Goal: Task Accomplishment & Management: Use online tool/utility

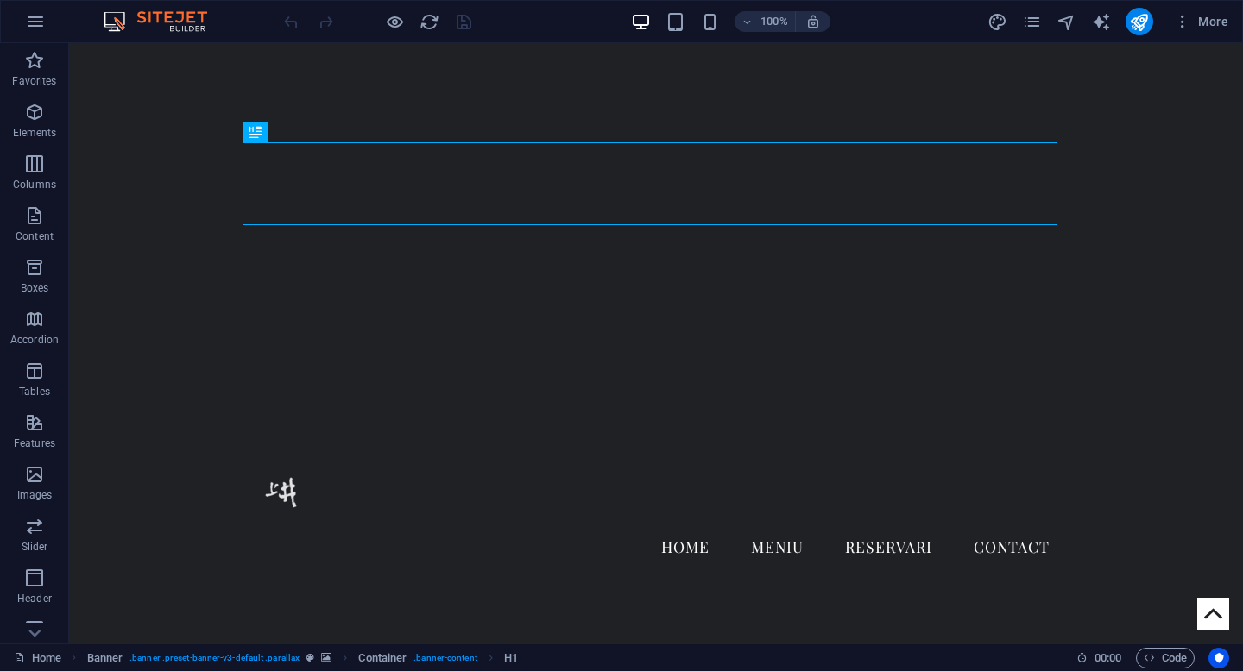
scroll to position [198, 0]
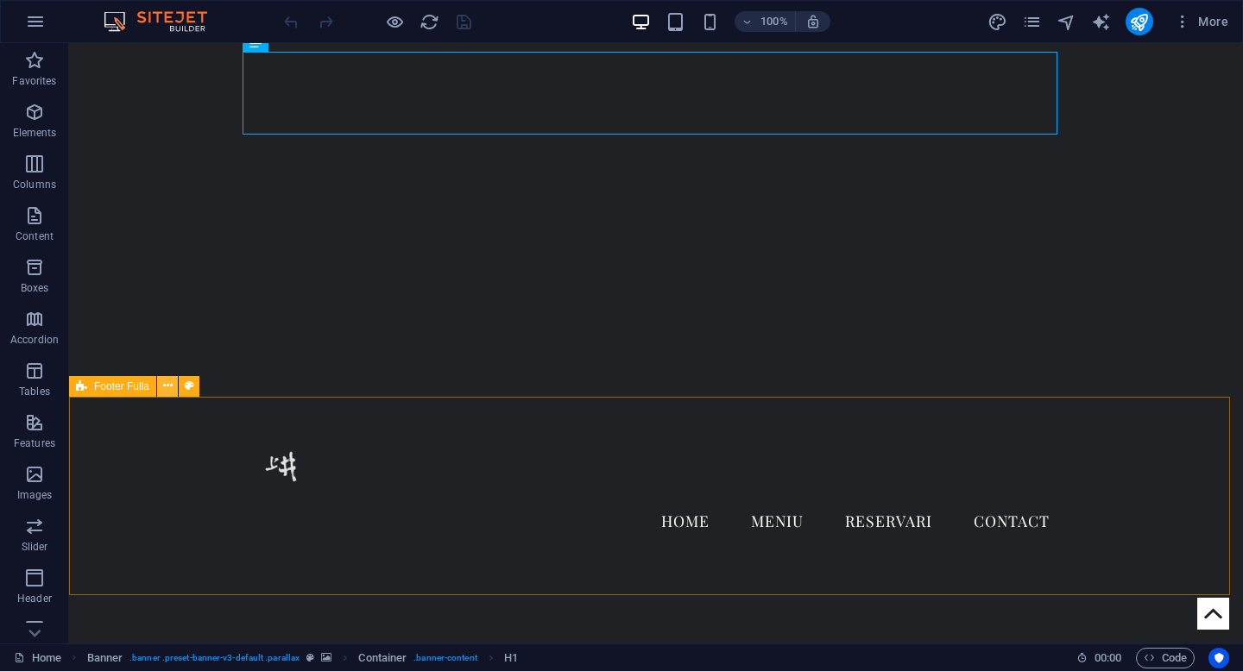
click at [168, 387] on icon at bounding box center [167, 386] width 9 height 18
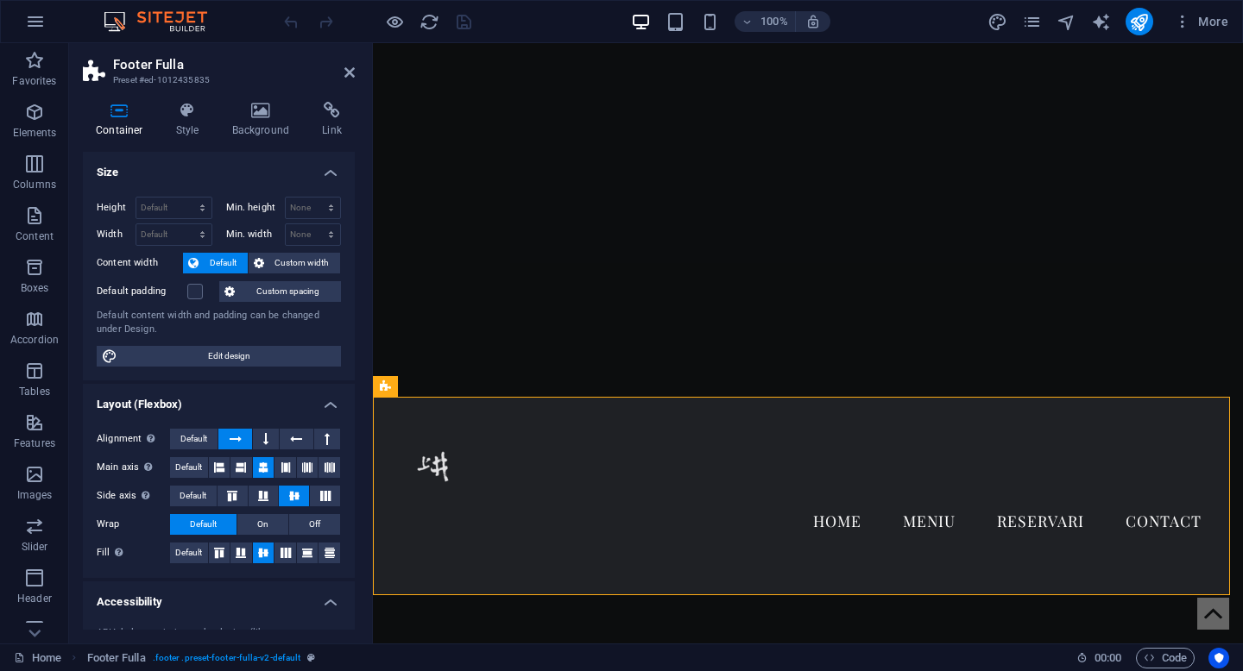
drag, startPoint x: 356, startPoint y: 317, endPoint x: 356, endPoint y: 329, distance: 12.1
click at [356, 329] on div "Container Style Background Link Size Height Default px rem % vh vw Min. height …" at bounding box center [218, 366] width 299 height 556
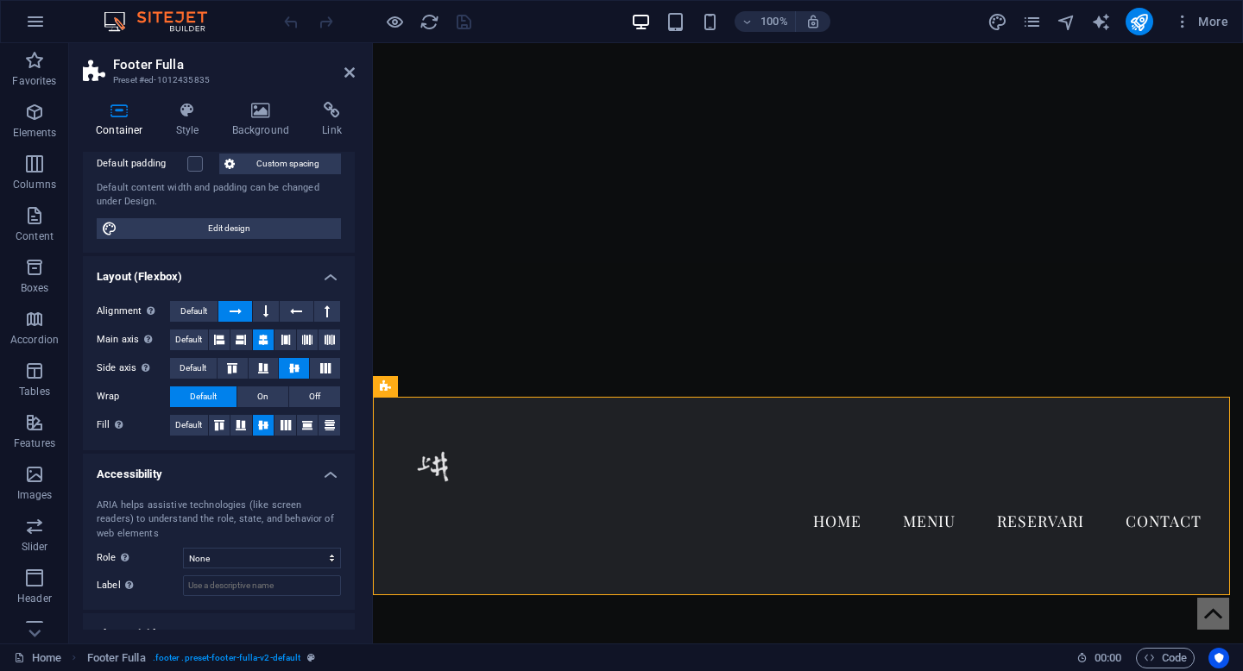
scroll to position [191, 0]
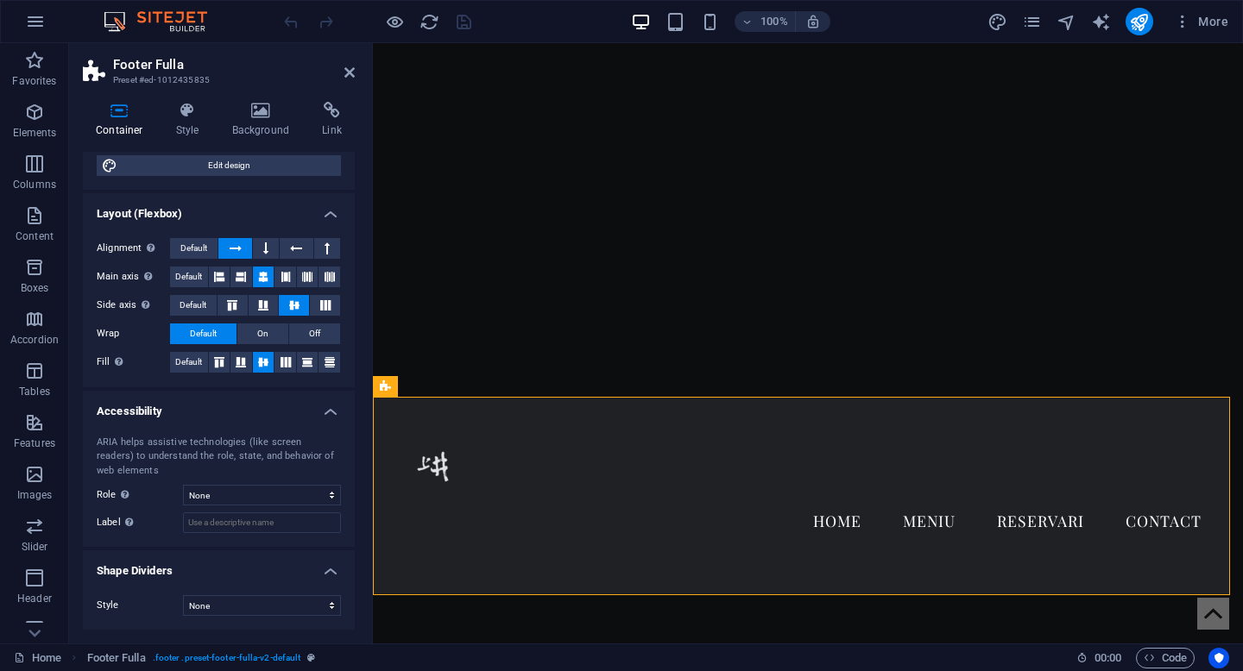
drag, startPoint x: 350, startPoint y: 529, endPoint x: 351, endPoint y: 239, distance: 289.9
click at [351, 239] on div "Size Height Default px rem % vh vw Min. height None px rem % vh vw Width Defaul…" at bounding box center [219, 391] width 272 height 478
drag, startPoint x: 349, startPoint y: 305, endPoint x: 351, endPoint y: 192, distance: 113.9
click at [351, 192] on div "Size Height Default px rem % vh vw Min. height None px rem % vh vw Width Defaul…" at bounding box center [219, 391] width 272 height 478
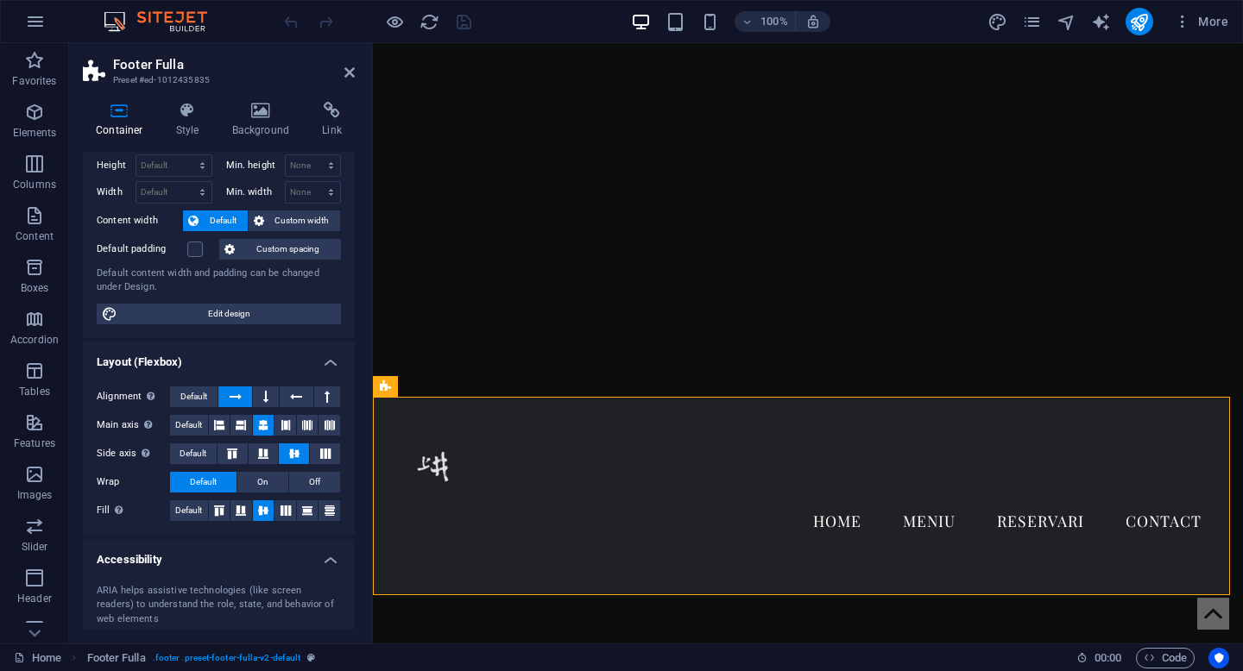
scroll to position [0, 0]
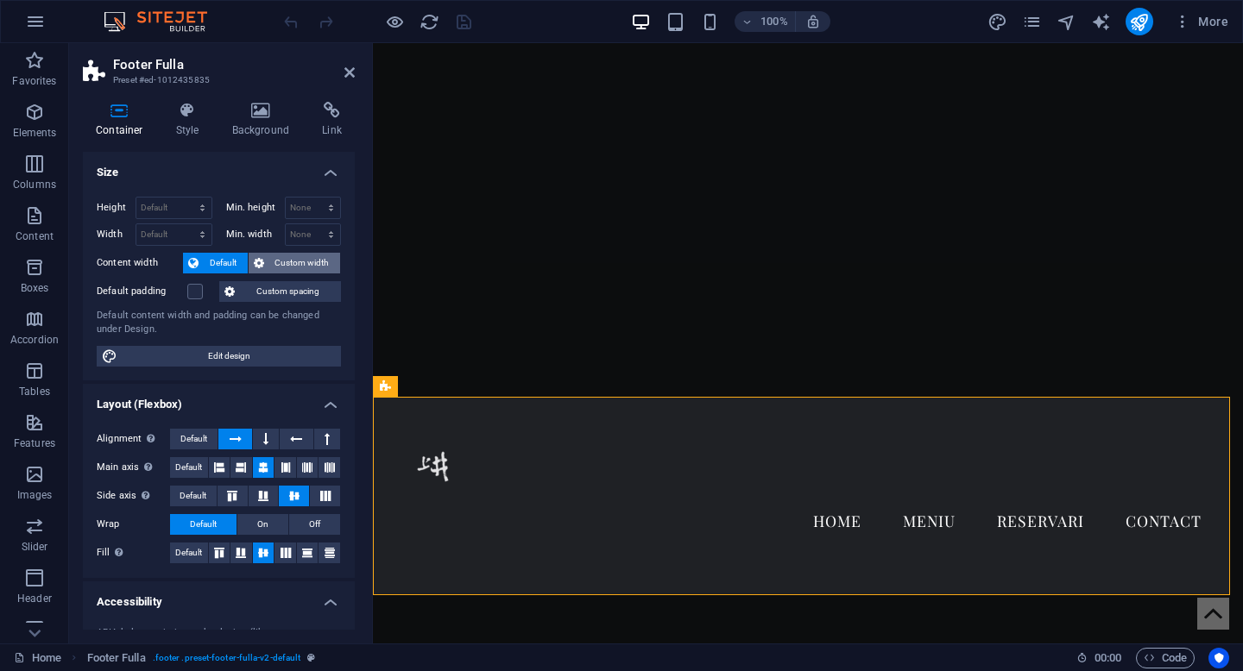
click at [286, 262] on span "Custom width" at bounding box center [302, 263] width 66 height 21
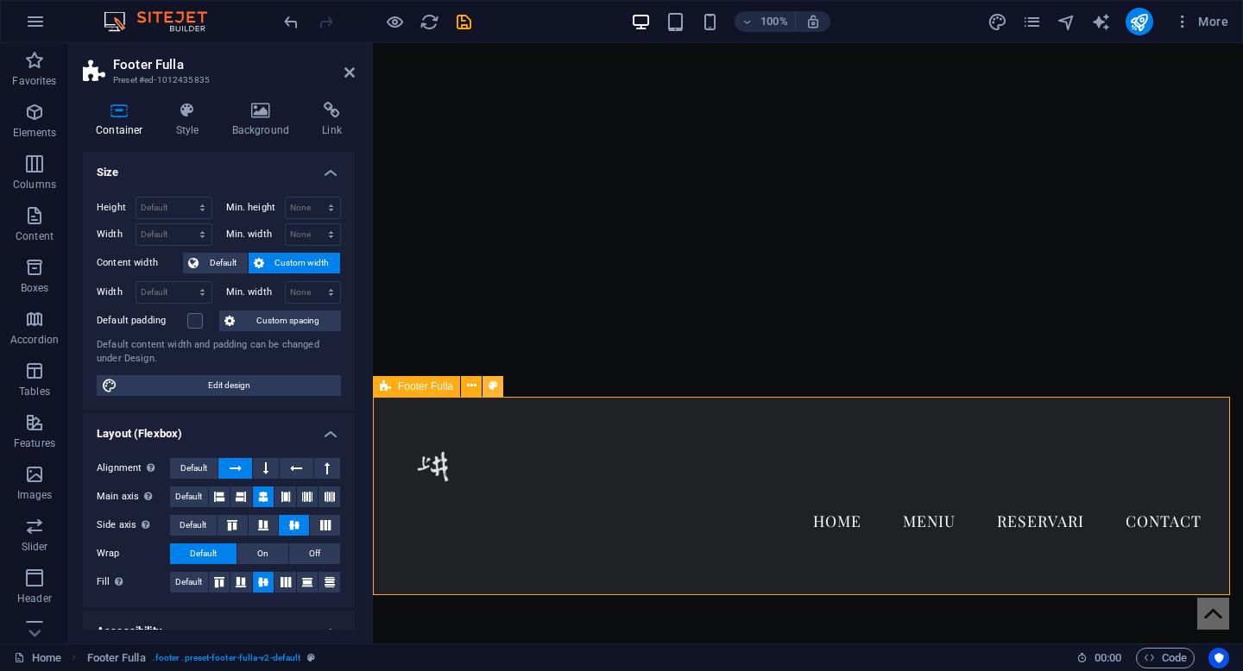
click at [500, 392] on button at bounding box center [492, 386] width 21 height 21
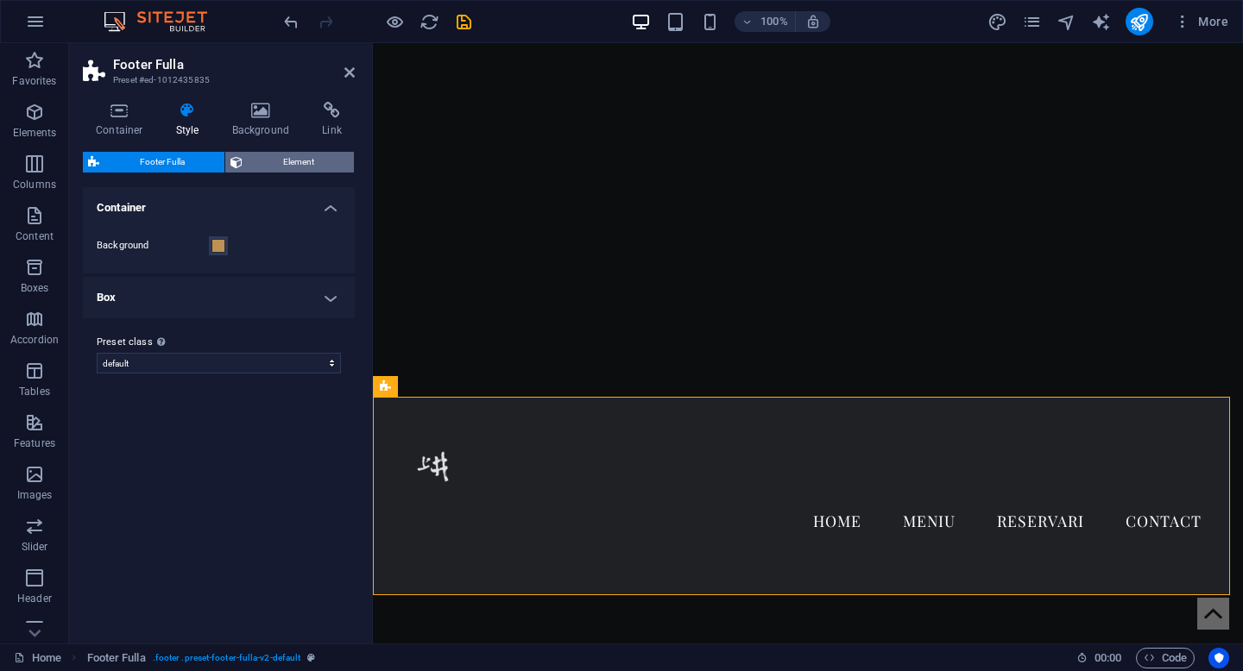
click at [287, 164] on span "Element" at bounding box center [298, 162] width 101 height 21
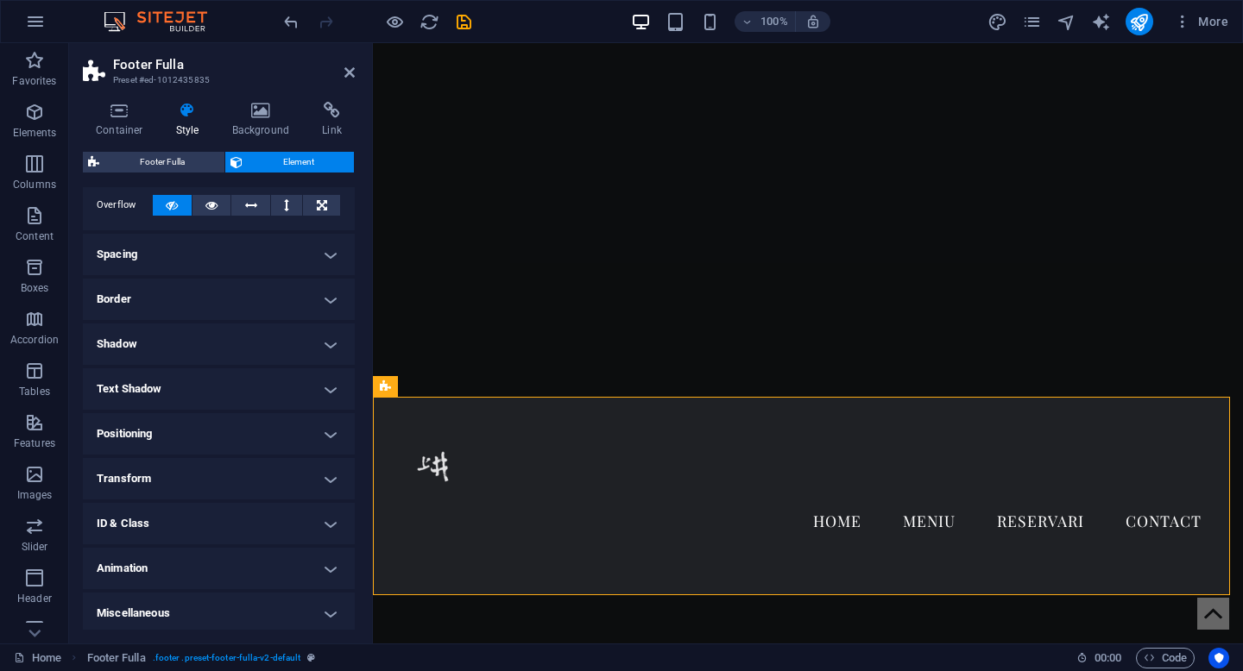
scroll to position [101, 0]
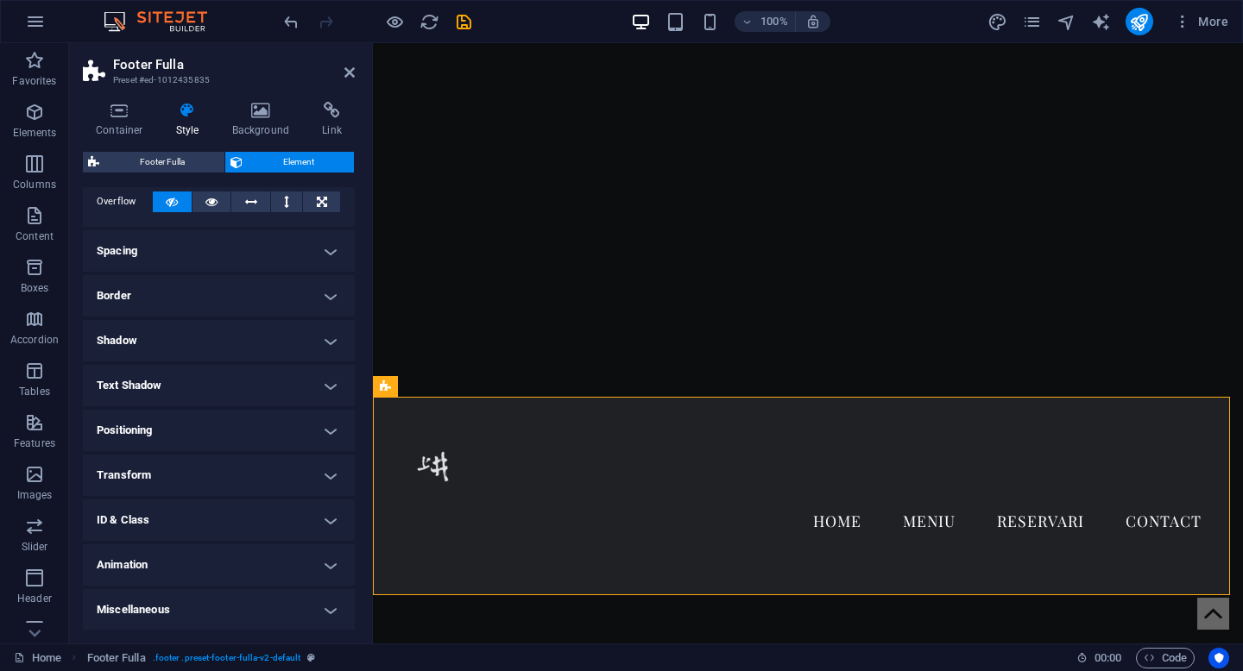
drag, startPoint x: 348, startPoint y: 488, endPoint x: 367, endPoint y: 300, distance: 189.1
click at [367, 300] on div "Container Style Background Link Size Height Default px rem % vh vw Min. height …" at bounding box center [218, 366] width 299 height 556
drag, startPoint x: 349, startPoint y: 314, endPoint x: 356, endPoint y: 263, distance: 51.4
click at [356, 263] on div "Container Style Background Link Size Height Default px rem % vh vw Min. height …" at bounding box center [218, 366] width 299 height 556
drag, startPoint x: 350, startPoint y: 288, endPoint x: 355, endPoint y: 226, distance: 62.3
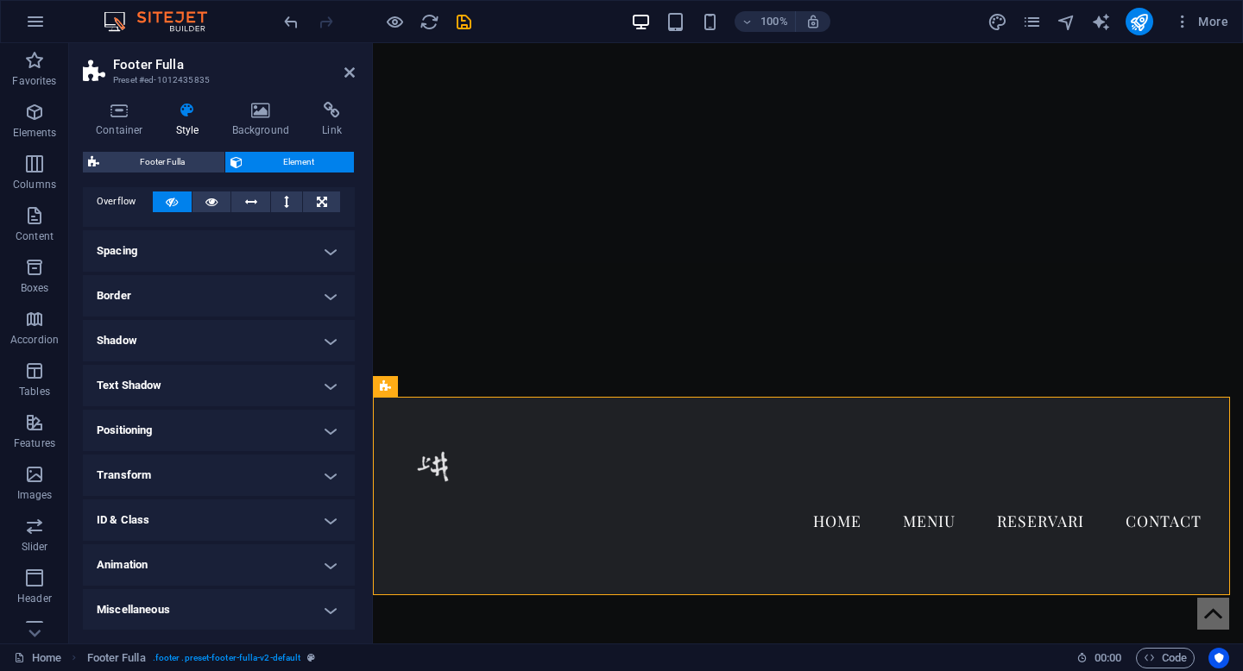
click at [355, 229] on div "Container Style Background Link Size Height Default px rem % vh vw Min. height …" at bounding box center [218, 366] width 299 height 556
click at [355, 226] on div "Container Style Background Link Size Height Default px rem % vh vw Min. height …" at bounding box center [218, 366] width 299 height 556
click at [471, 388] on icon at bounding box center [471, 386] width 9 height 18
click at [184, 181] on div "Footer Fulla Element Layout How this element expands within the layout (Flexbox…" at bounding box center [219, 391] width 272 height 478
click at [156, 163] on span "Footer Fulla" at bounding box center [161, 162] width 115 height 21
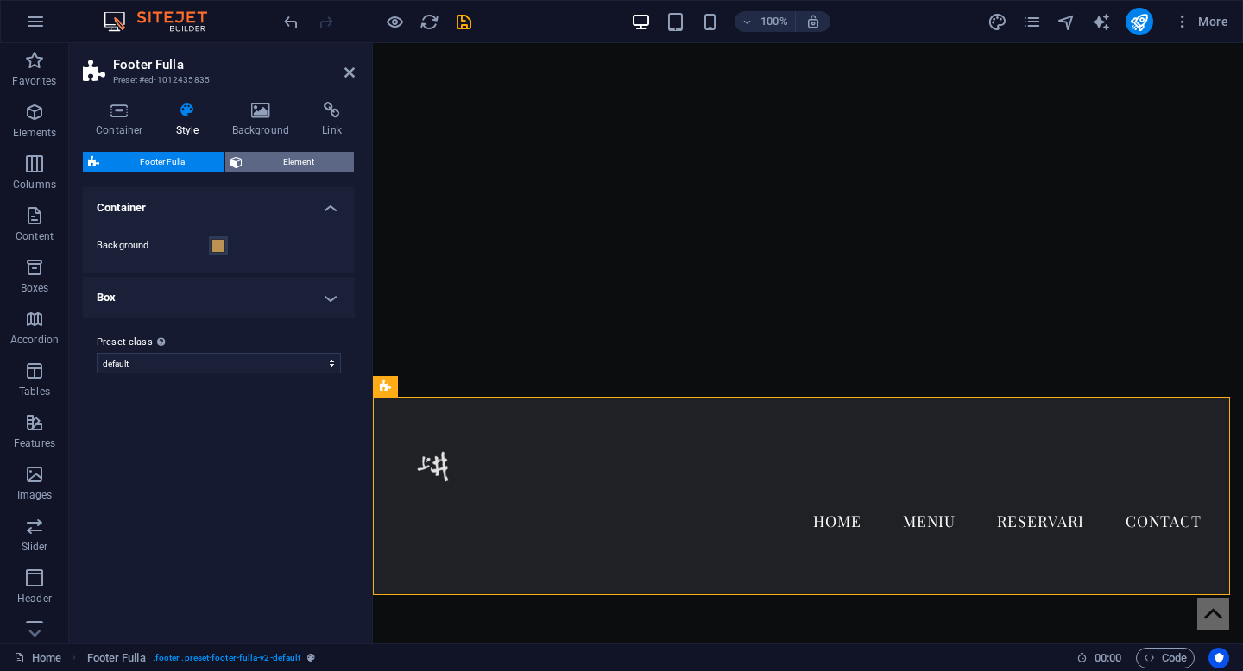
click at [263, 160] on span "Element" at bounding box center [298, 162] width 101 height 21
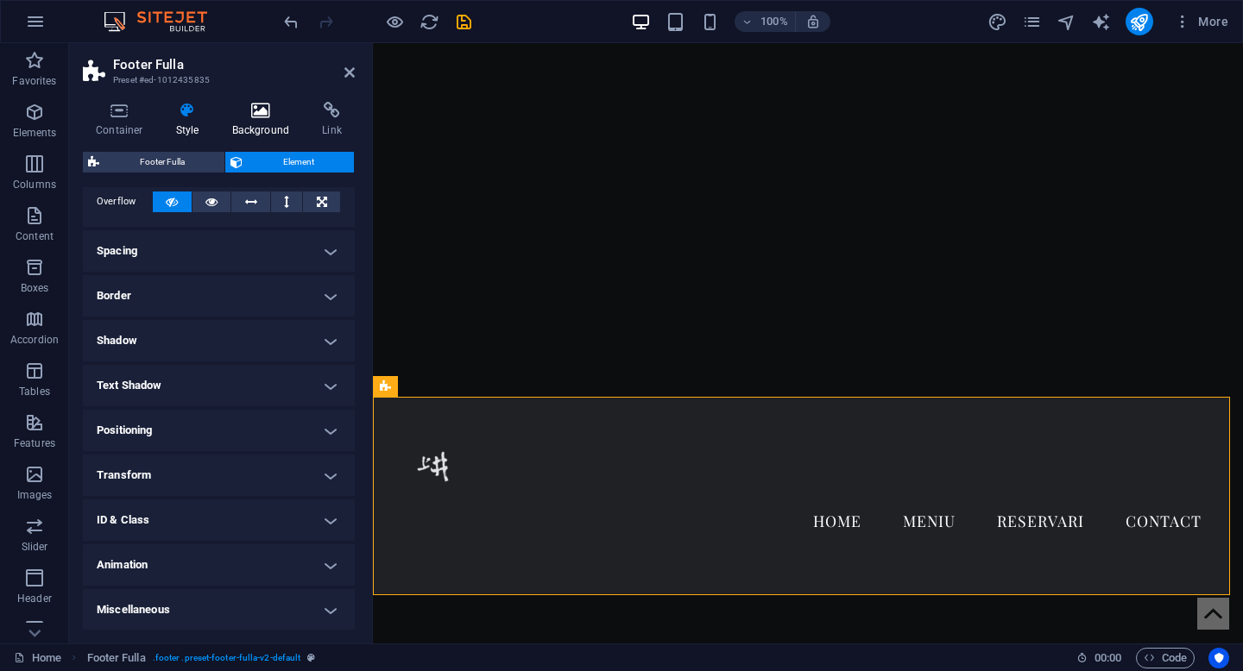
click at [253, 120] on h4 "Background" at bounding box center [264, 120] width 91 height 36
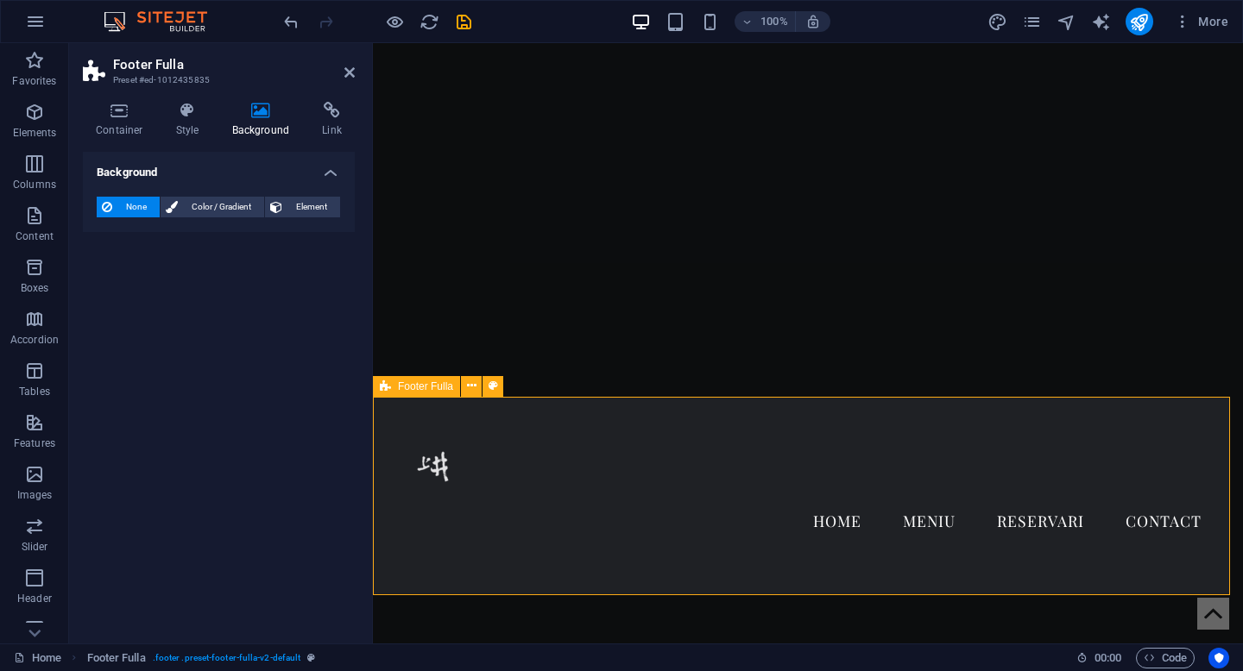
click at [111, 120] on h4 "Container" at bounding box center [123, 120] width 80 height 36
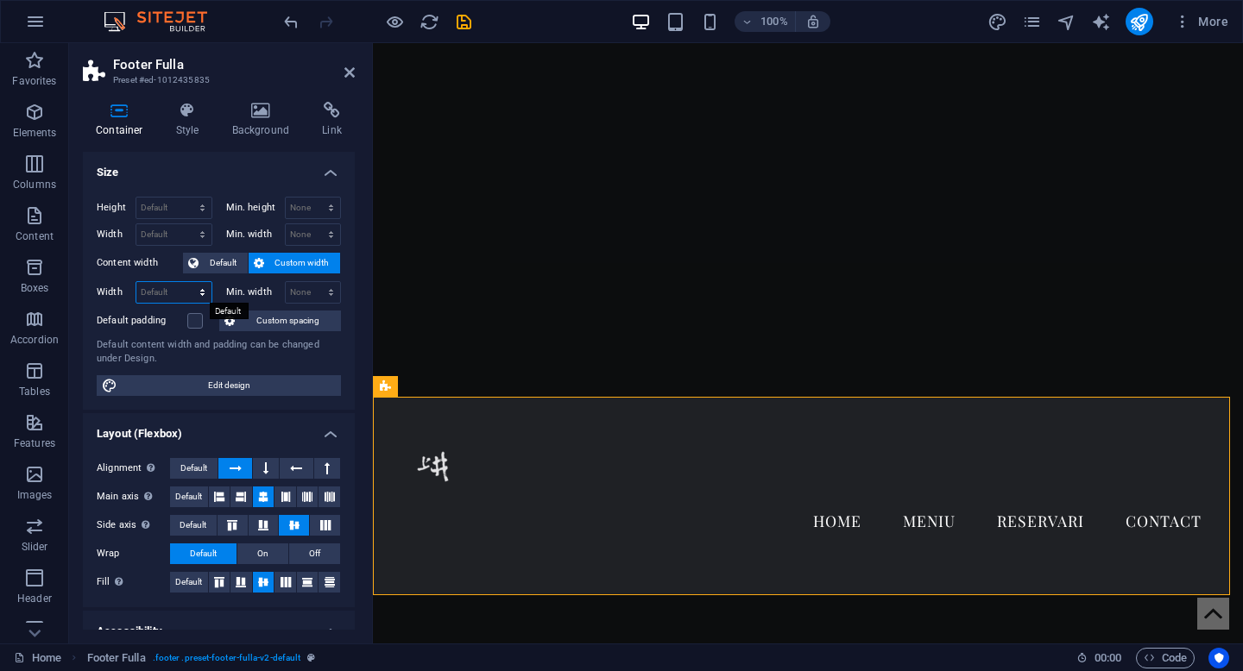
click at [166, 298] on select "Default px rem % em vh vw" at bounding box center [173, 292] width 75 height 21
click at [166, 295] on select "Default px rem % em vh vw" at bounding box center [173, 292] width 75 height 21
select select "%"
click at [154, 295] on input "80" at bounding box center [173, 292] width 75 height 21
type input "8"
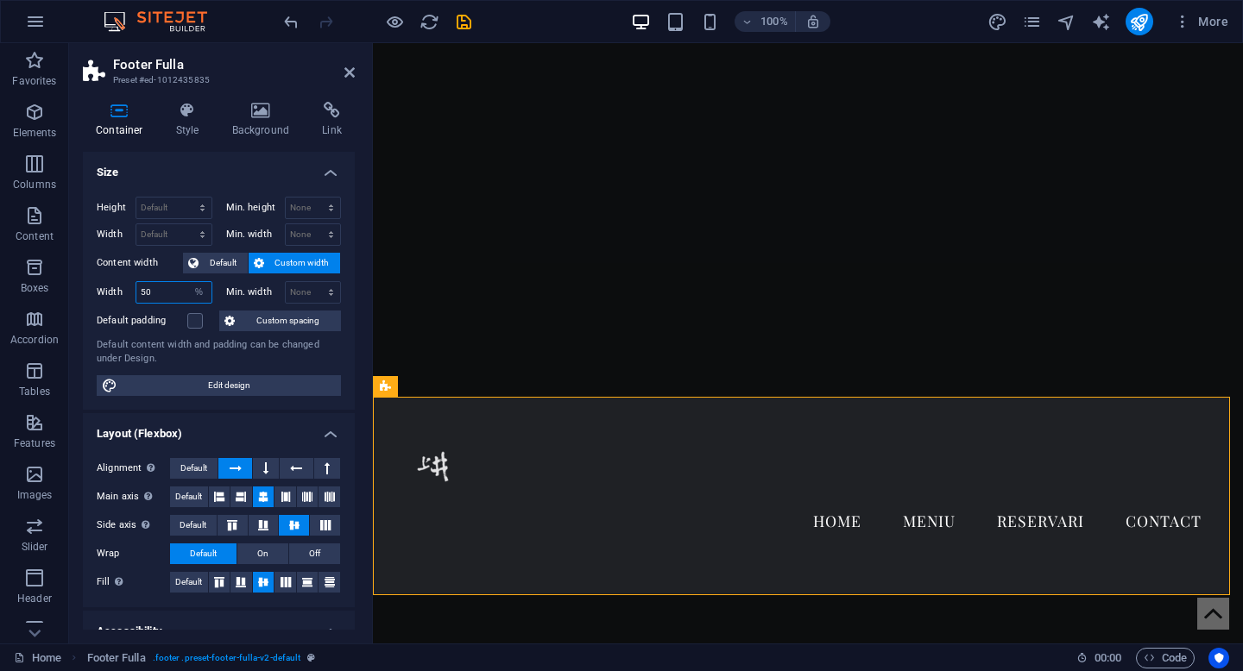
click at [154, 294] on input "50" at bounding box center [173, 292] width 75 height 21
type input "5"
type input "100"
click at [160, 207] on select "Default px rem % vh vw" at bounding box center [173, 208] width 75 height 21
select select "%"
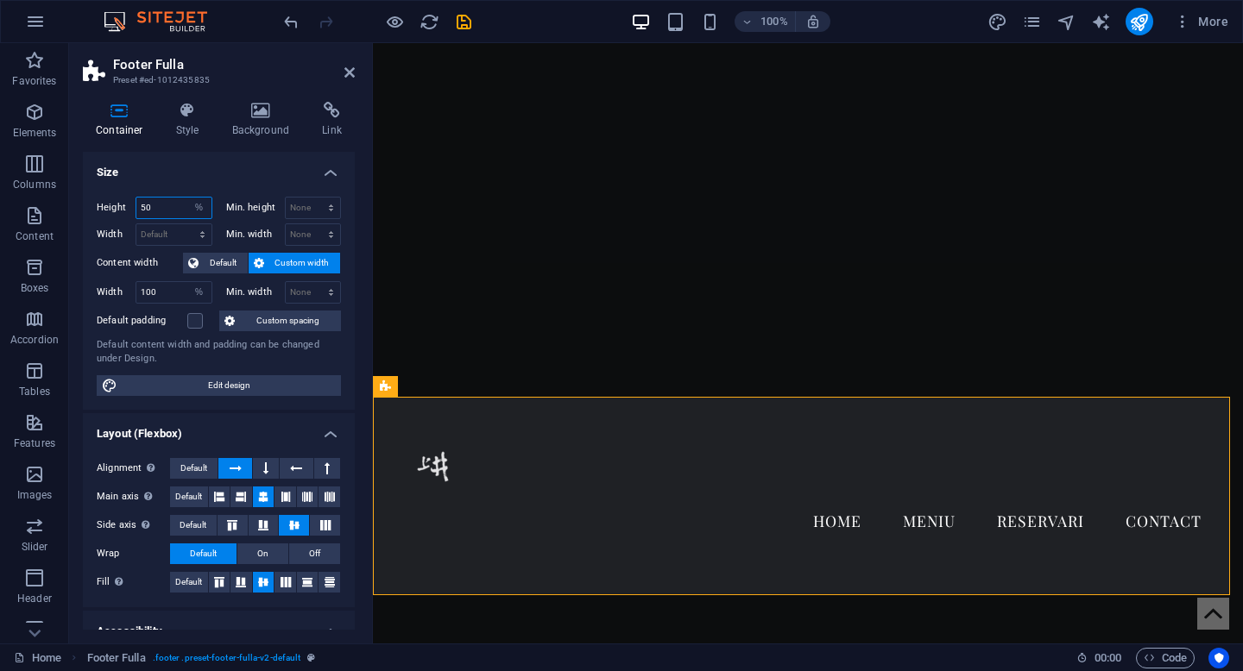
click at [162, 213] on input "50" at bounding box center [173, 208] width 75 height 21
click at [153, 207] on input "50" at bounding box center [173, 208] width 75 height 21
type input "5"
click at [153, 235] on select "Default px rem % em vh vw" at bounding box center [173, 234] width 75 height 21
select select "%"
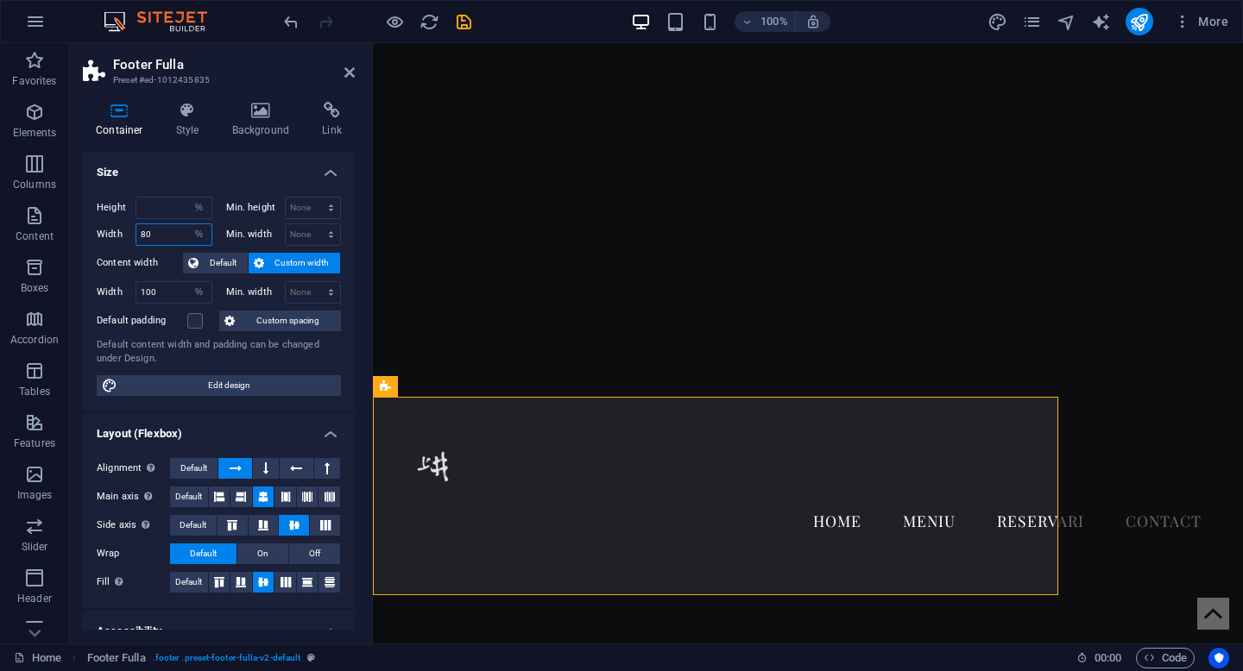
click at [163, 239] on input "80" at bounding box center [173, 234] width 75 height 21
type input "8"
type input "100"
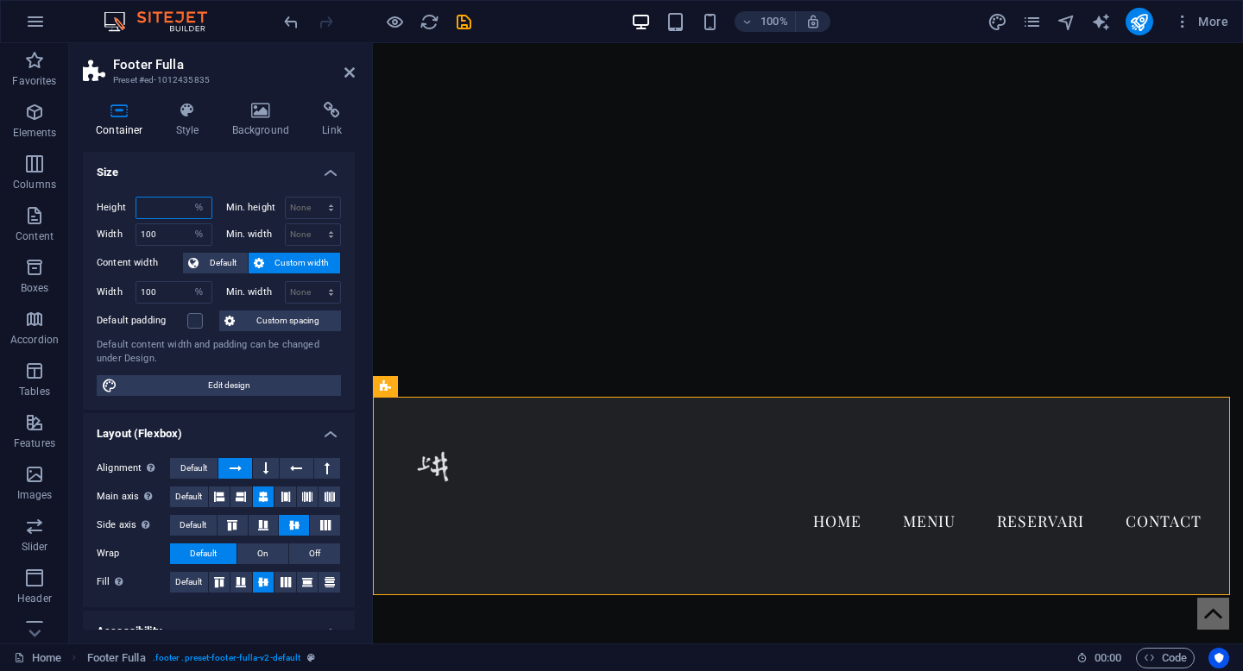
click at [161, 208] on input "number" at bounding box center [173, 208] width 75 height 21
type input "80"
click at [166, 207] on input "80" at bounding box center [173, 208] width 75 height 21
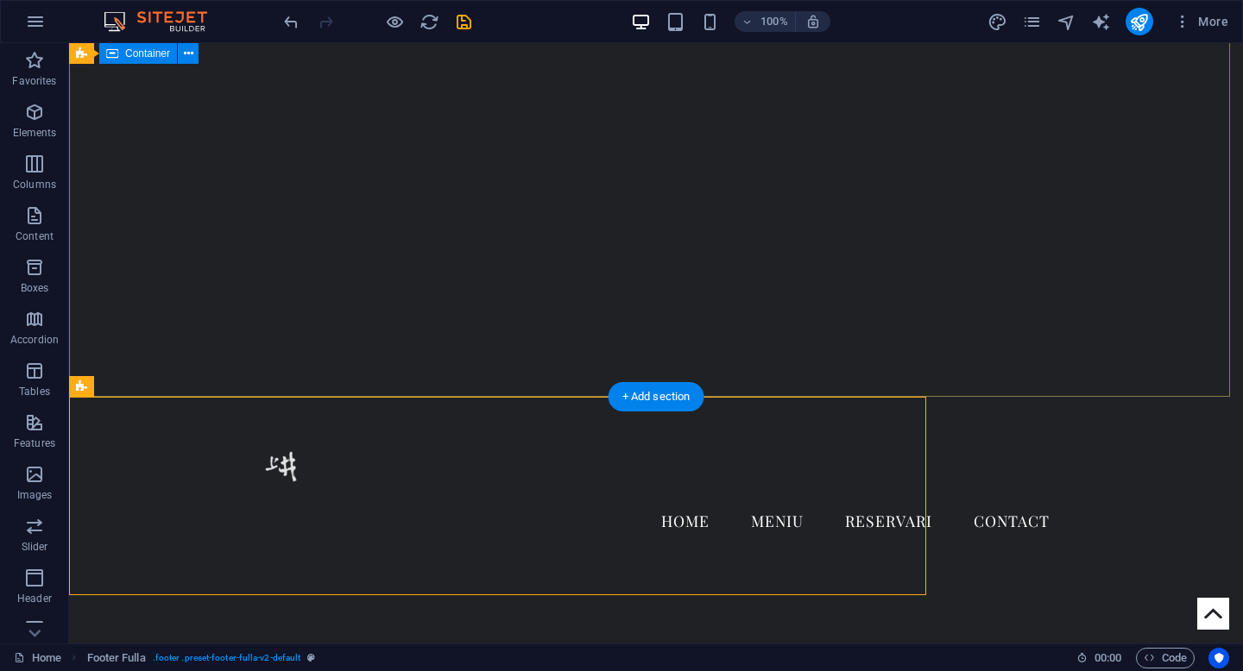
select select "%"
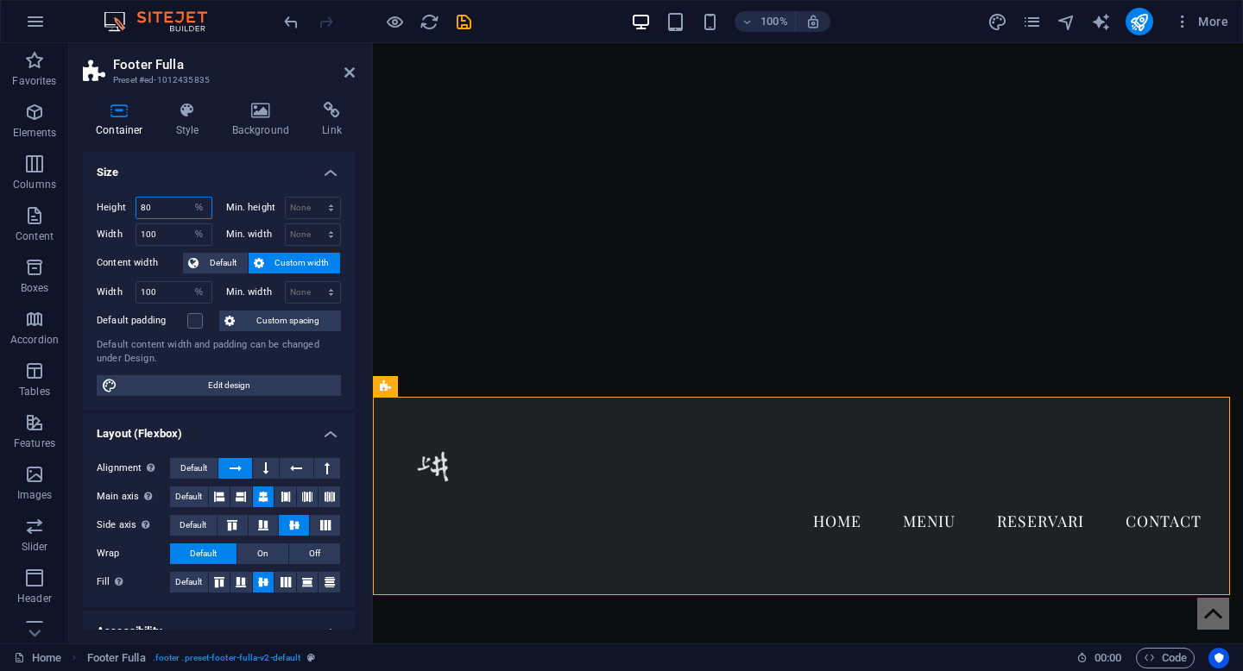
click at [167, 207] on input "80" at bounding box center [173, 208] width 75 height 21
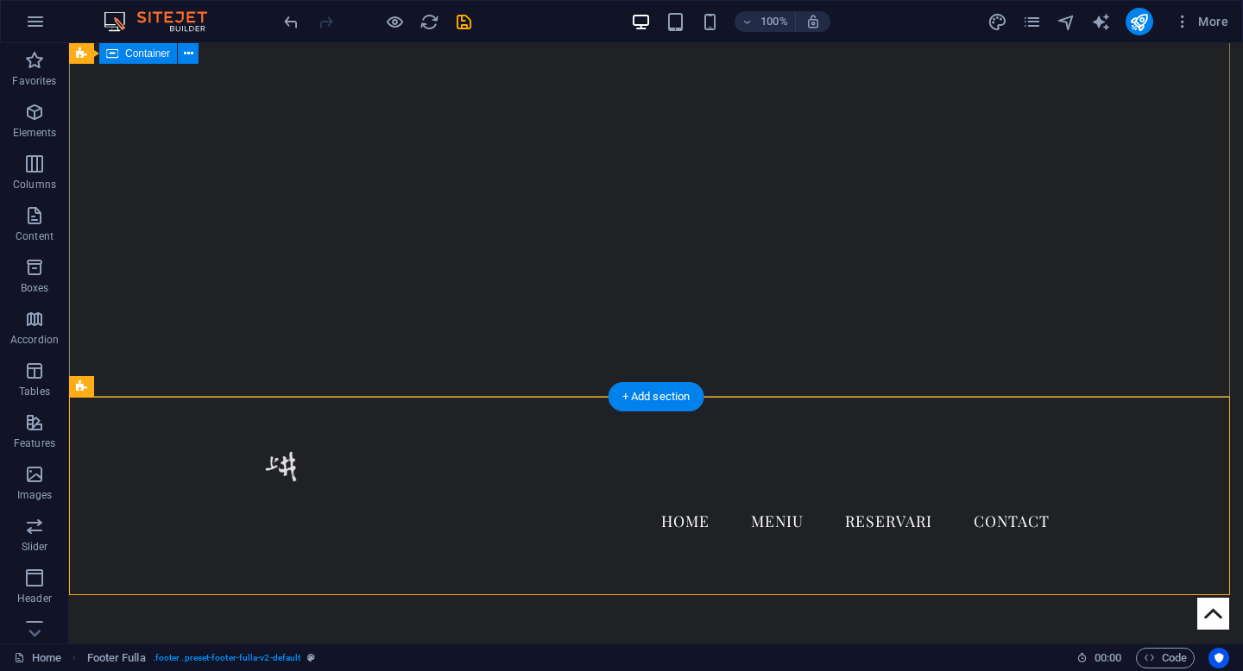
select select "%"
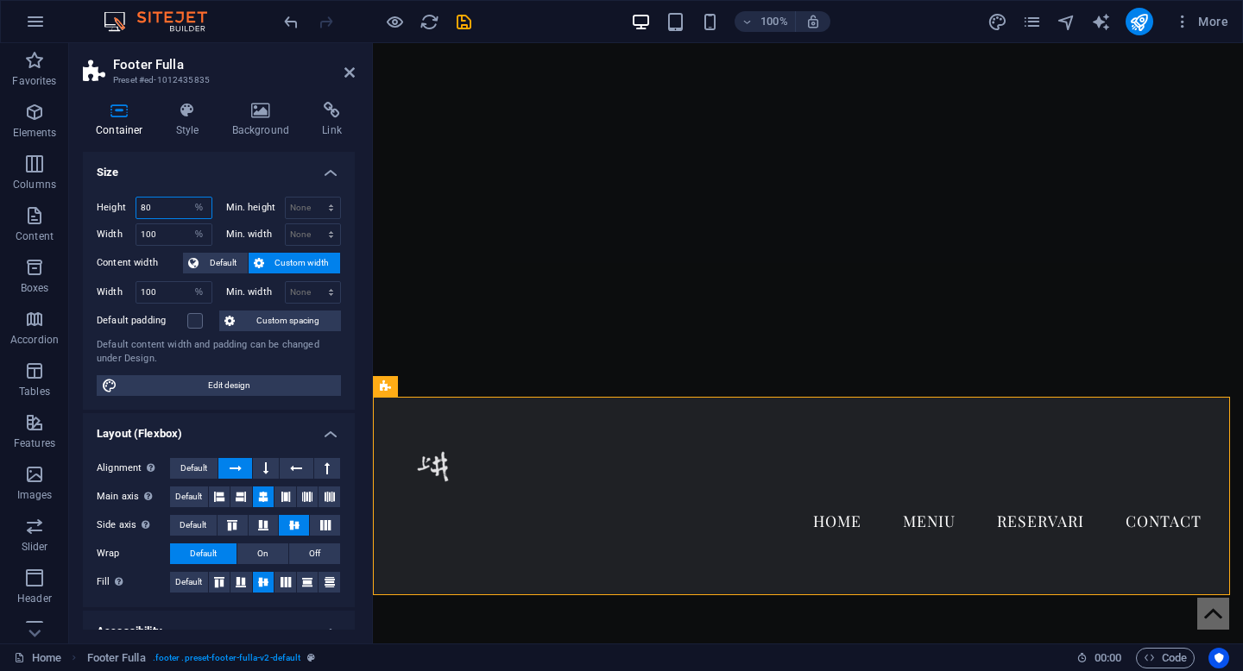
click at [161, 208] on input "80" at bounding box center [173, 208] width 75 height 21
type input "8"
click at [163, 204] on input "100" at bounding box center [173, 208] width 75 height 21
type input "1"
click at [286, 324] on span "Custom spacing" at bounding box center [288, 321] width 96 height 21
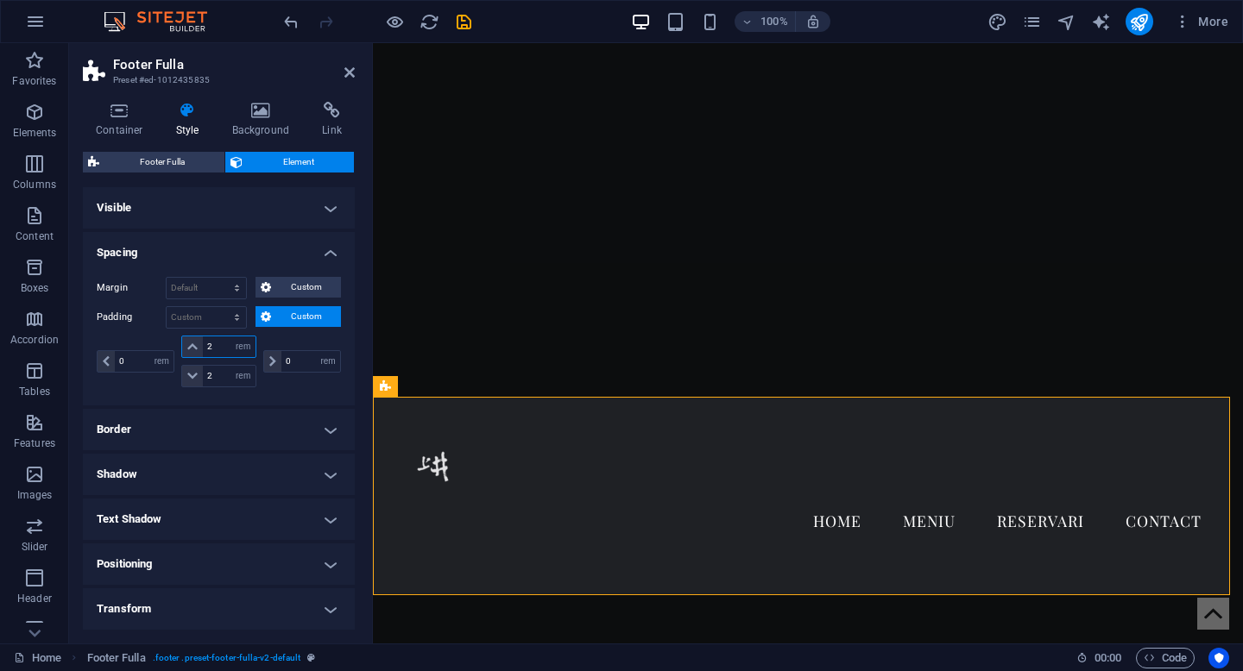
click at [227, 349] on input "2" at bounding box center [229, 347] width 52 height 21
type input "1"
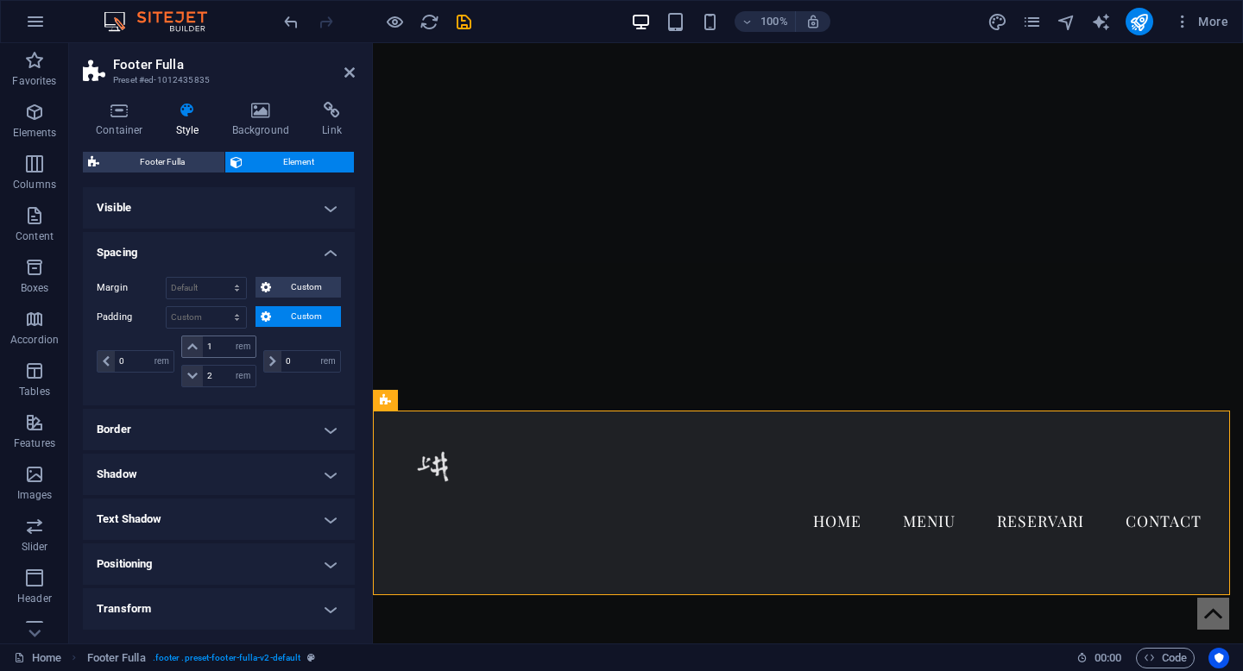
scroll to position [185, 0]
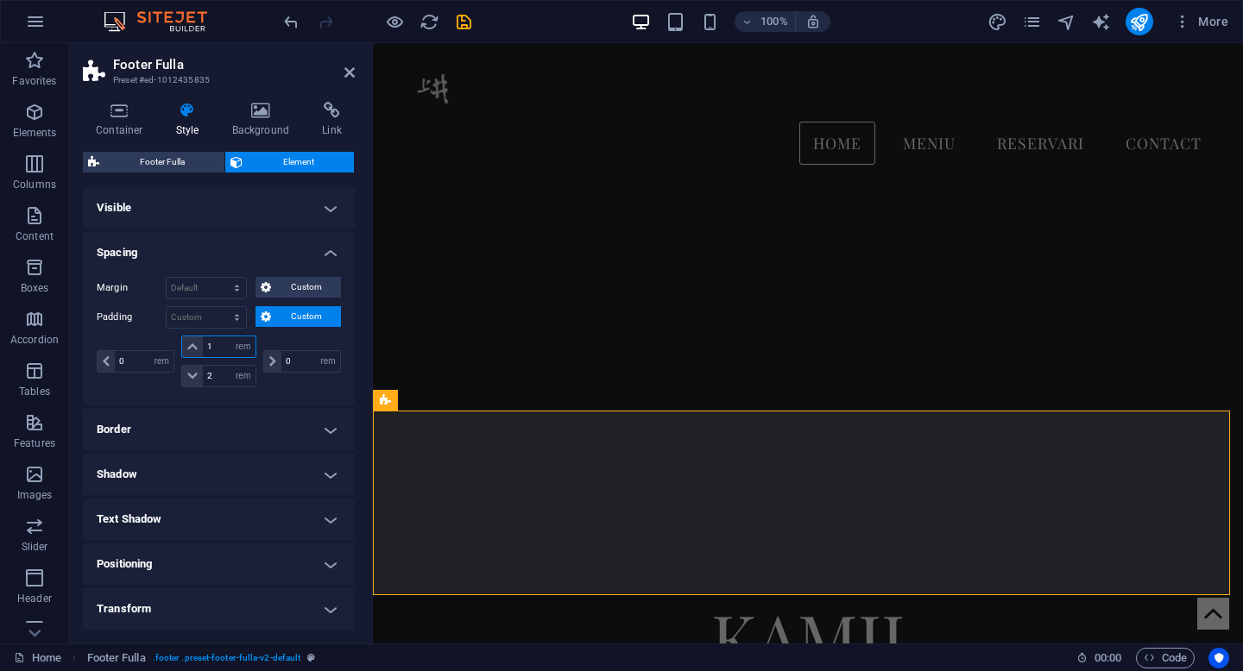
click at [217, 347] on input "1" at bounding box center [229, 347] width 52 height 21
type input "0"
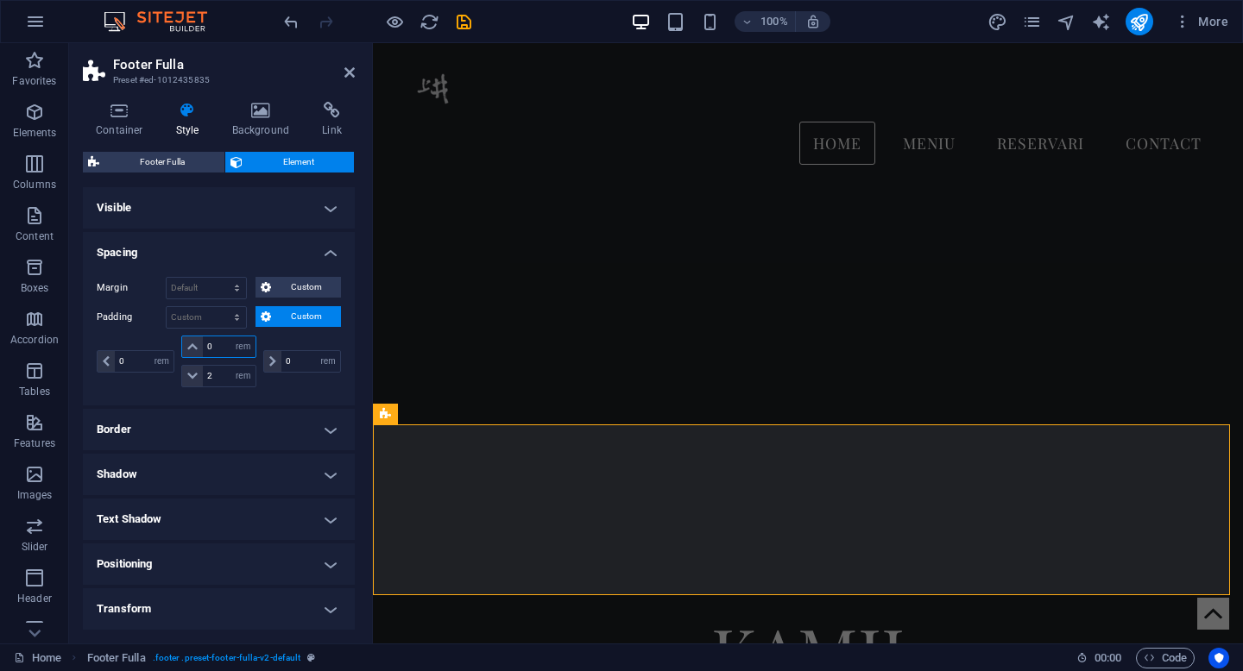
click at [217, 347] on input "0" at bounding box center [229, 347] width 52 height 21
type input "1"
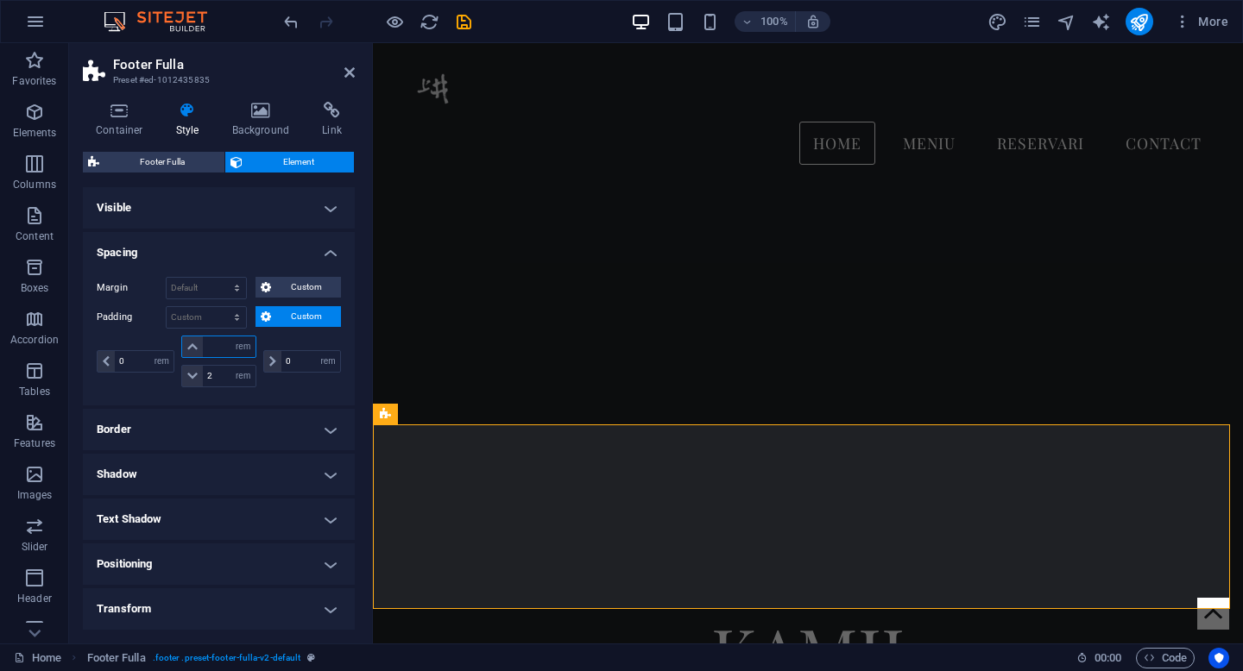
type input "0"
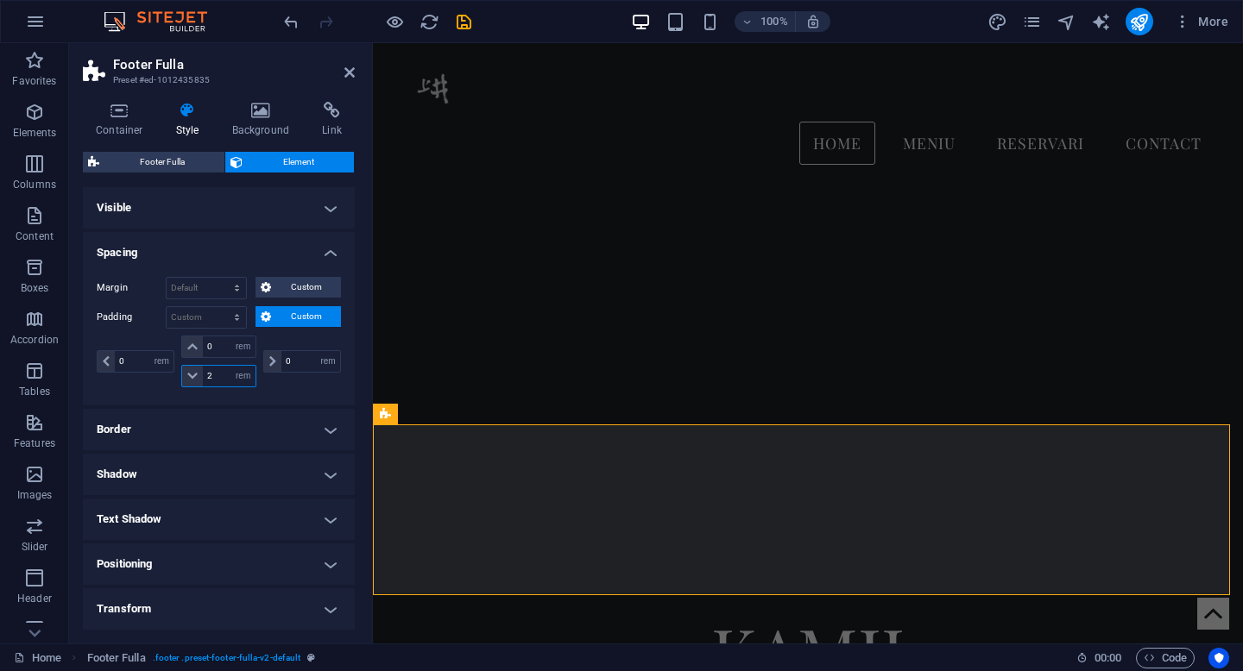
click at [217, 374] on input "2" at bounding box center [229, 376] width 52 height 21
type input "0"
select select "rem"
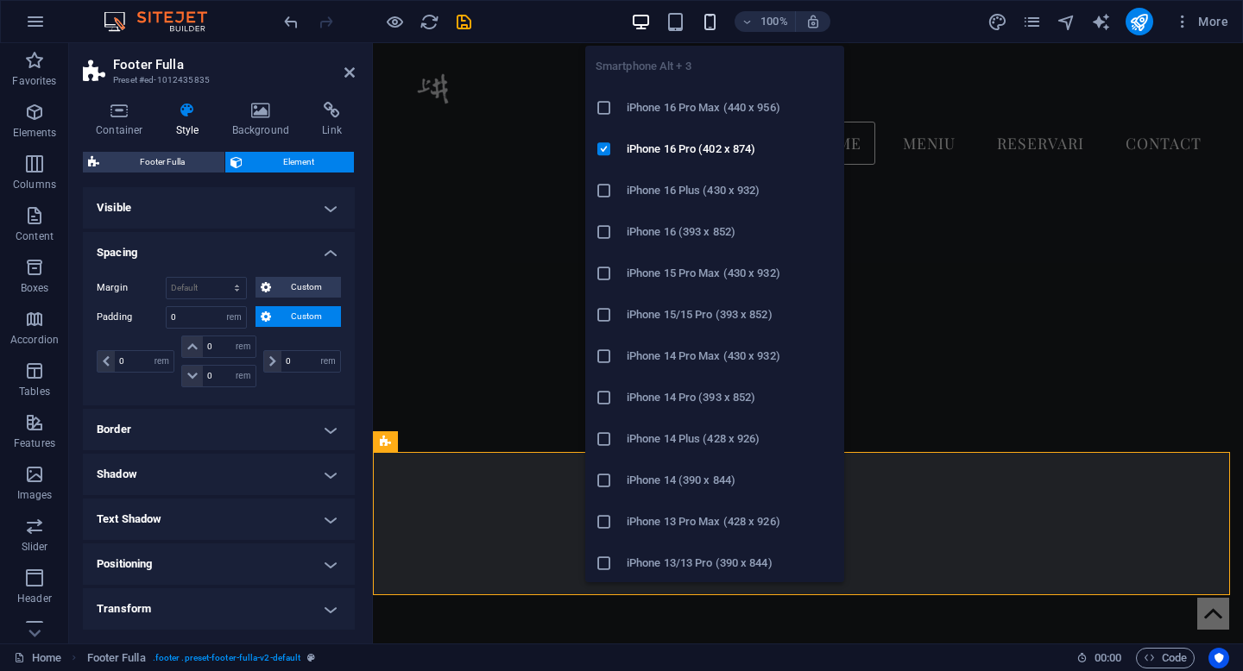
click at [711, 21] on icon "button" at bounding box center [710, 22] width 20 height 20
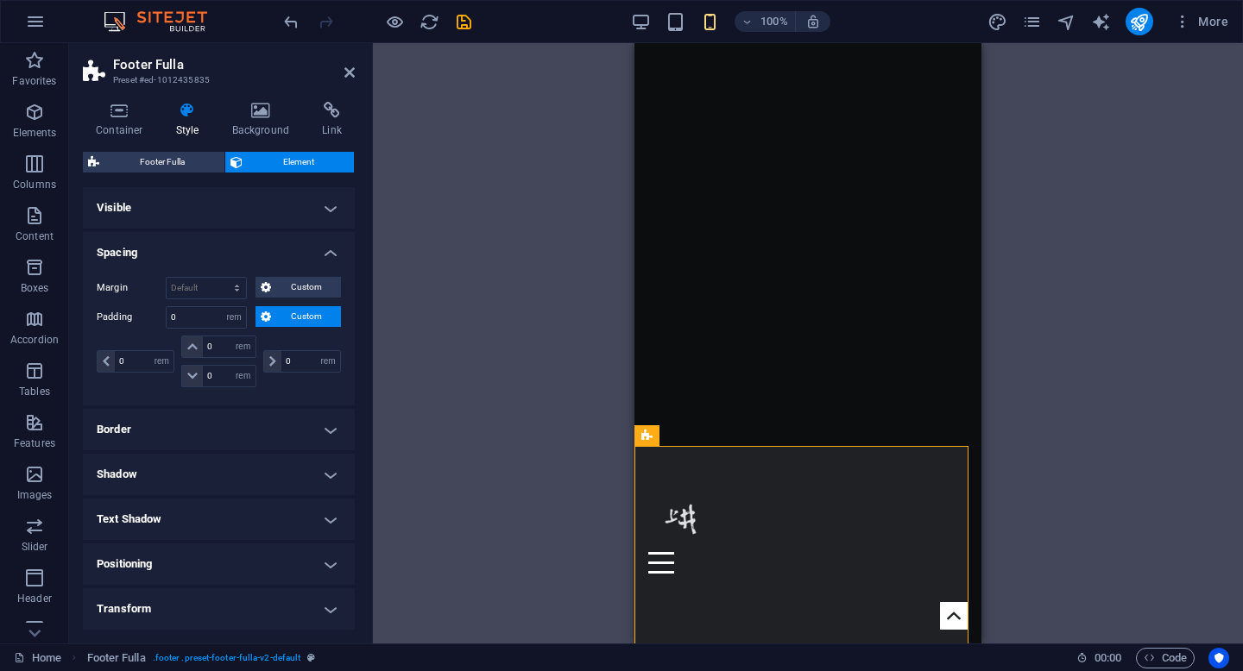
scroll to position [206, 0]
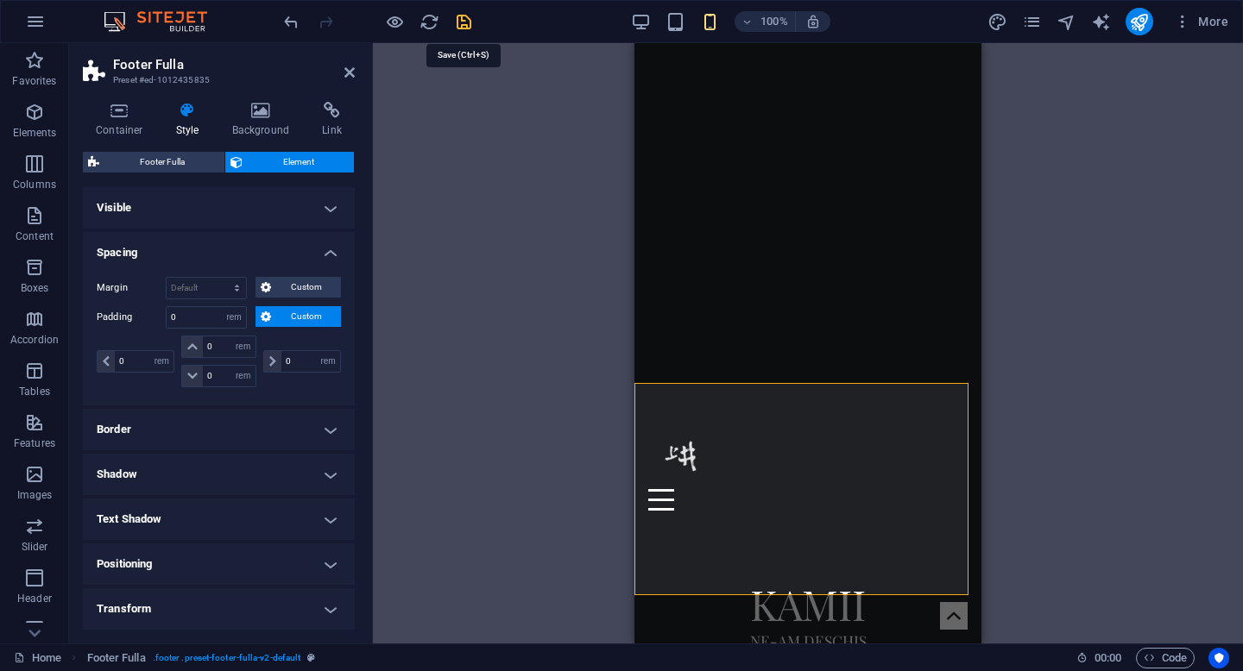
click at [459, 19] on icon "save" at bounding box center [464, 22] width 20 height 20
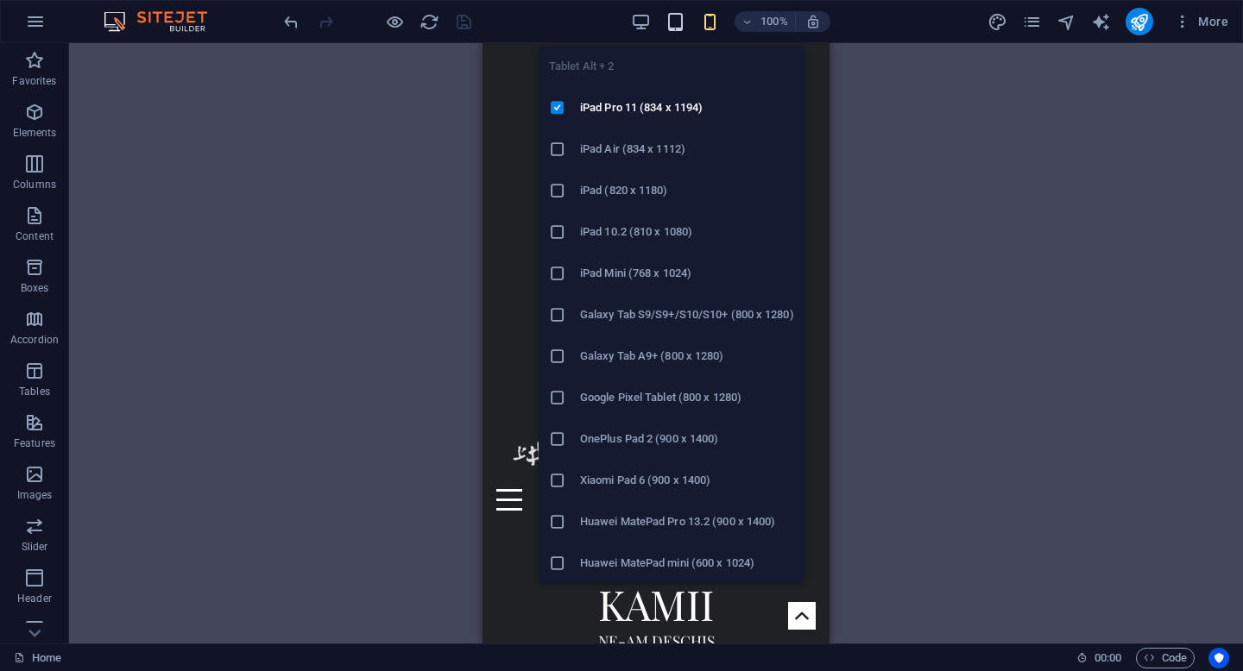
click at [678, 23] on icon "button" at bounding box center [675, 22] width 20 height 20
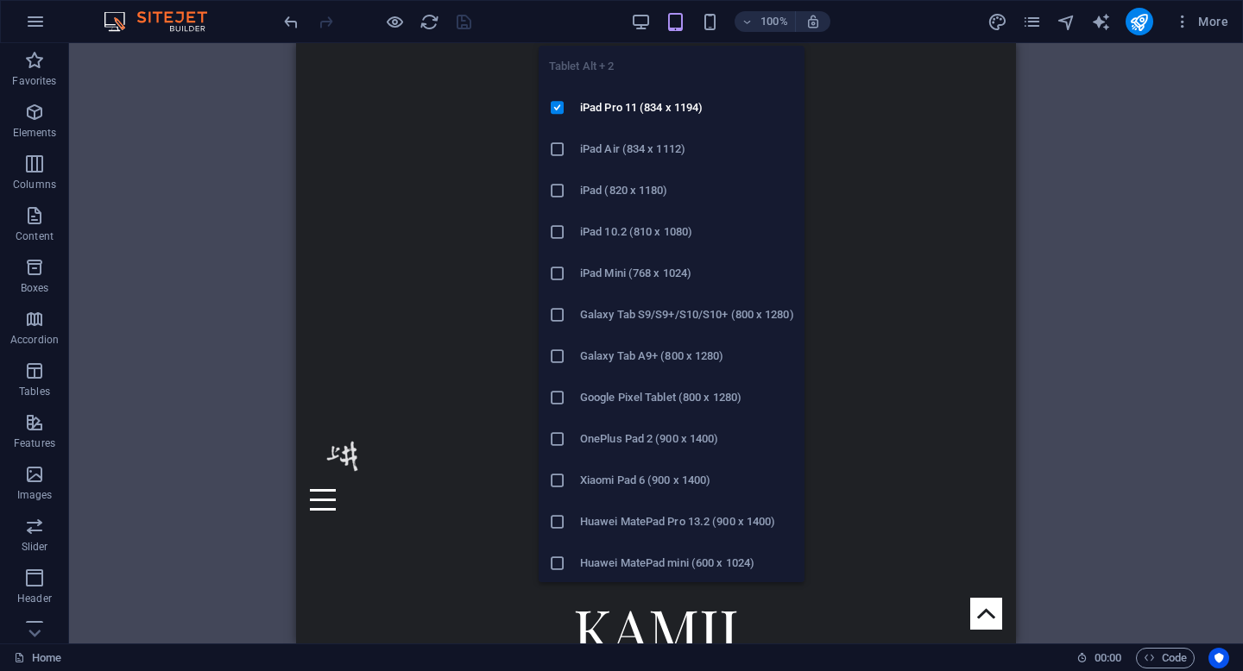
scroll to position [137, 0]
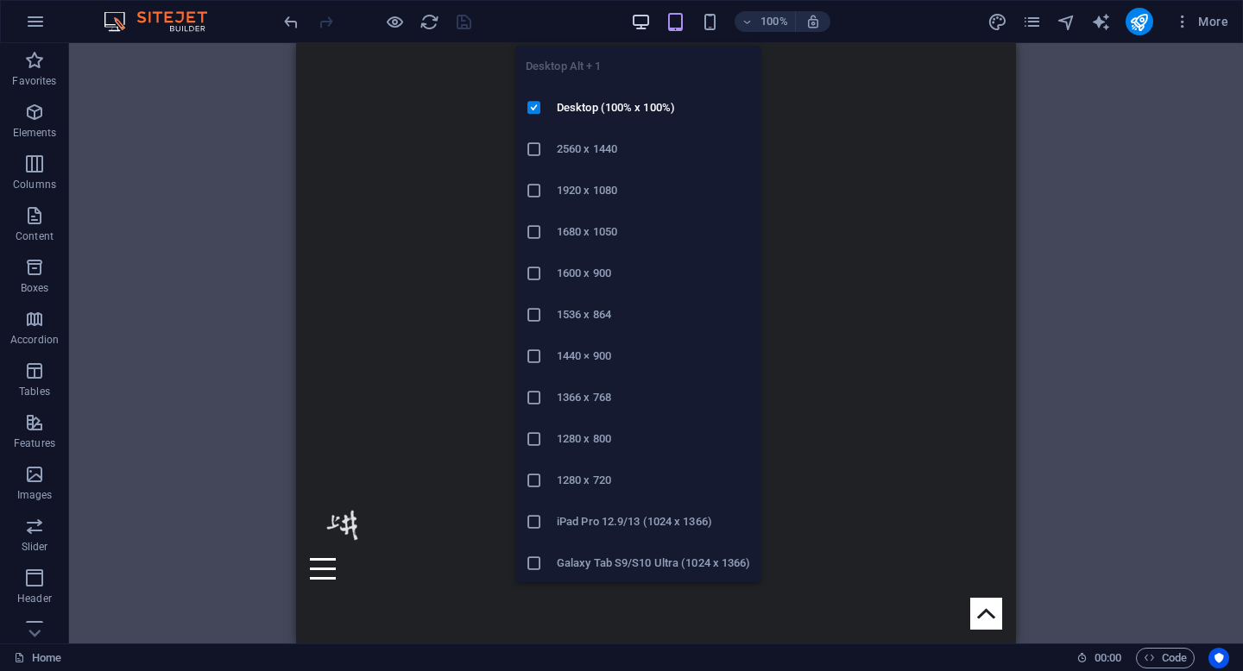
click at [640, 18] on icon "button" at bounding box center [641, 22] width 20 height 20
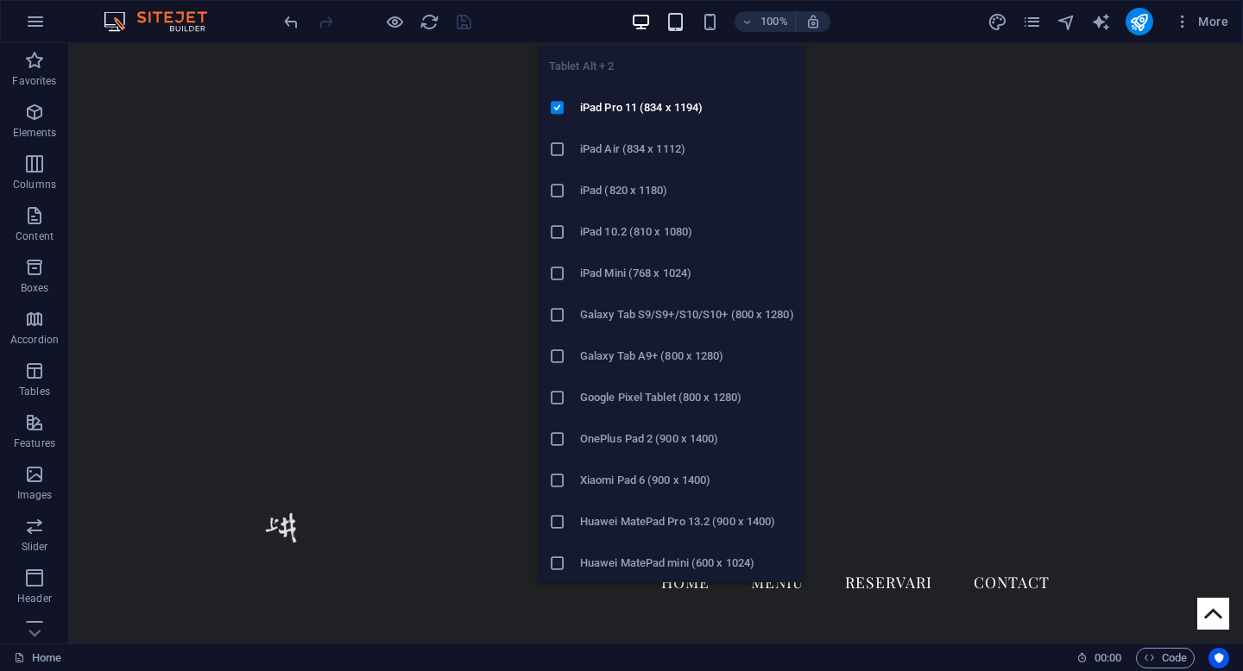
click at [673, 26] on icon "button" at bounding box center [675, 22] width 20 height 20
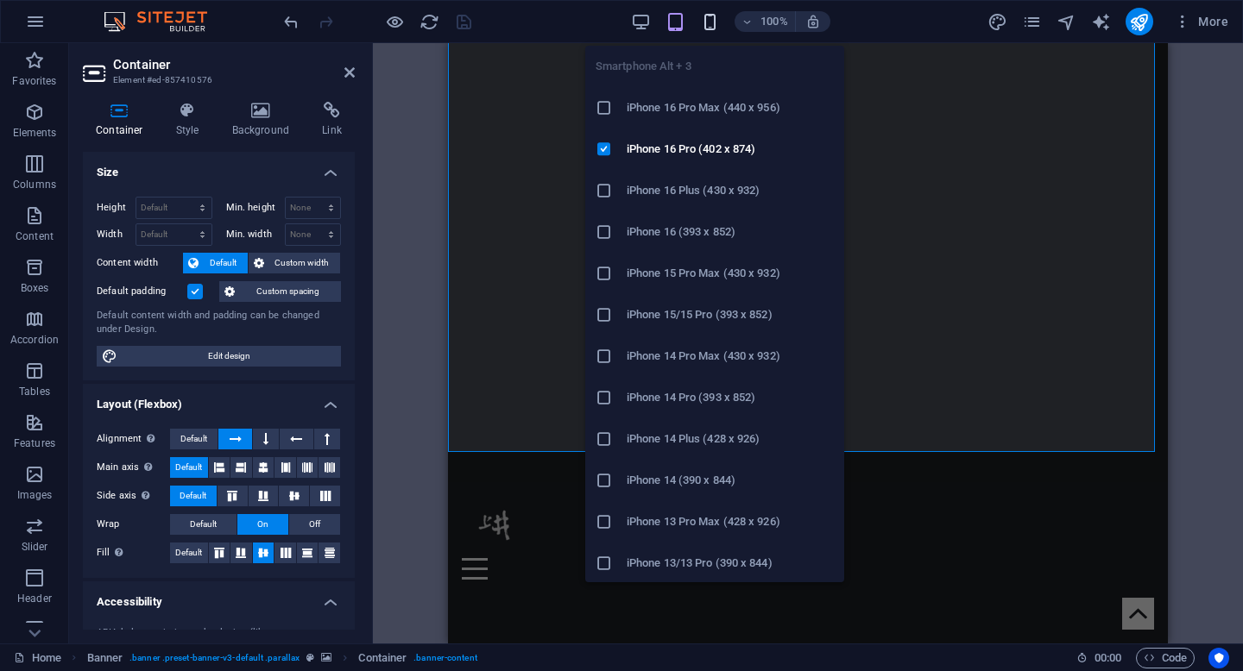
click at [708, 22] on icon "button" at bounding box center [710, 22] width 20 height 20
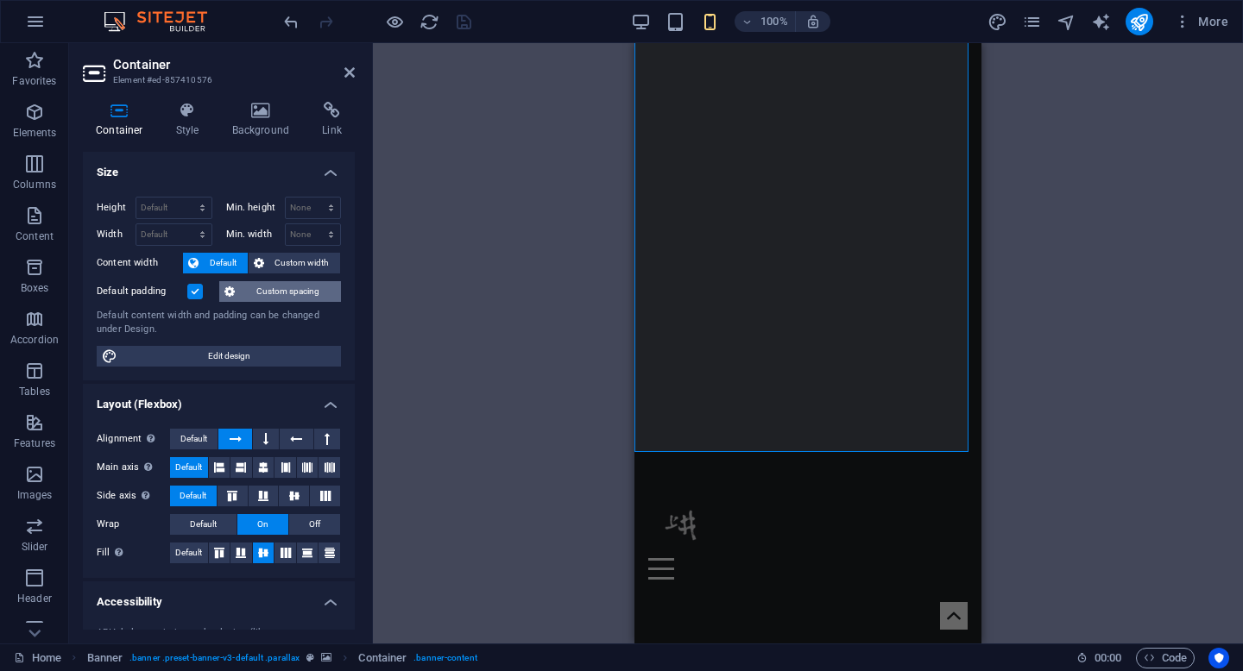
click at [272, 298] on span "Custom spacing" at bounding box center [288, 291] width 96 height 21
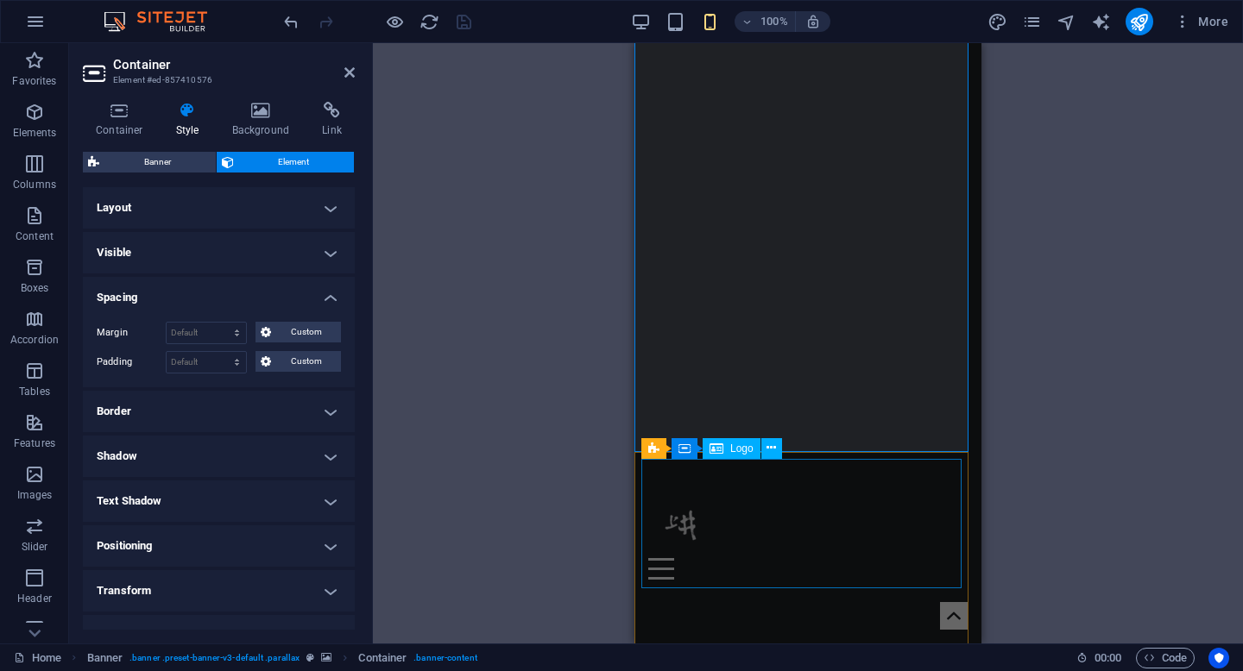
select select "px"
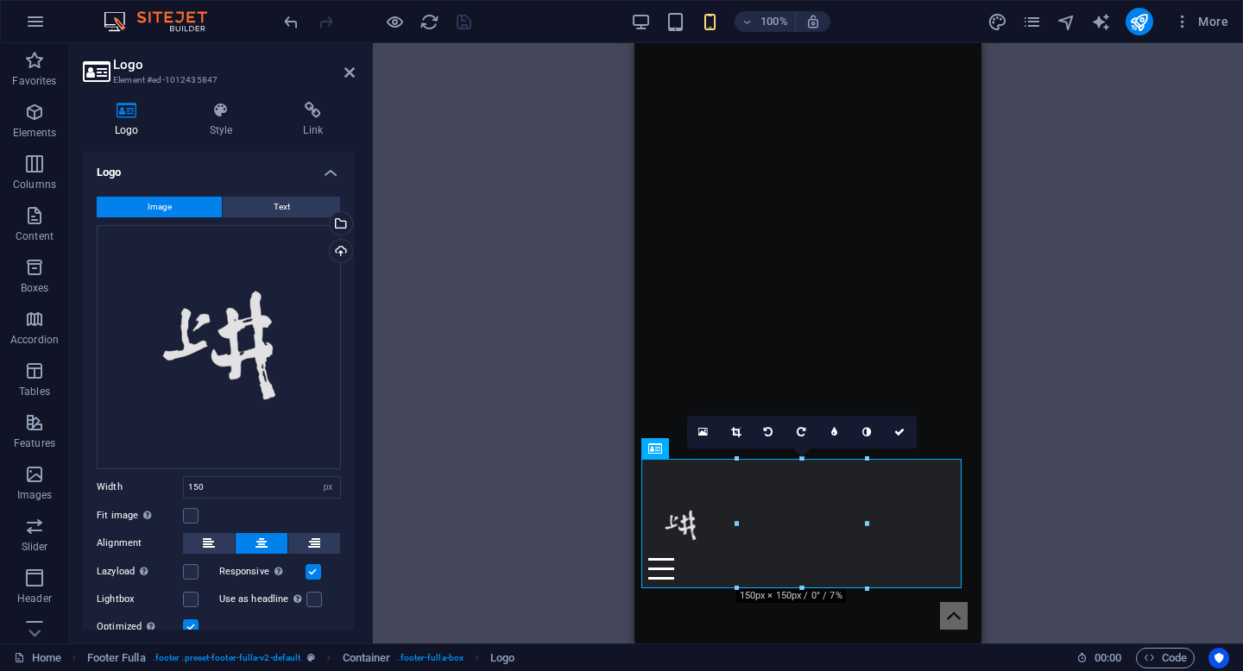
scroll to position [206, 0]
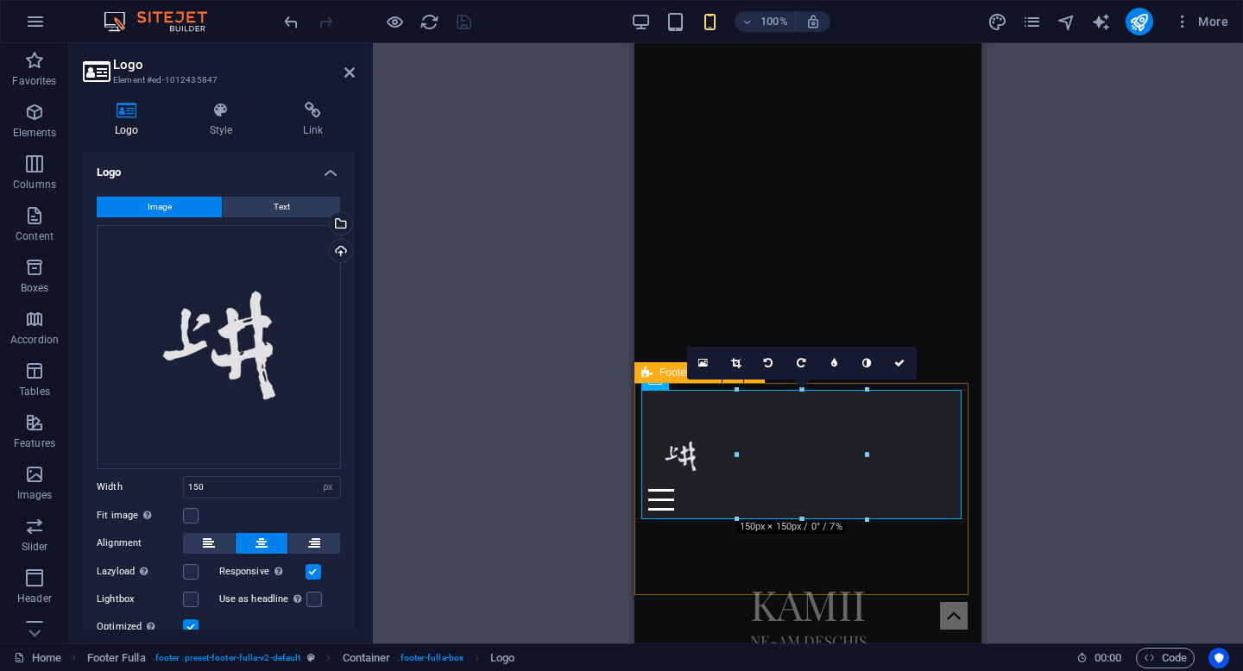
click at [660, 375] on span "Footer Fulla" at bounding box center [686, 373] width 55 height 10
select select "rem"
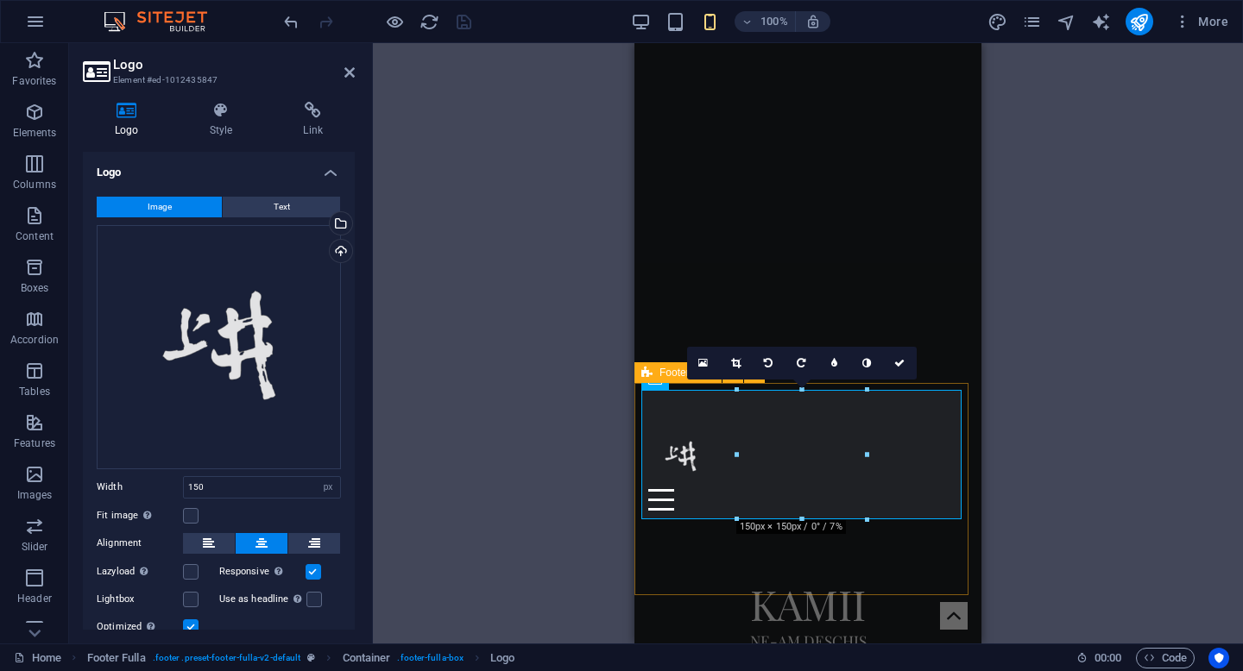
select select "rem"
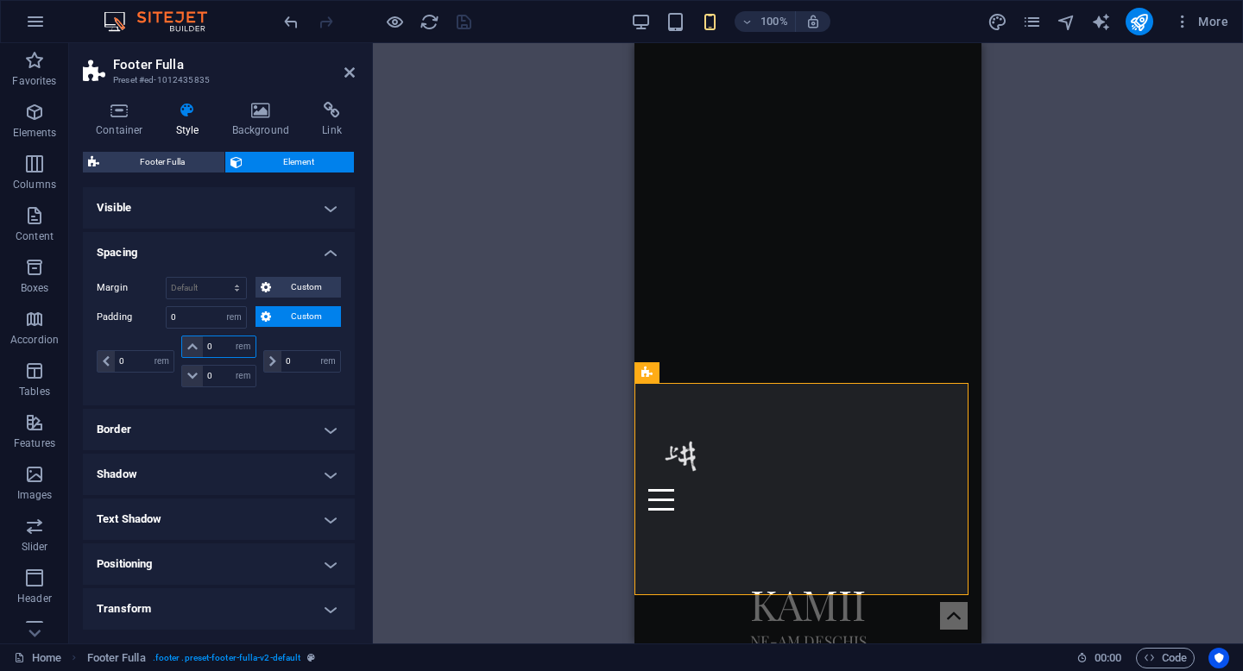
click at [220, 353] on input "0" at bounding box center [229, 347] width 52 height 21
click at [194, 349] on icon at bounding box center [192, 347] width 10 height 10
click at [222, 350] on input "0" at bounding box center [229, 347] width 52 height 21
click at [187, 378] on icon at bounding box center [192, 376] width 10 height 10
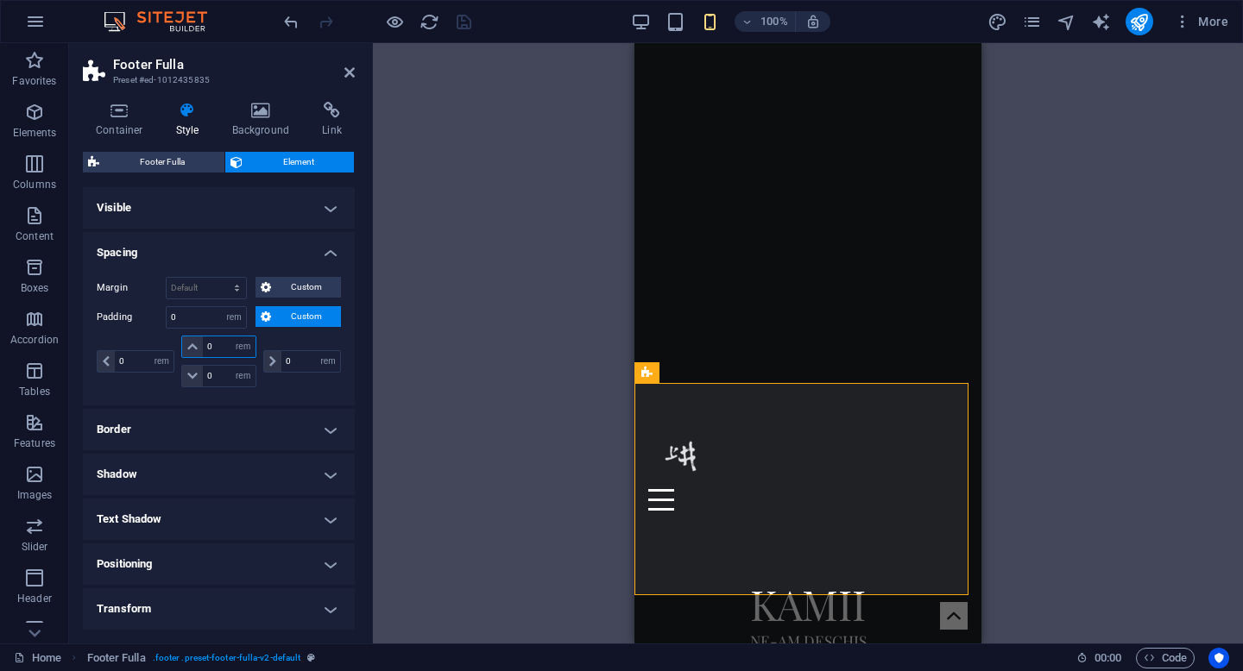
click at [216, 345] on input "0" at bounding box center [229, 347] width 52 height 21
type input "3"
select select "DISABLED_OPTION_VALUE"
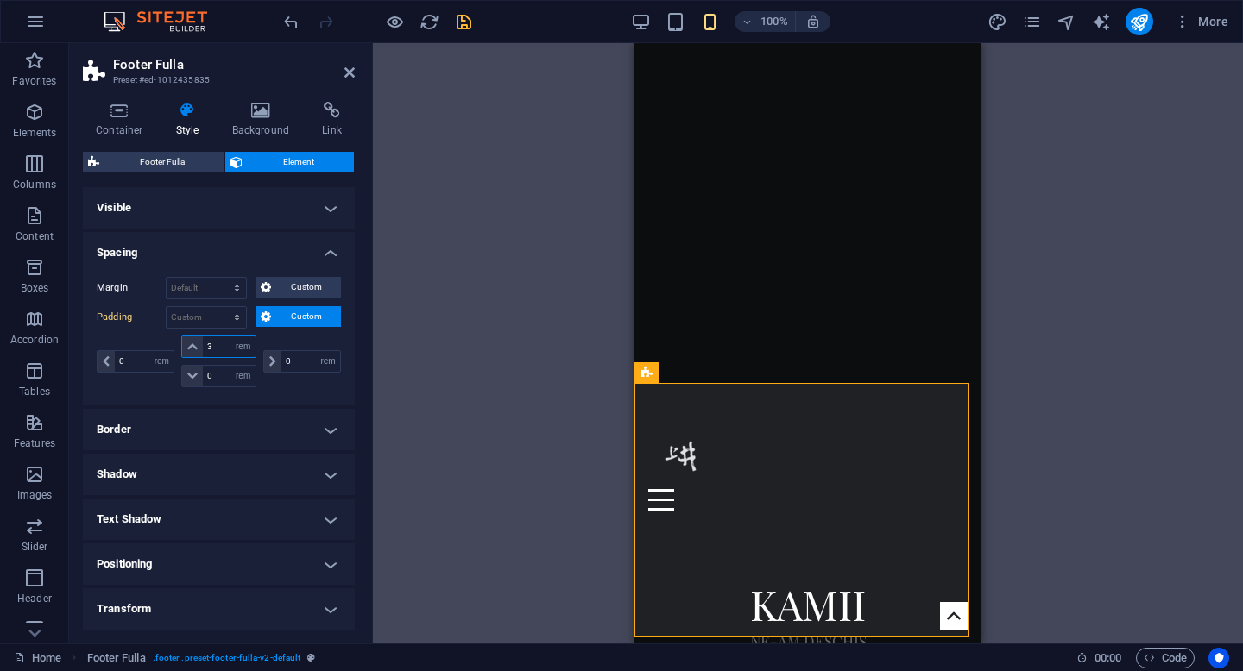
click at [222, 347] on input "3" at bounding box center [229, 347] width 52 height 21
type input "0"
select select "rem"
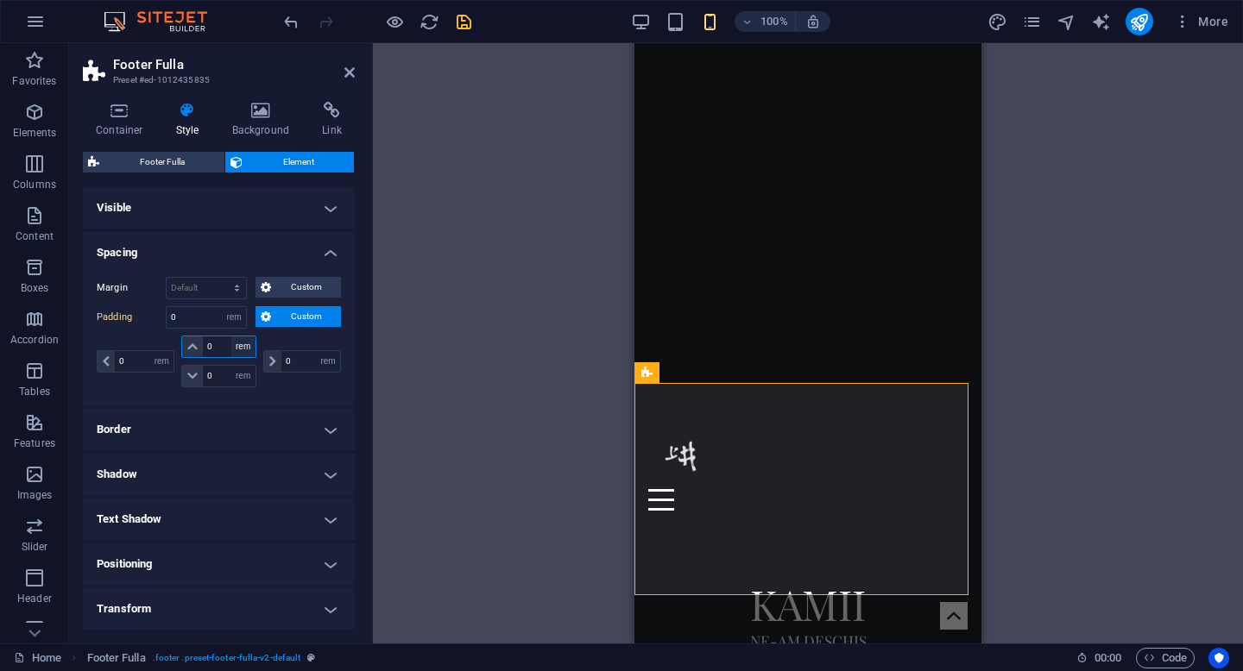
click at [231, 347] on select "px rem % vh vw" at bounding box center [243, 347] width 24 height 21
select select "px"
select select "DISABLED_OPTION_VALUE"
type input "10"
click at [239, 347] on select "px rem % vh vw" at bounding box center [243, 347] width 24 height 21
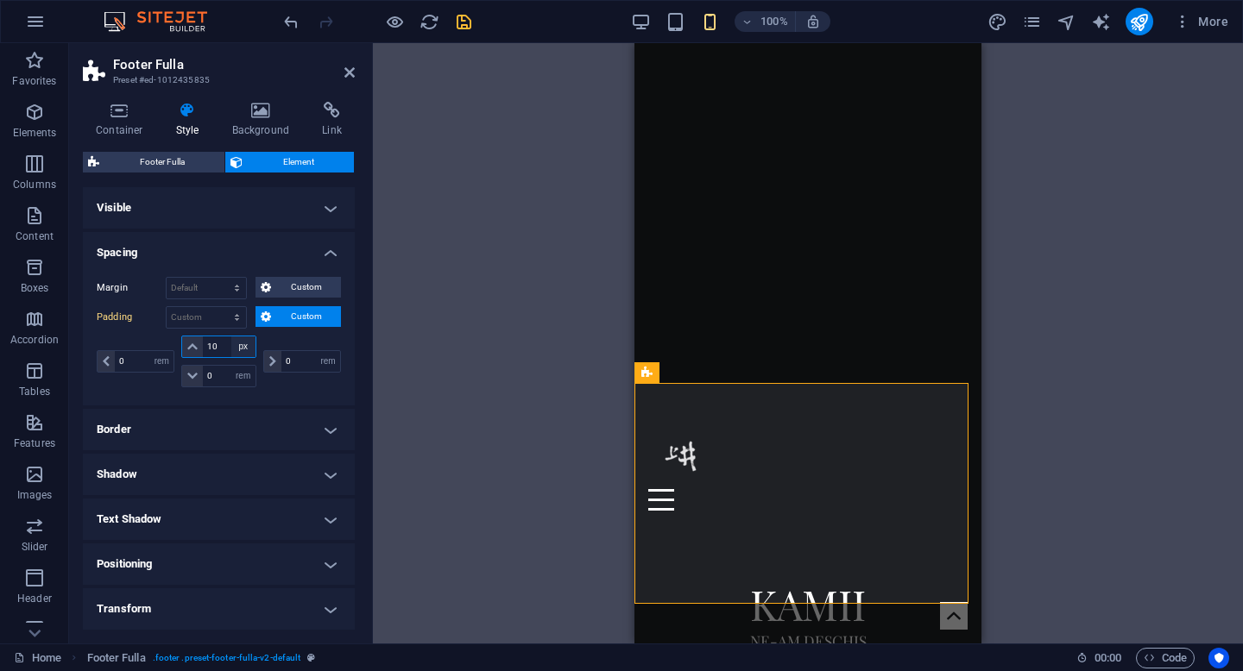
select select "%"
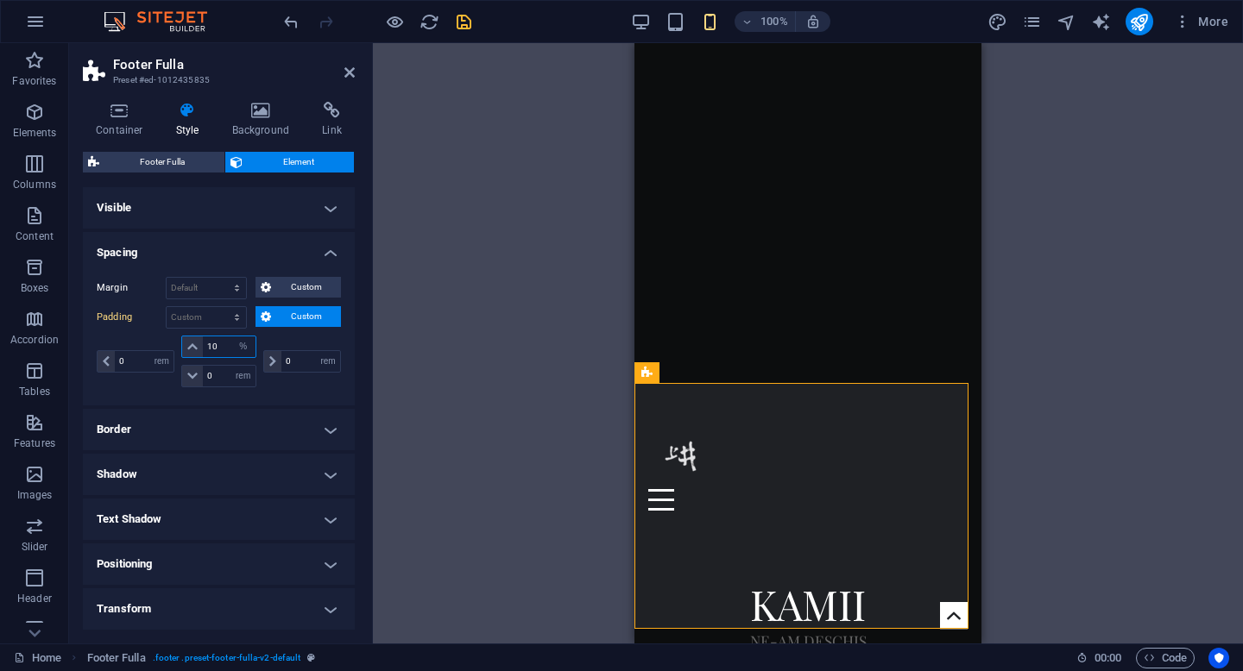
click at [218, 345] on input "10" at bounding box center [229, 347] width 52 height 21
type input "1"
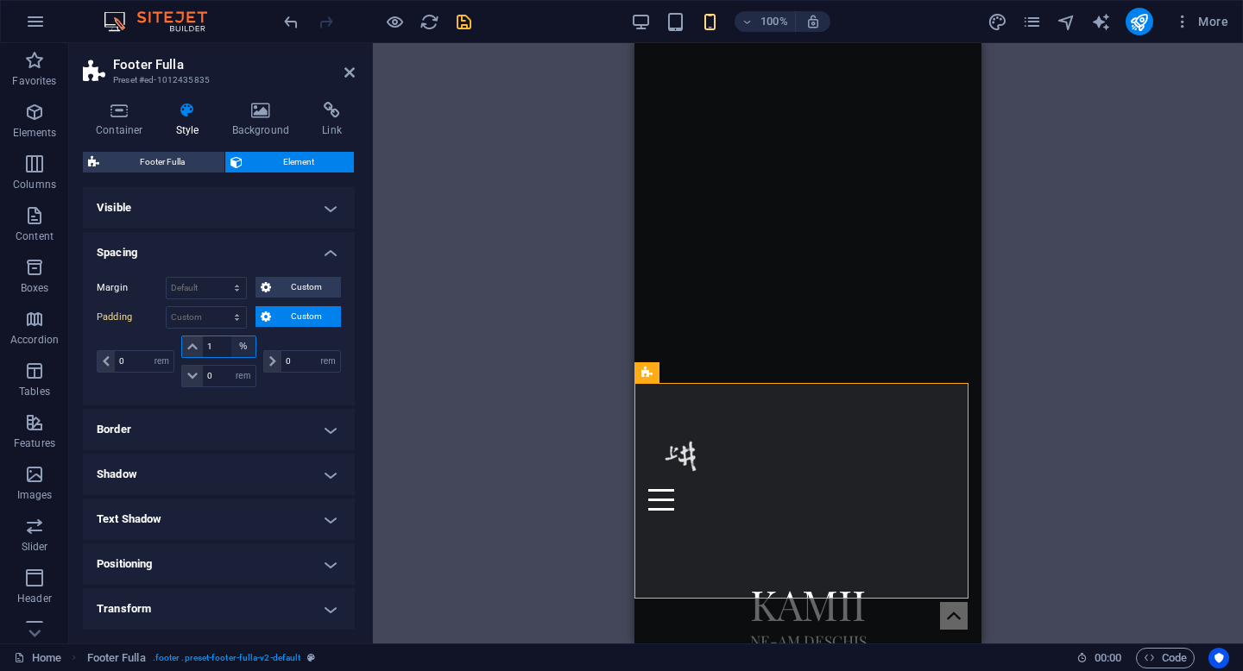
click at [245, 348] on select "px rem % vh vw" at bounding box center [243, 347] width 24 height 21
click at [242, 349] on select "px rem % vh vw" at bounding box center [243, 347] width 24 height 21
select select "rem"
type input "0"
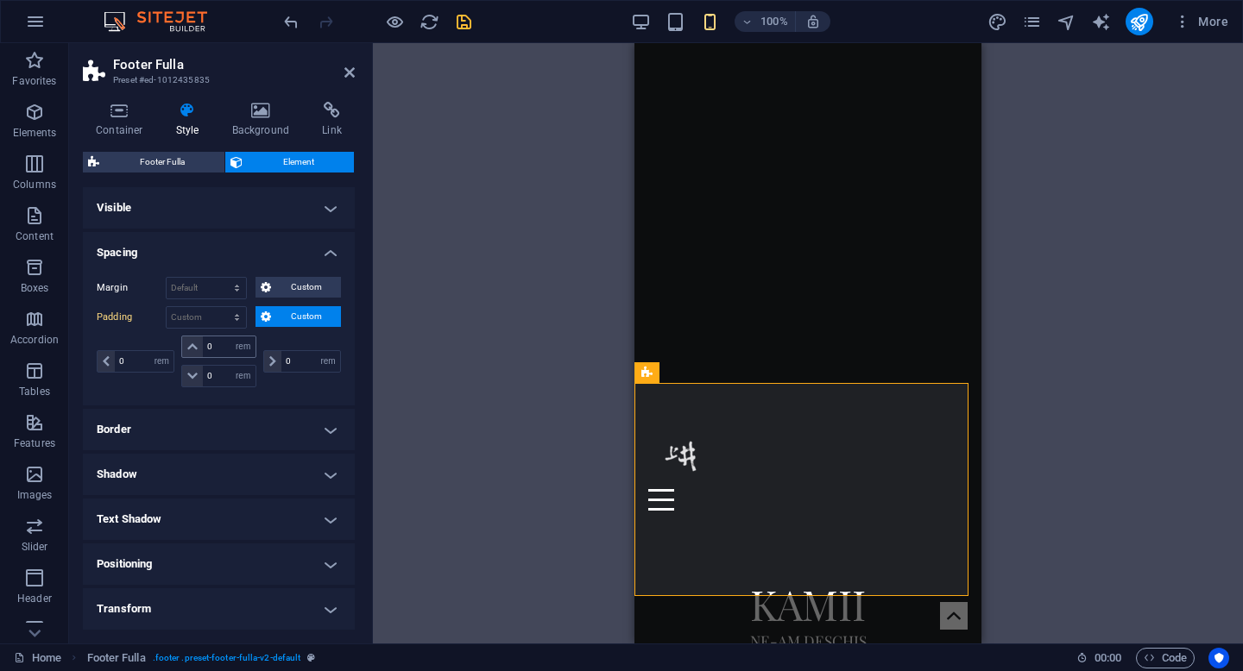
type input "0"
select select "rem"
click at [433, 362] on div "Drag here to replace the existing content. Press “Ctrl” if you want to create a…" at bounding box center [808, 343] width 870 height 601
click at [1137, 27] on icon "publish" at bounding box center [1139, 22] width 20 height 20
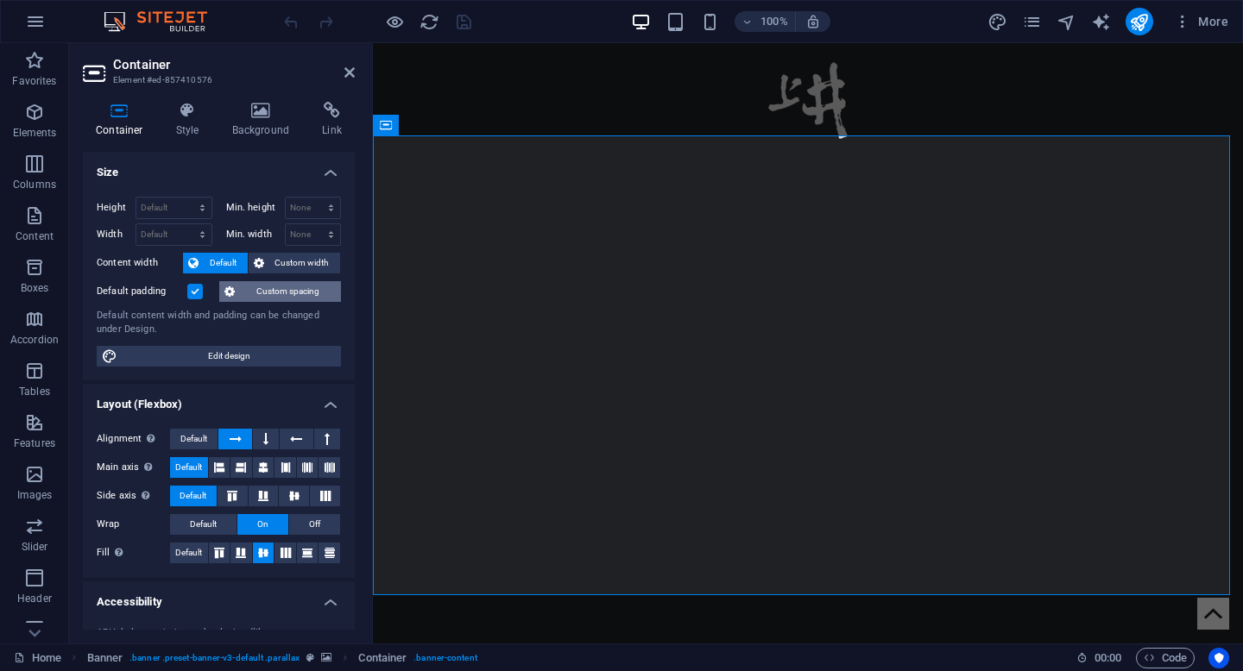
click at [277, 287] on span "Custom spacing" at bounding box center [288, 291] width 96 height 21
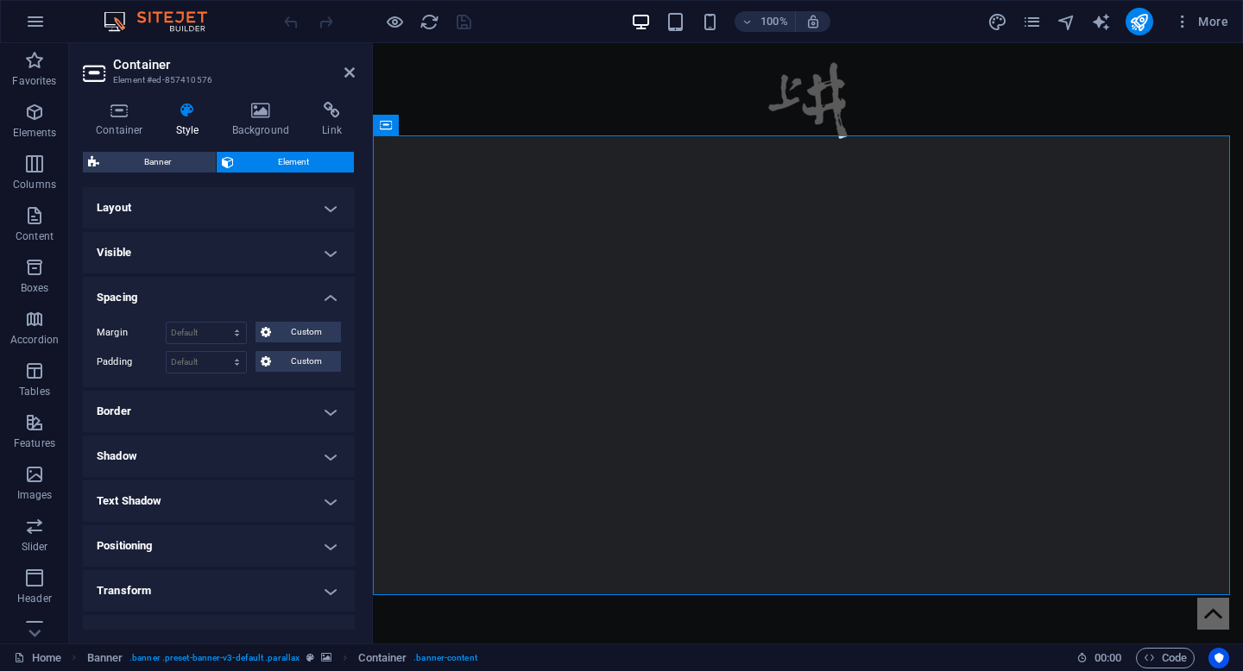
click at [327, 302] on h4 "Spacing" at bounding box center [219, 292] width 272 height 31
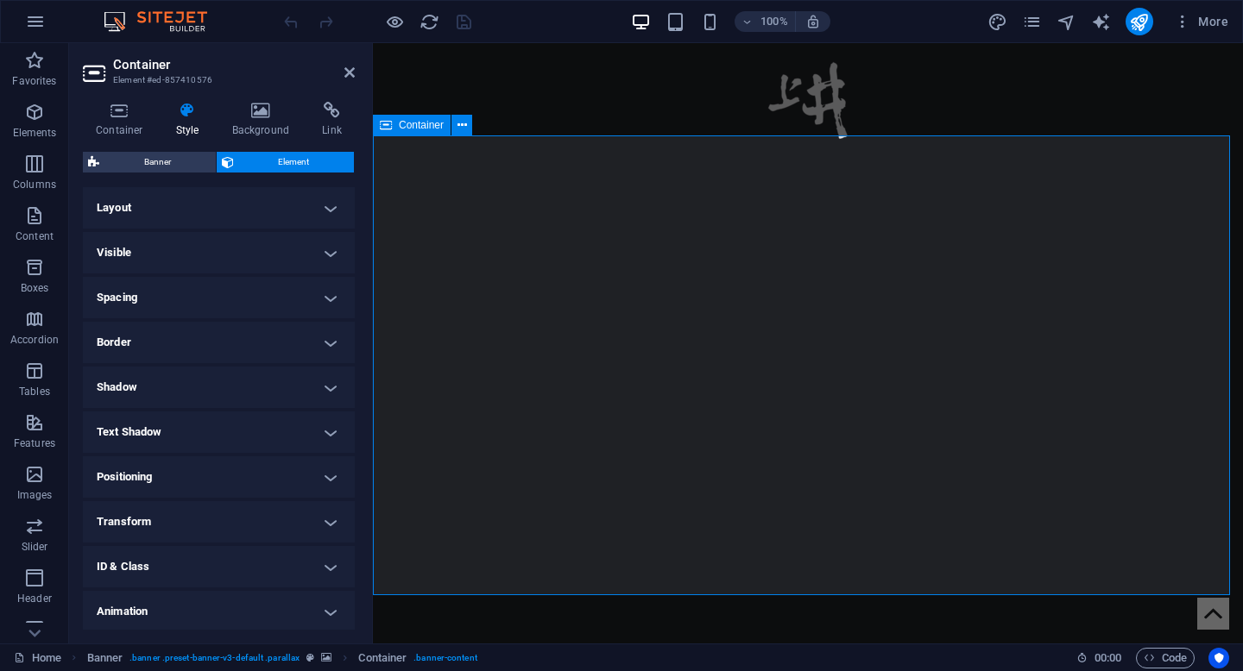
click at [249, 161] on span "Element" at bounding box center [294, 162] width 110 height 21
click at [326, 297] on h4 "Spacing" at bounding box center [219, 297] width 272 height 41
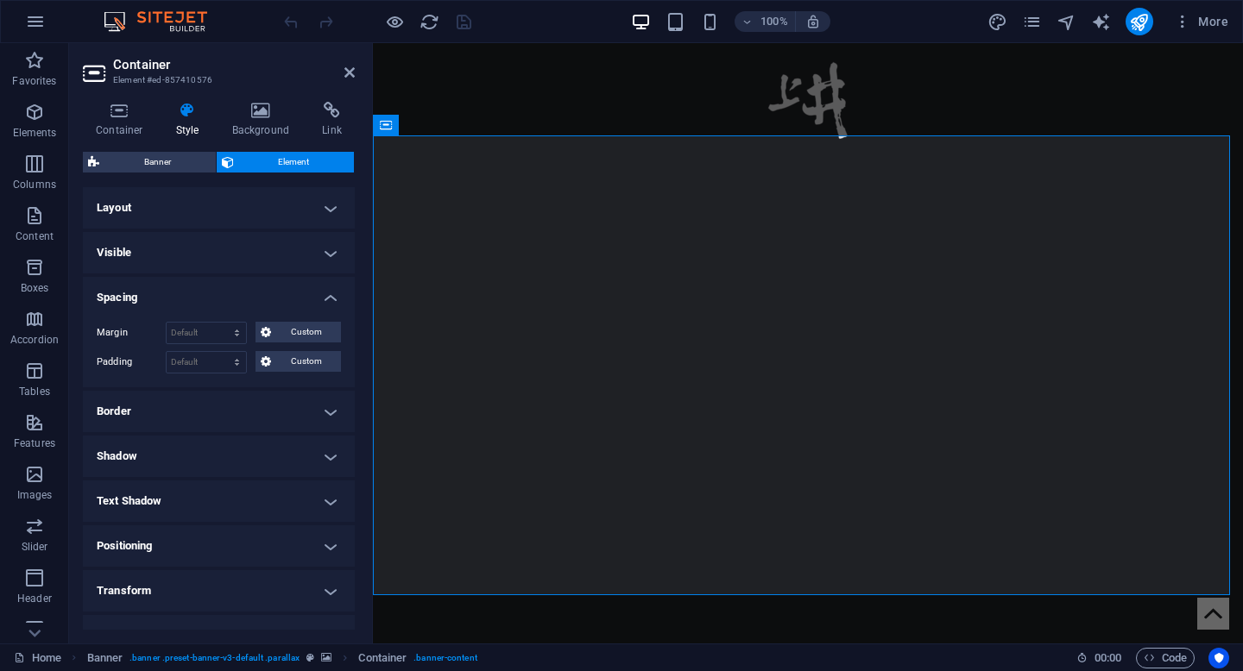
click at [326, 297] on h4 "Spacing" at bounding box center [219, 292] width 272 height 31
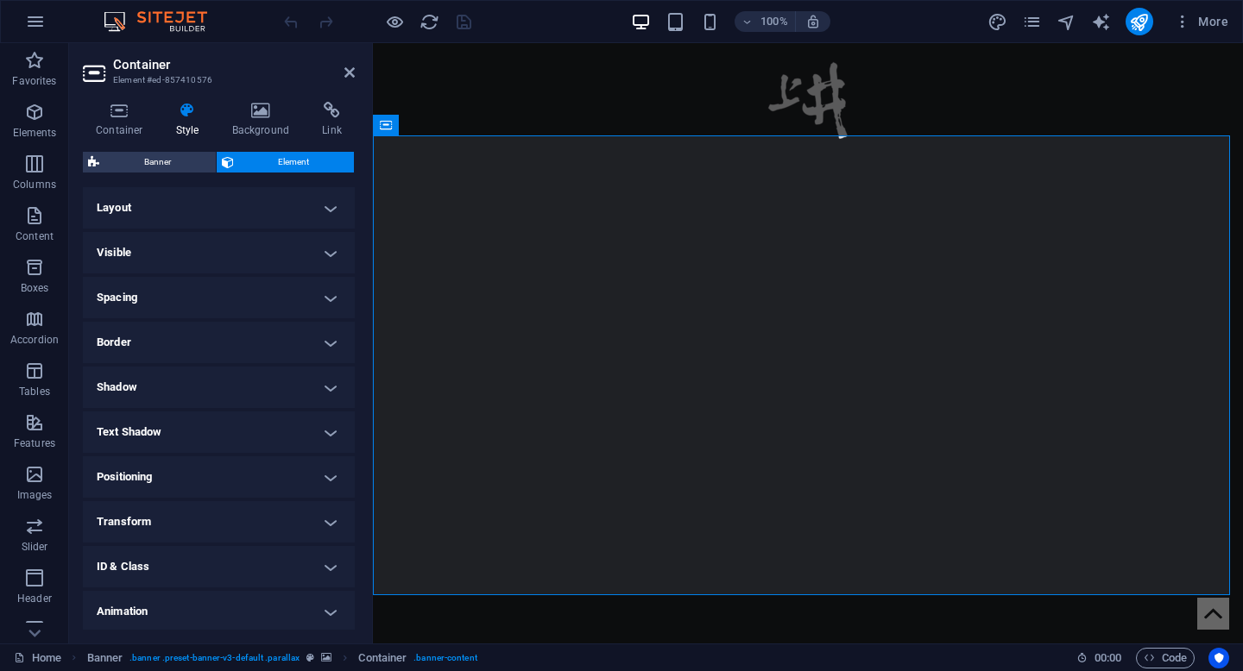
click at [204, 199] on h4 "Layout" at bounding box center [219, 207] width 272 height 41
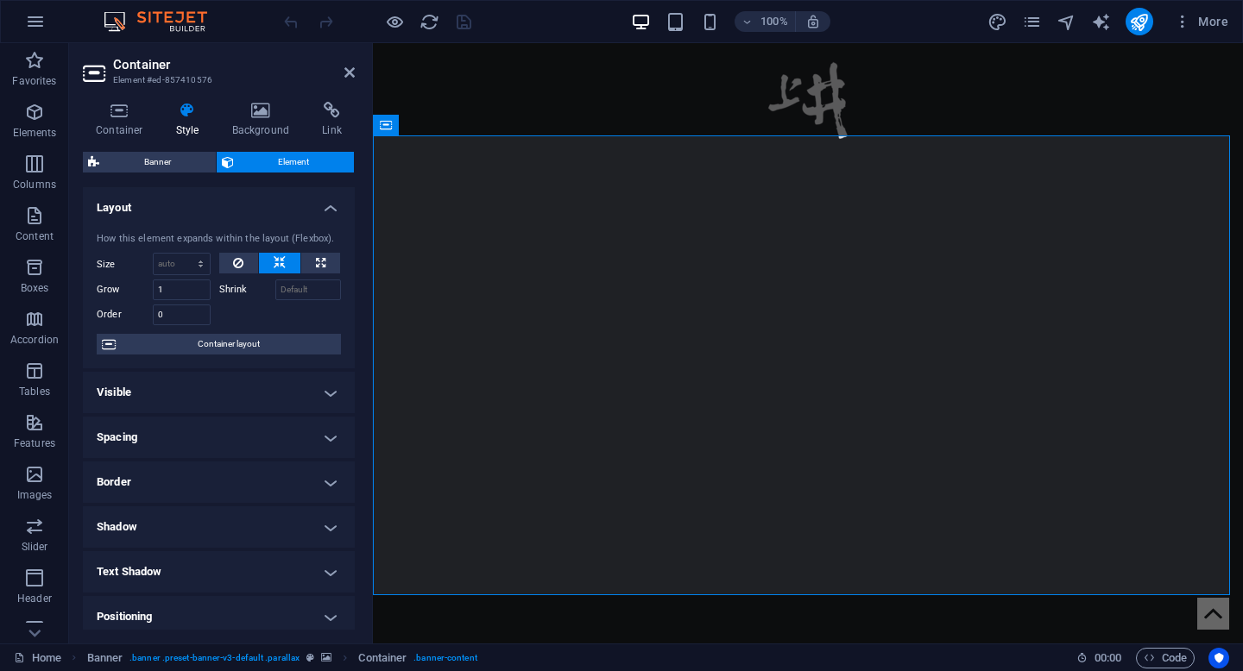
click at [251, 205] on h4 "Layout" at bounding box center [219, 202] width 272 height 31
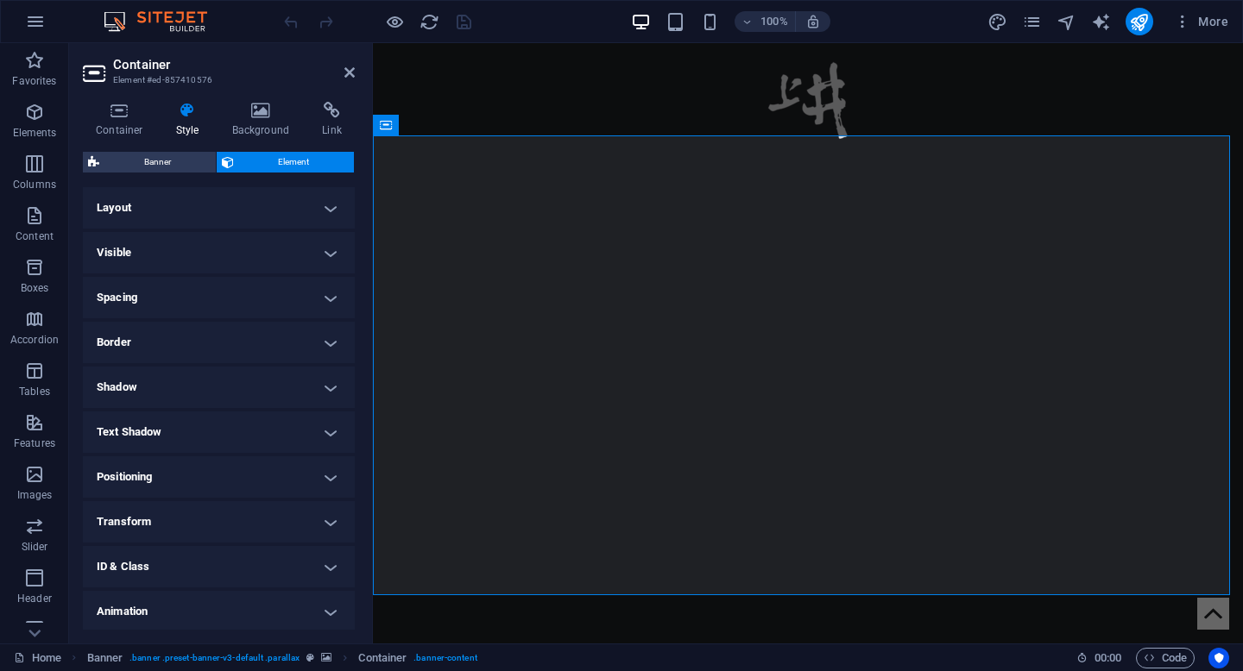
click at [217, 249] on h4 "Visible" at bounding box center [219, 252] width 272 height 41
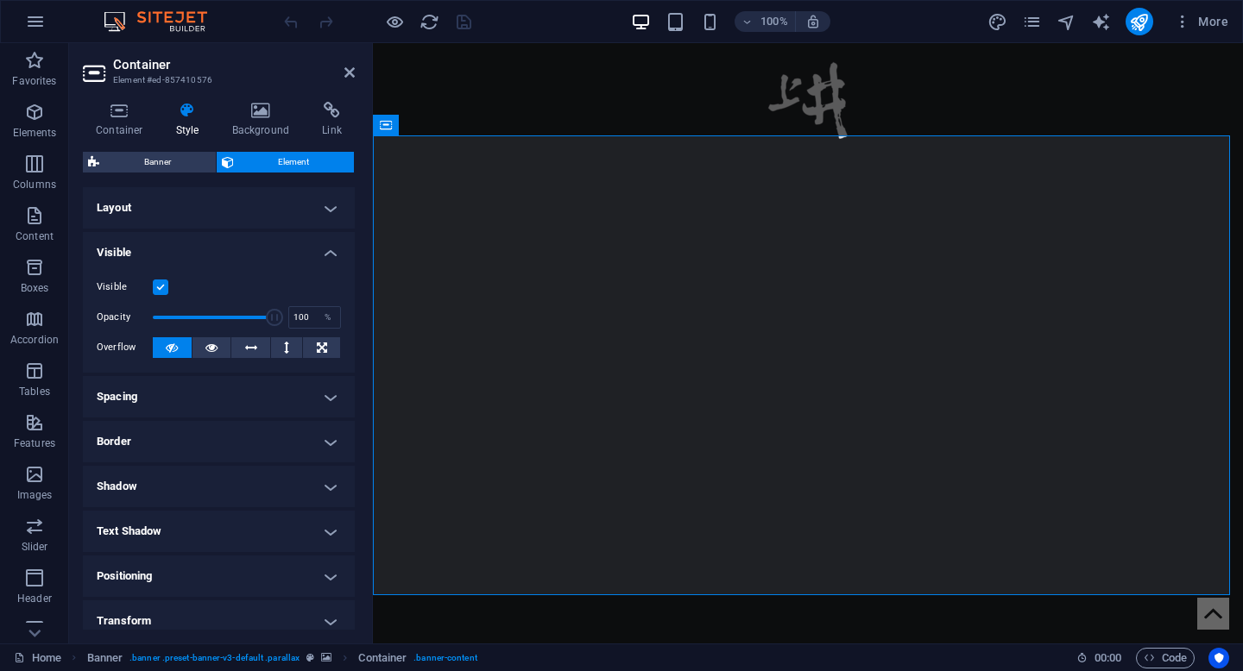
click at [217, 249] on h4 "Visible" at bounding box center [219, 247] width 272 height 31
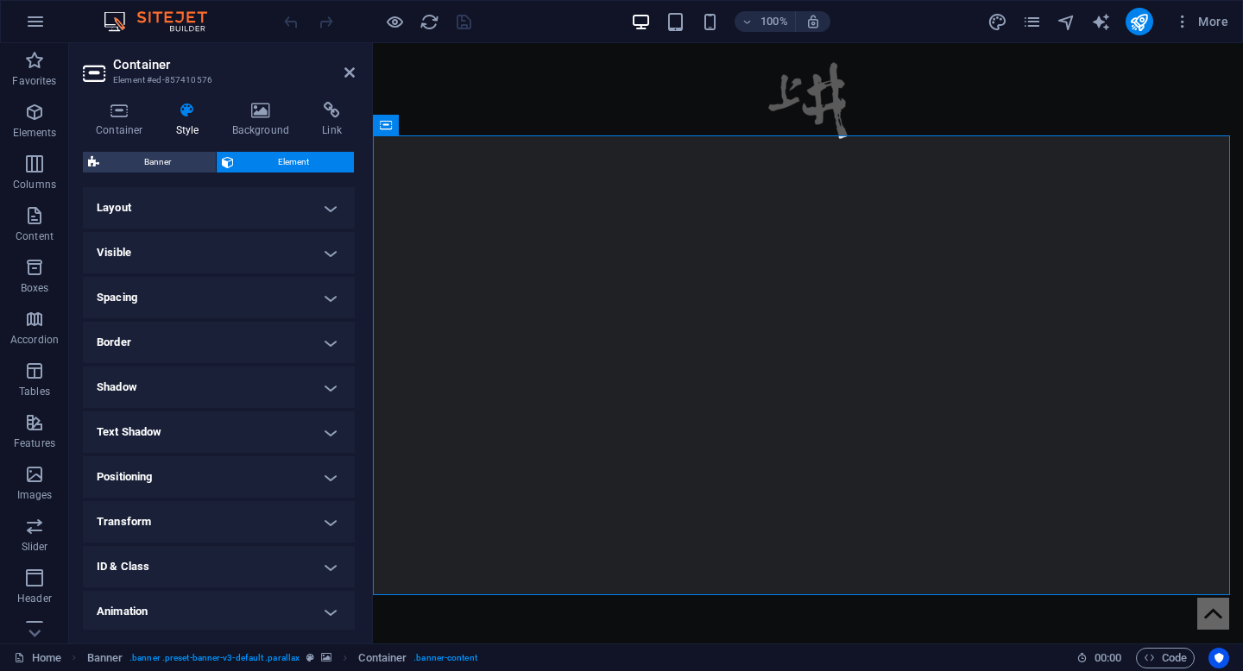
click at [220, 294] on h4 "Spacing" at bounding box center [219, 297] width 272 height 41
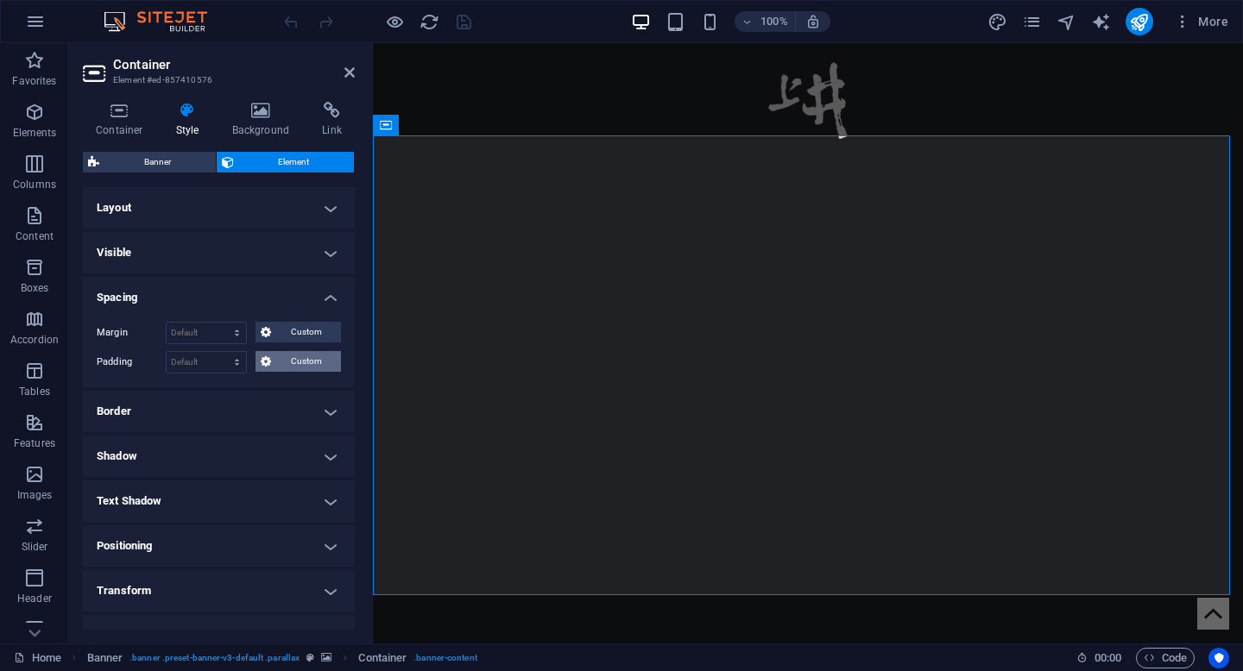
click at [294, 361] on span "Custom" at bounding box center [306, 361] width 60 height 21
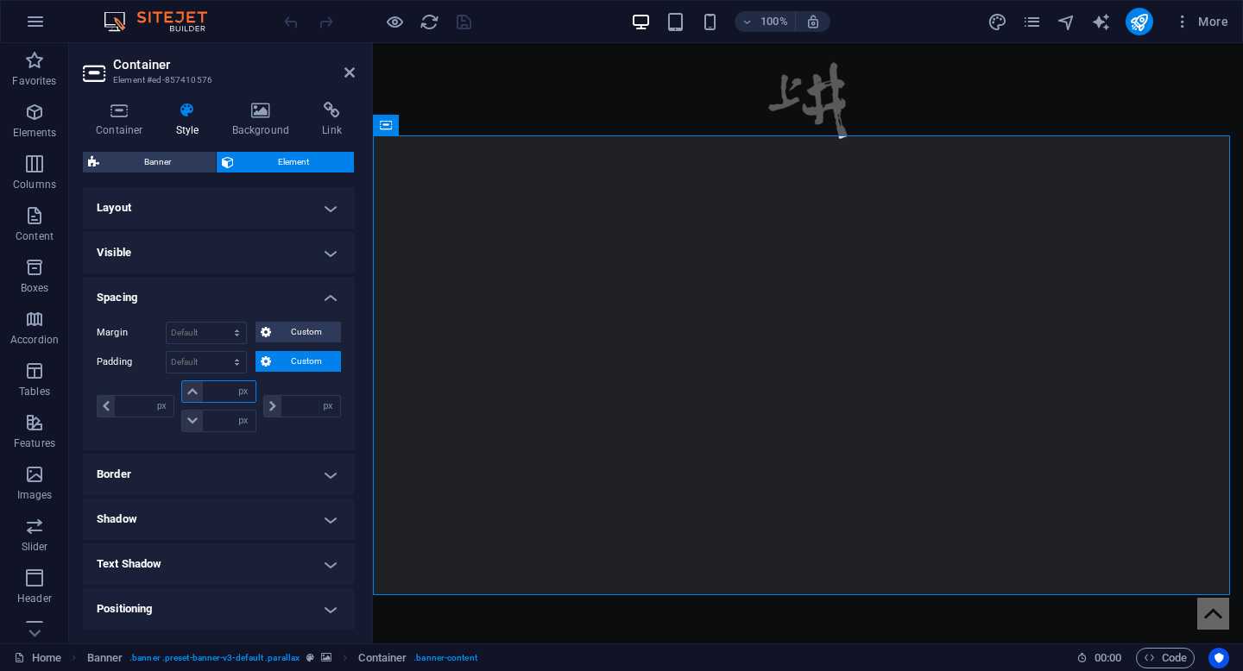
click at [222, 388] on input "number" at bounding box center [229, 391] width 52 height 21
click at [227, 420] on input "number" at bounding box center [229, 421] width 52 height 21
click at [237, 423] on select "px rem % vh vw" at bounding box center [243, 421] width 24 height 21
select select "rem"
type input "0"
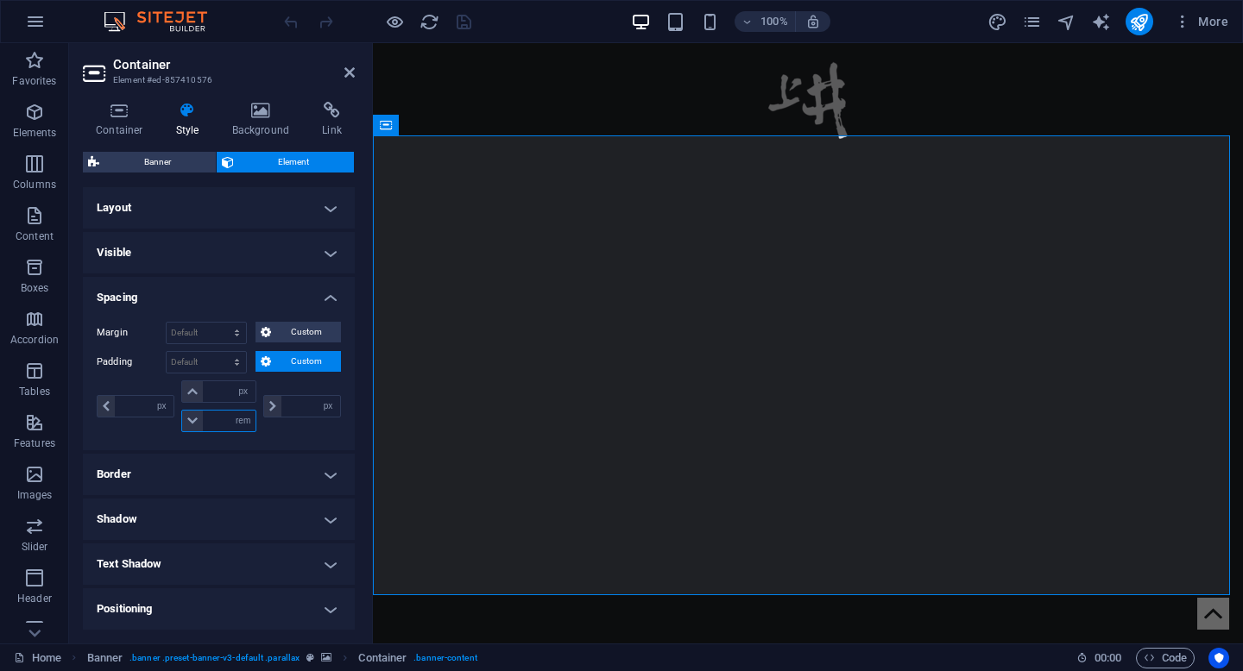
type input "0"
click at [347, 72] on icon at bounding box center [349, 73] width 10 height 14
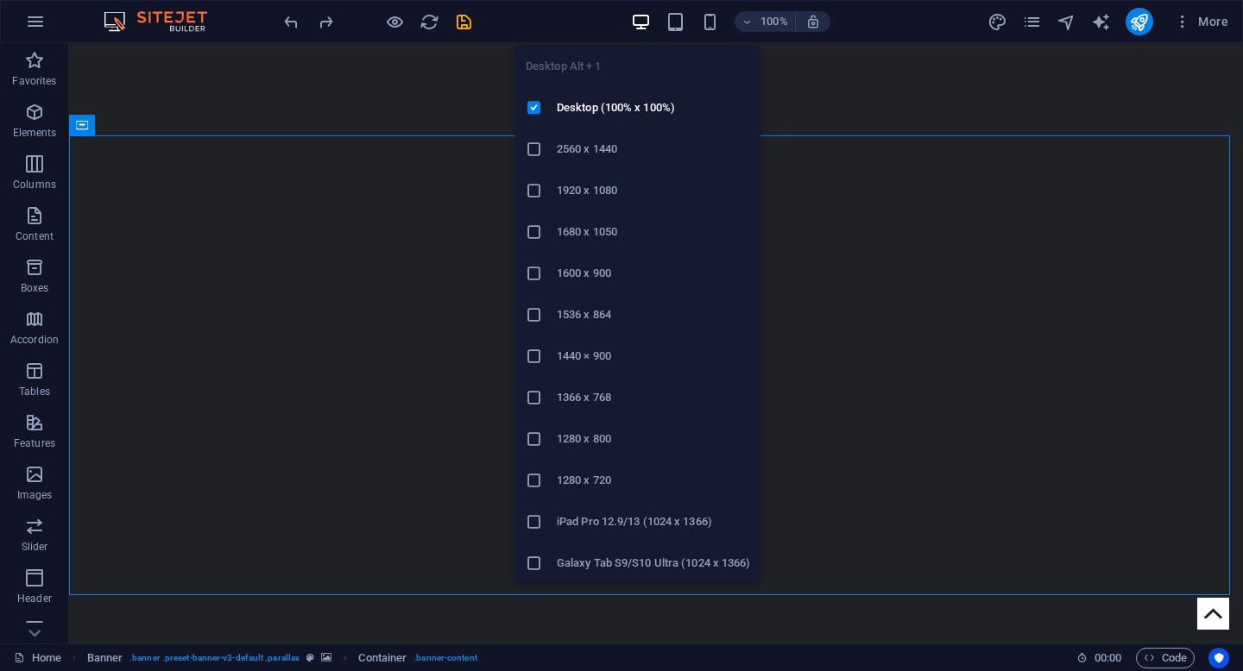
click at [587, 150] on h6 "2560 x 1440" at bounding box center [653, 149] width 193 height 21
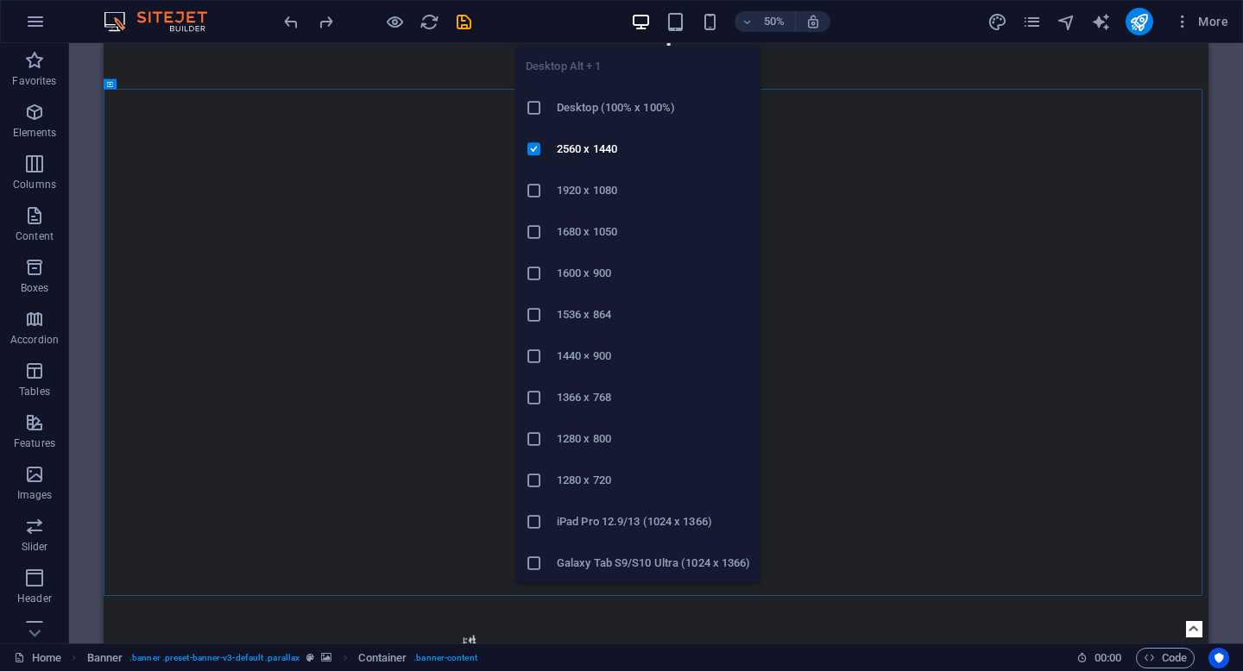
click at [581, 196] on h6 "1920 x 1080" at bounding box center [653, 190] width 193 height 21
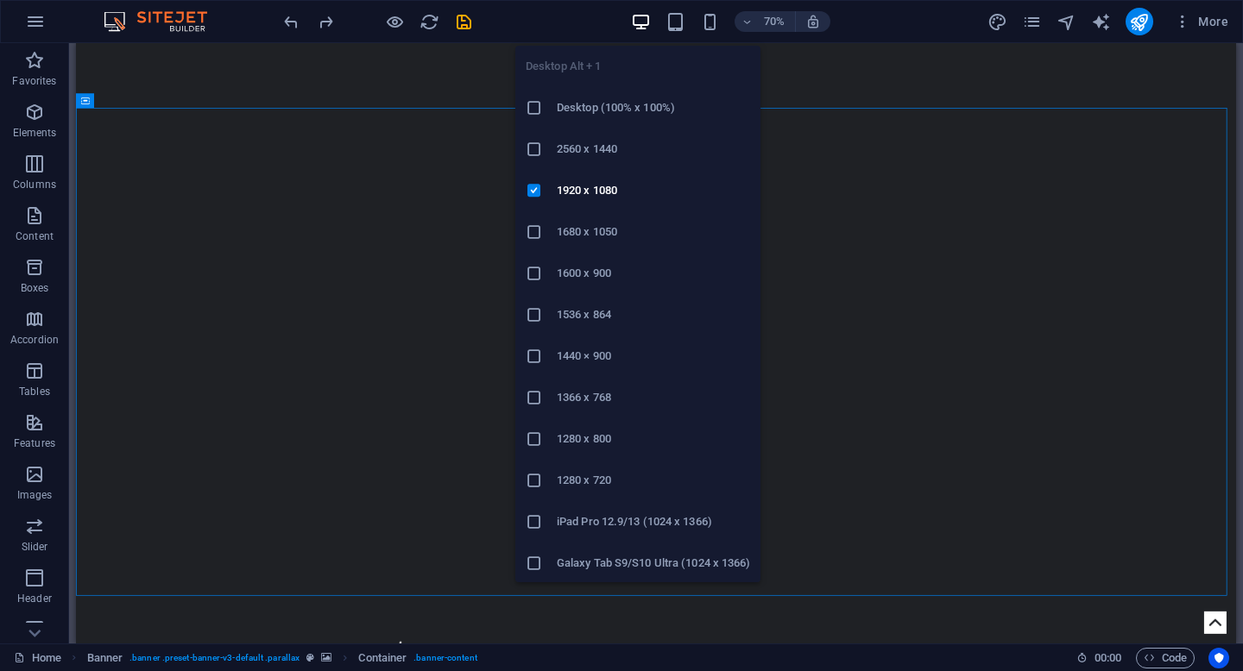
click at [571, 232] on h6 "1680 x 1050" at bounding box center [653, 232] width 193 height 21
click at [576, 282] on h6 "1600 x 900" at bounding box center [653, 273] width 193 height 21
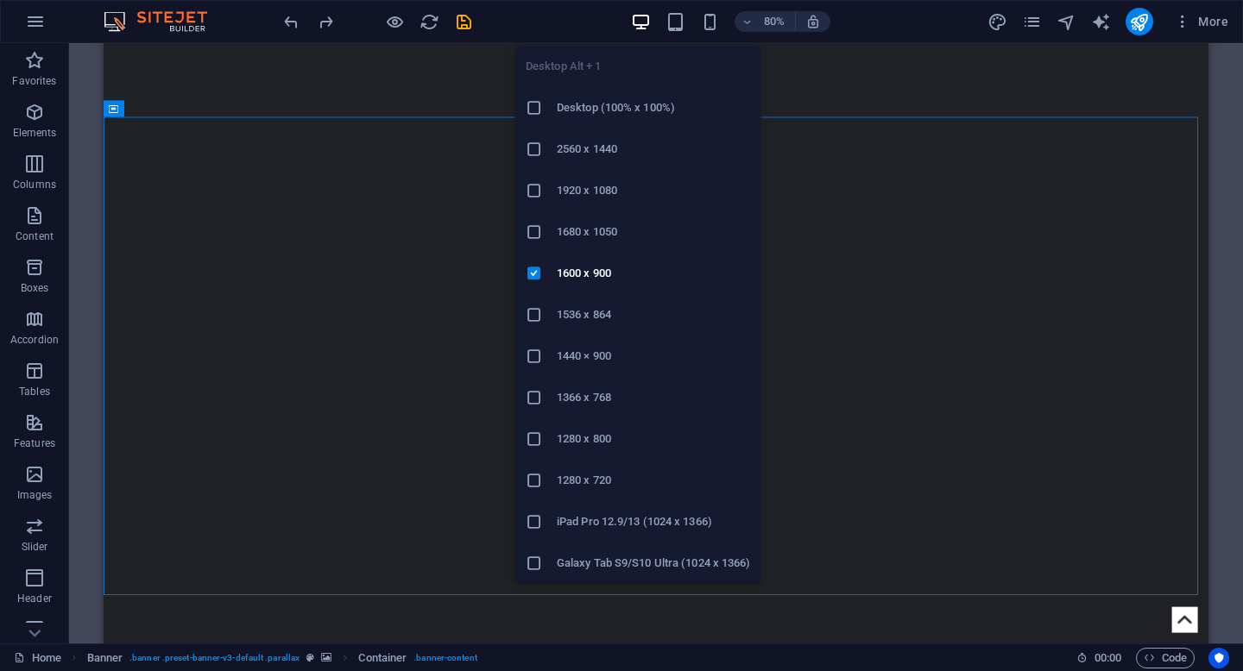
click at [577, 105] on h6 "Desktop (100% x 100%)" at bounding box center [653, 108] width 193 height 21
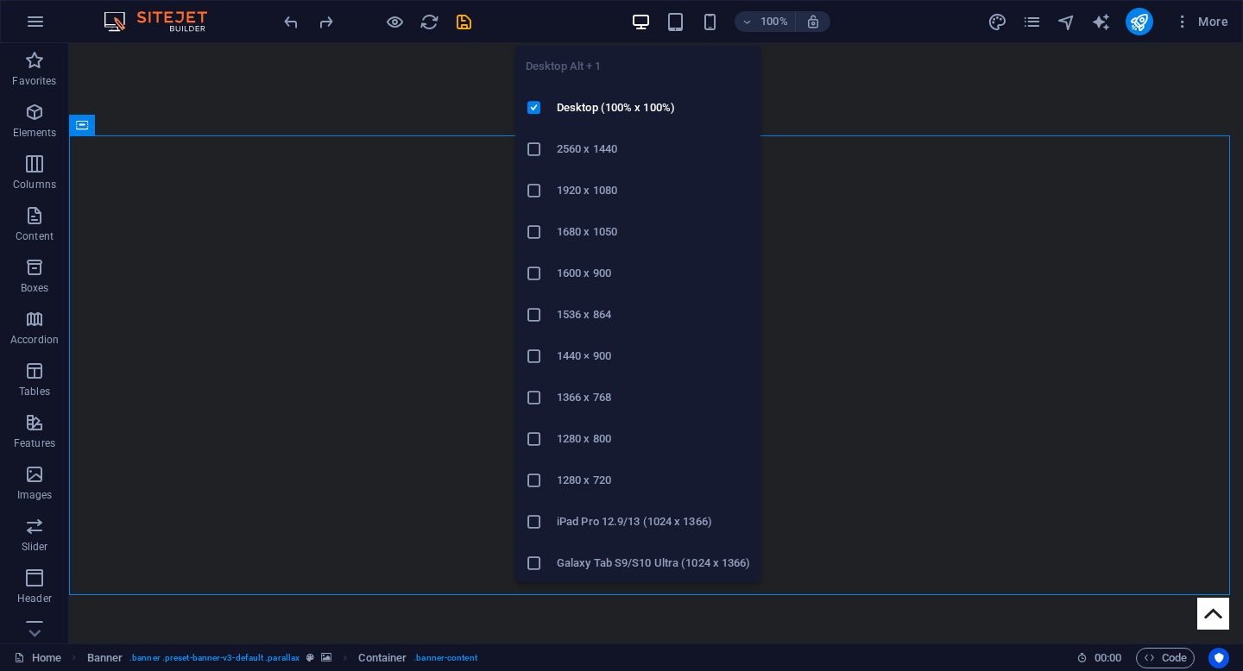
click at [598, 148] on h6 "2560 x 1440" at bounding box center [653, 149] width 193 height 21
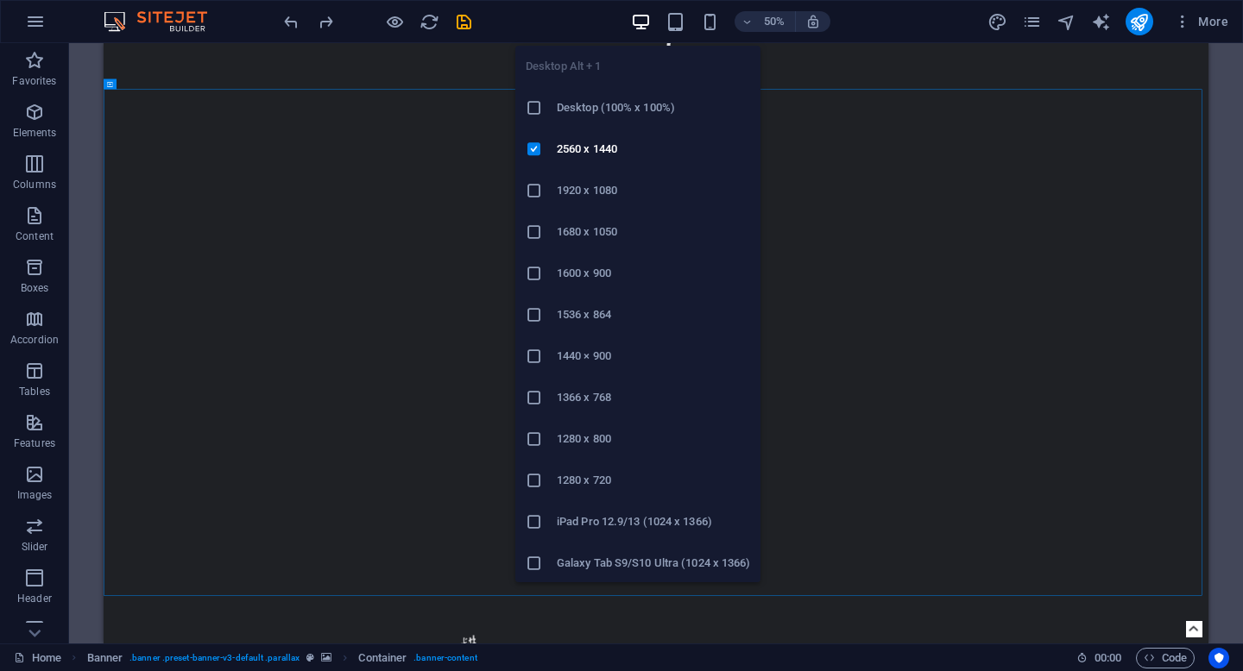
click at [634, 22] on icon "button" at bounding box center [641, 22] width 20 height 20
click at [579, 563] on h6 "Galaxy Tab S9/S10 Ultra (1024 x 1366)" at bounding box center [653, 563] width 193 height 21
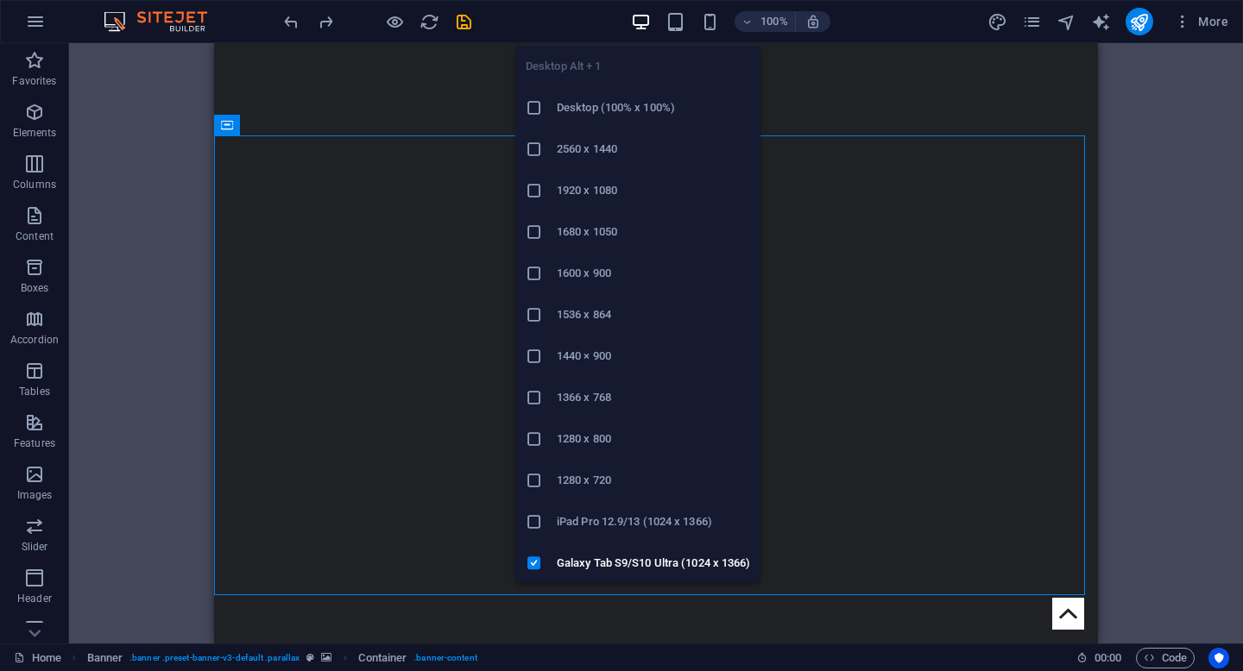
click at [576, 467] on li "1280 x 720" at bounding box center [637, 480] width 245 height 41
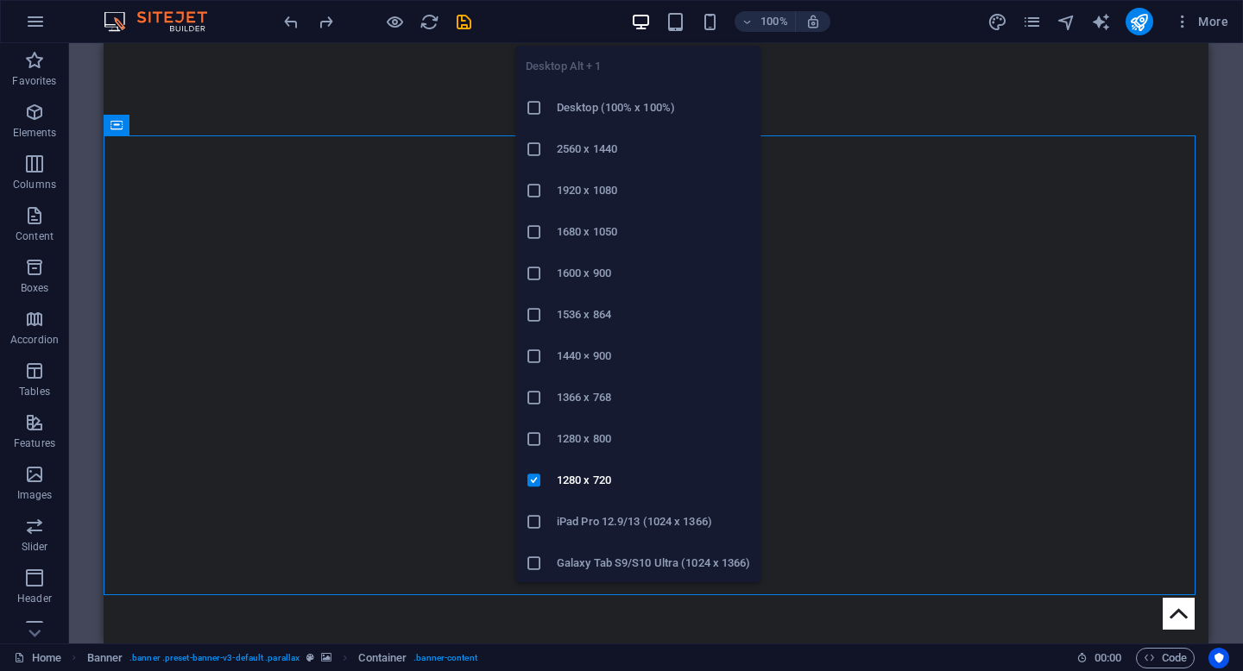
click at [574, 122] on li "Desktop (100% x 100%)" at bounding box center [637, 107] width 245 height 41
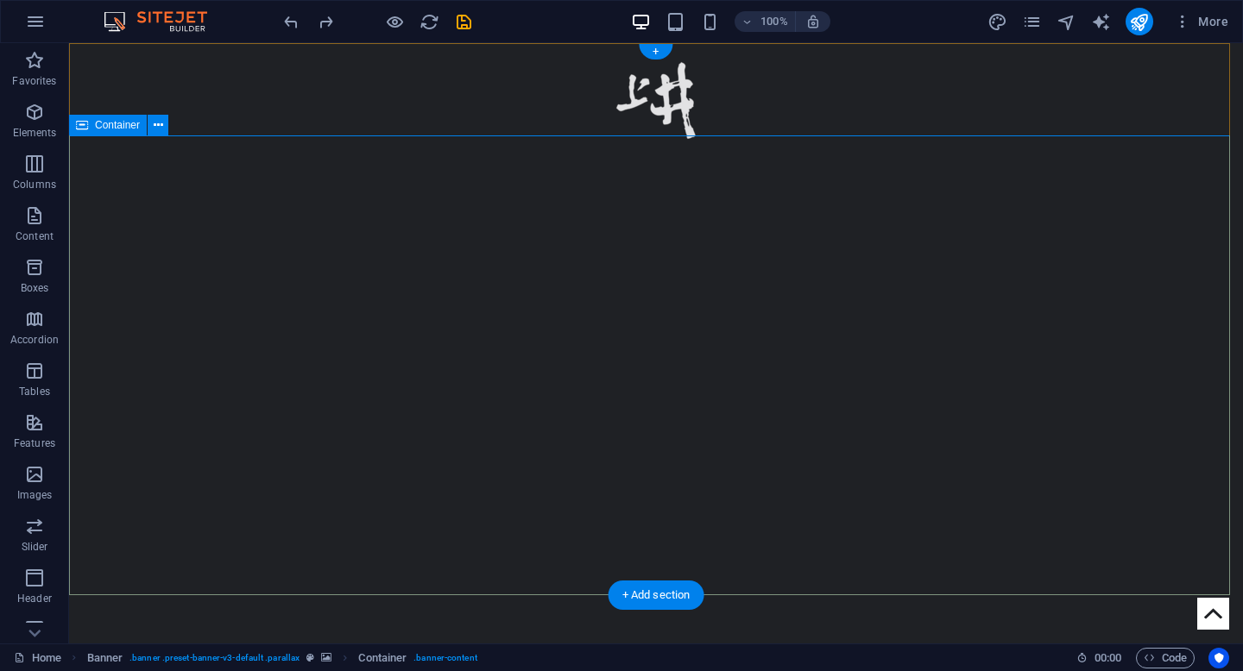
select select "px"
select select "rem"
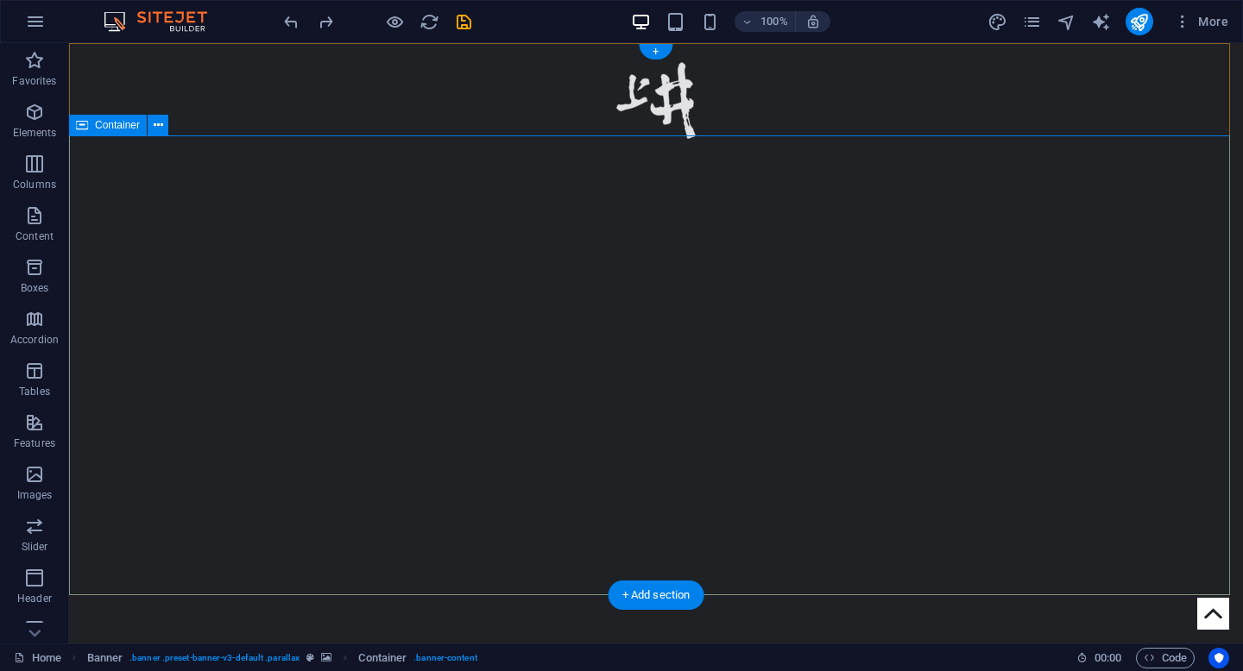
select select "px"
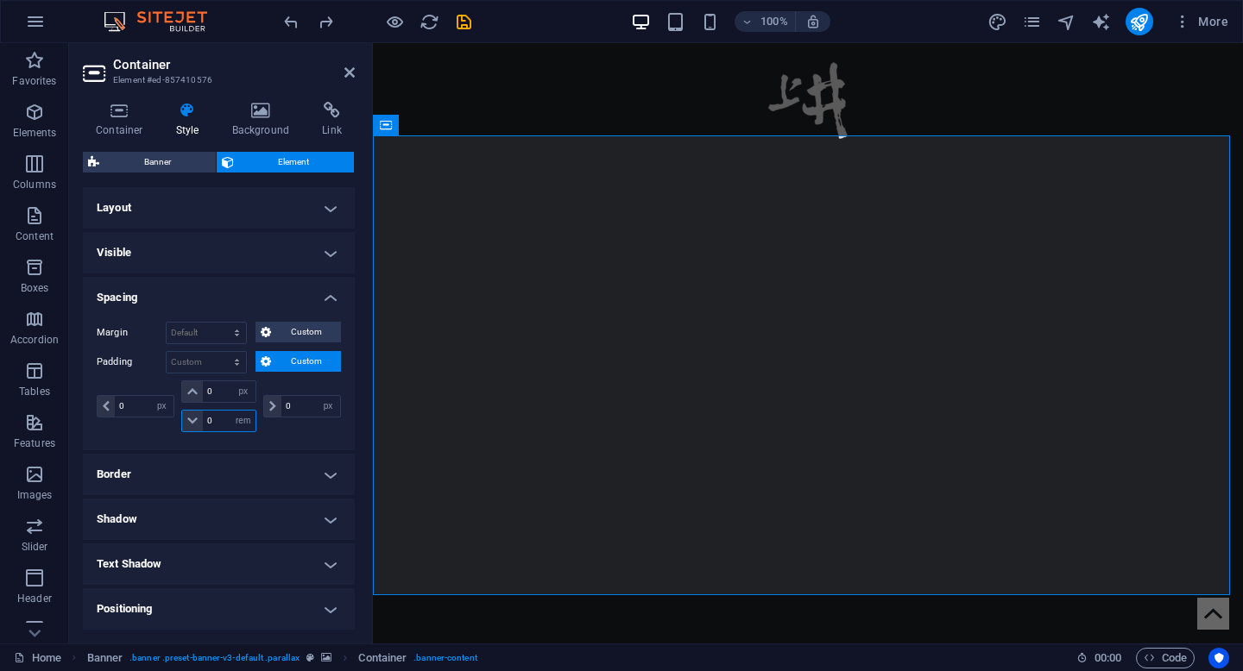
click at [215, 422] on input "0" at bounding box center [229, 421] width 52 height 21
type input "20"
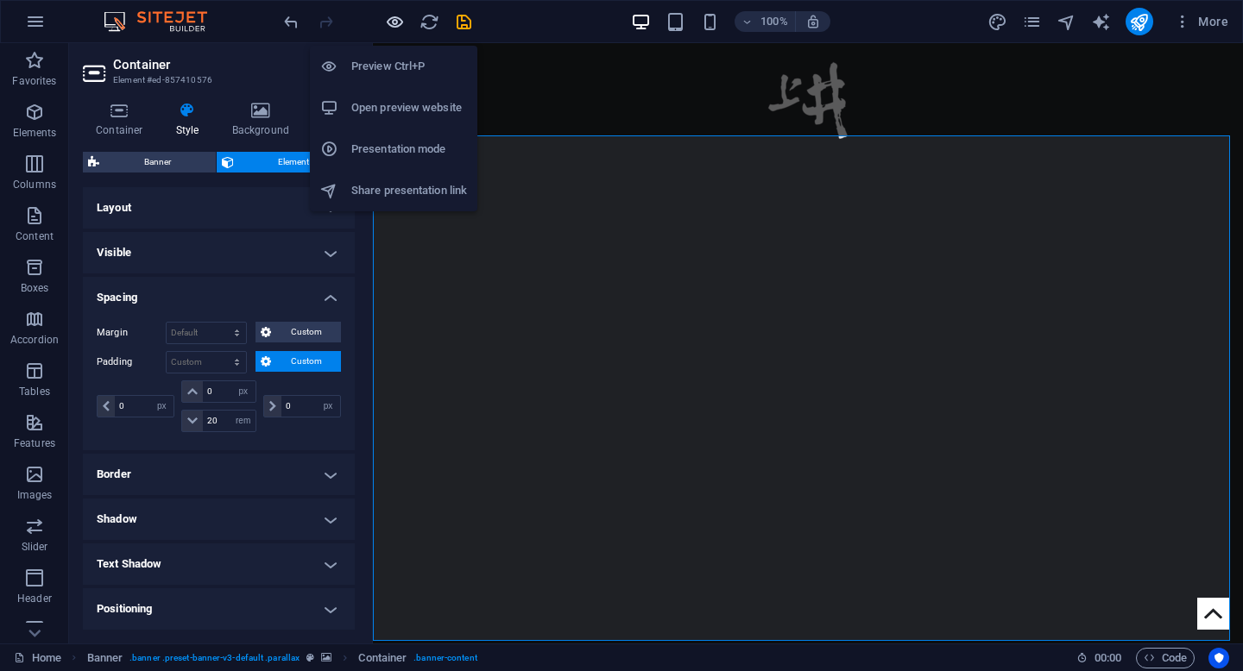
click at [387, 20] on icon "button" at bounding box center [395, 22] width 20 height 20
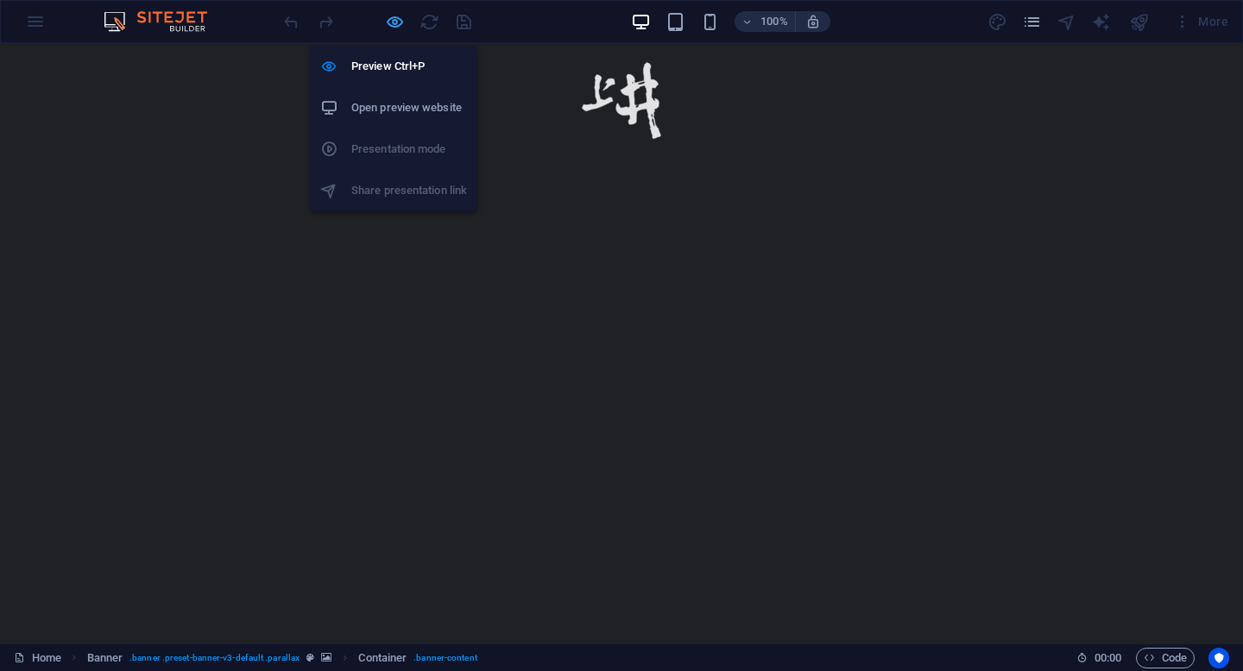
click at [394, 22] on icon "button" at bounding box center [395, 22] width 20 height 20
select select "px"
select select "rem"
select select "px"
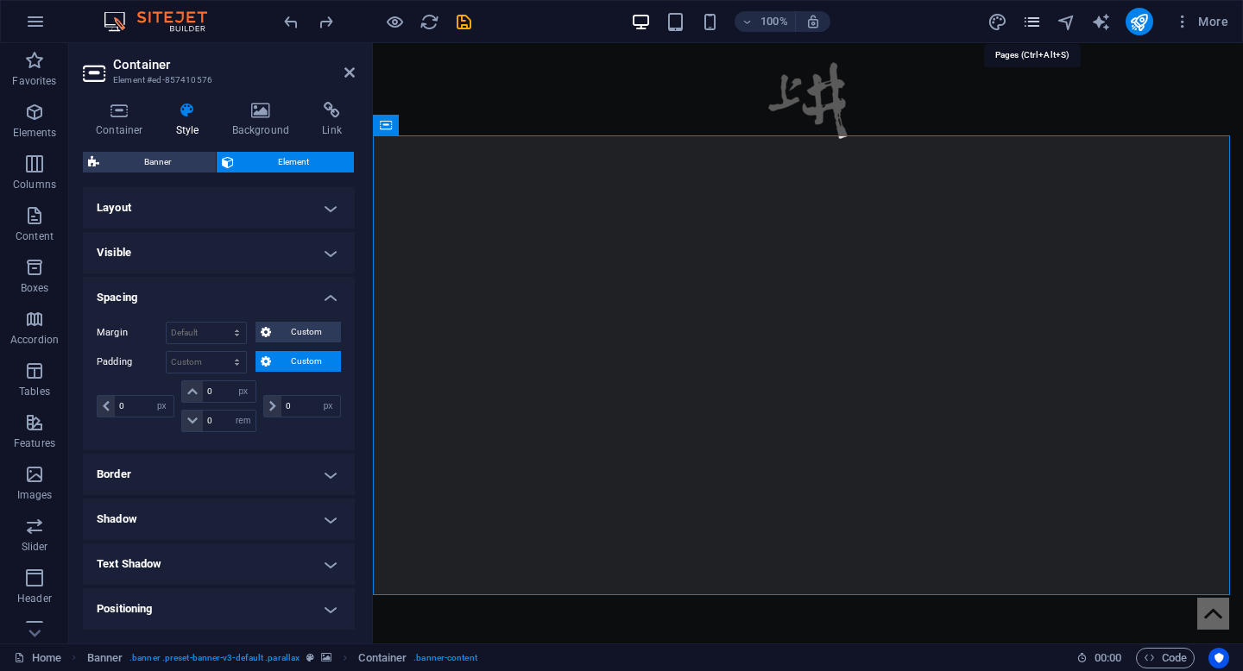
click at [1029, 22] on icon "pages" at bounding box center [1032, 22] width 20 height 20
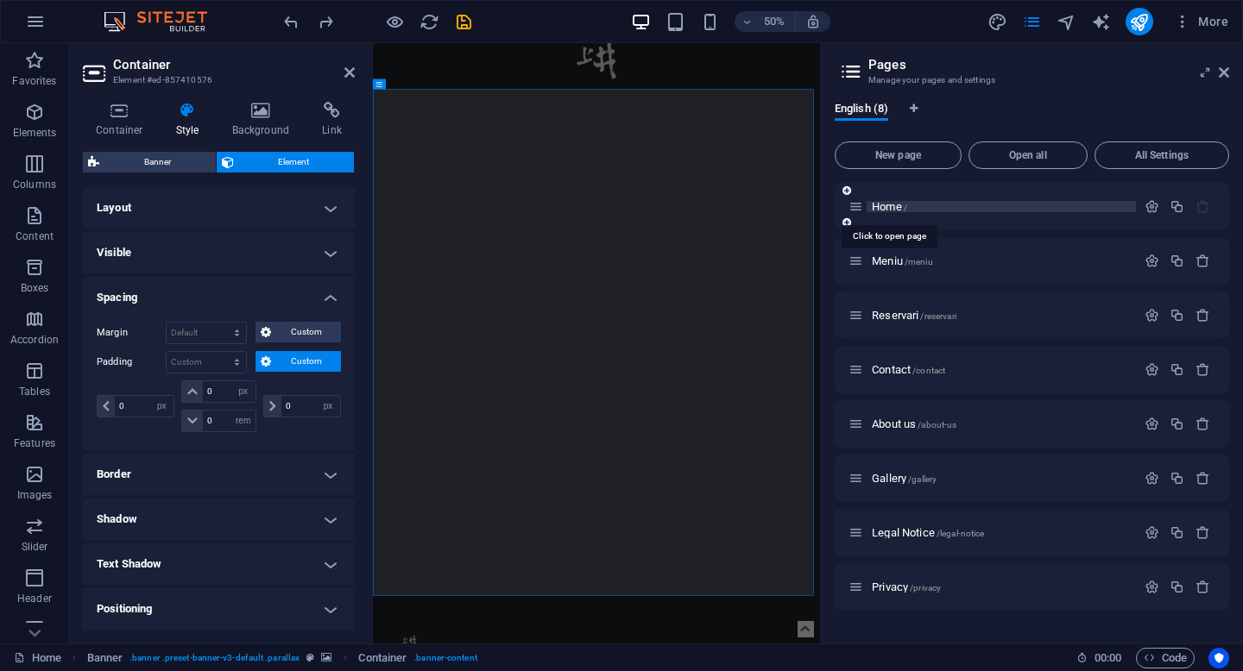
click at [894, 208] on span "Home /" at bounding box center [889, 206] width 35 height 13
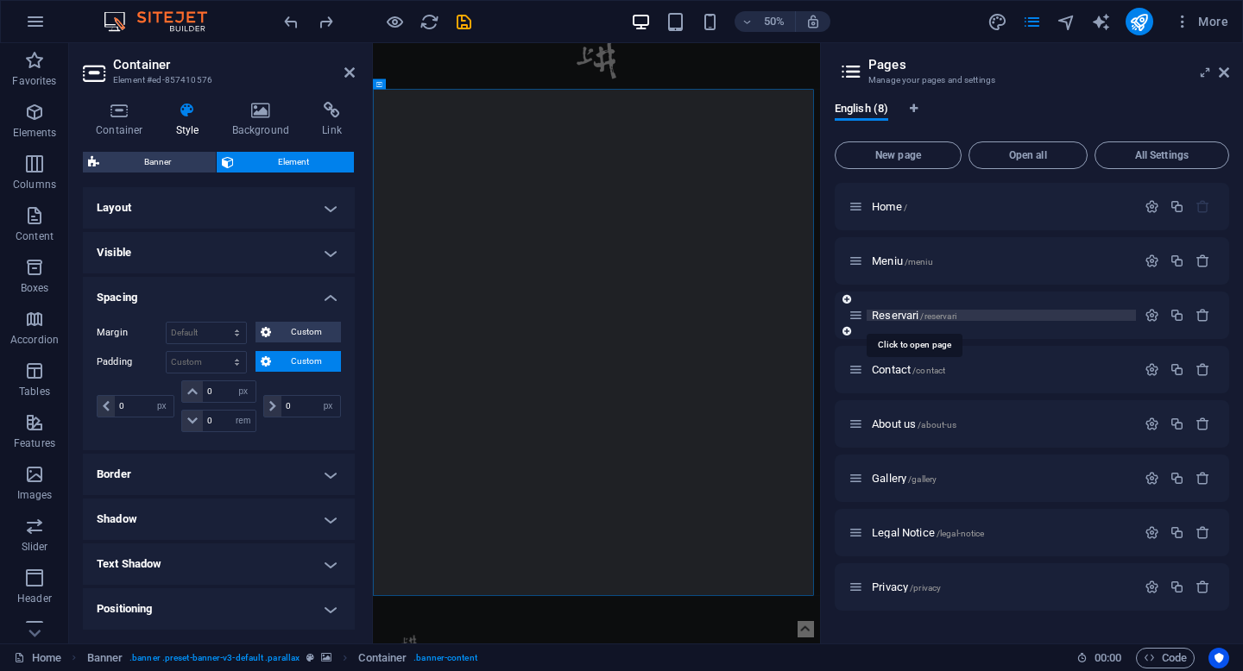
click at [897, 318] on span "Reservari /reservari" at bounding box center [914, 315] width 85 height 13
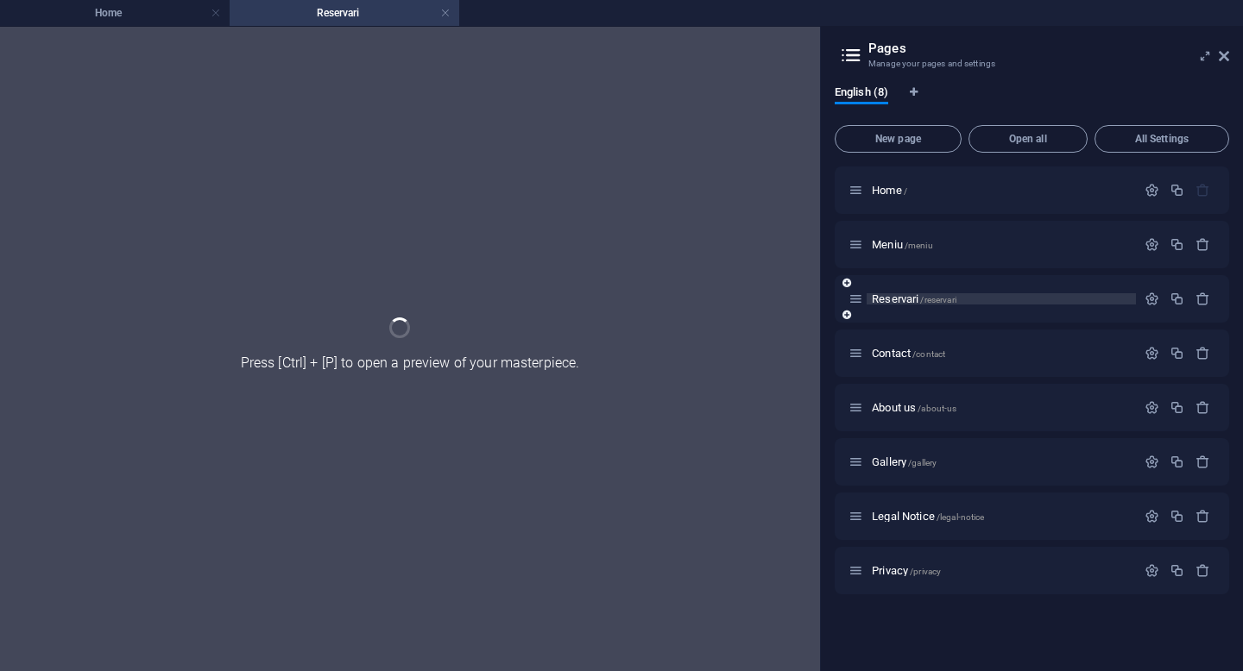
click at [897, 318] on div "Reservari /reservari" at bounding box center [1031, 298] width 394 height 47
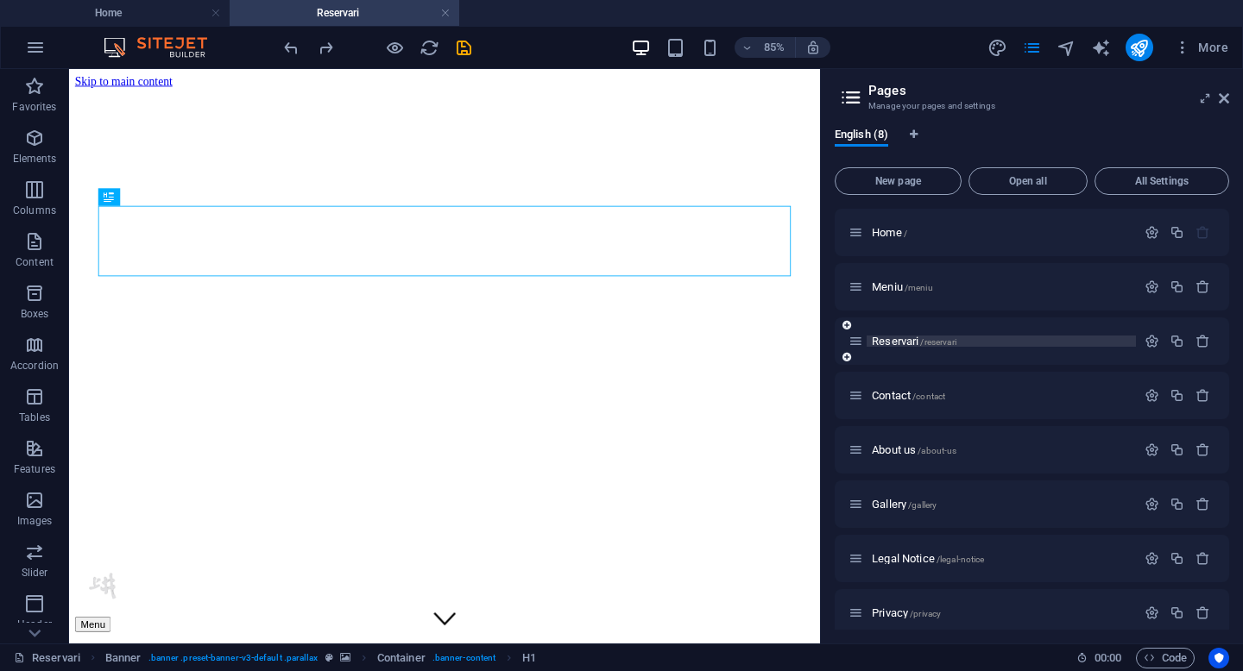
click at [940, 343] on span "/reservari" at bounding box center [937, 341] width 35 height 9
click at [1147, 340] on icon "button" at bounding box center [1151, 341] width 15 height 15
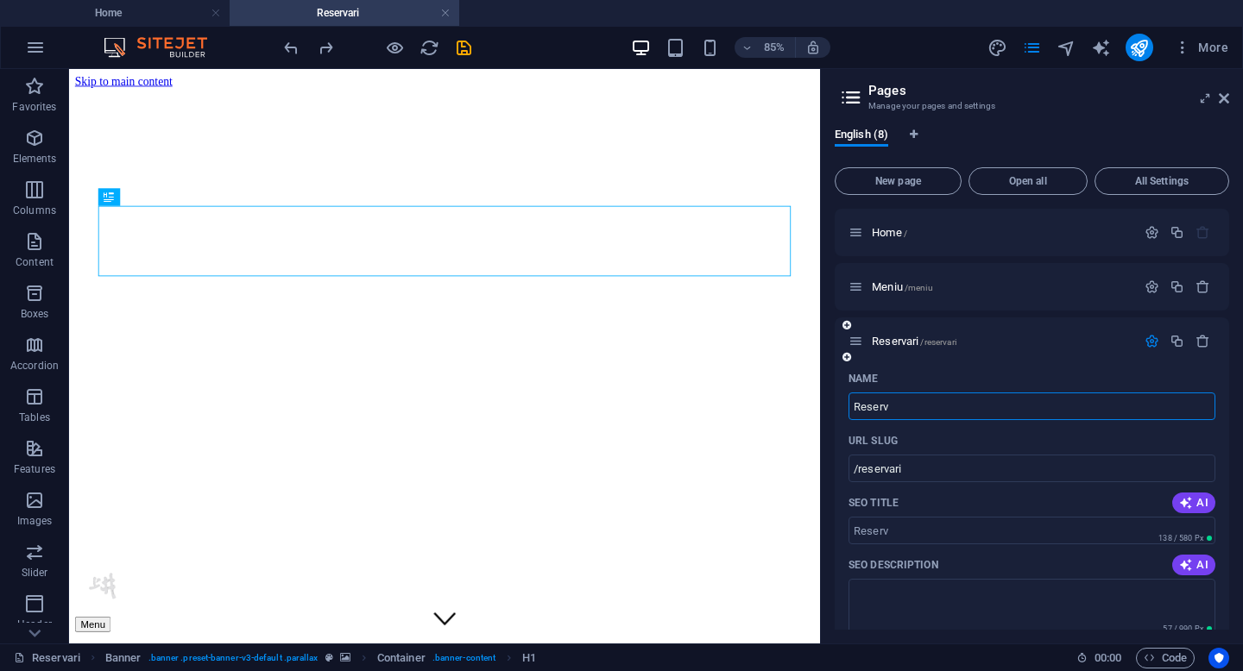
type input "Reserv"
type input "/reserv"
type input "Reserv"
type input "/reserva"
type input "Reserv"
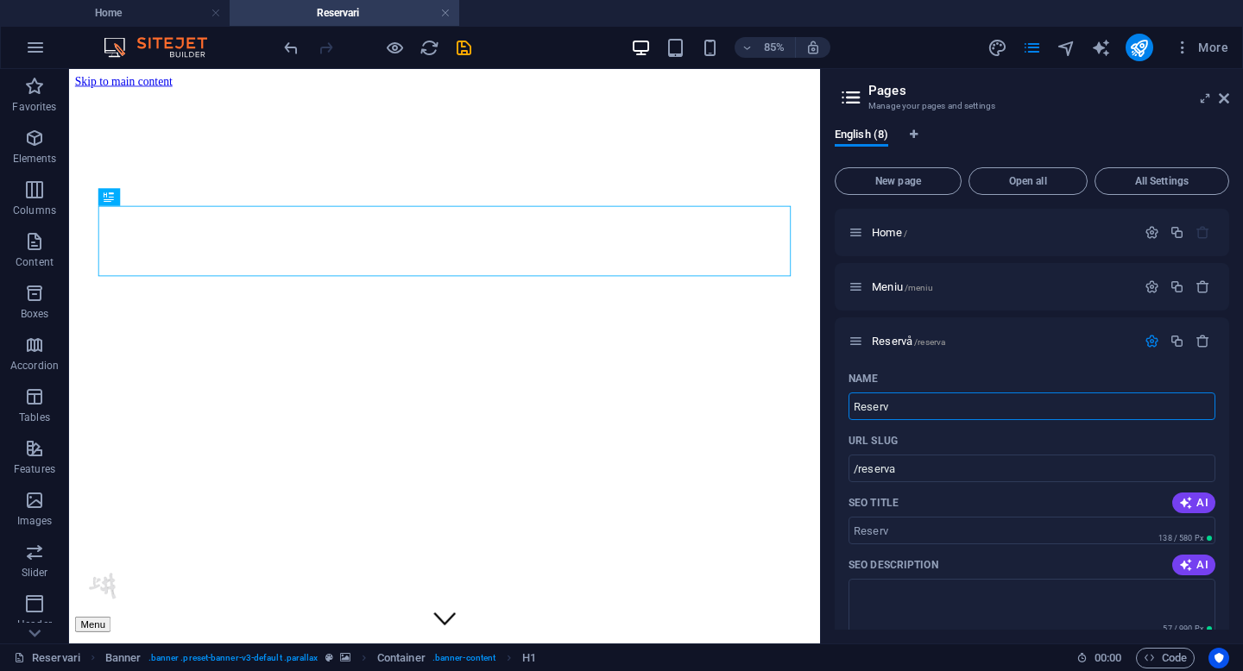
type input "/reserv"
type input "Reservă"
type input "/reserva"
type input "Reservări"
type input "/reservari"
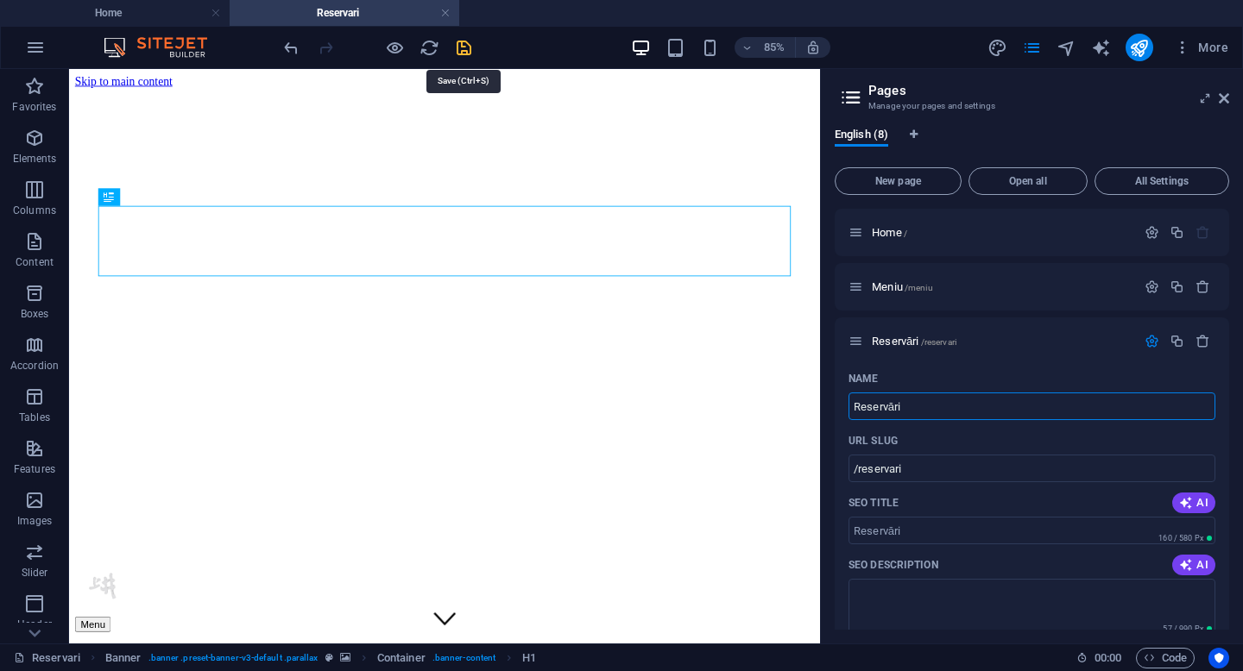
click at [462, 46] on icon "save" at bounding box center [464, 48] width 20 height 20
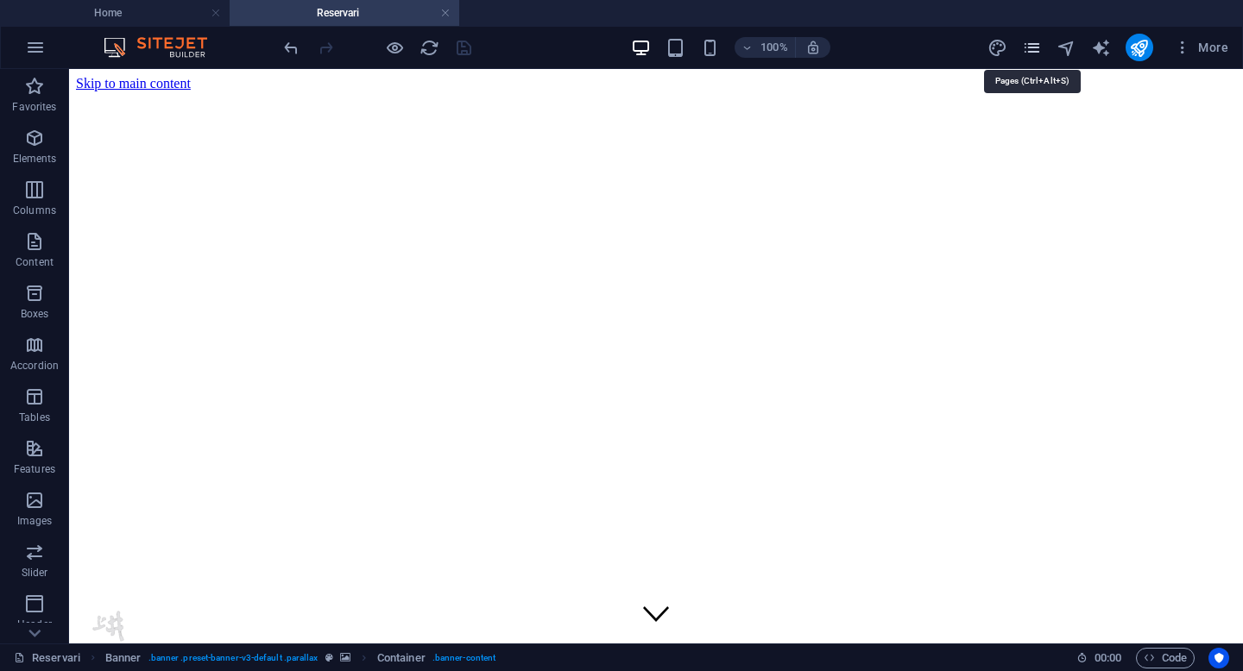
click at [1030, 38] on icon "pages" at bounding box center [1032, 48] width 20 height 20
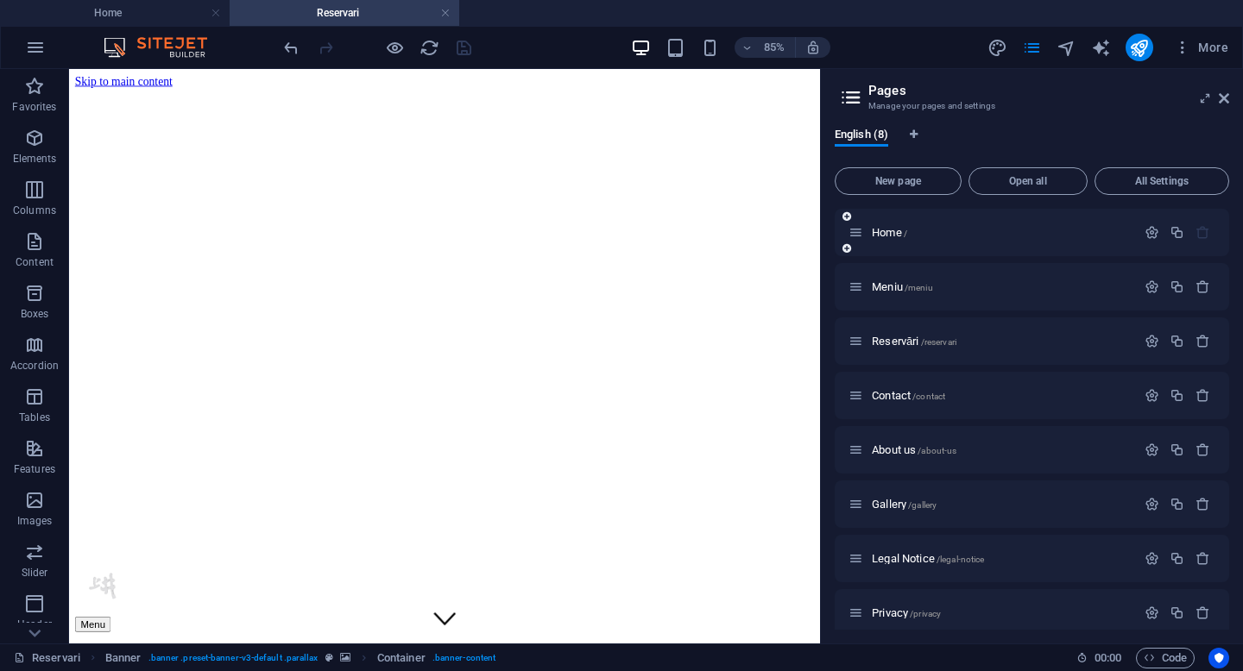
click at [884, 238] on div "Home /" at bounding box center [991, 233] width 287 height 20
click at [886, 233] on span "Home /" at bounding box center [889, 232] width 35 height 13
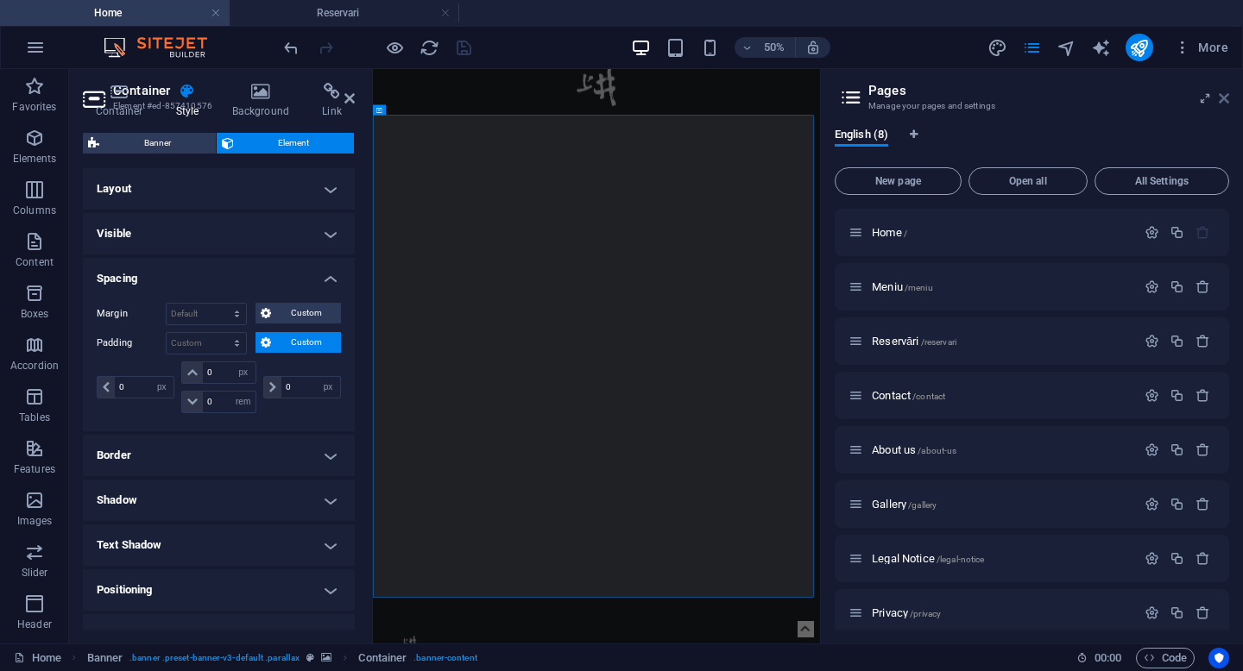
click at [1223, 99] on icon at bounding box center [1223, 98] width 10 height 14
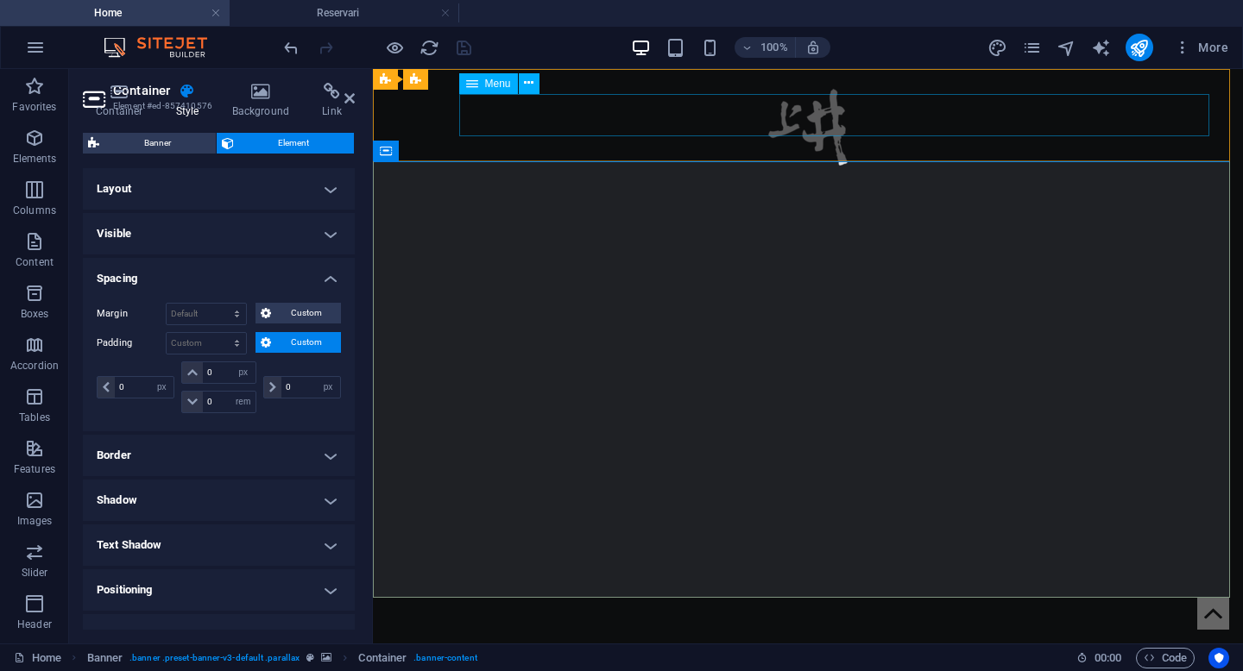
select select
select select "1"
select select
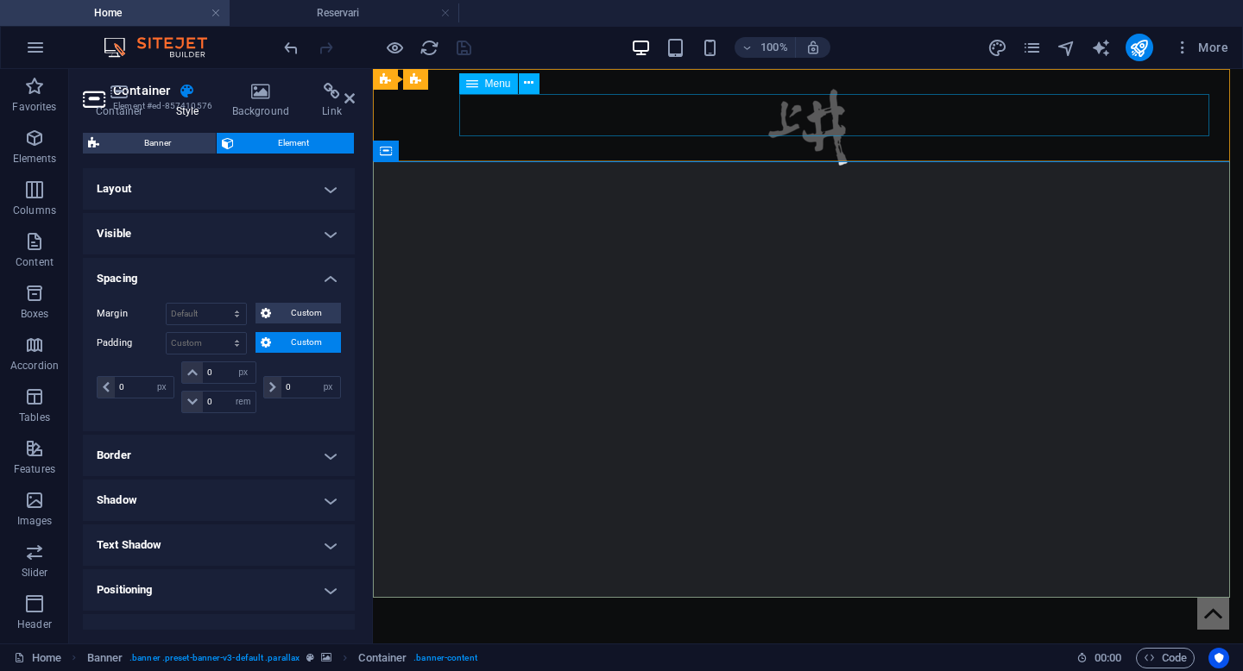
select select "2"
select select
select select "3"
select select
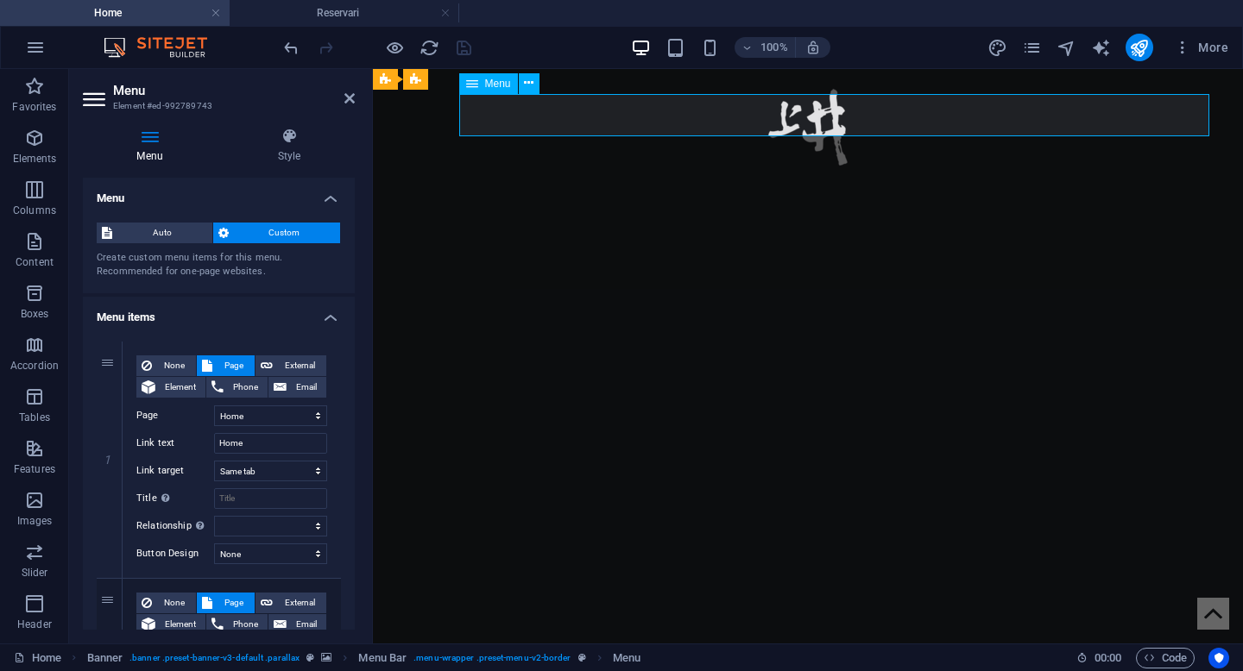
drag, startPoint x: 355, startPoint y: 184, endPoint x: 350, endPoint y: 281, distance: 97.6
click at [350, 282] on div "Menu Style Menu Auto Custom Create custom menu items for this menu. Recommended…" at bounding box center [218, 379] width 299 height 530
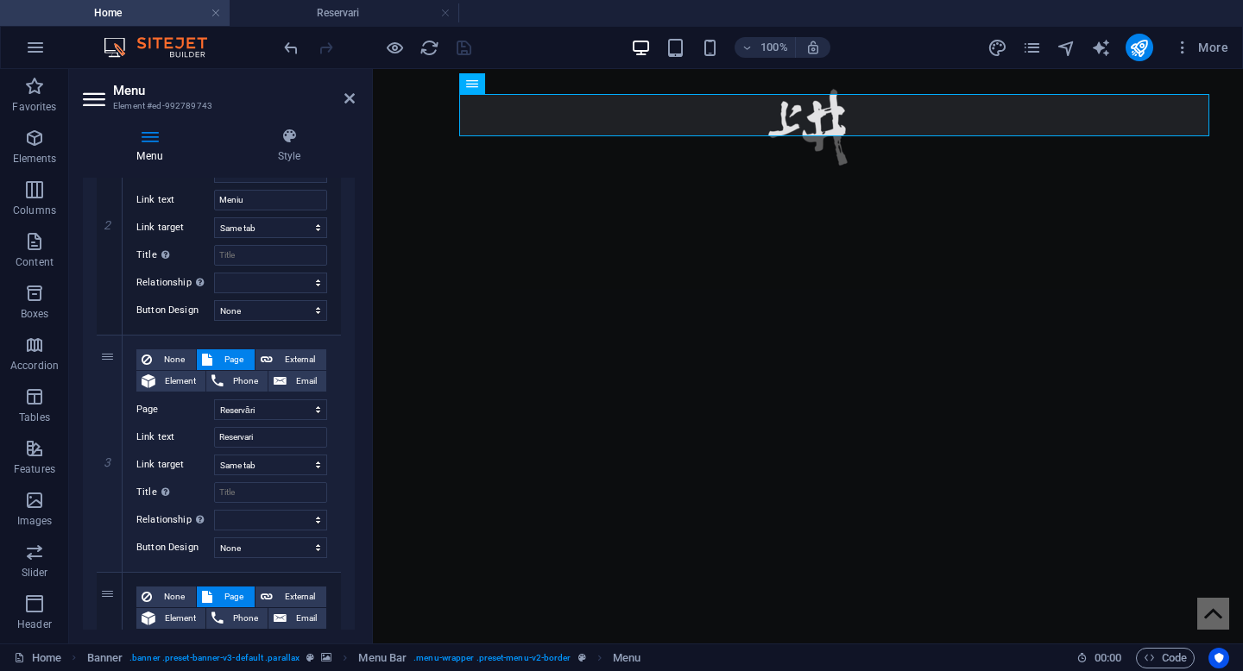
scroll to position [478, 0]
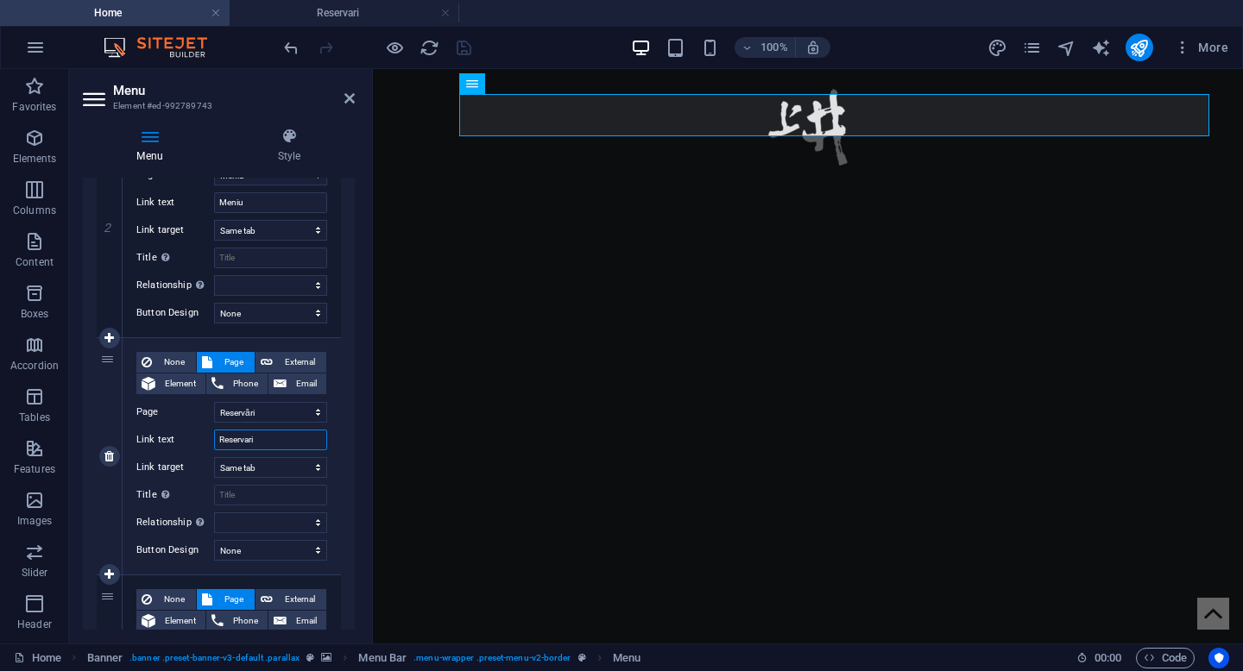
click at [249, 443] on input "Reservari" at bounding box center [270, 440] width 113 height 21
type input "Reservări"
select select
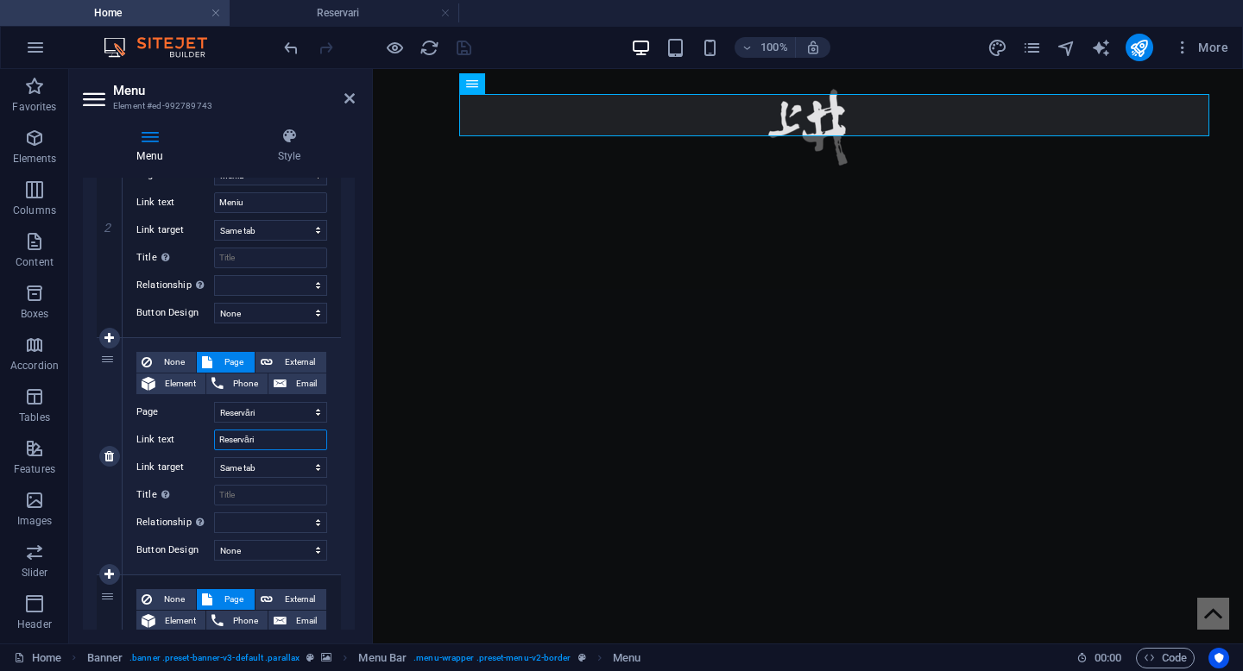
select select
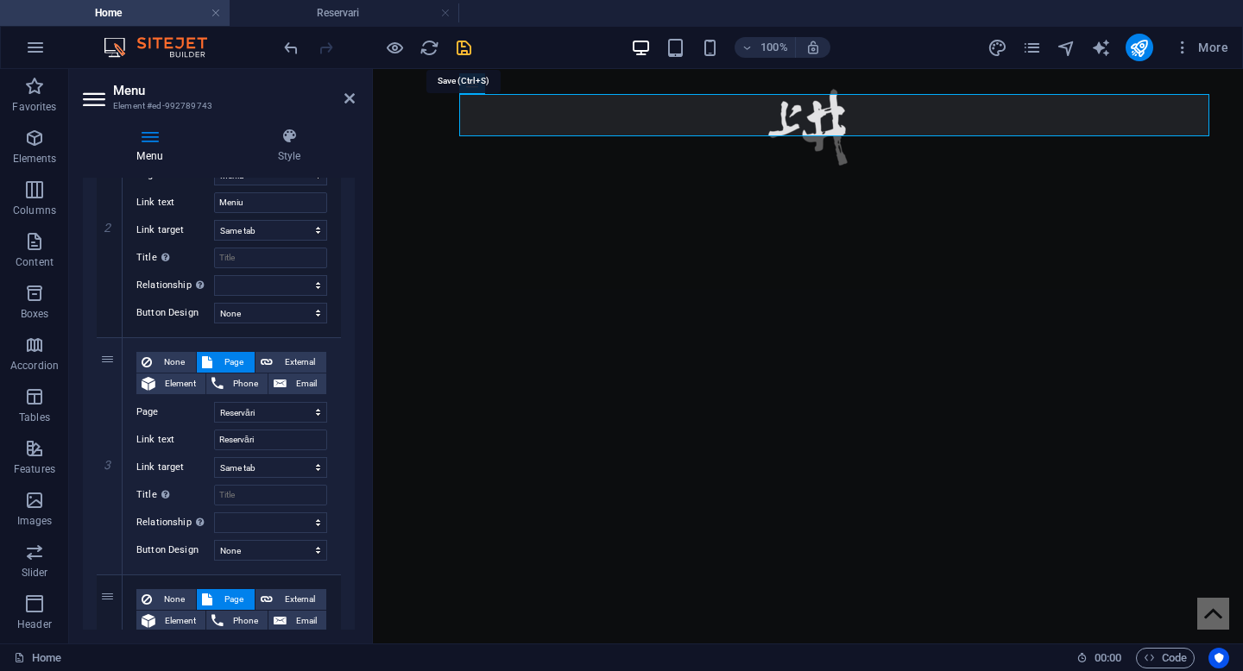
click at [460, 39] on icon "save" at bounding box center [464, 48] width 20 height 20
select select "px"
select select "rem"
select select "px"
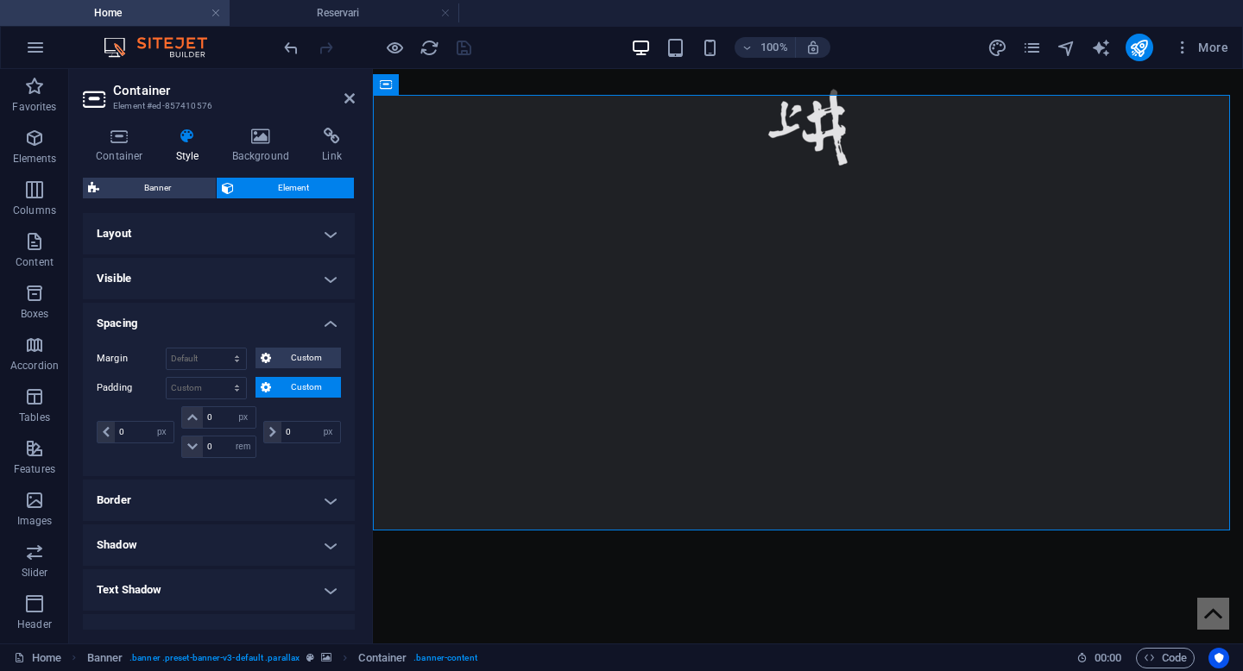
scroll to position [145, 0]
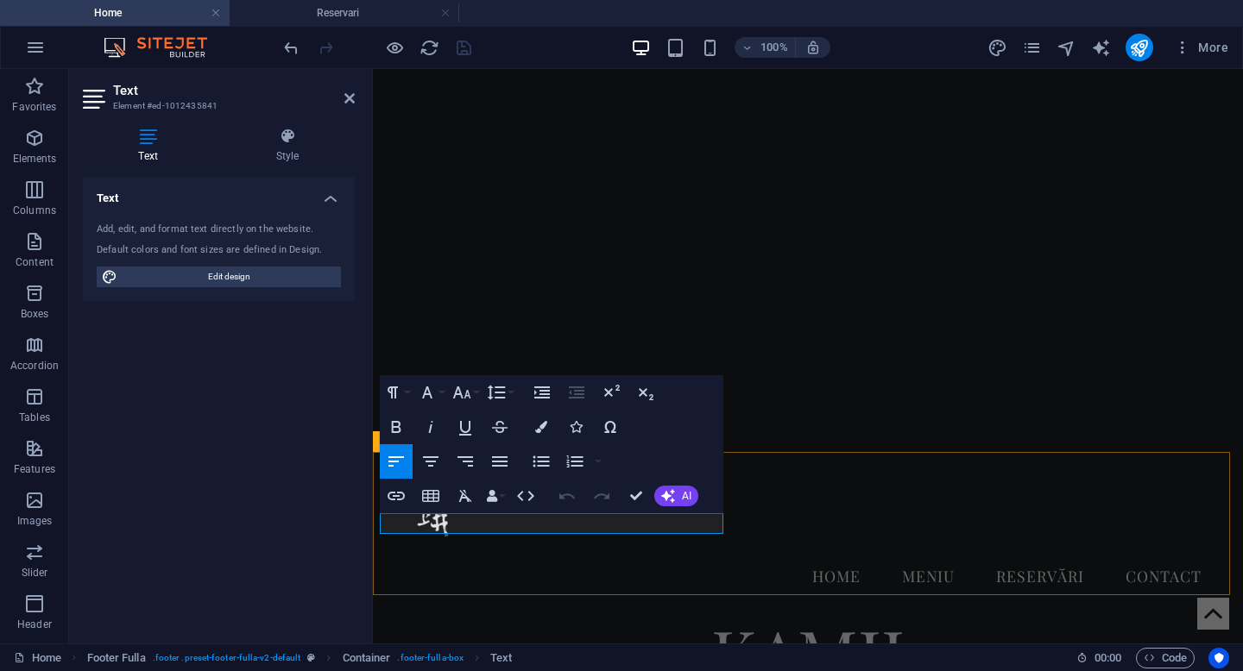
click at [238, 495] on div "Text Add, edit, and format text directly on the website. Default colors and fon…" at bounding box center [219, 404] width 272 height 452
click at [274, 384] on div "Text Add, edit, and format text directly on the website. Default colors and fon…" at bounding box center [219, 404] width 272 height 452
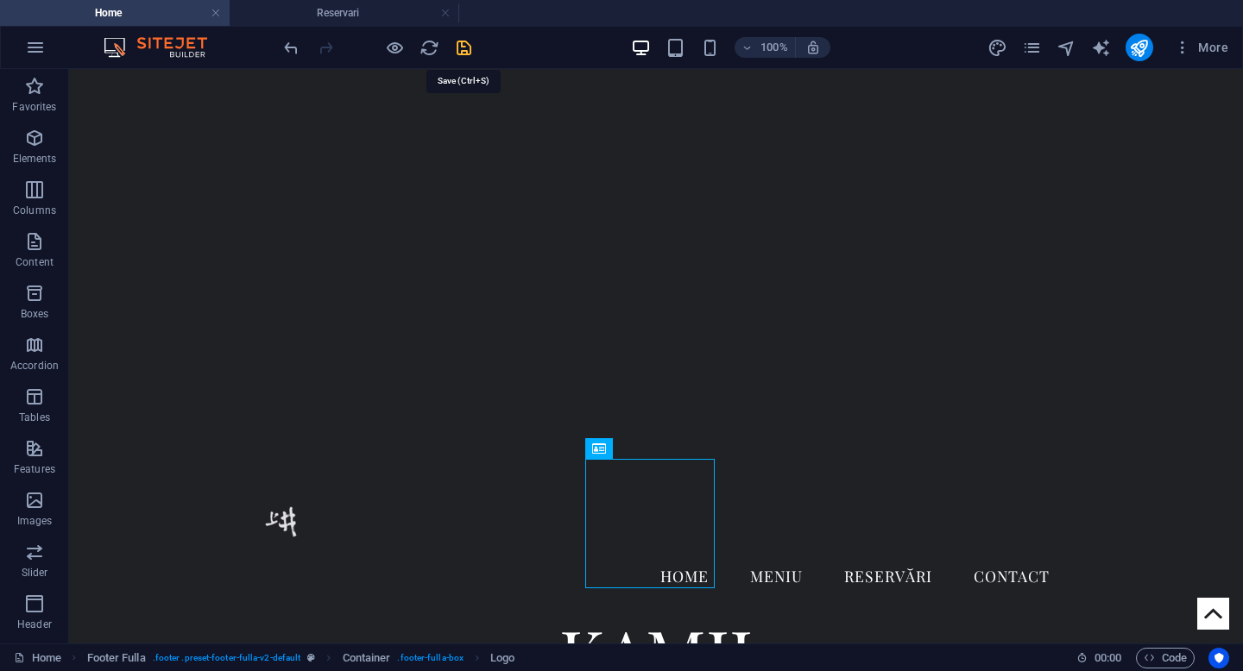
click at [462, 53] on icon "save" at bounding box center [464, 48] width 20 height 20
select select "px"
select select "rem"
select select "px"
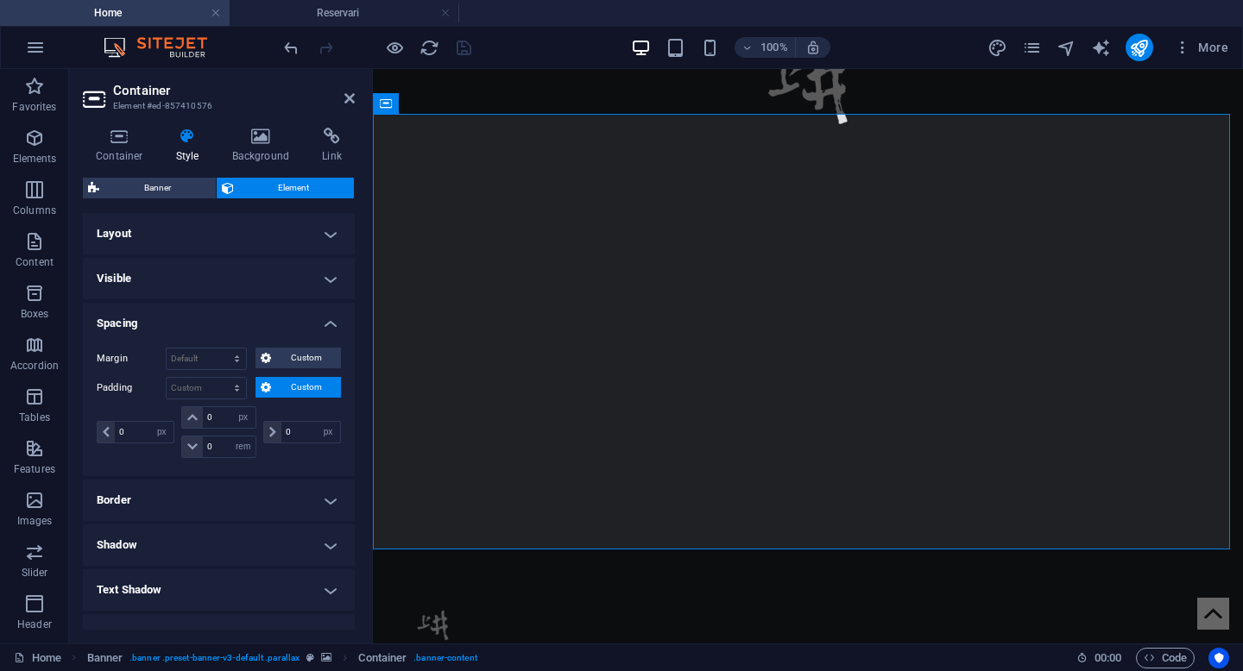
scroll to position [0, 0]
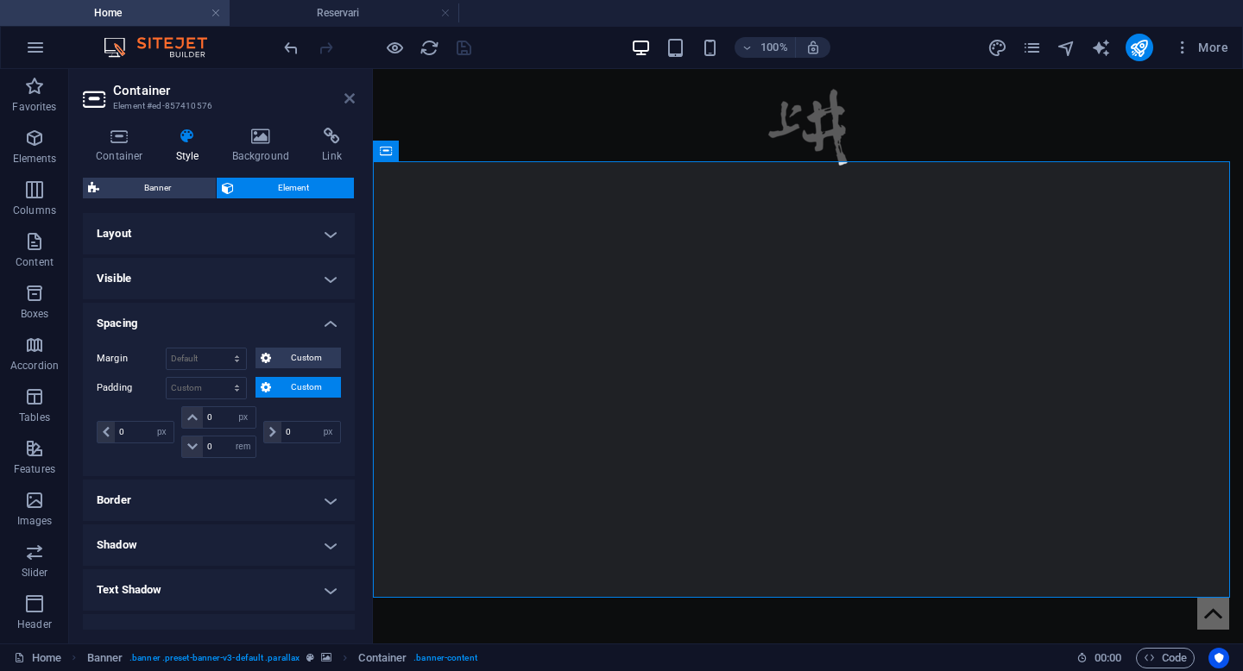
click at [348, 94] on icon at bounding box center [349, 98] width 10 height 14
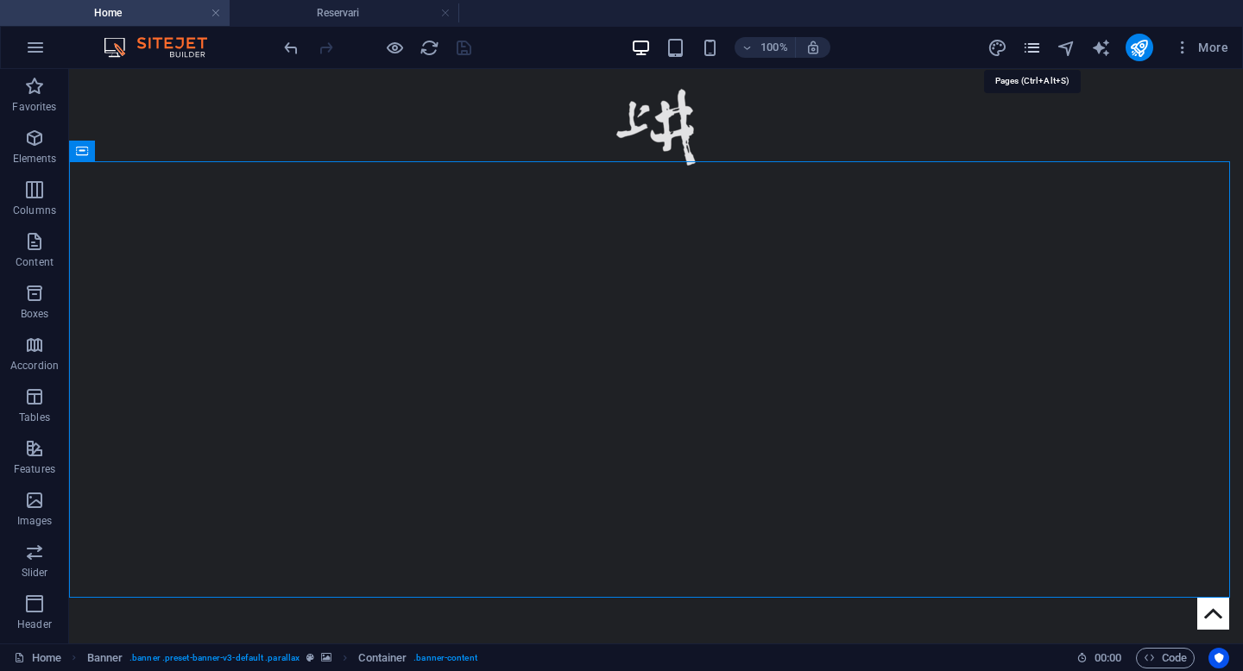
click at [1035, 47] on icon "pages" at bounding box center [1032, 48] width 20 height 20
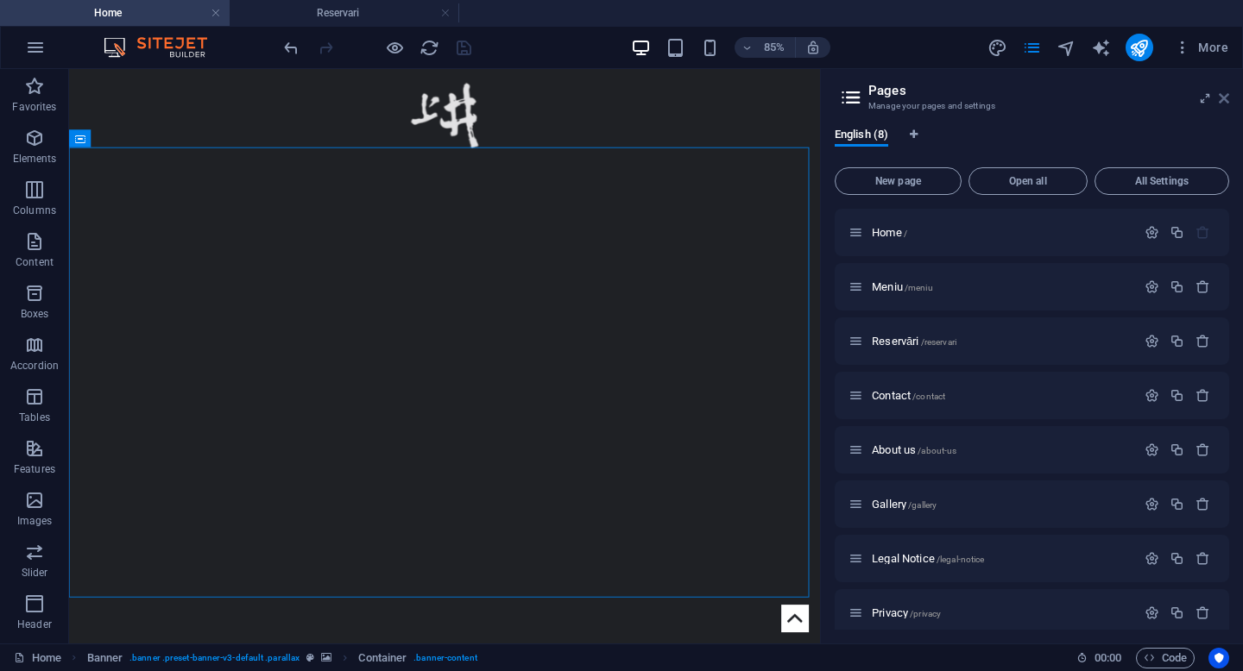
click at [1224, 96] on icon at bounding box center [1223, 98] width 10 height 14
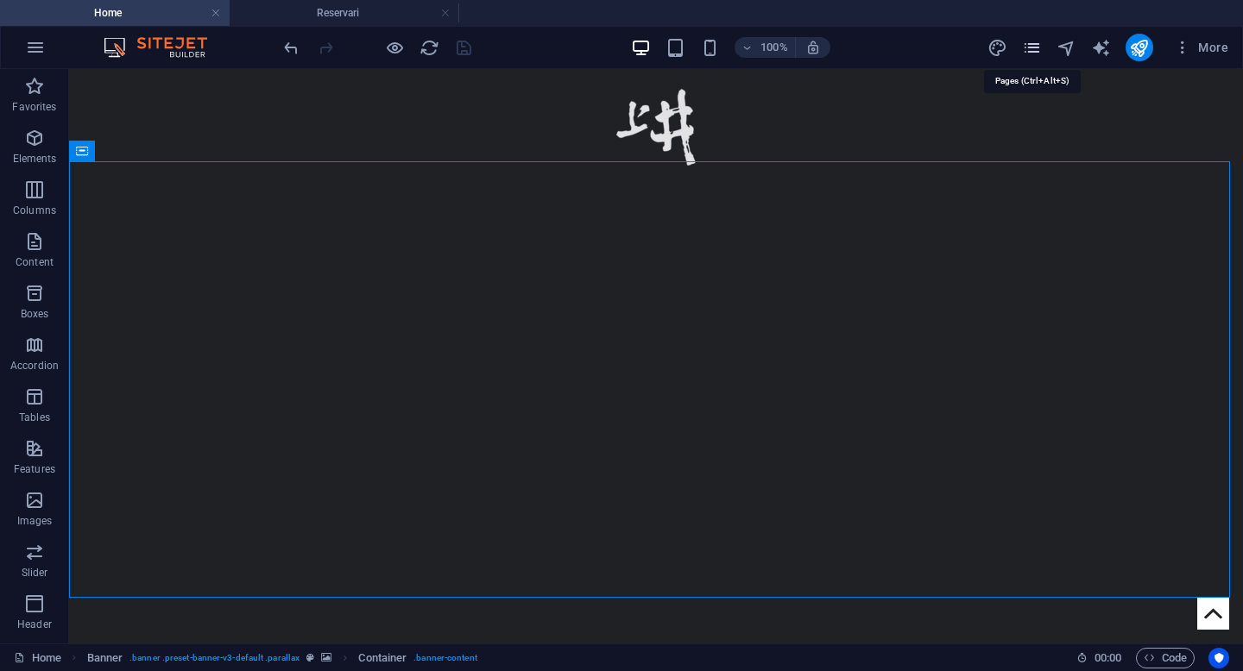
click at [1031, 52] on icon "pages" at bounding box center [1032, 48] width 20 height 20
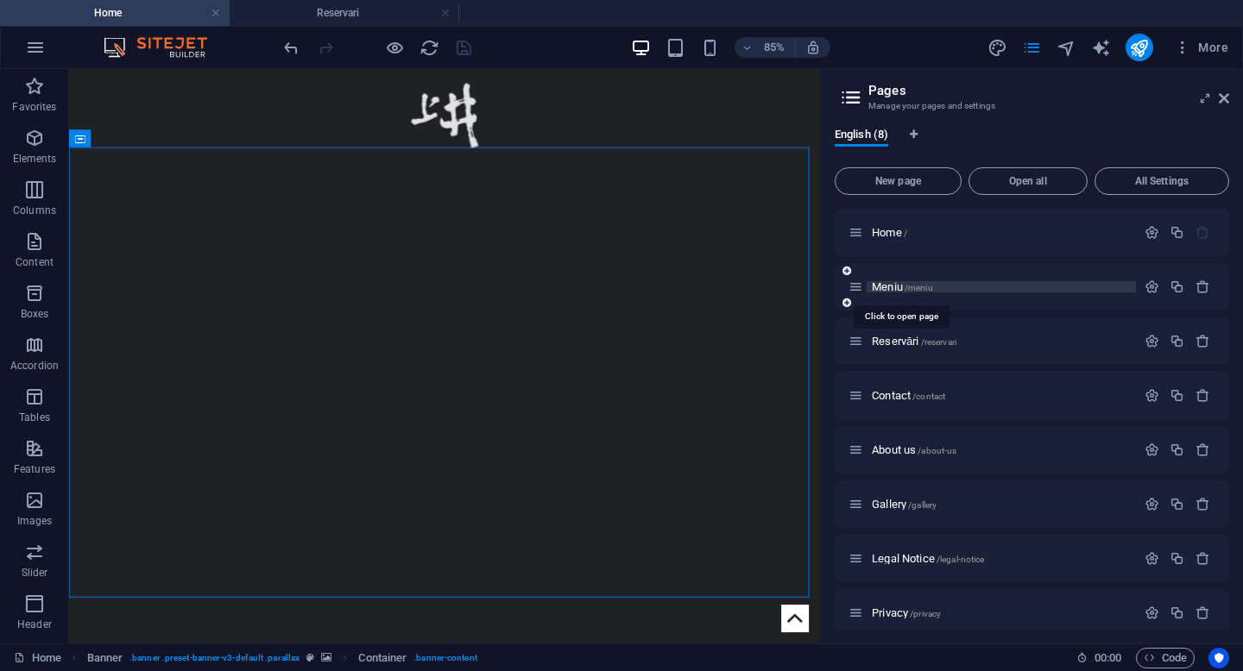
click at [895, 288] on span "Meniu /meniu" at bounding box center [902, 286] width 61 height 13
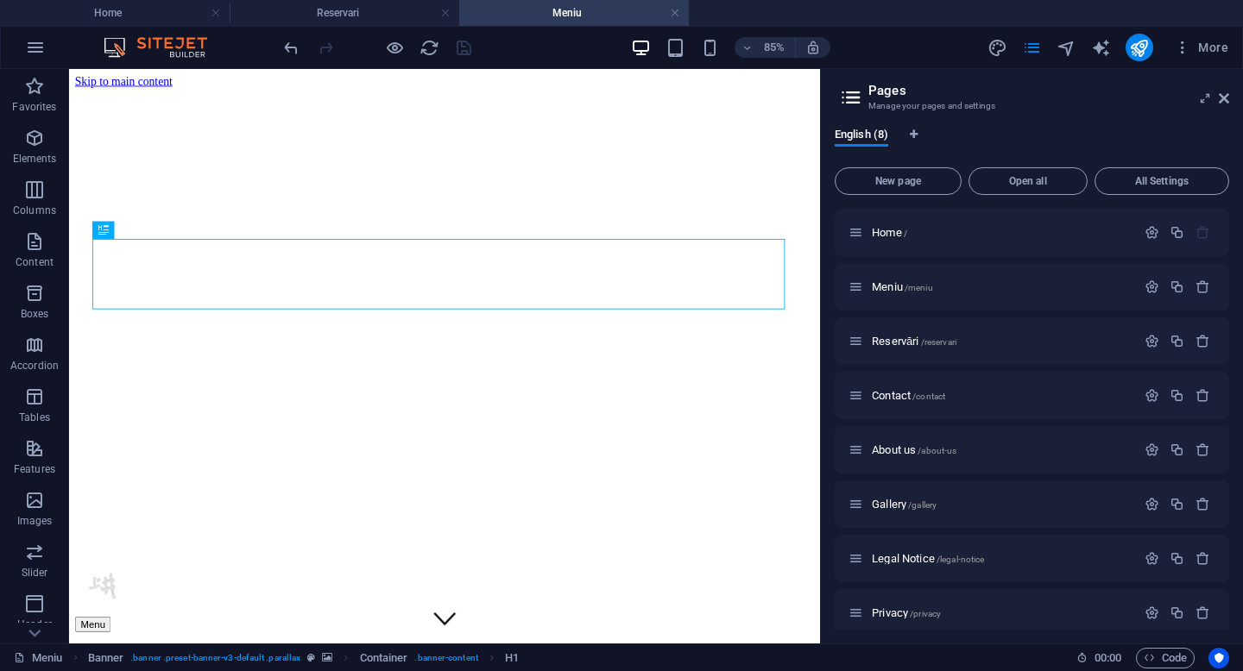
click at [1229, 105] on aside "Pages Manage your pages and settings English (8) New page Open all All Settings…" at bounding box center [1031, 356] width 423 height 575
click at [1224, 98] on icon at bounding box center [1223, 98] width 10 height 14
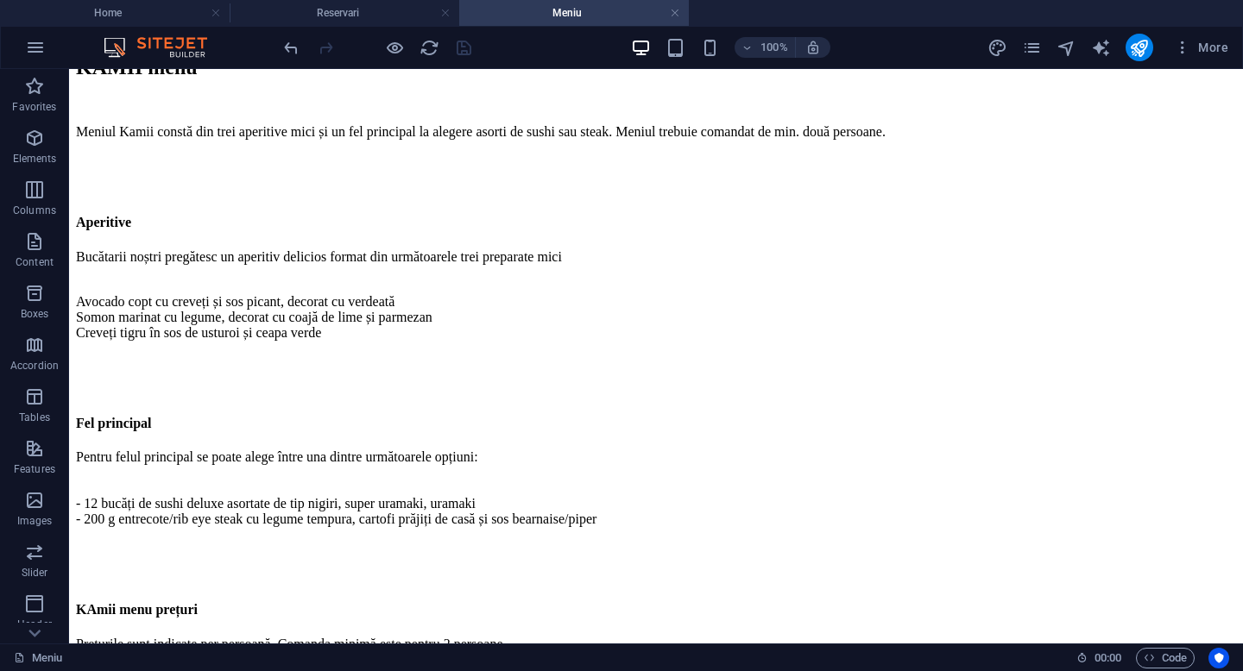
scroll to position [1790, 0]
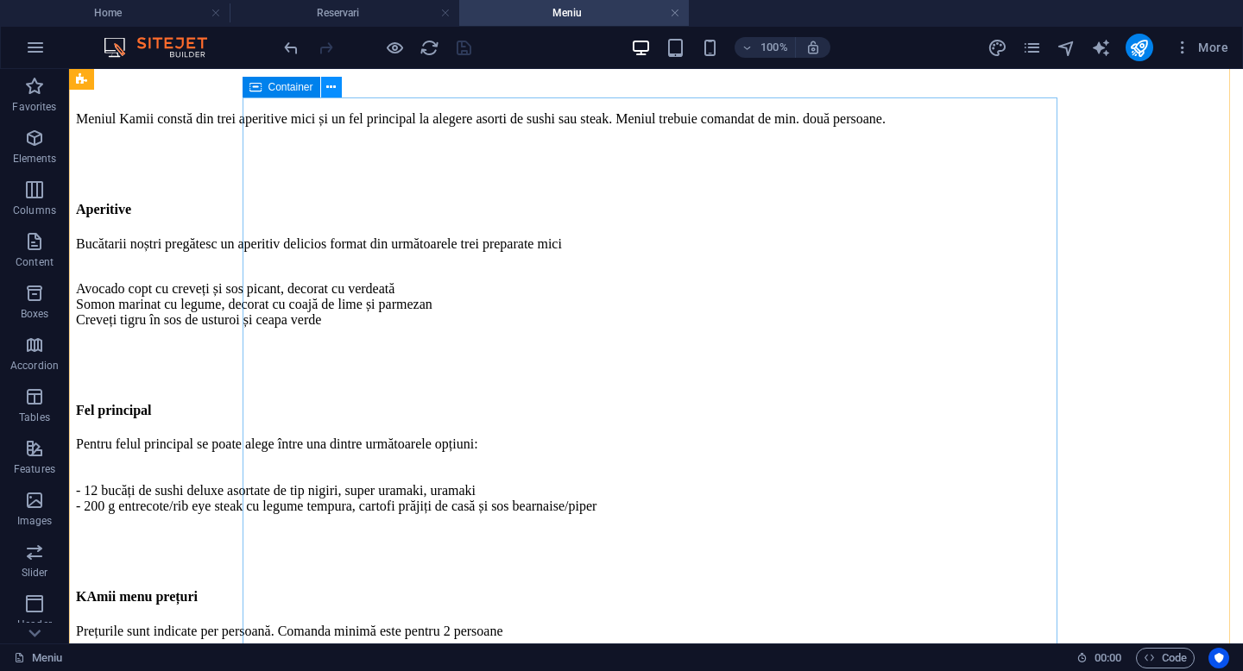
click at [330, 89] on icon at bounding box center [330, 88] width 9 height 18
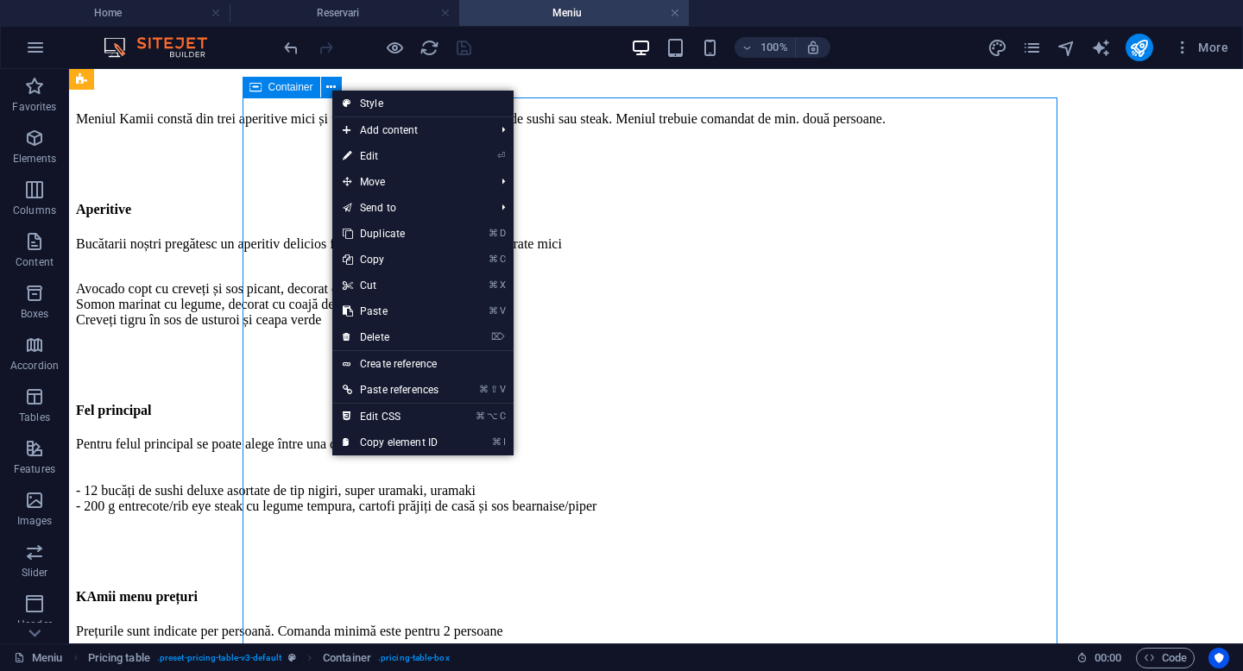
click at [286, 89] on span "Container" at bounding box center [290, 87] width 45 height 10
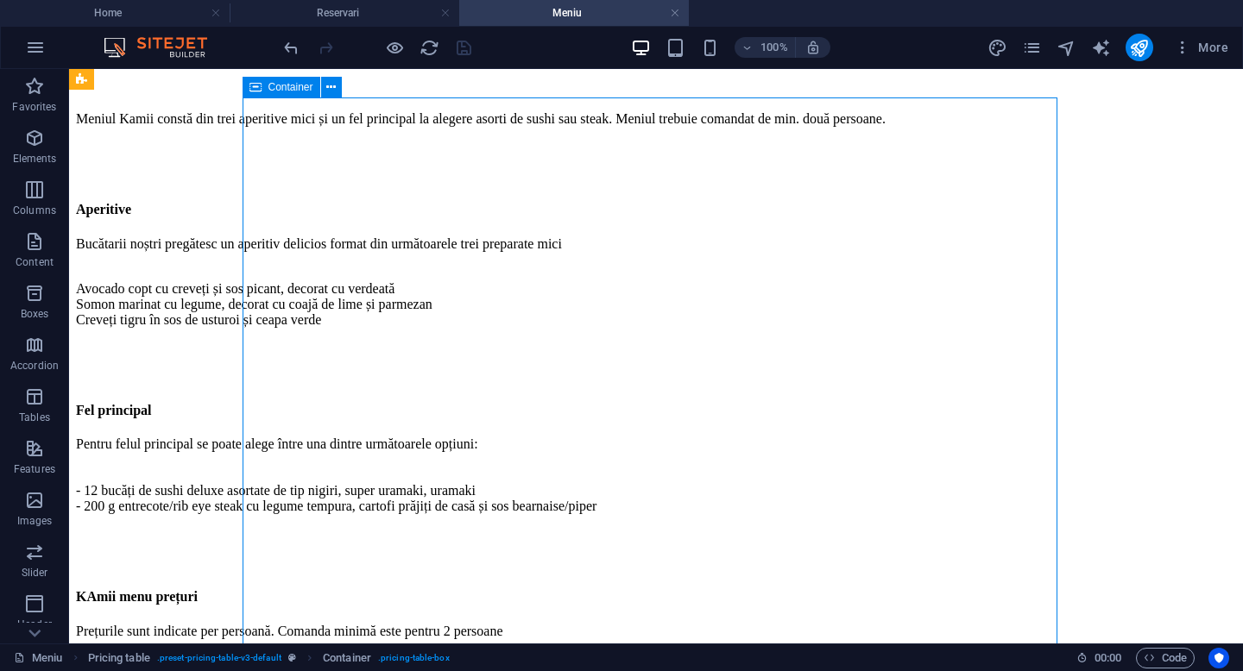
click at [286, 89] on span "Container" at bounding box center [290, 87] width 45 height 10
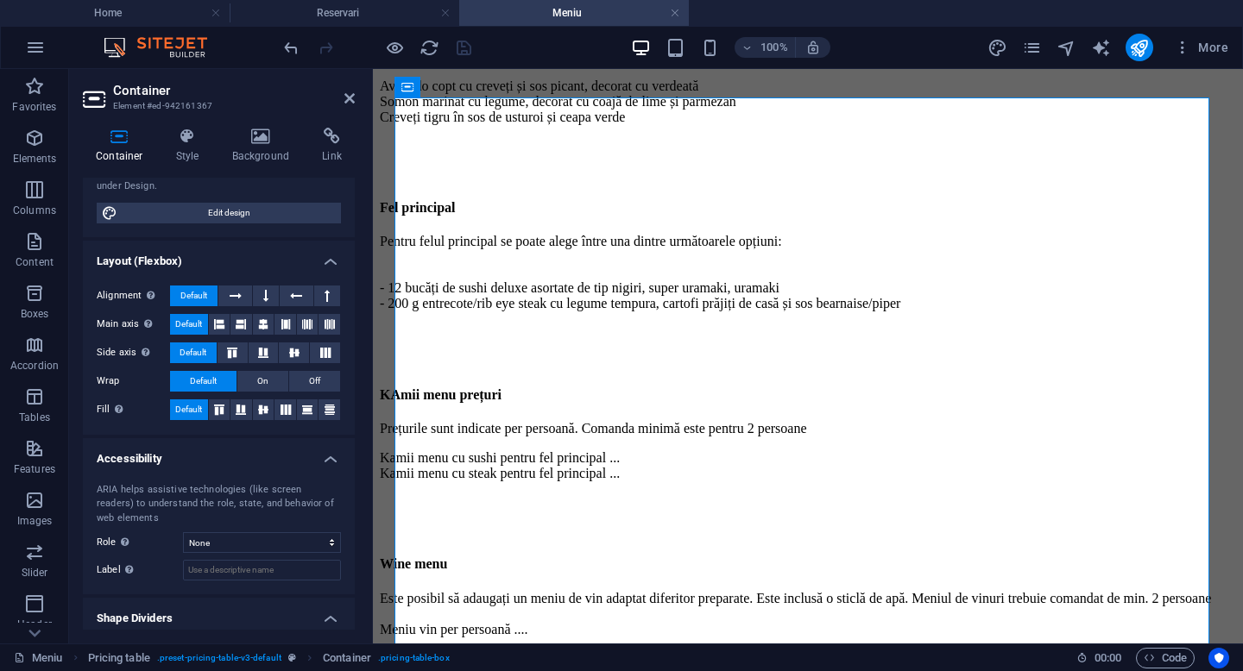
scroll to position [246, 0]
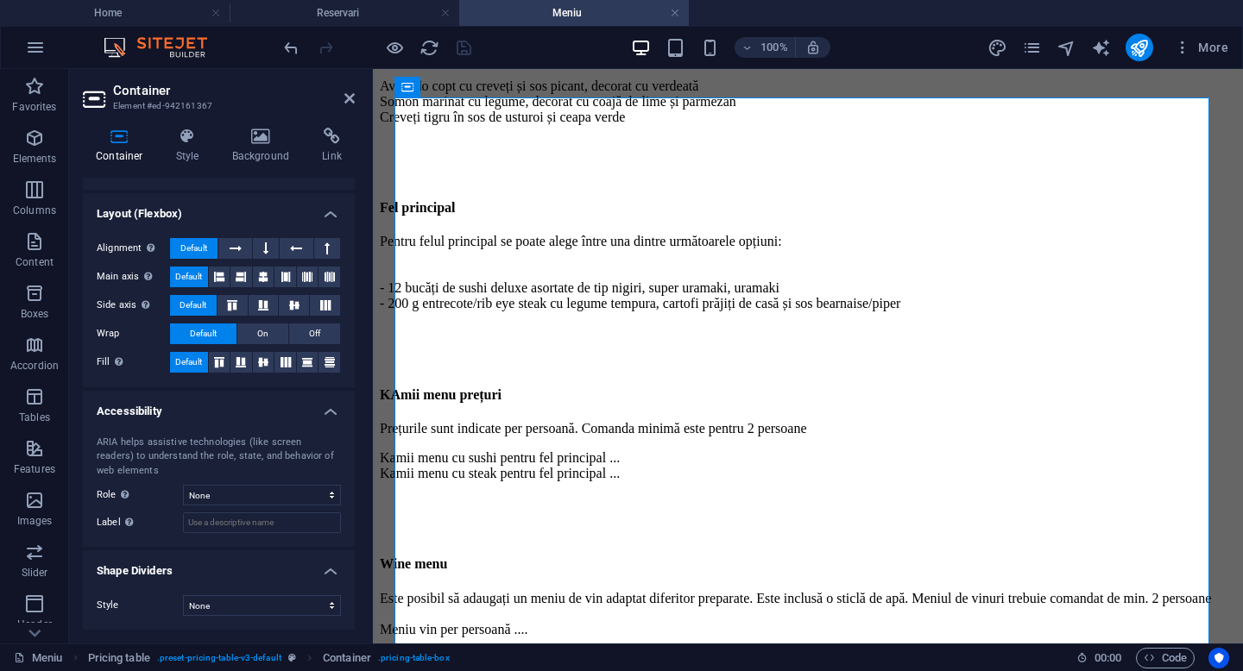
click at [326, 220] on h4 "Layout (Flexbox)" at bounding box center [219, 208] width 272 height 31
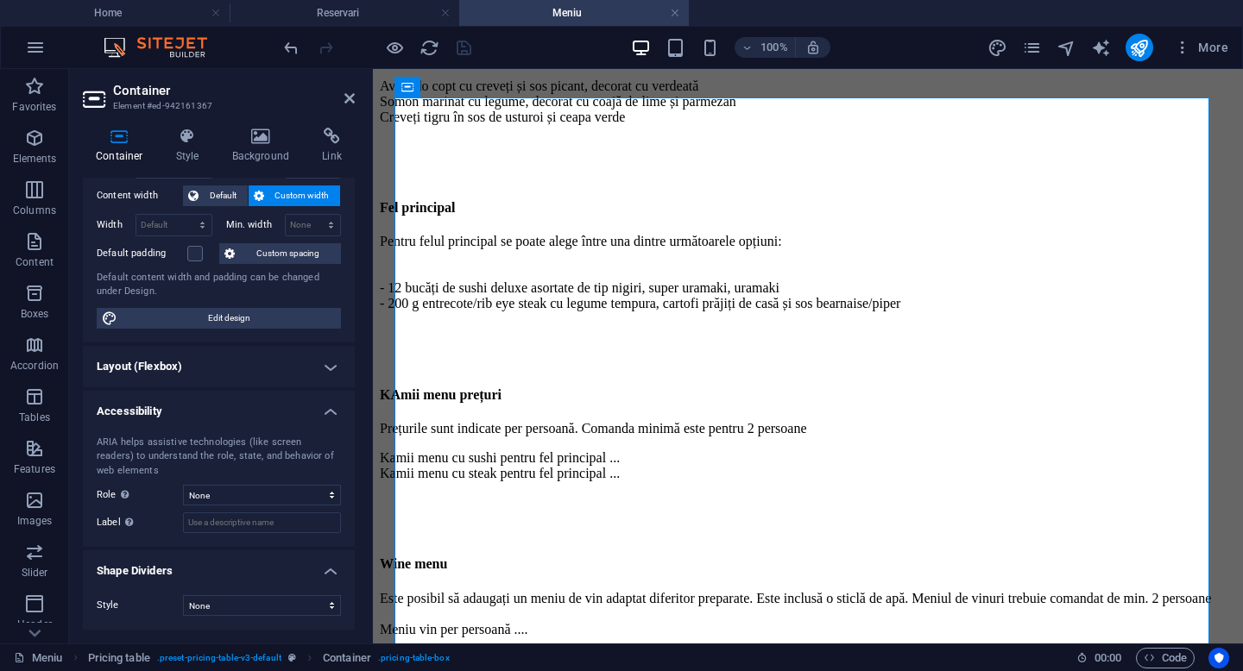
click at [328, 412] on h4 "Accessibility" at bounding box center [219, 406] width 272 height 31
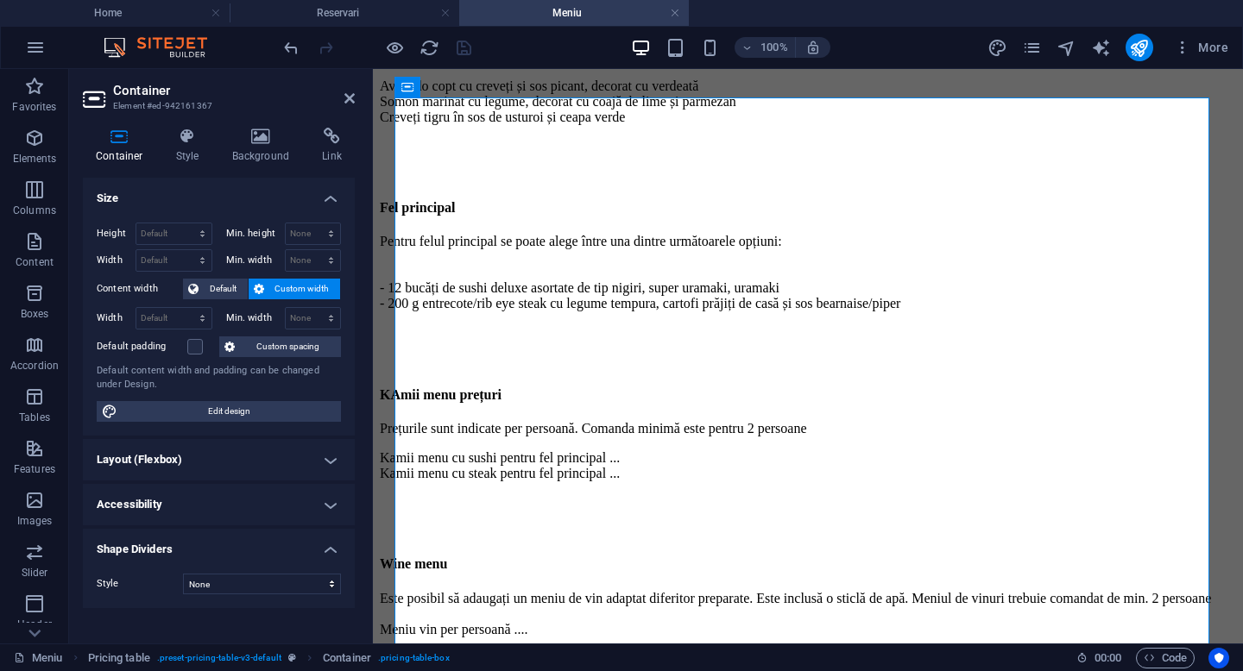
scroll to position [0, 0]
click at [189, 143] on icon at bounding box center [187, 136] width 49 height 17
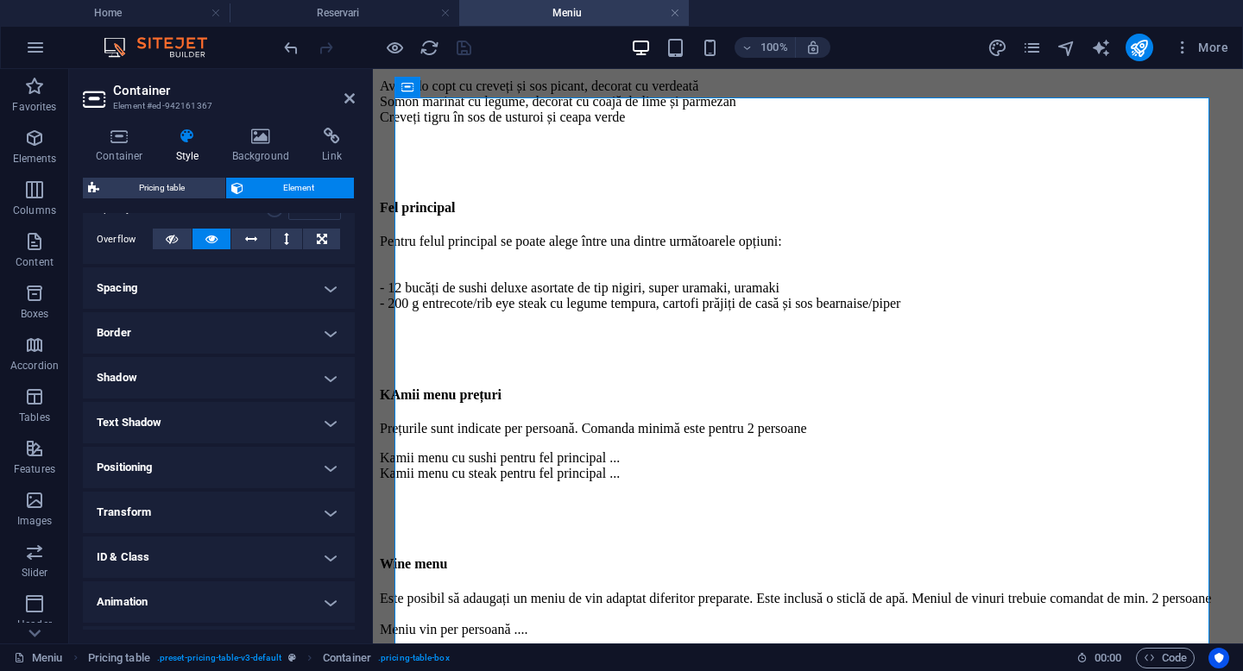
scroll to position [312, 0]
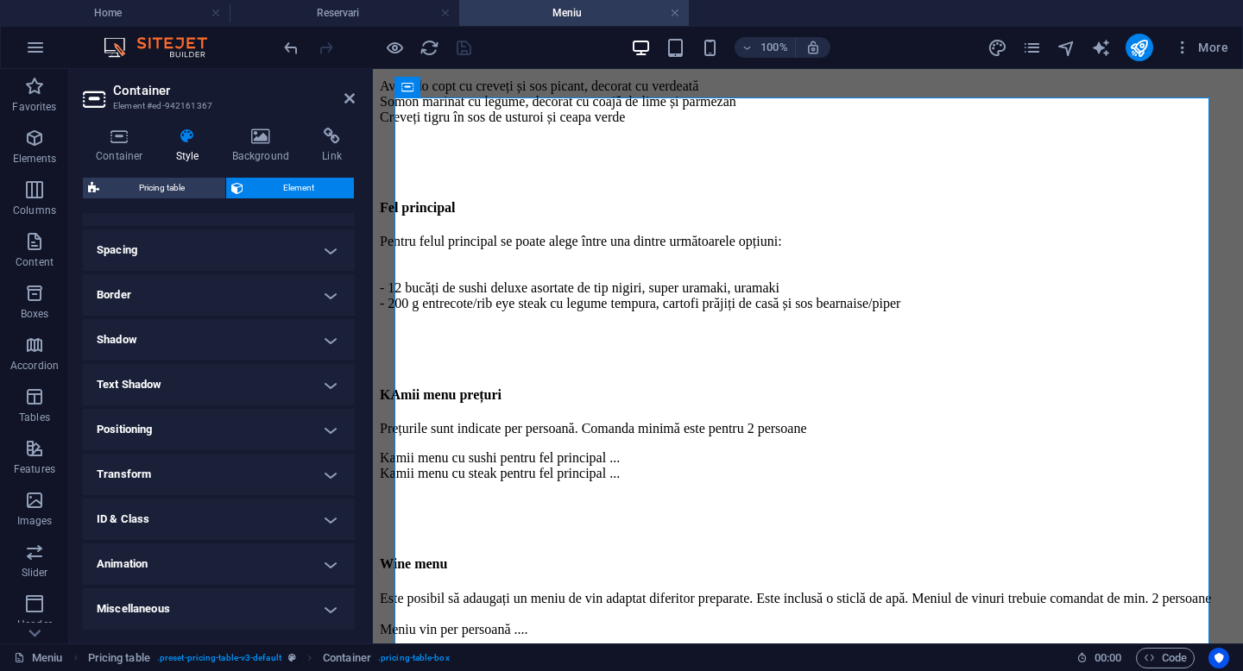
click at [325, 517] on h4 "ID & Class" at bounding box center [219, 519] width 272 height 41
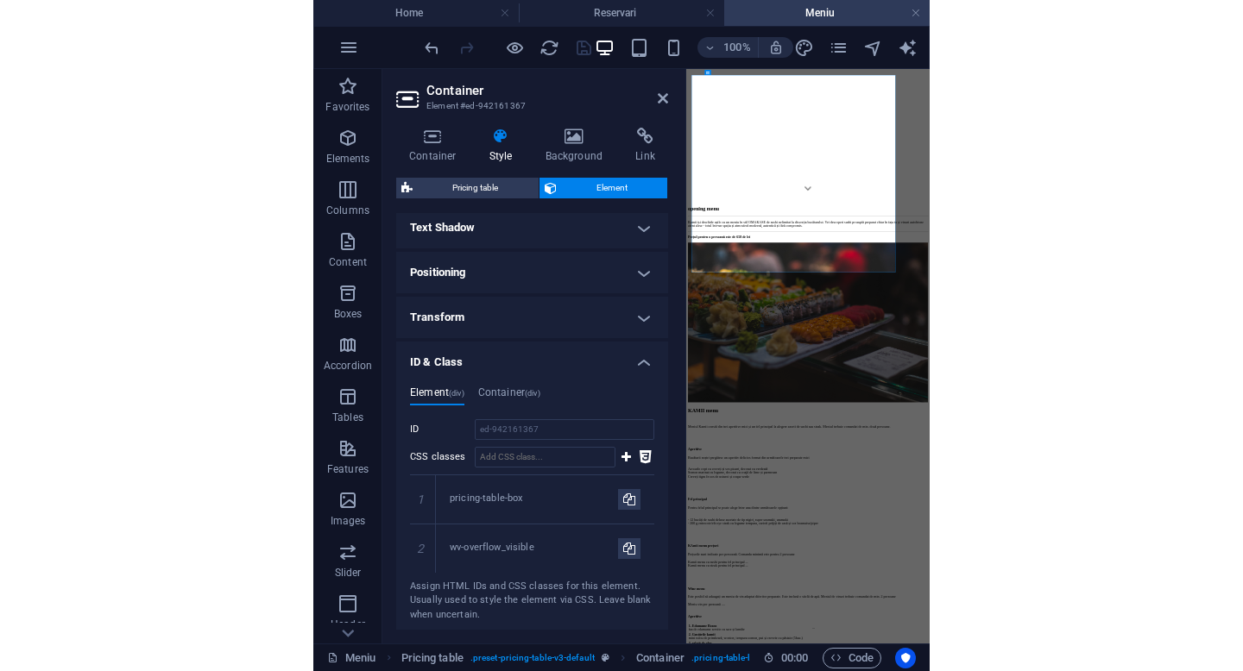
scroll to position [1794, 0]
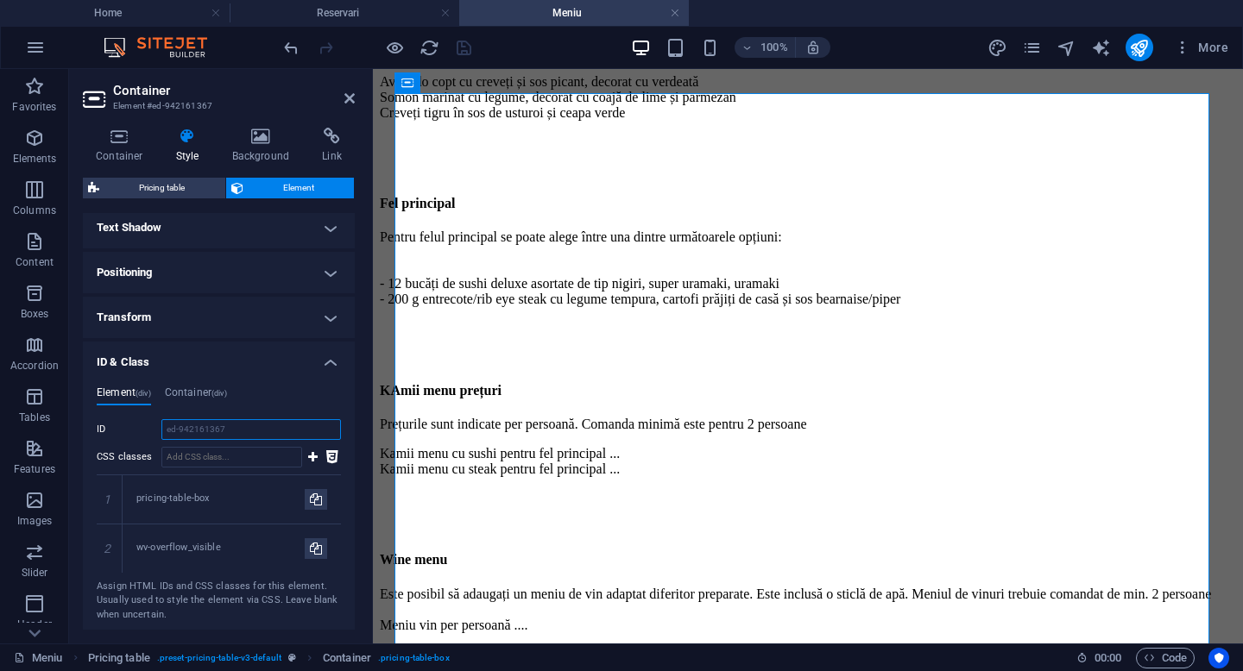
click at [192, 425] on input "ed-942161367" at bounding box center [250, 429] width 179 height 21
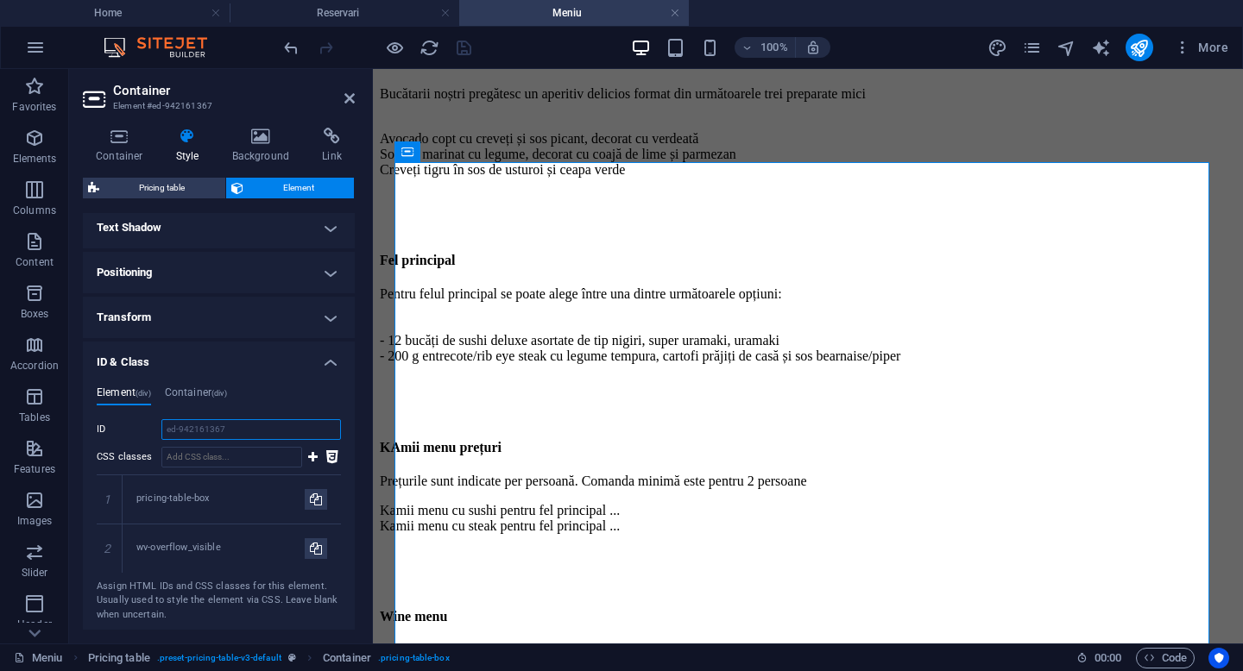
scroll to position [1764, 0]
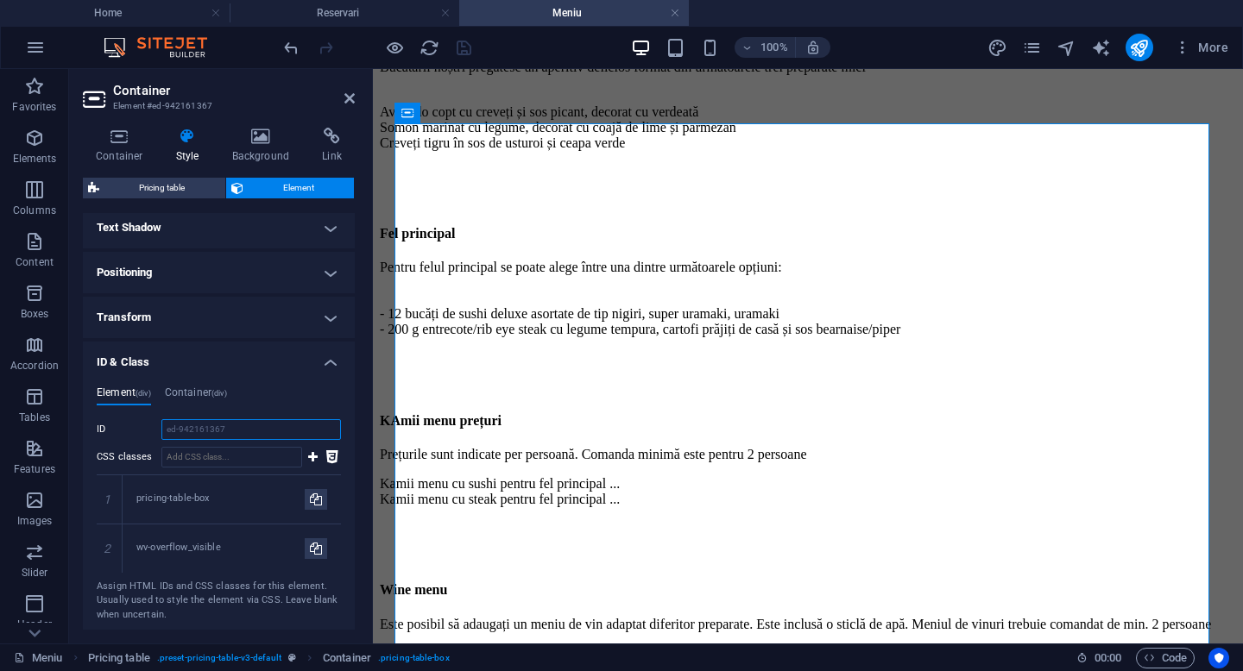
click at [195, 434] on input "ed-942161367" at bounding box center [250, 429] width 179 height 21
click at [194, 433] on input "ed-942161367" at bounding box center [250, 429] width 179 height 21
click at [230, 429] on input "ed-942161367" at bounding box center [250, 429] width 179 height 21
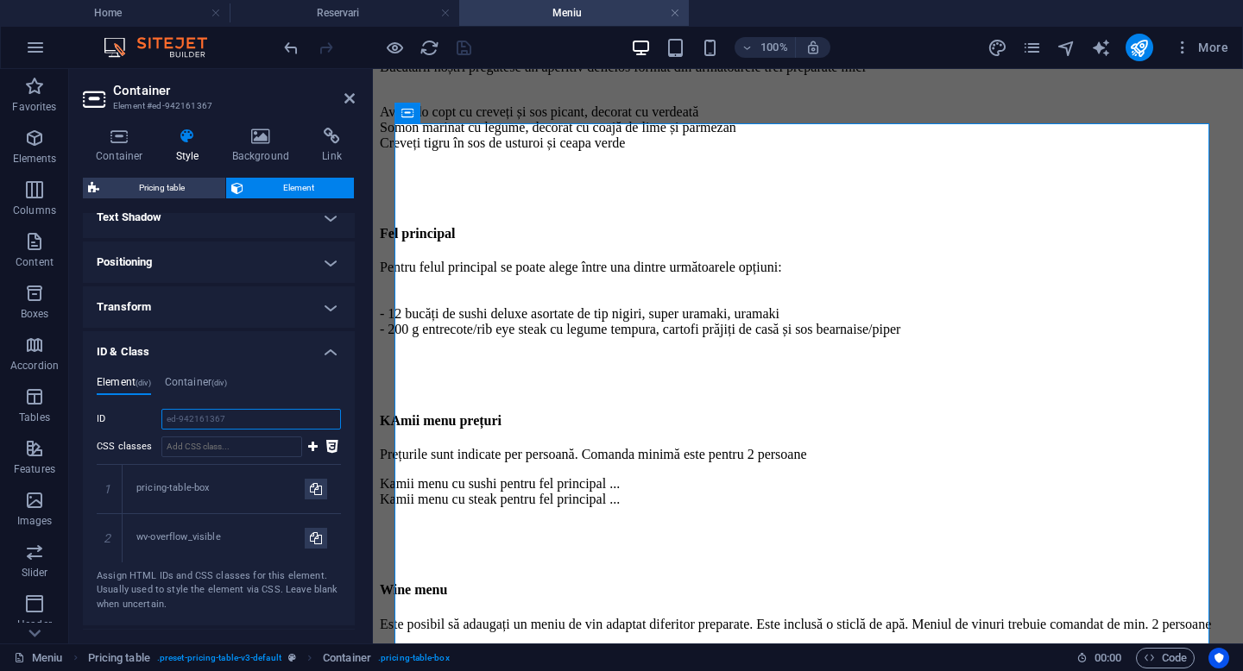
scroll to position [476, 0]
click at [188, 419] on input "ed-942161367" at bounding box center [250, 422] width 179 height 21
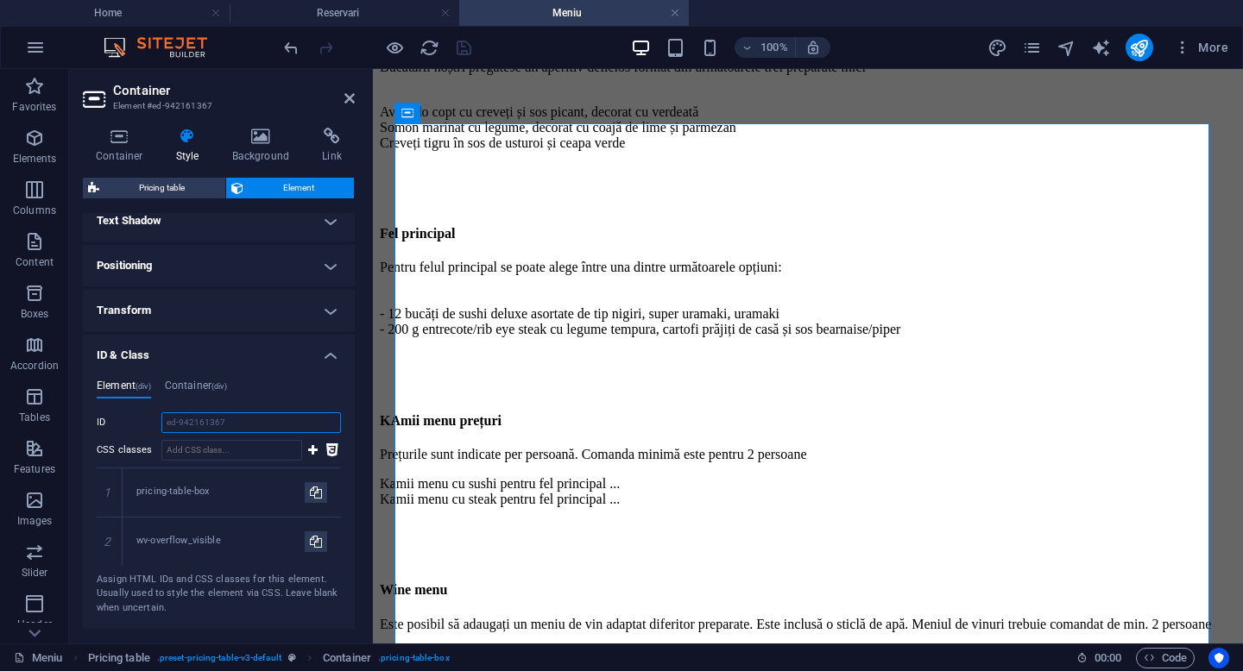
click at [188, 419] on input "ed-942161367" at bounding box center [250, 422] width 179 height 21
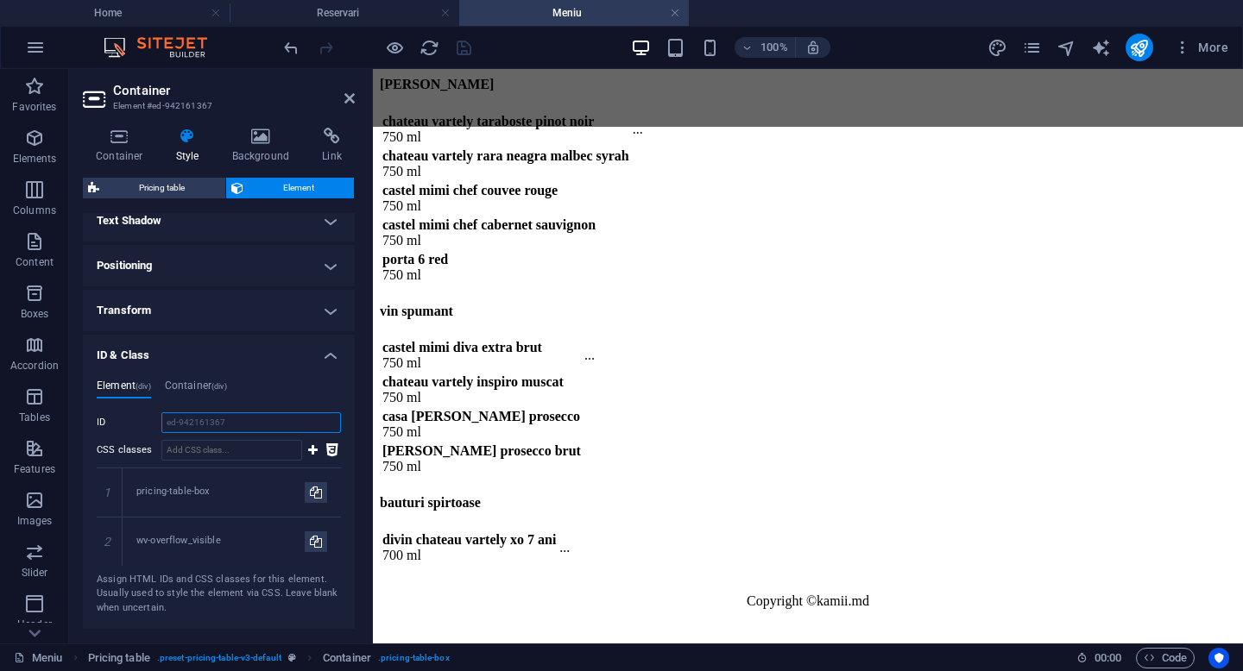
scroll to position [11062, 0]
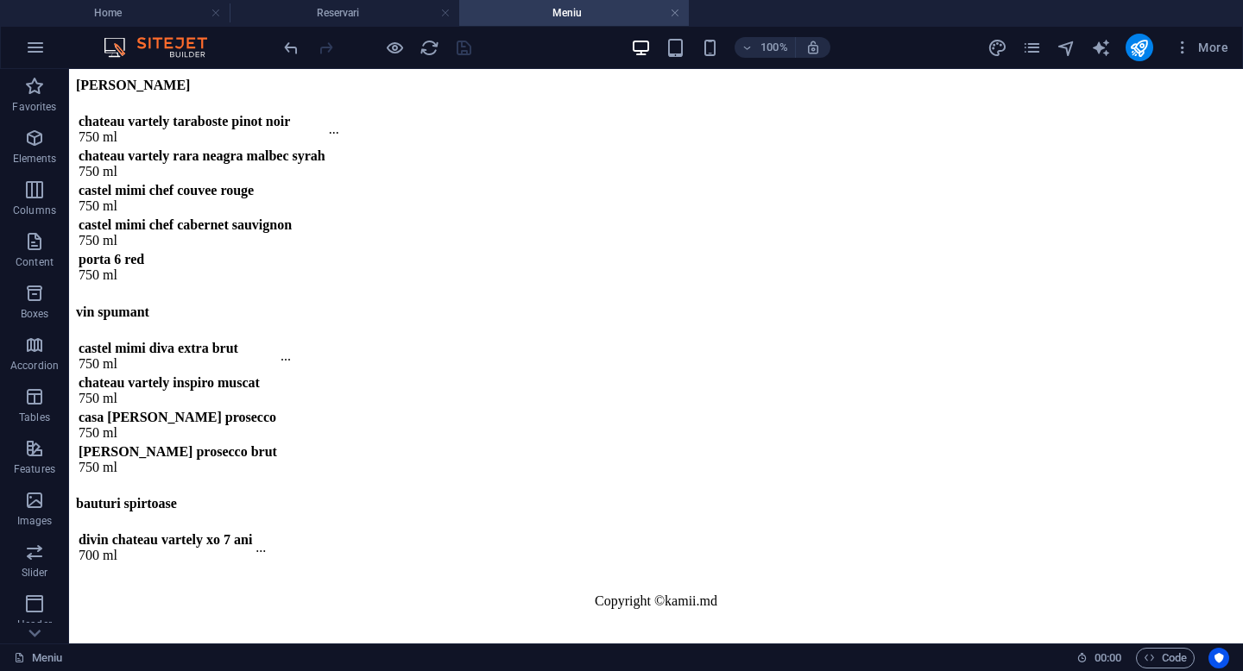
scroll to position [10621, 0]
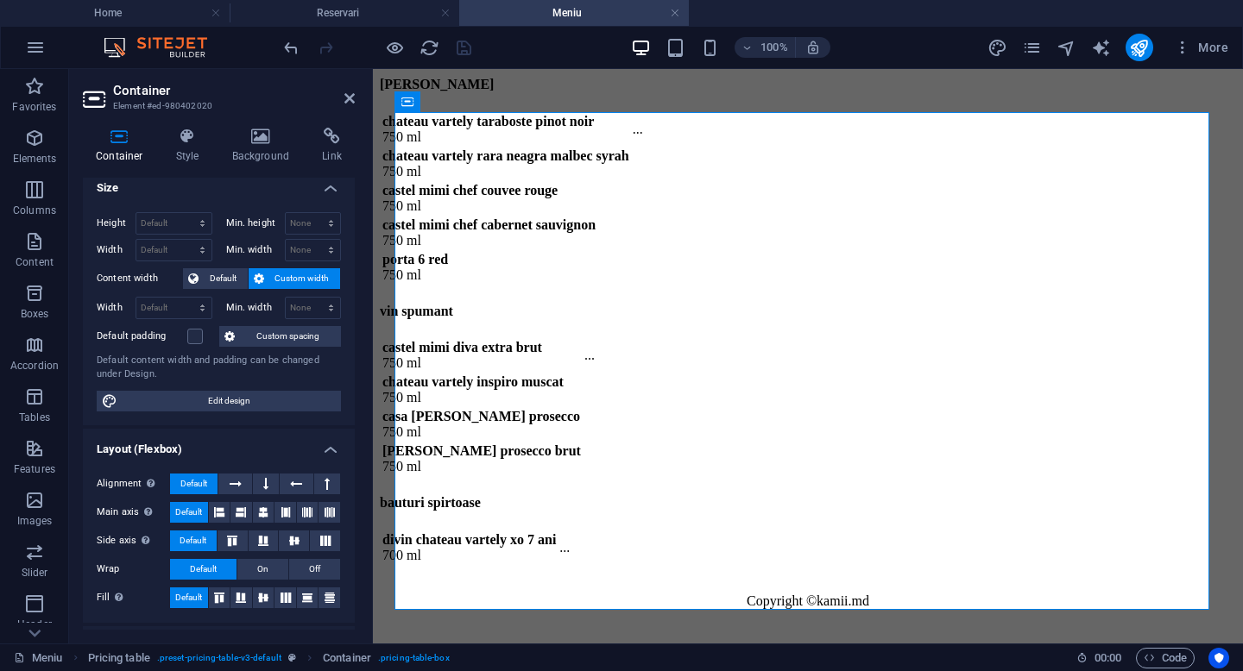
scroll to position [0, 0]
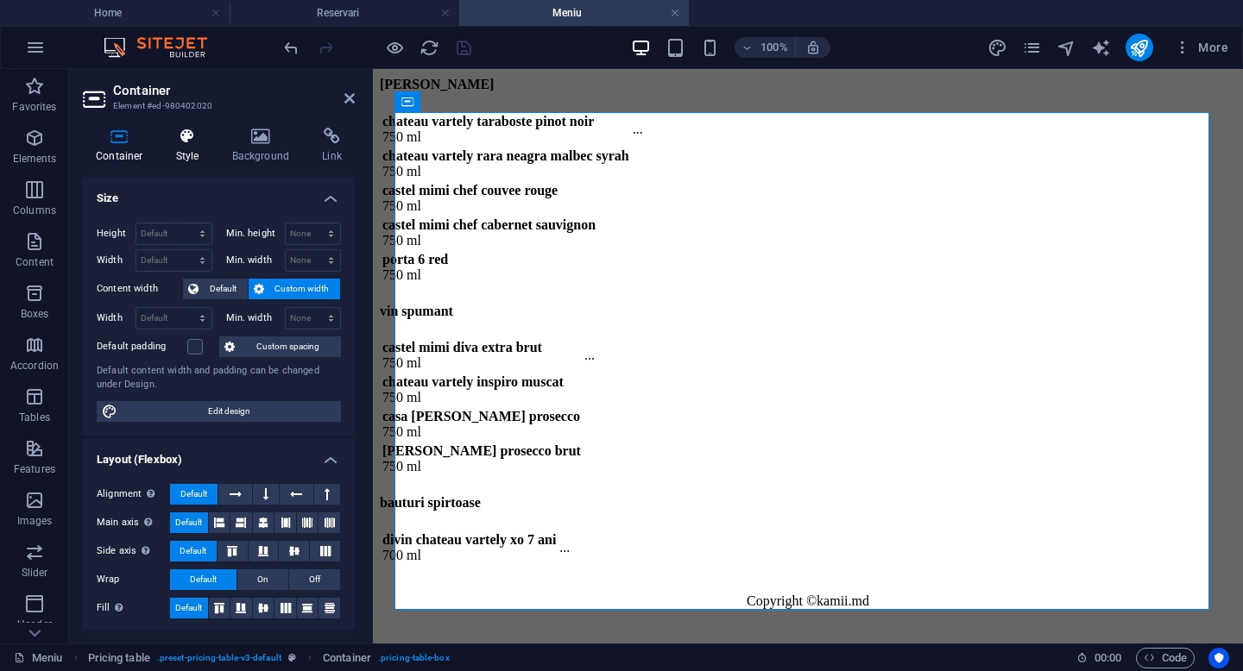
click at [184, 140] on icon at bounding box center [187, 136] width 49 height 17
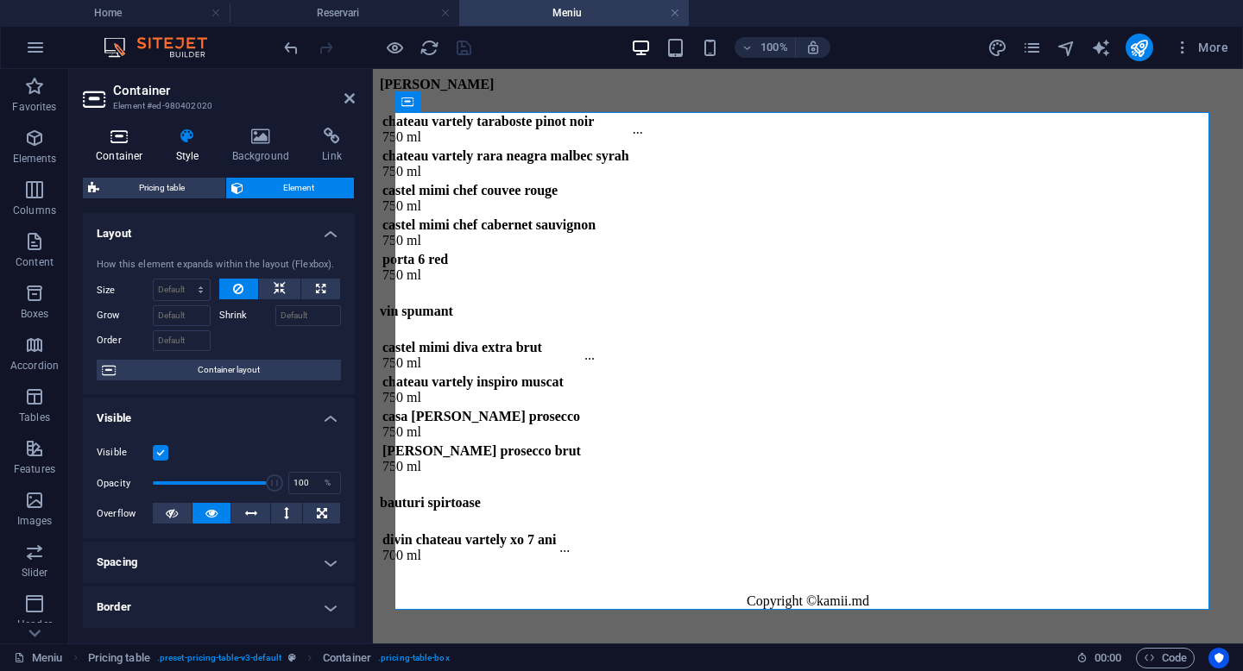
click at [117, 134] on icon at bounding box center [119, 136] width 73 height 17
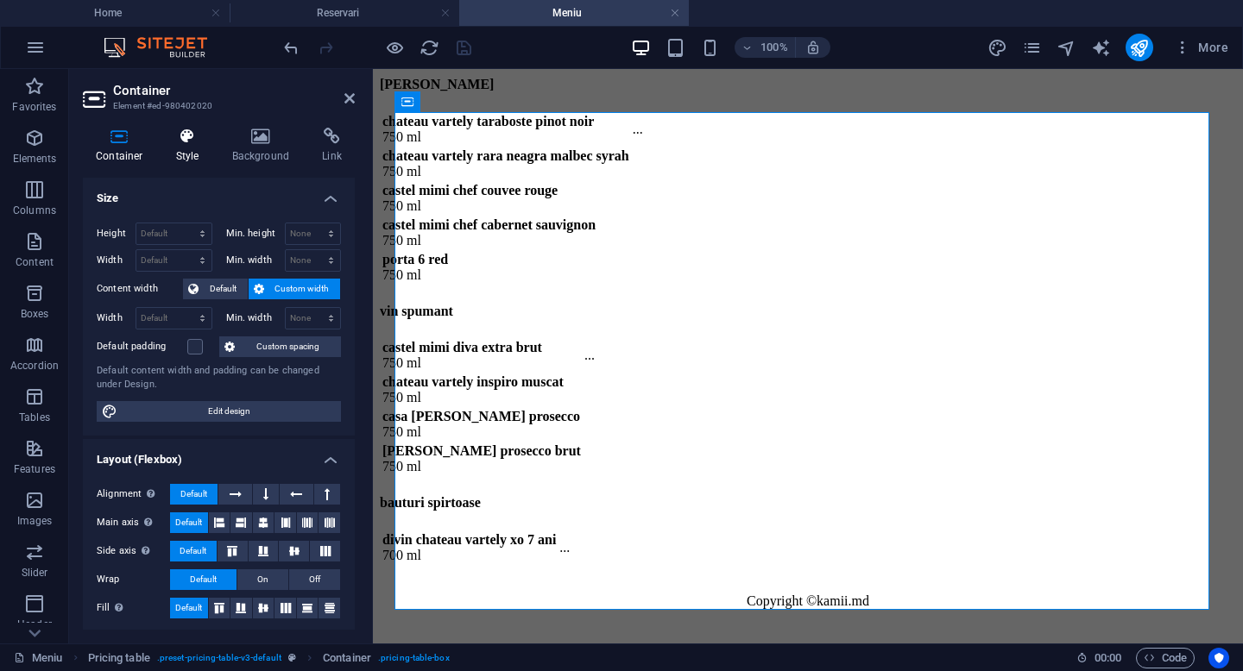
click at [173, 137] on icon at bounding box center [187, 136] width 49 height 17
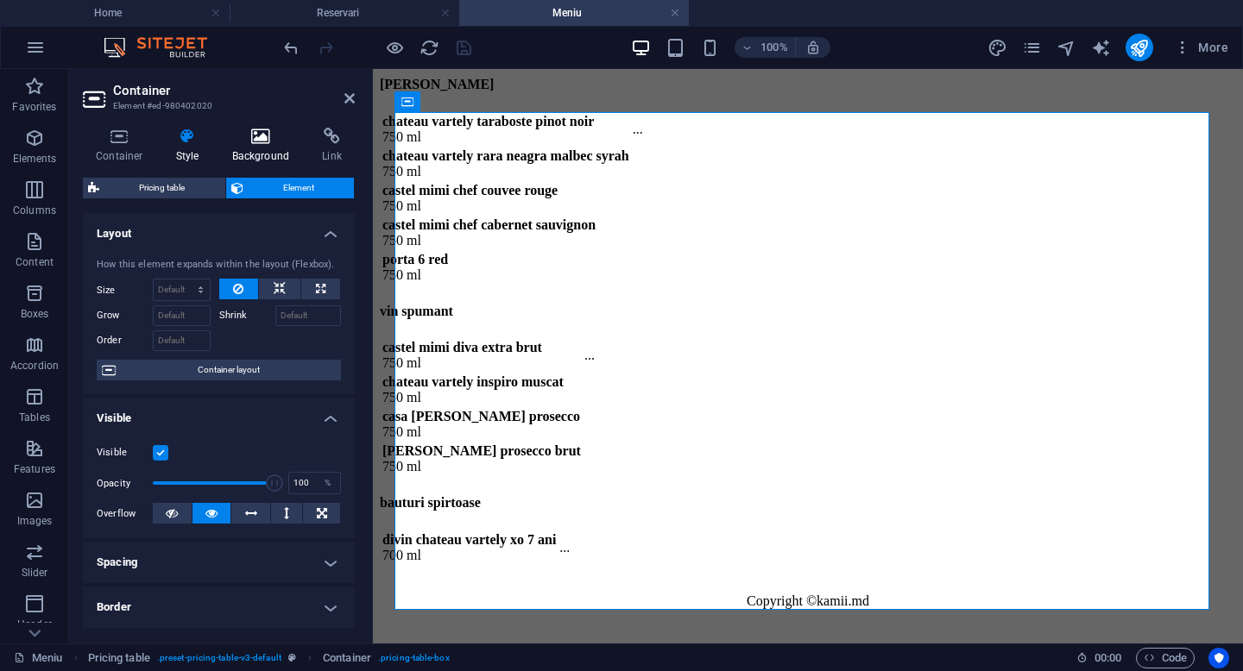
click at [247, 135] on icon at bounding box center [261, 136] width 84 height 17
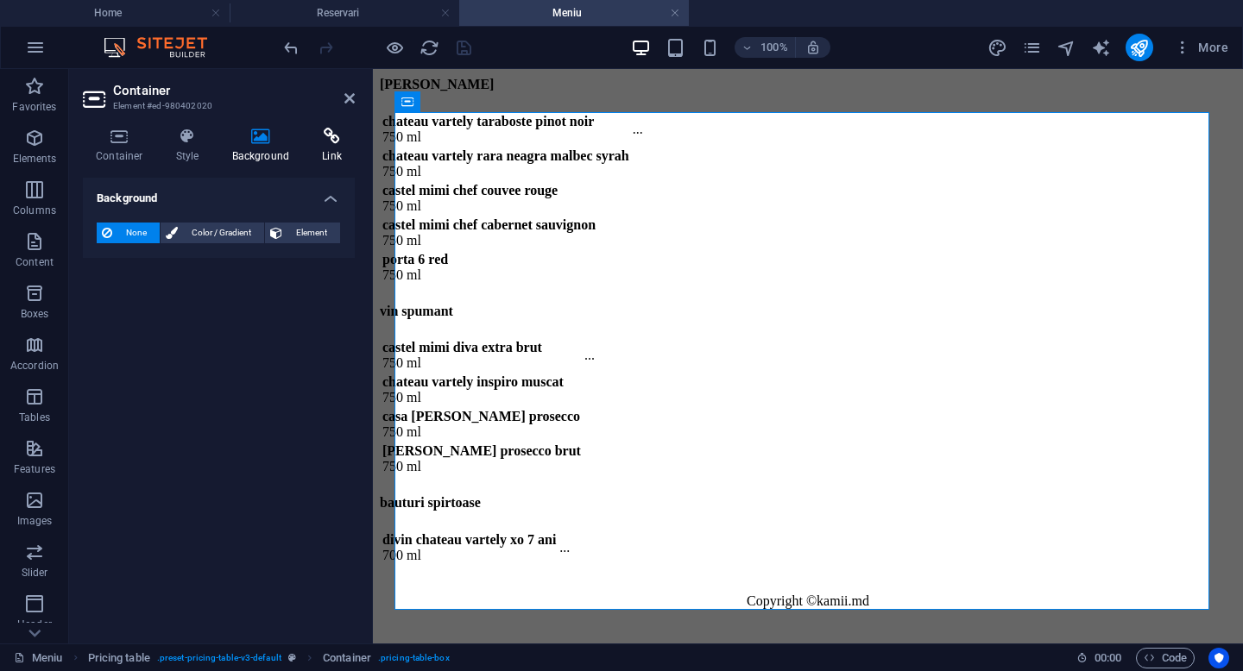
click at [335, 140] on icon at bounding box center [332, 136] width 46 height 17
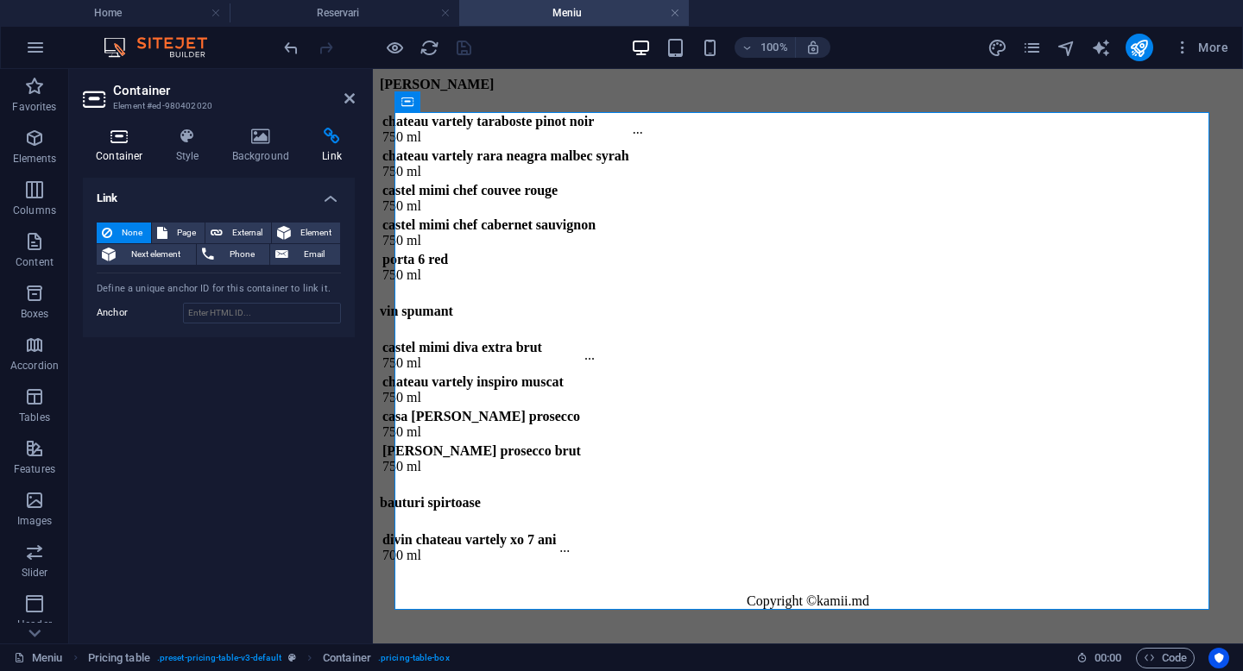
click at [122, 152] on h4 "Container" at bounding box center [123, 146] width 80 height 36
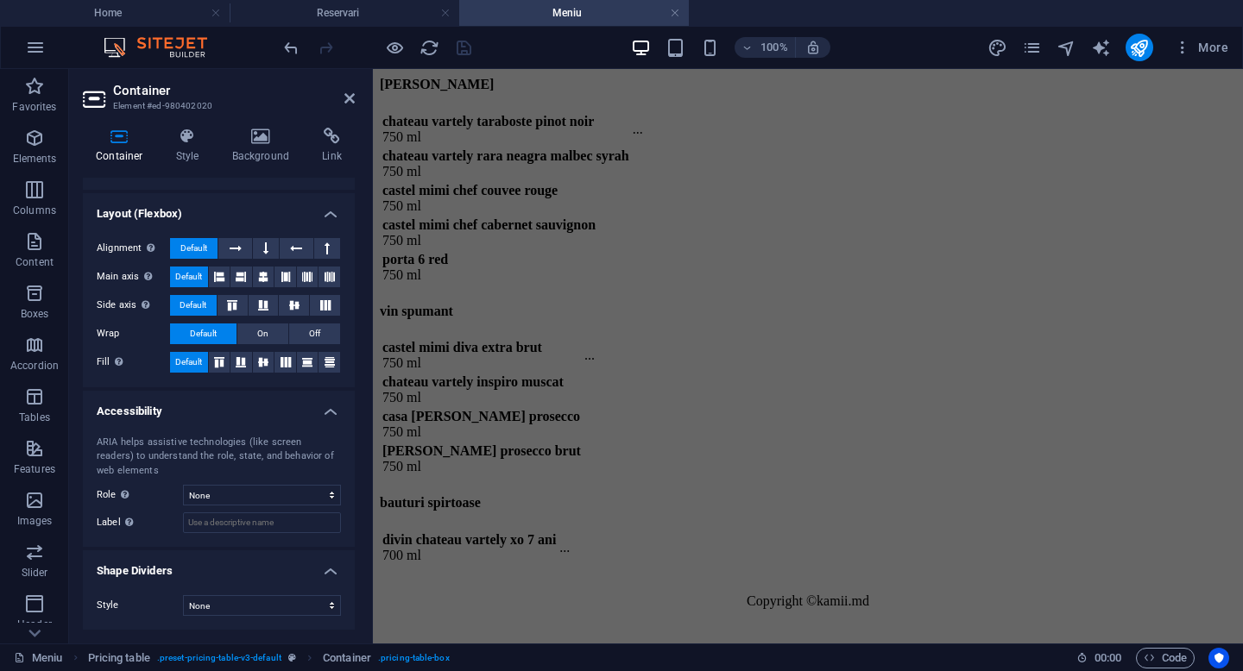
scroll to position [11892, 0]
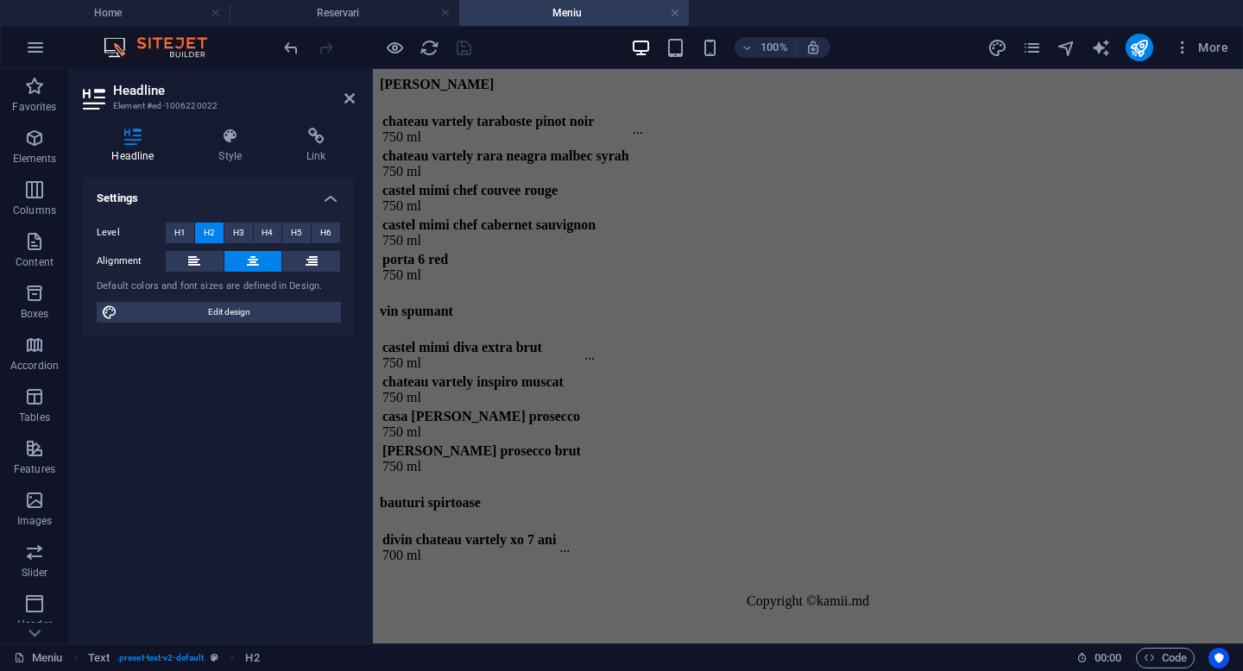
scroll to position [14848, 0]
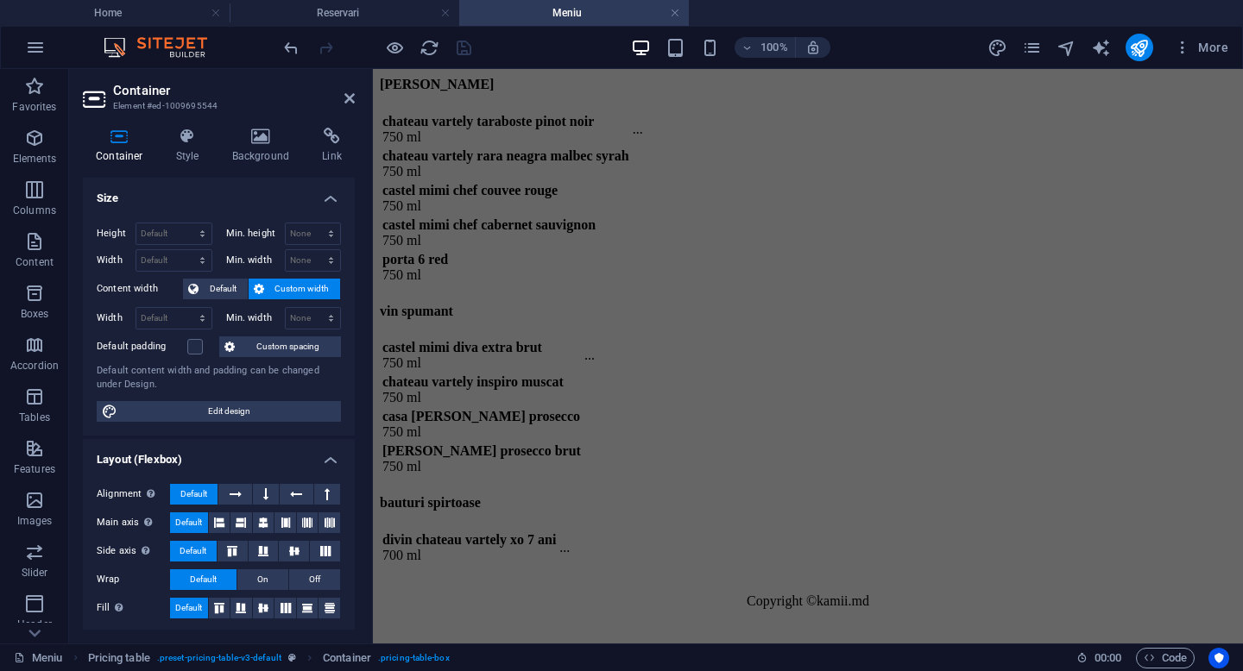
scroll to position [11736, 0]
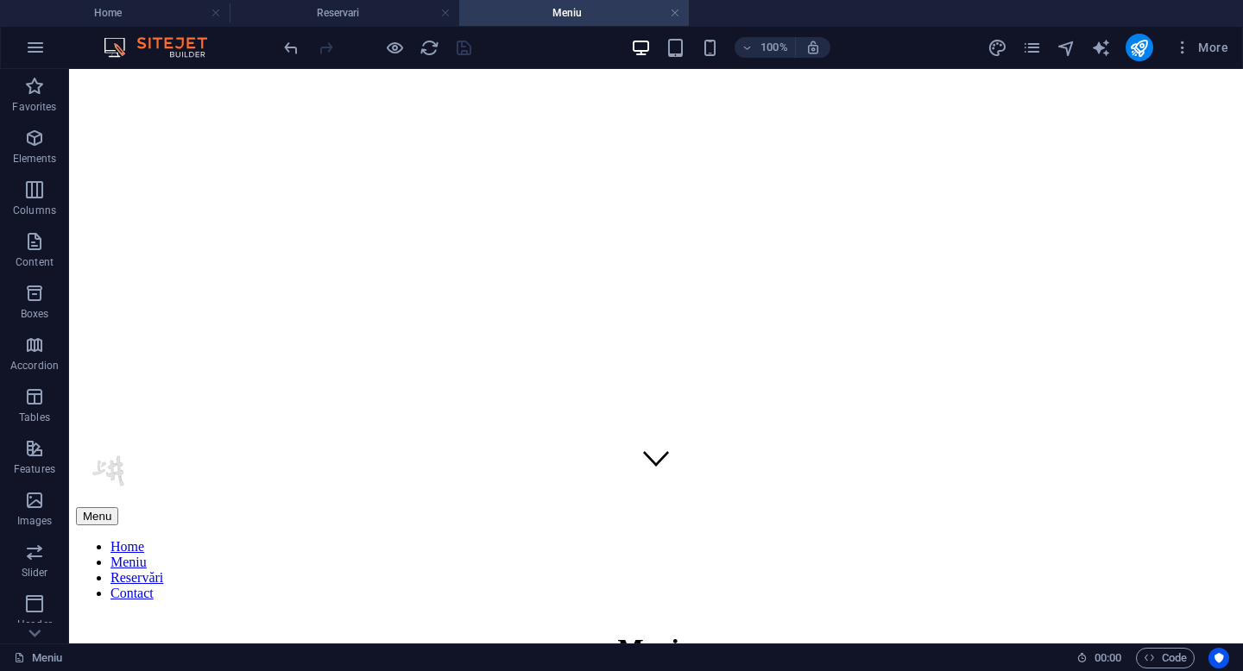
scroll to position [0, 0]
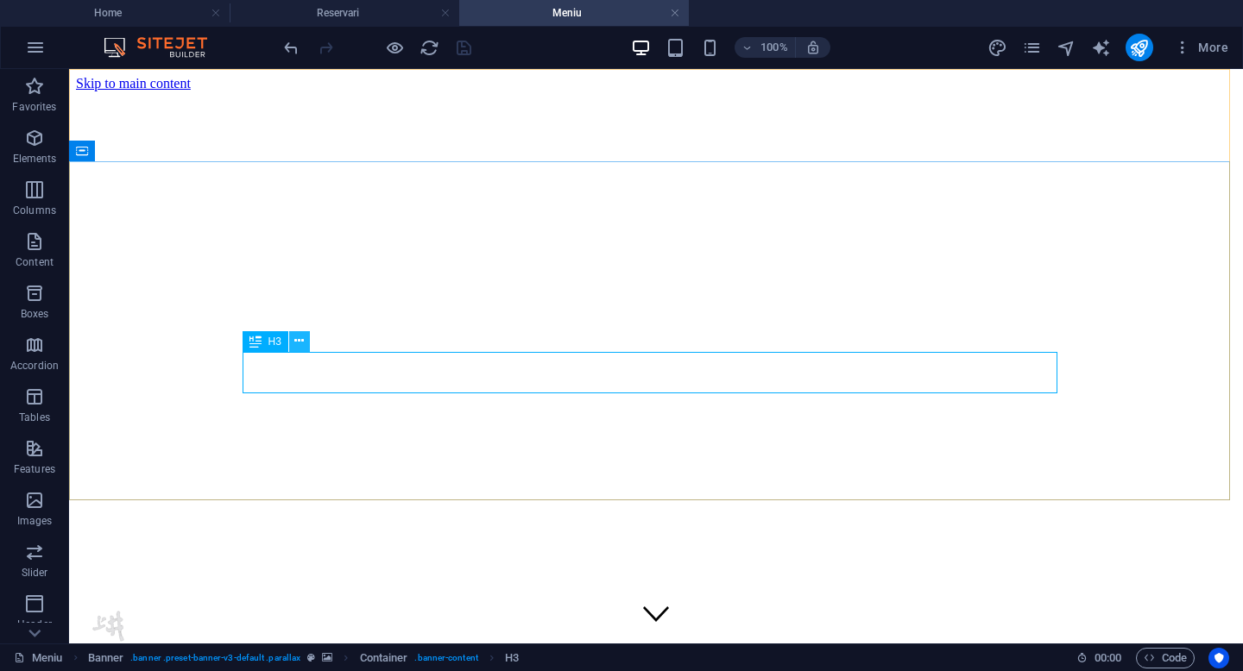
click at [297, 342] on icon at bounding box center [298, 341] width 9 height 18
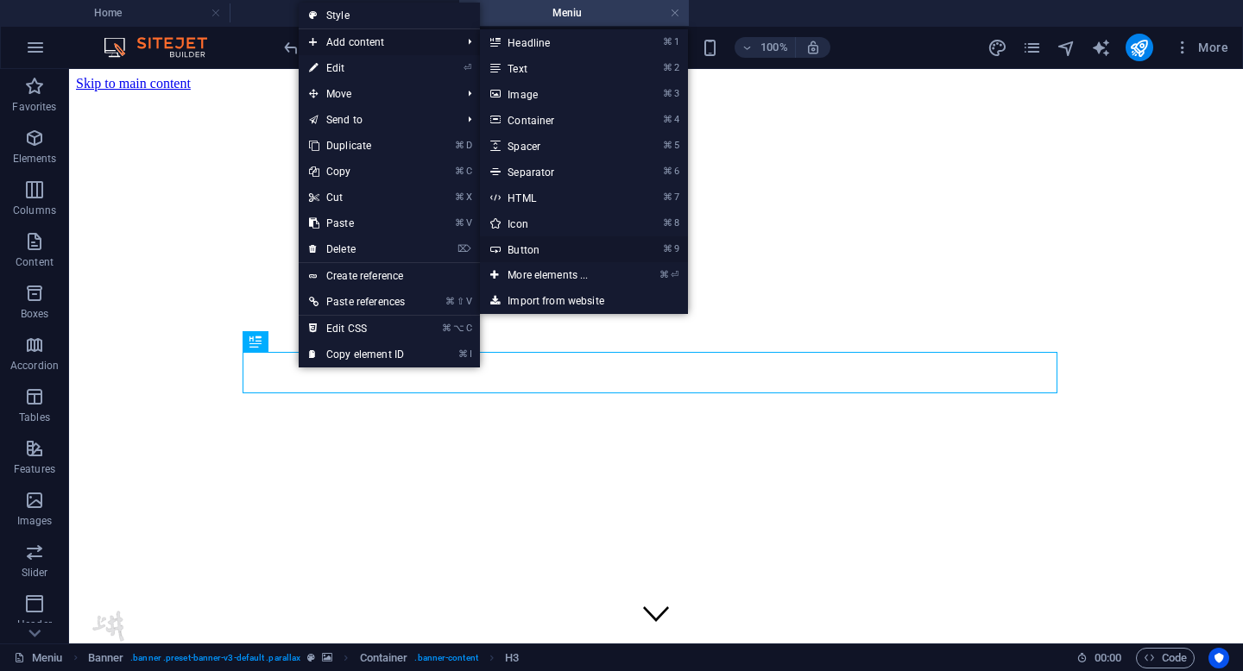
click at [520, 247] on link "⌘ 9 Button" at bounding box center [551, 249] width 142 height 26
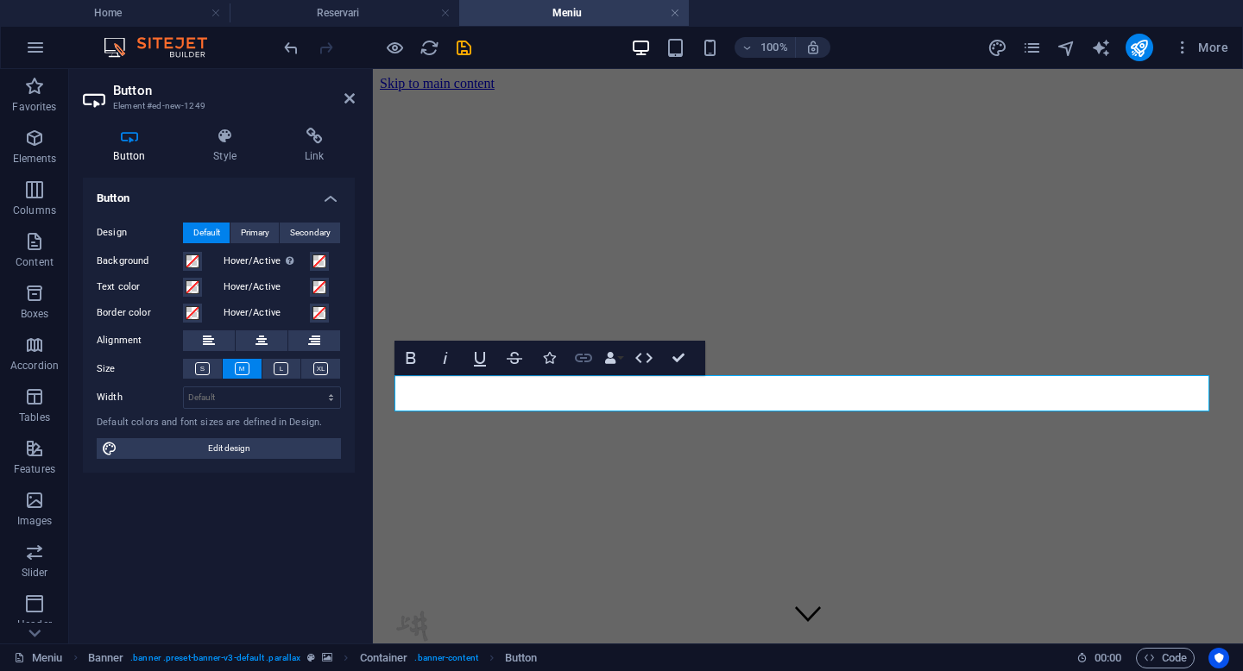
click at [584, 356] on icon "button" at bounding box center [583, 358] width 17 height 9
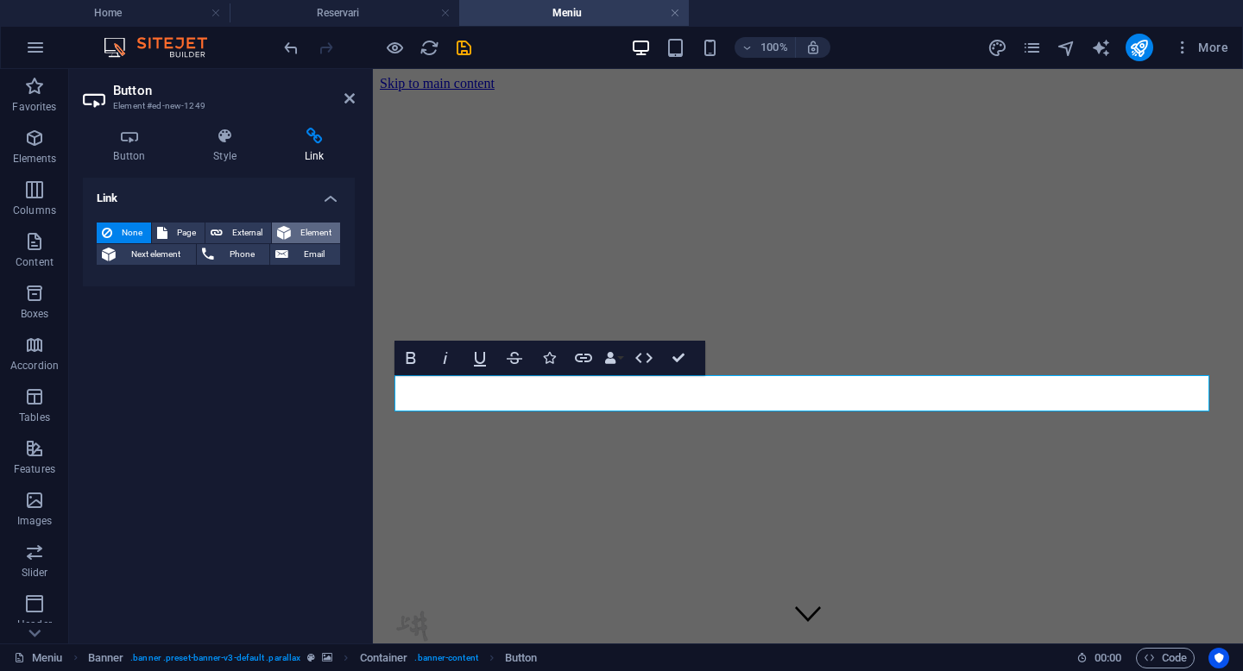
click at [301, 234] on span "Element" at bounding box center [315, 233] width 39 height 21
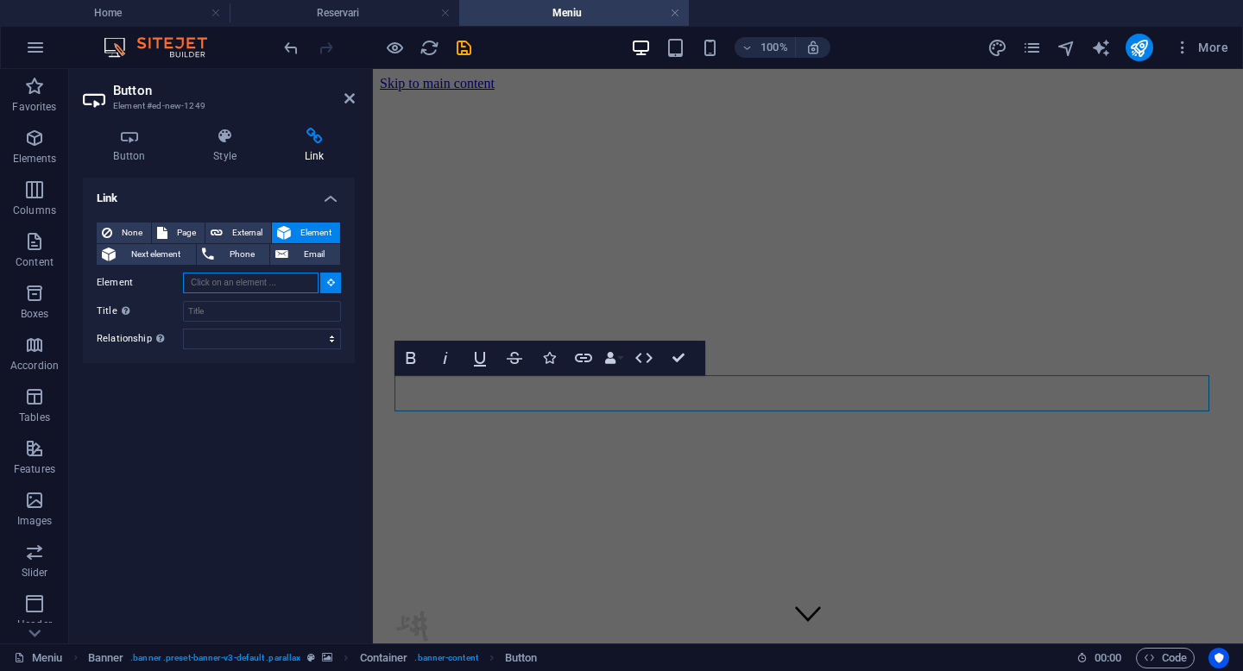
click at [255, 281] on input "Element" at bounding box center [250, 283] width 135 height 21
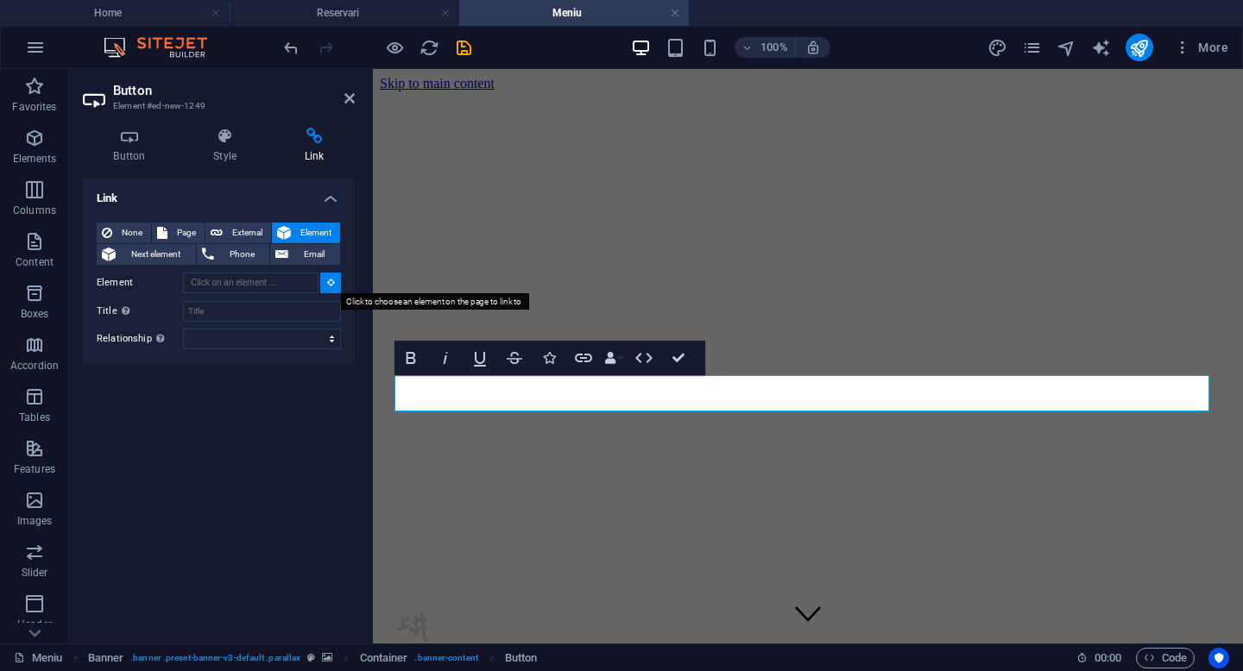
click at [330, 282] on icon at bounding box center [331, 282] width 8 height 9
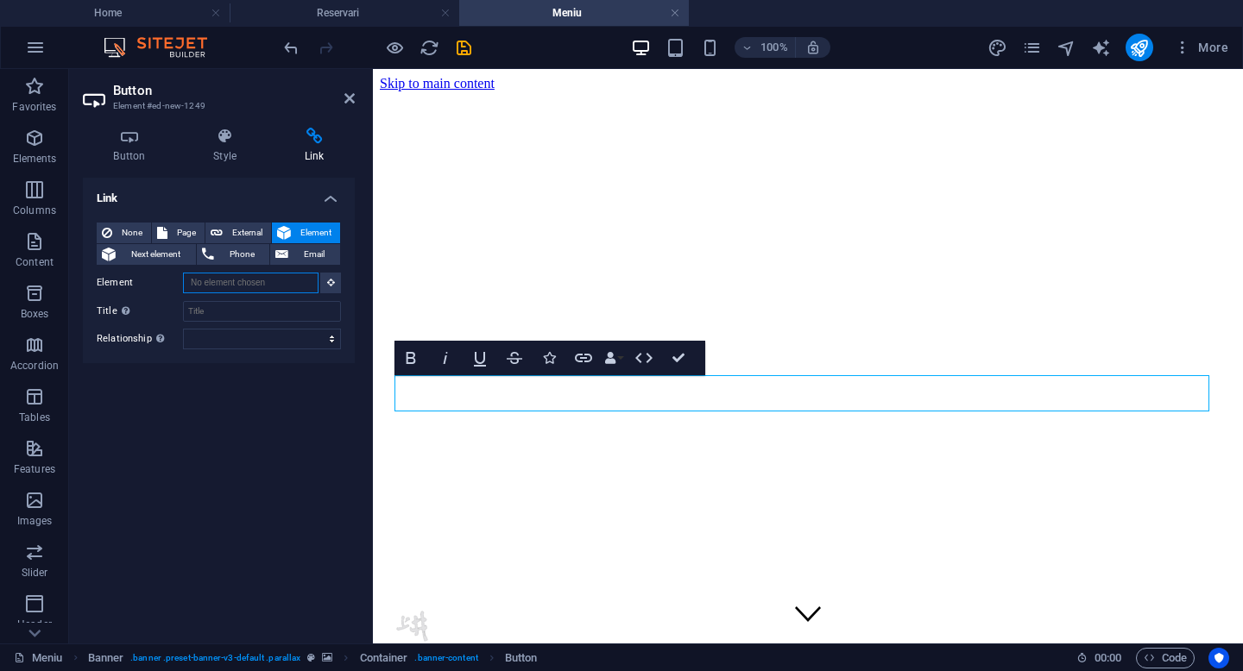
click at [242, 286] on input "Element" at bounding box center [250, 283] width 135 height 21
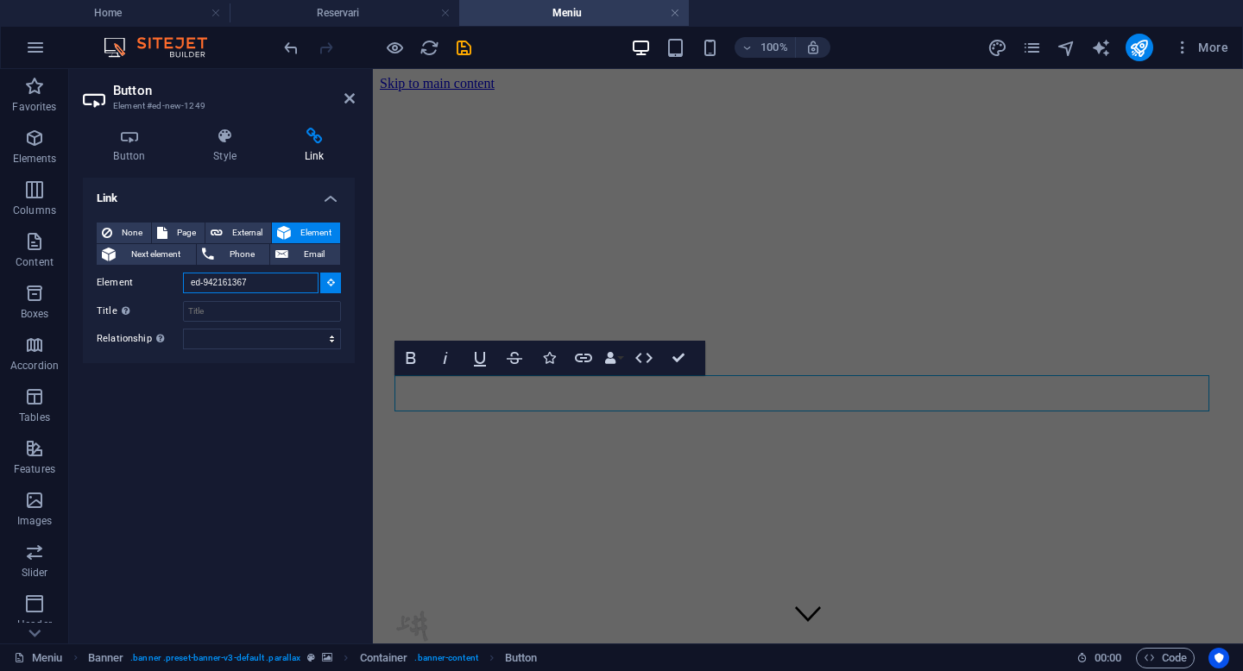
type input "ed-942161367"
click at [224, 437] on div "Link None Page External Element Next element Phone Email Page Home Meniu Reserv…" at bounding box center [219, 404] width 272 height 452
click at [298, 289] on input "Element" at bounding box center [250, 283] width 135 height 21
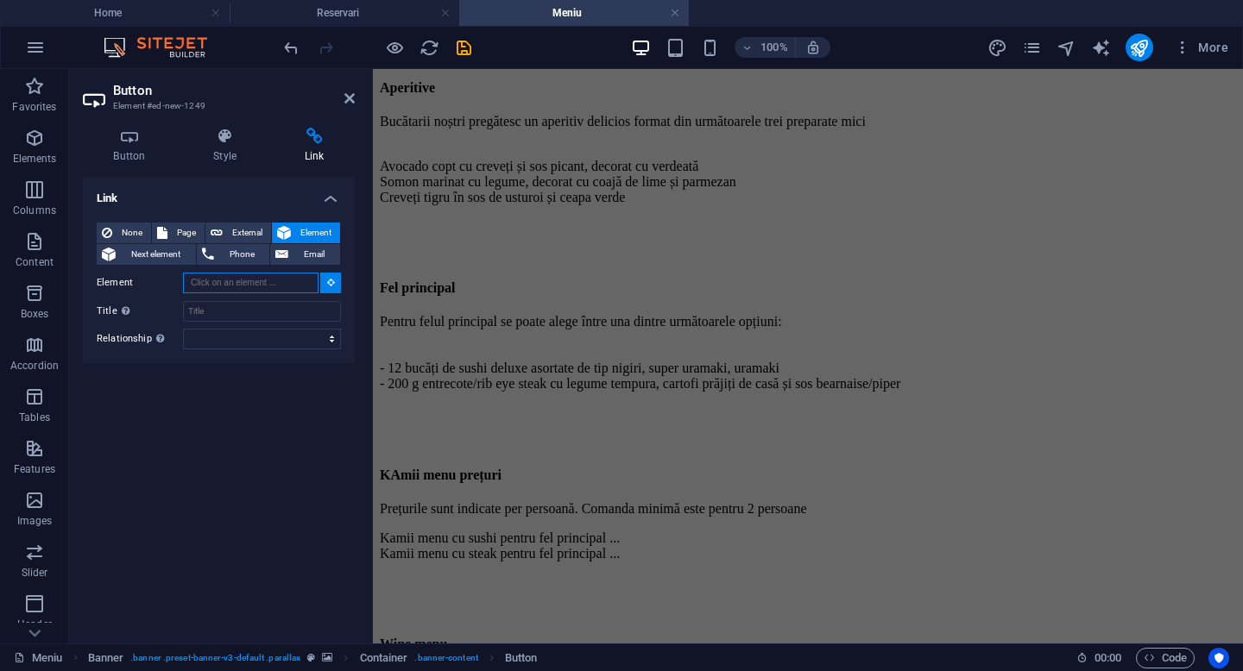
scroll to position [1685, 0]
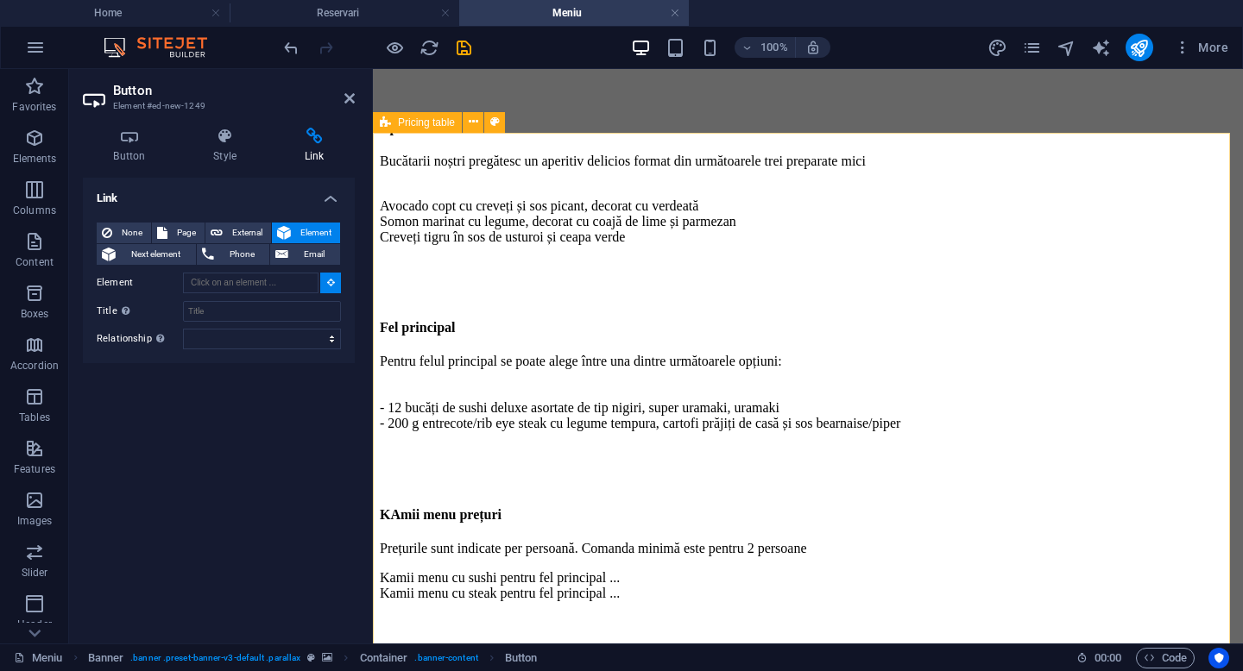
type input "#ed-942161364"
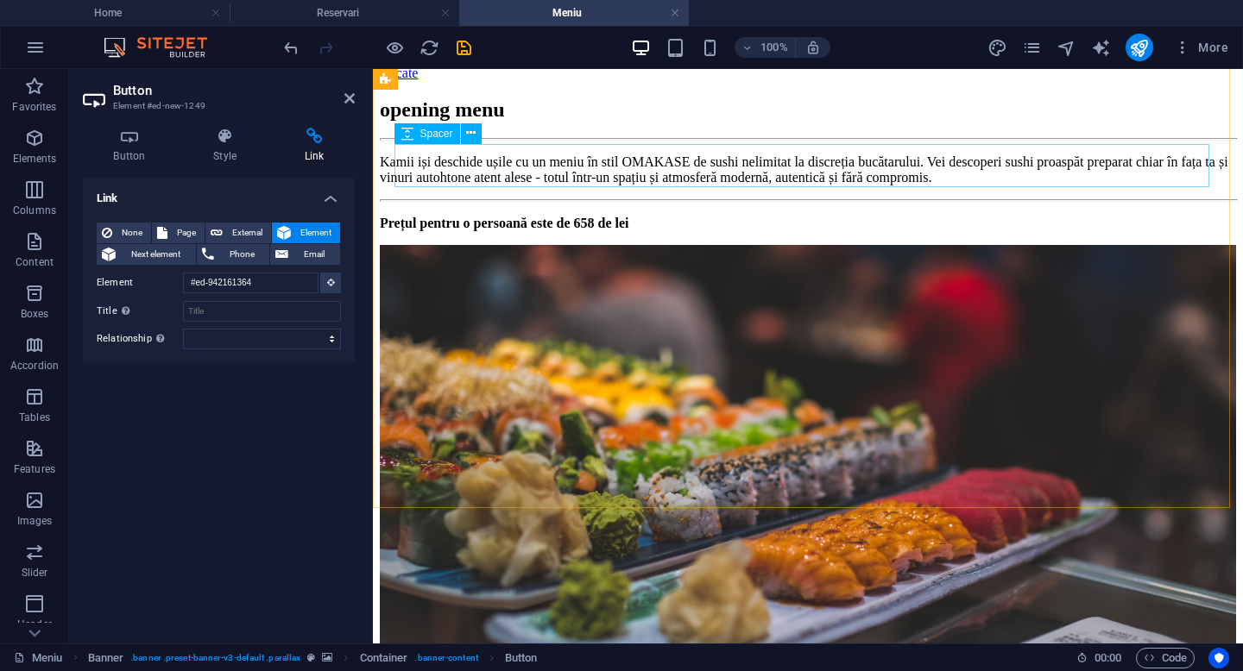
scroll to position [36, 0]
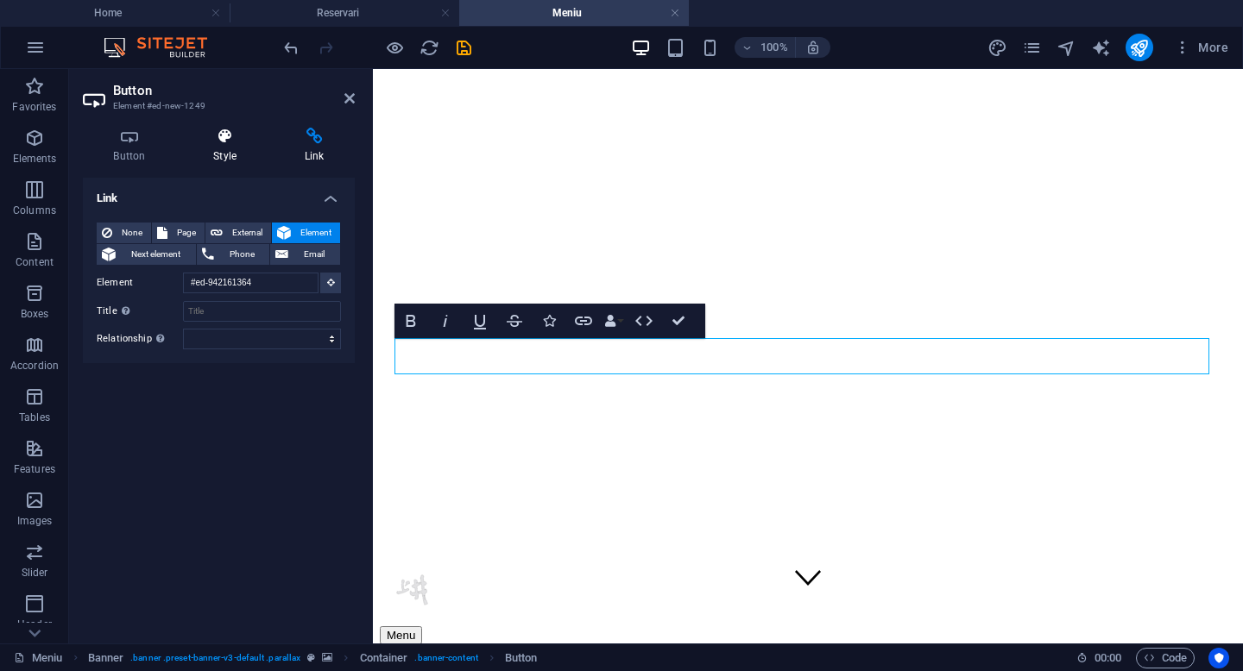
click at [223, 135] on icon at bounding box center [225, 136] width 85 height 17
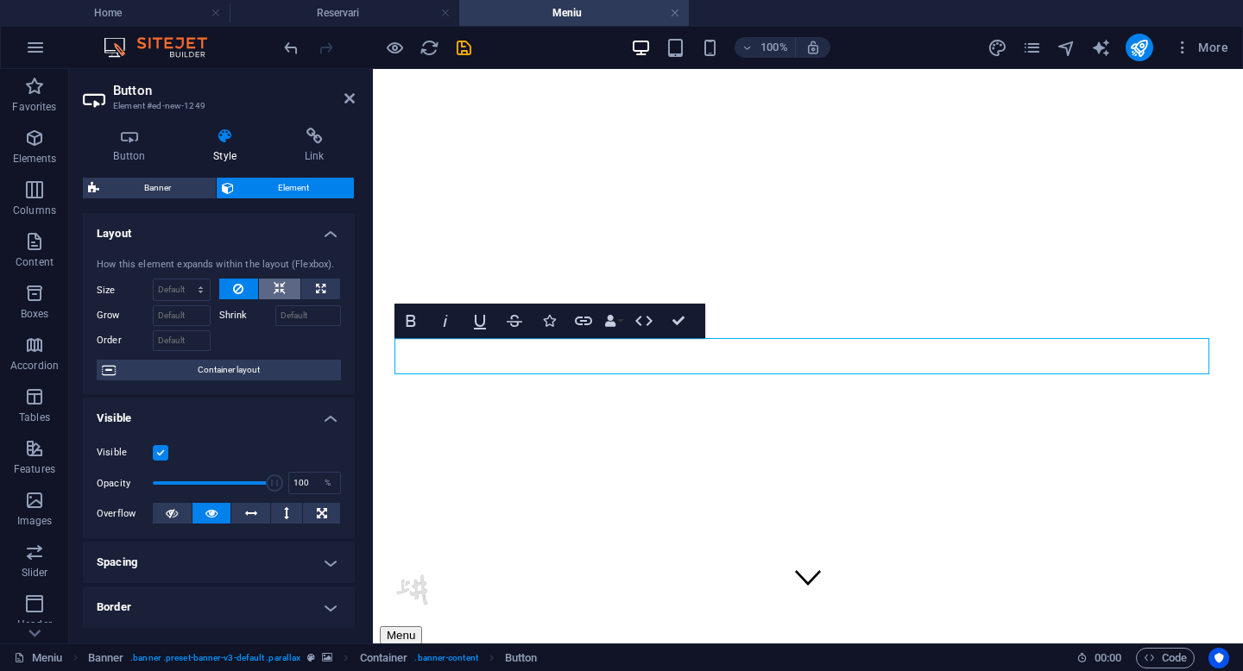
click at [268, 288] on button at bounding box center [279, 289] width 41 height 21
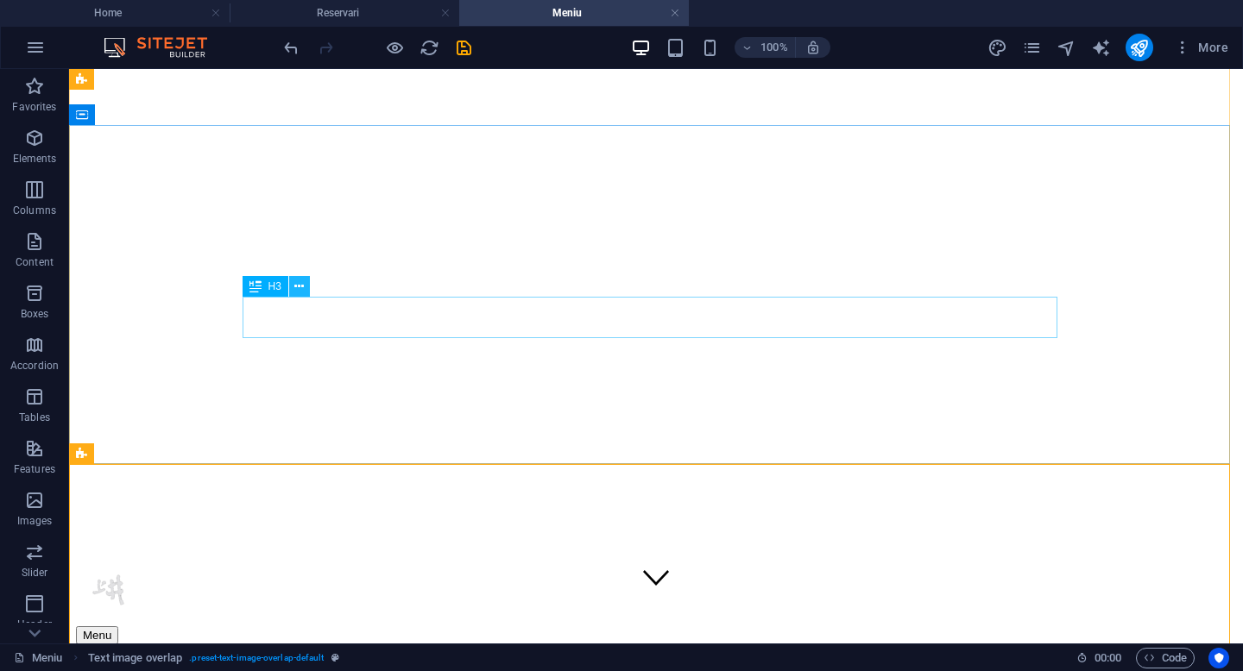
click at [300, 288] on icon at bounding box center [298, 287] width 9 height 18
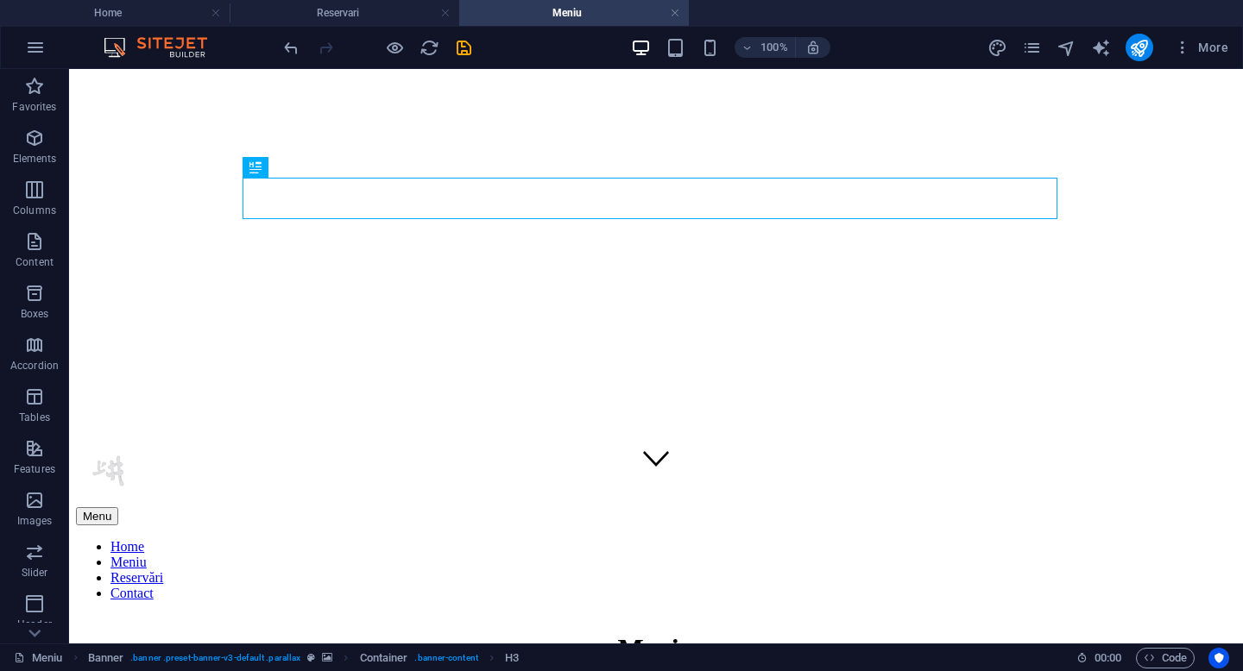
scroll to position [168, 0]
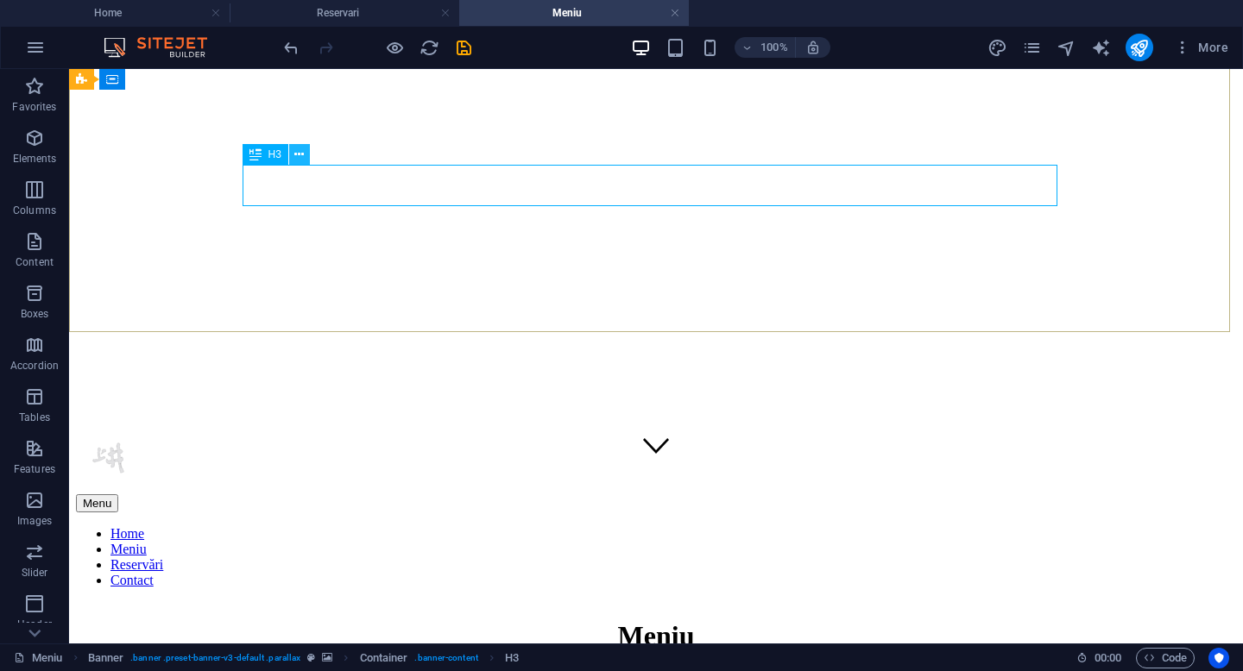
click at [300, 154] on icon at bounding box center [298, 155] width 9 height 18
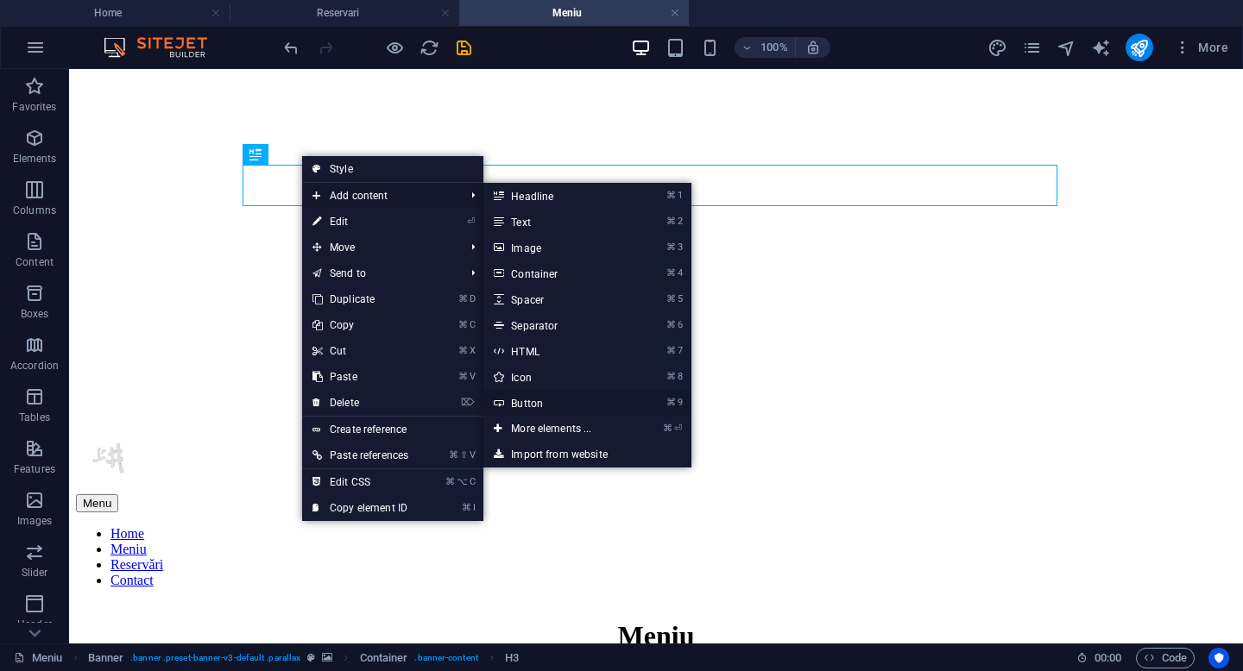
click at [526, 400] on link "⌘ 9 Button" at bounding box center [554, 403] width 142 height 26
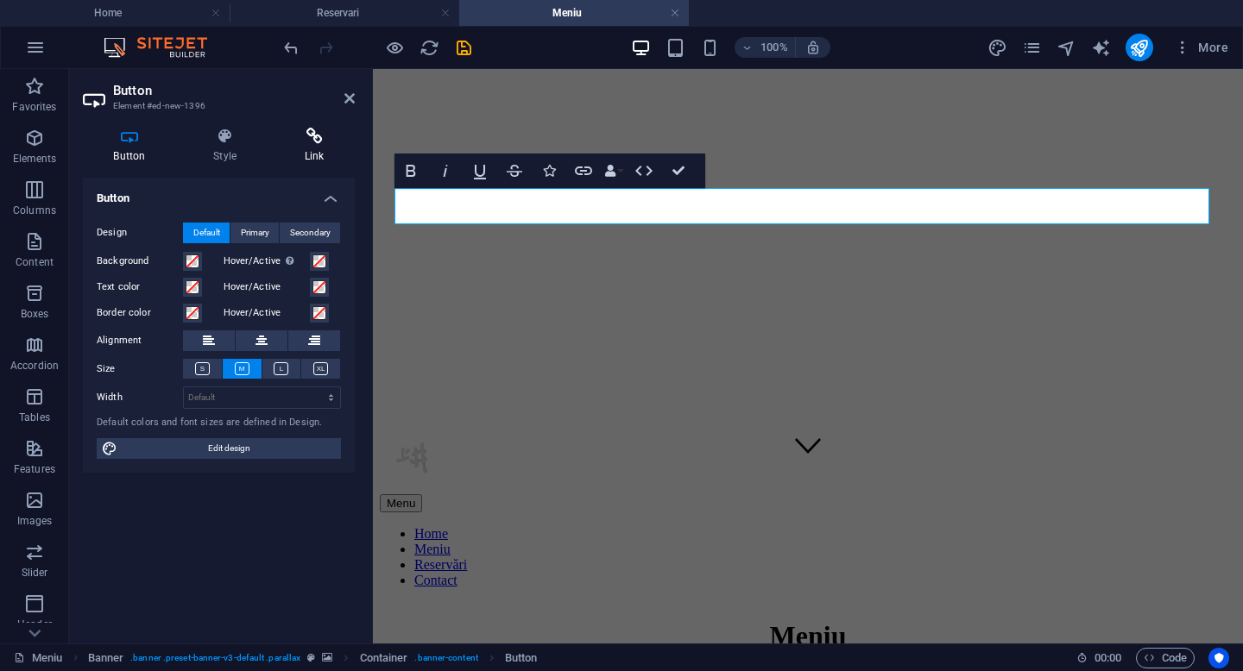
click at [328, 142] on icon at bounding box center [314, 136] width 81 height 17
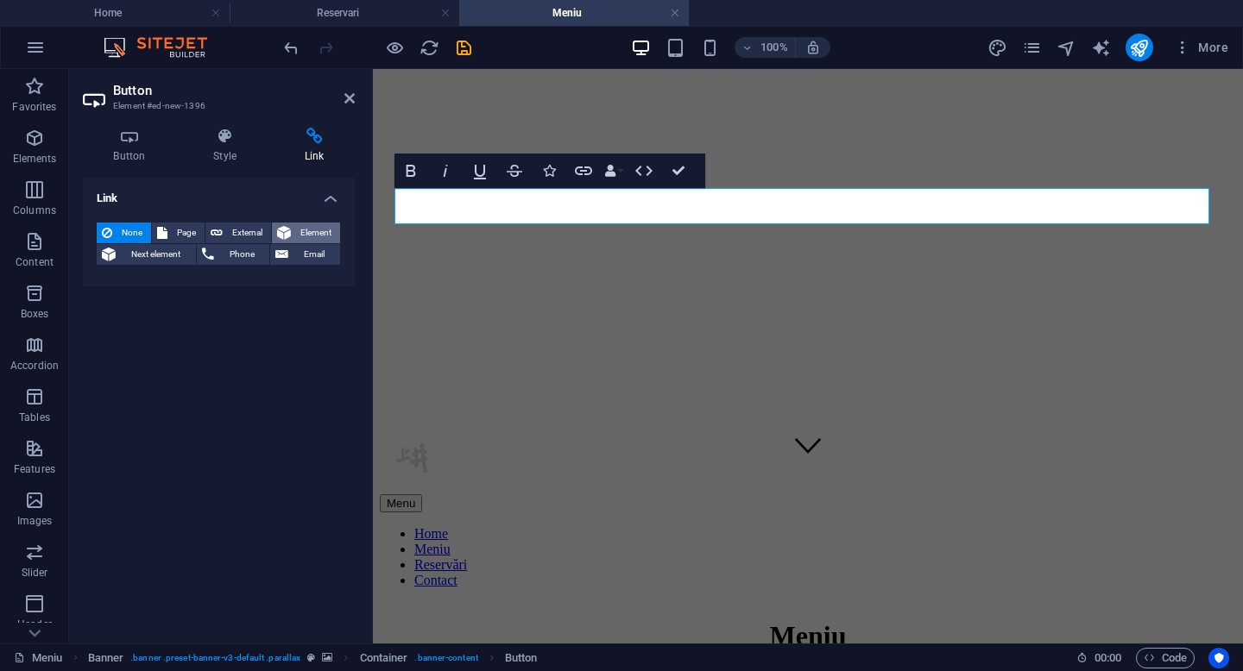
click at [300, 230] on span "Element" at bounding box center [315, 233] width 39 height 21
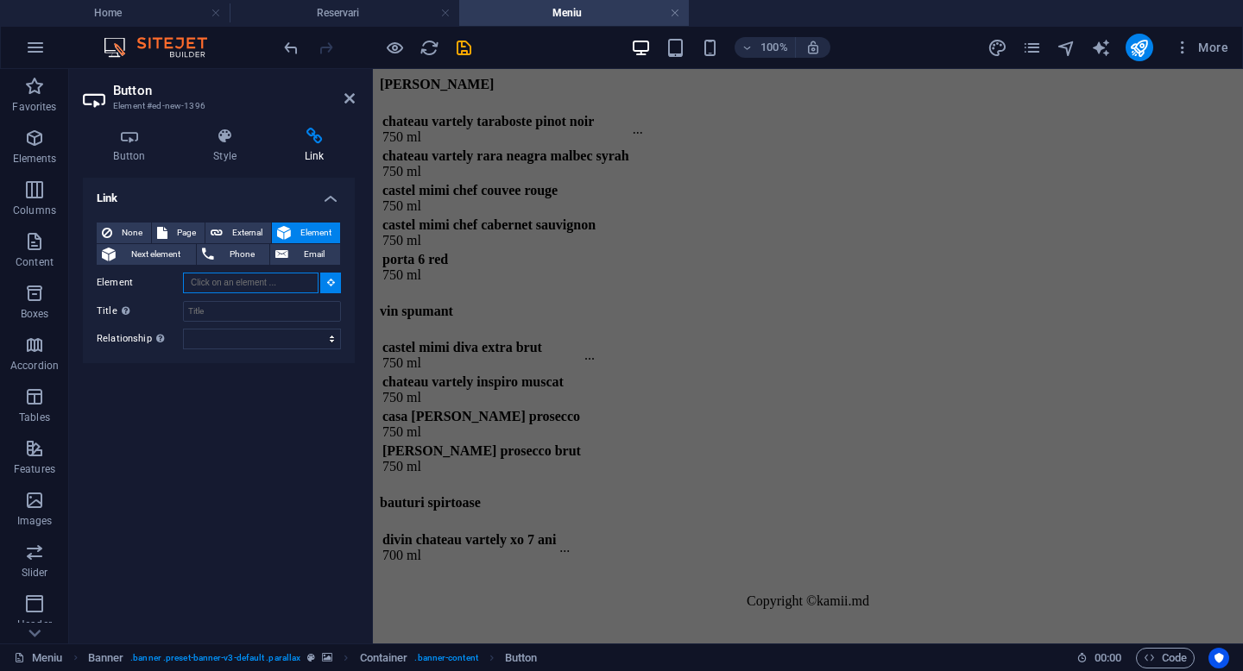
scroll to position [11840, 0]
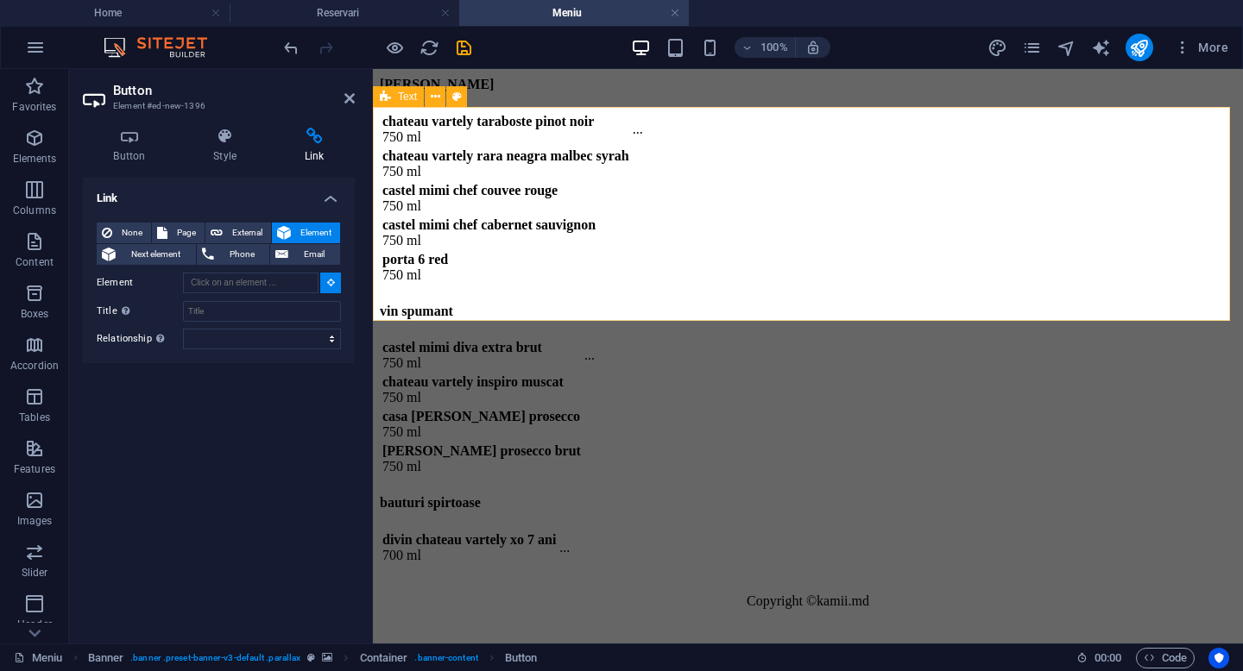
type input "#ed-1006220019"
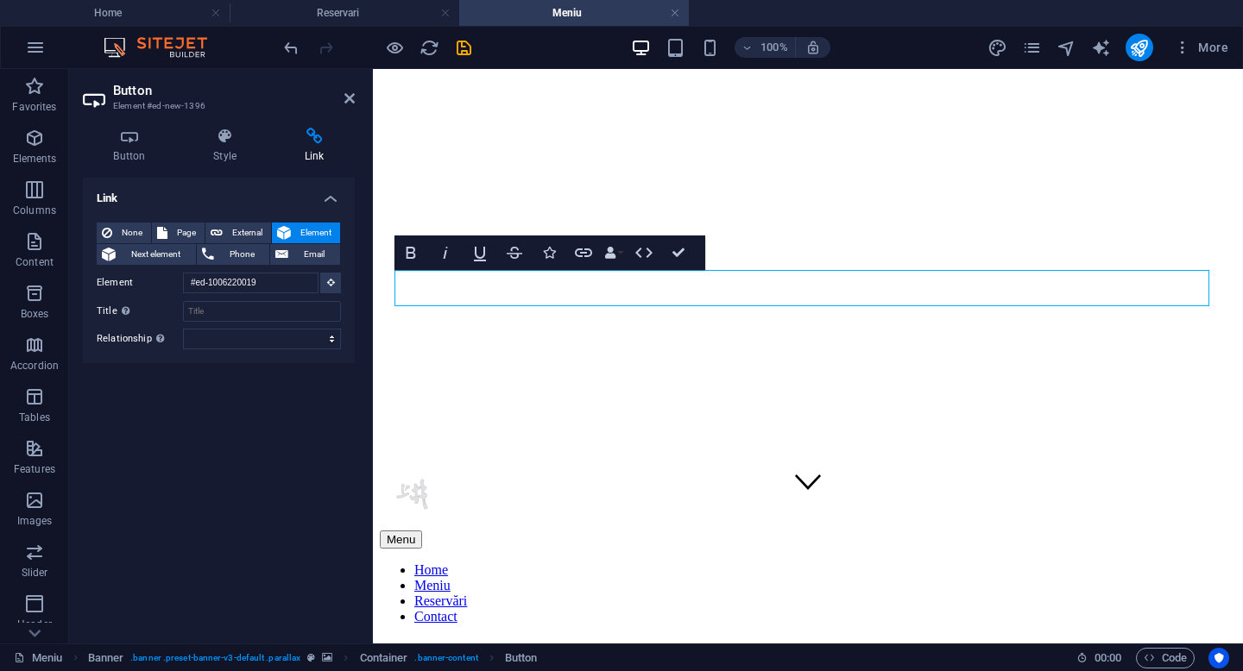
scroll to position [18, 0]
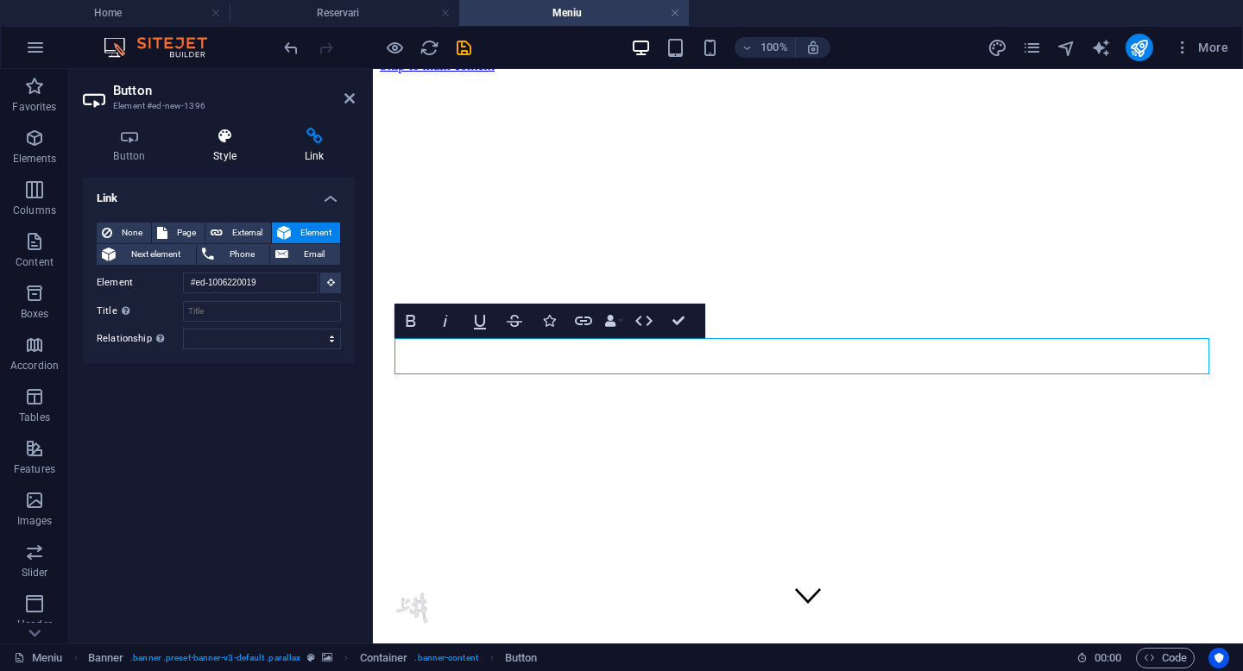
click at [222, 147] on h4 "Style" at bounding box center [228, 146] width 91 height 36
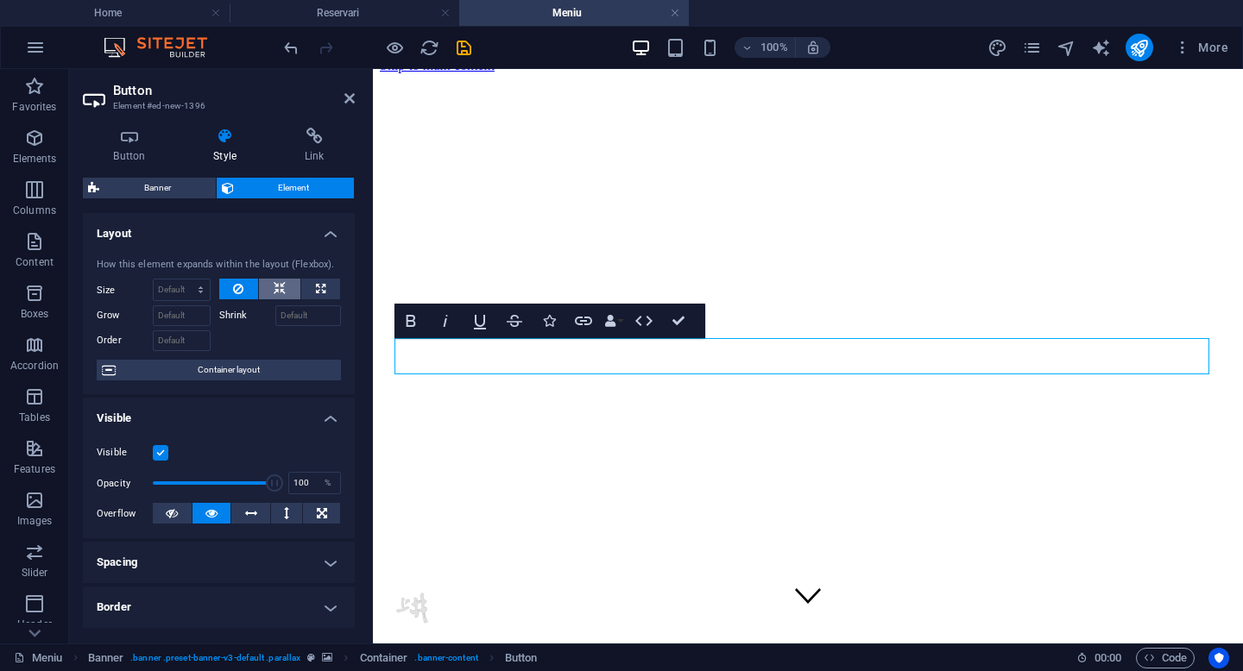
click at [278, 288] on icon at bounding box center [280, 289] width 12 height 21
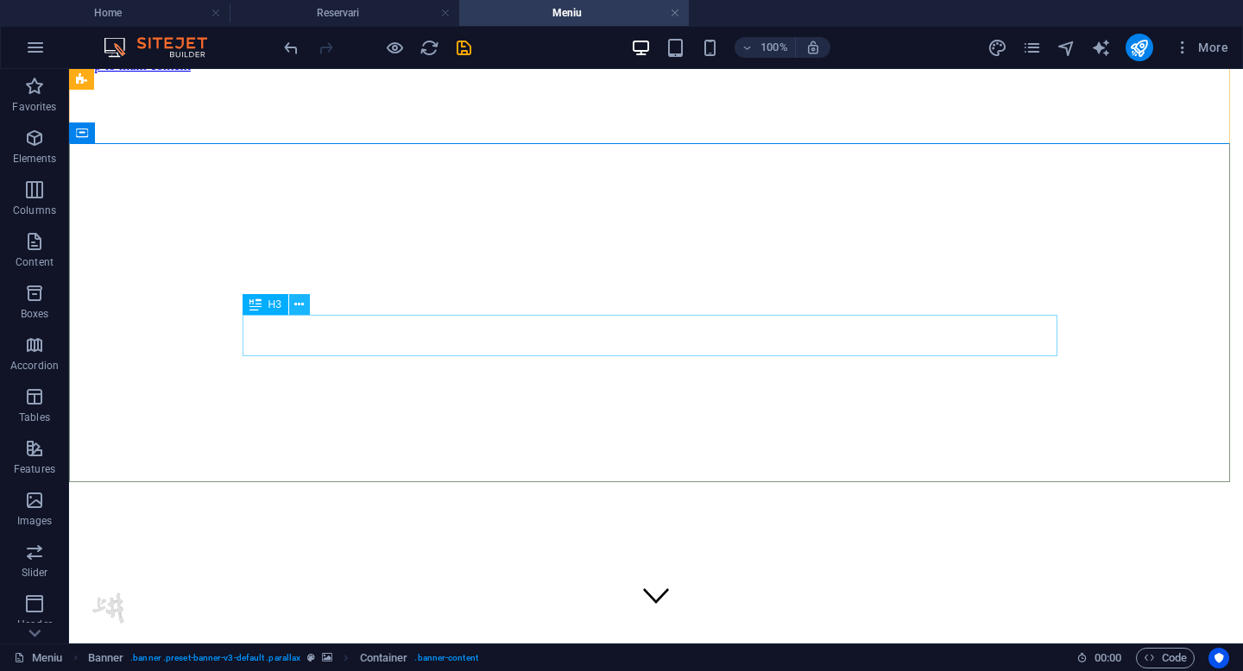
click at [296, 303] on icon at bounding box center [298, 305] width 9 height 18
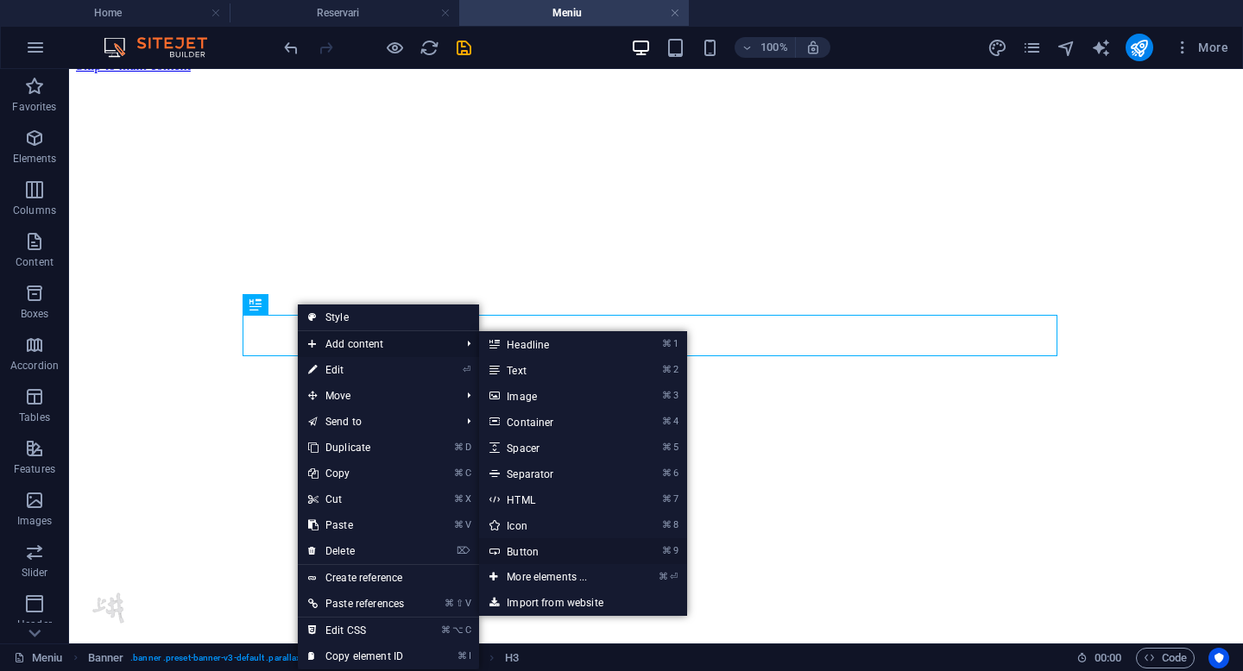
click at [529, 557] on link "⌘ 9 Button" at bounding box center [550, 551] width 142 height 26
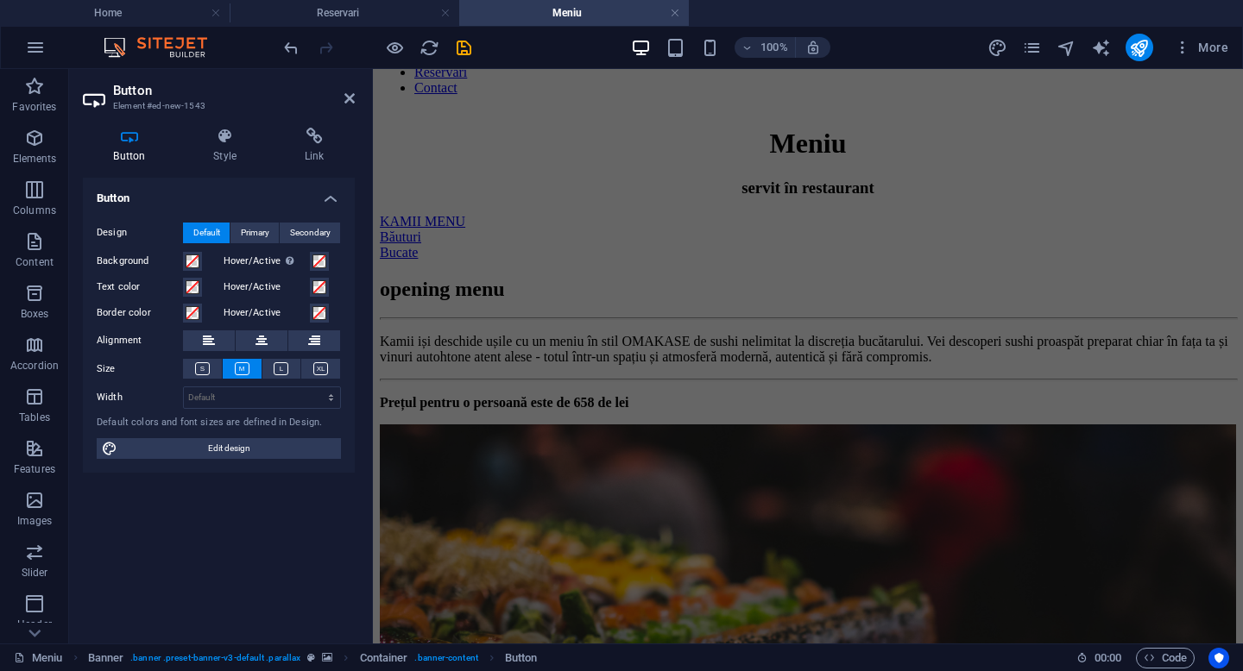
scroll to position [777, 0]
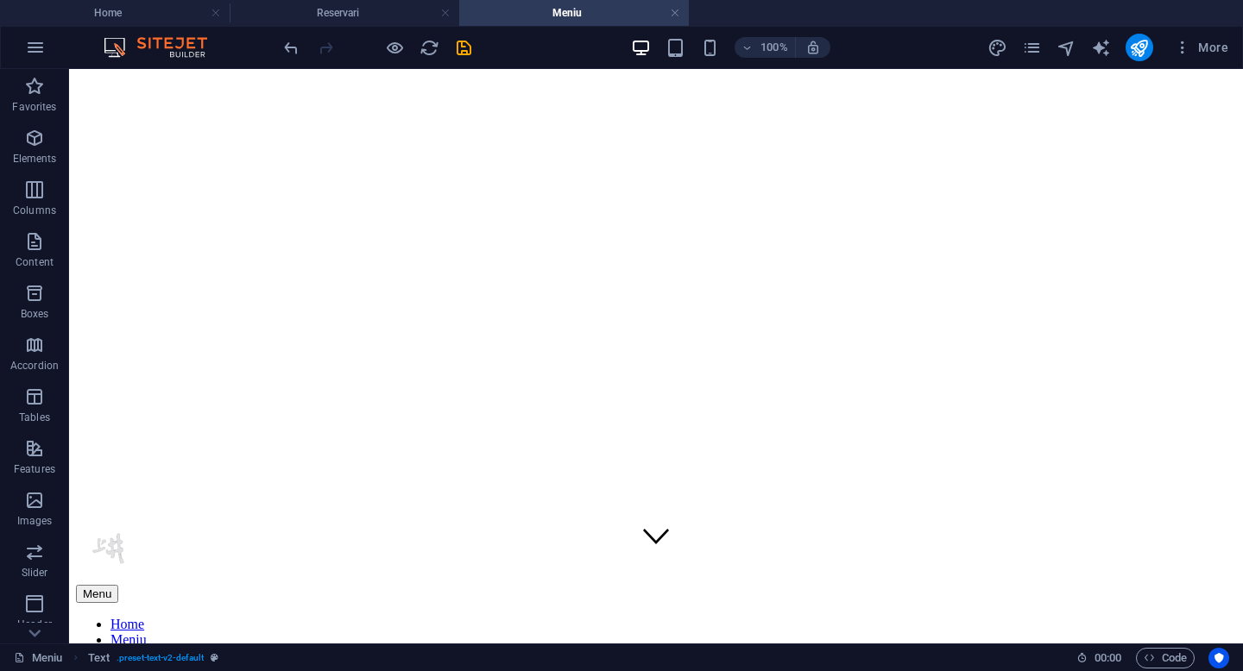
scroll to position [0, 0]
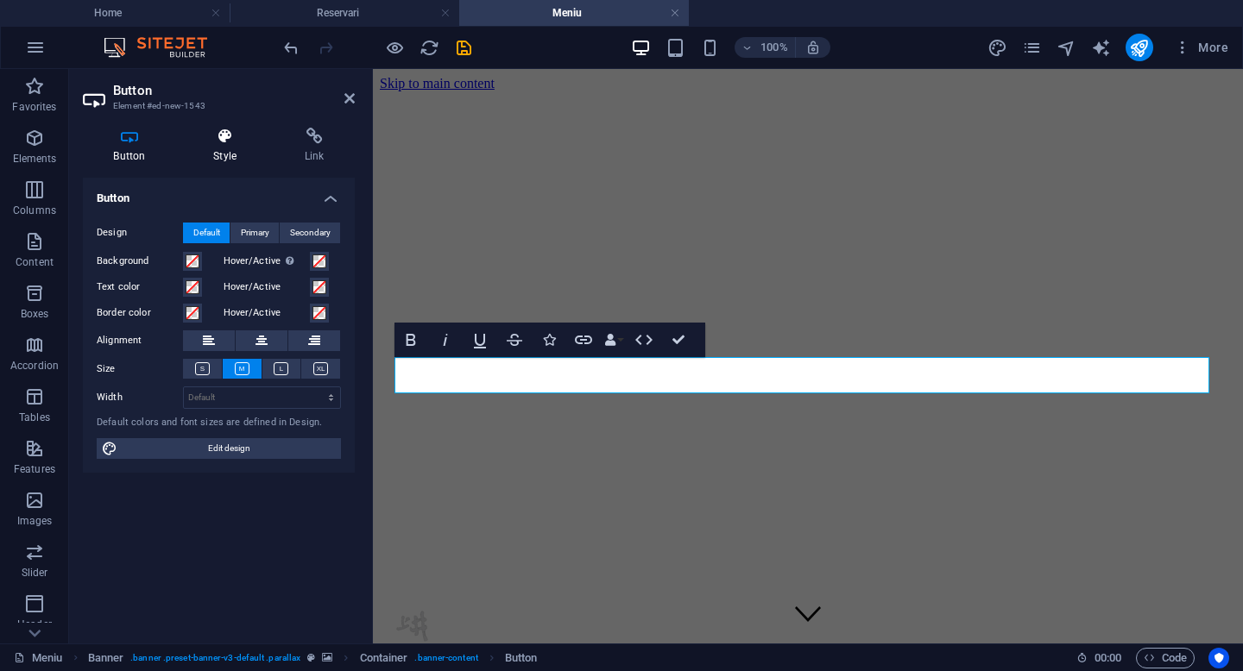
click at [220, 152] on h4 "Style" at bounding box center [228, 146] width 91 height 36
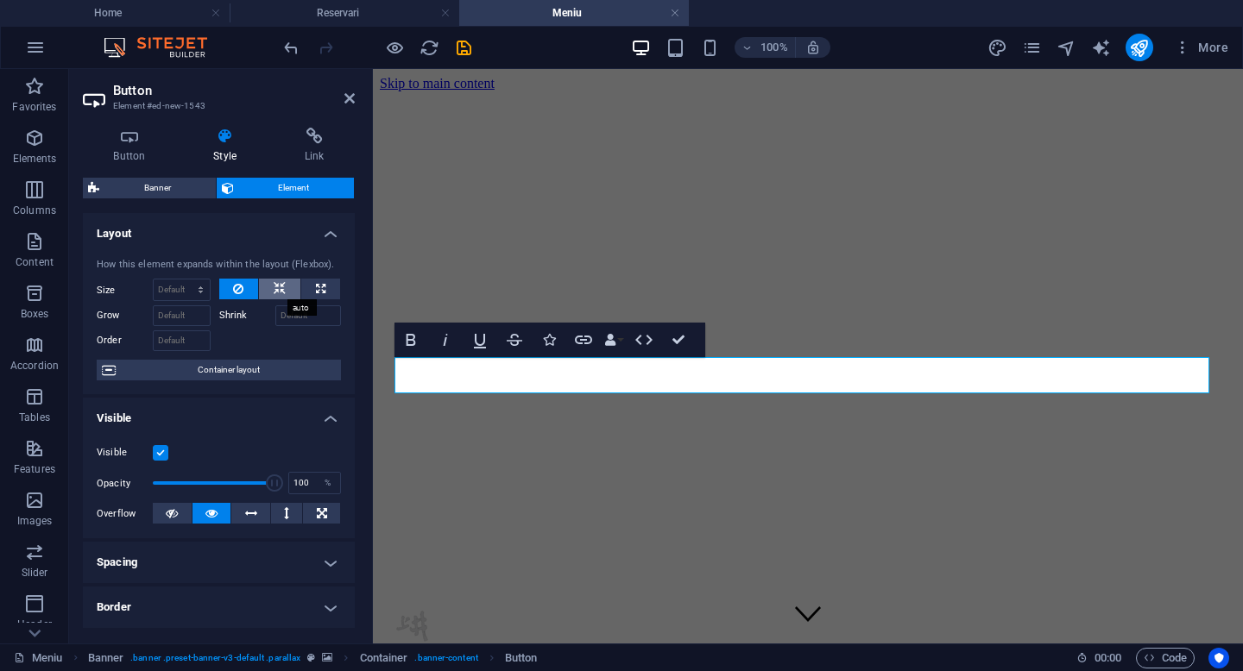
click at [275, 291] on icon at bounding box center [280, 289] width 12 height 21
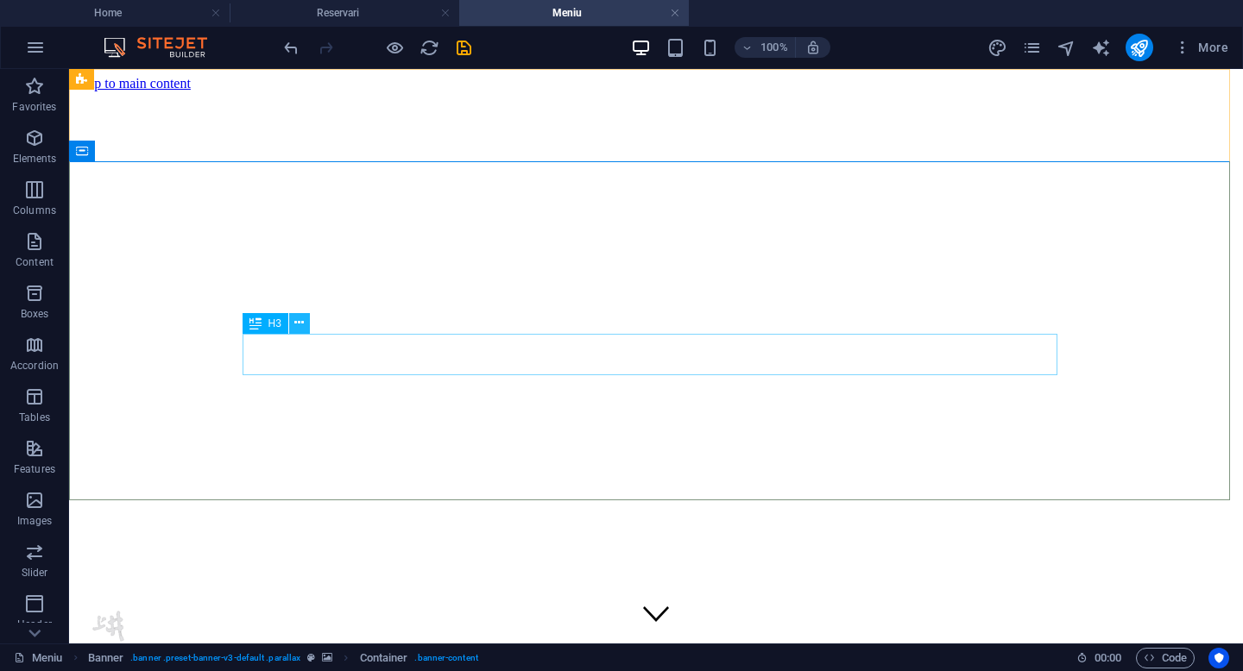
click at [300, 322] on icon at bounding box center [298, 323] width 9 height 18
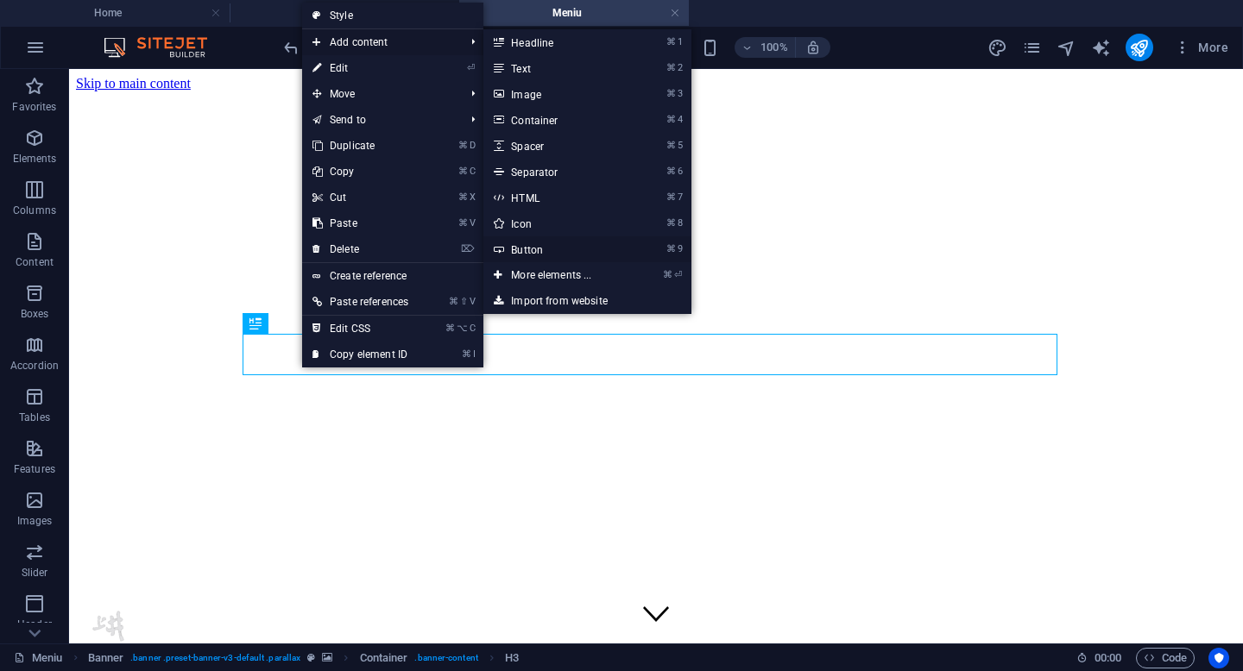
click at [538, 249] on link "⌘ 9 Button" at bounding box center [554, 249] width 142 height 26
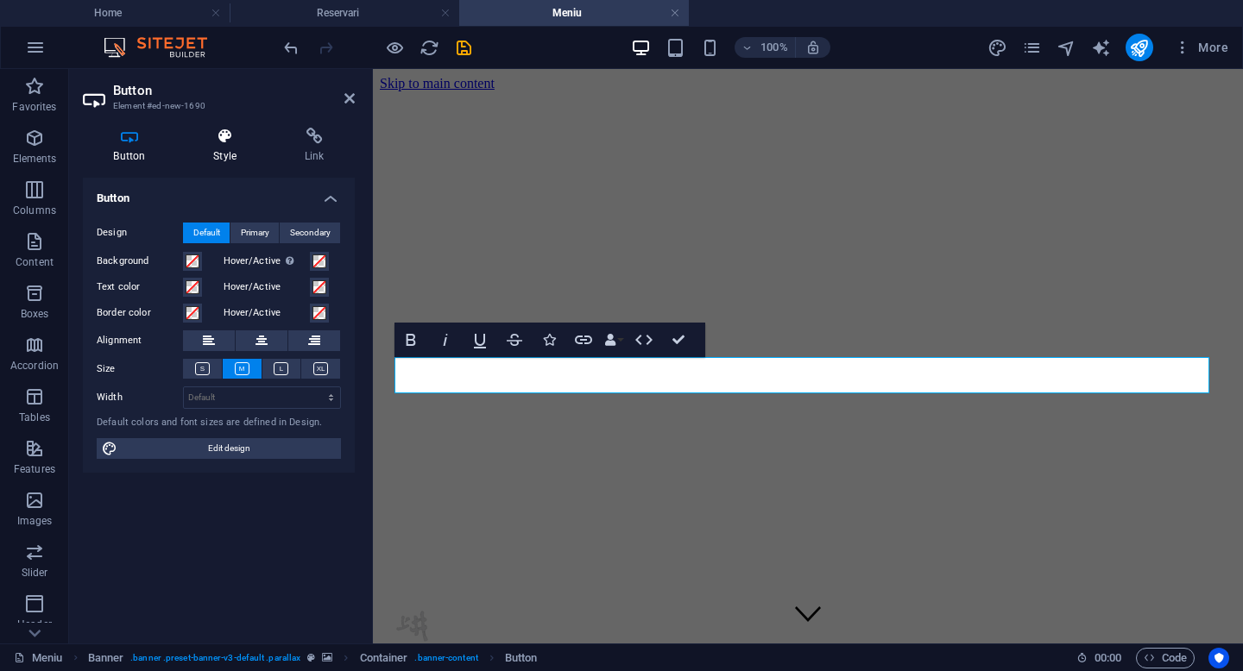
click at [219, 147] on h4 "Style" at bounding box center [228, 146] width 91 height 36
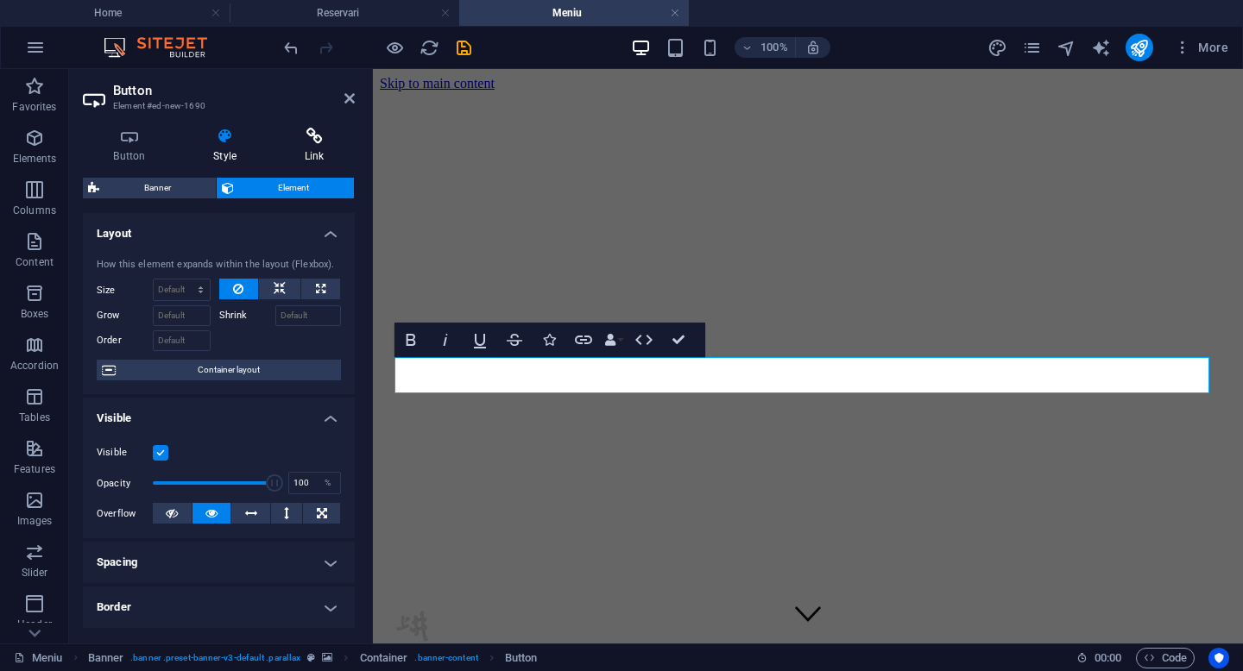
click at [315, 153] on h4 "Link" at bounding box center [314, 146] width 81 height 36
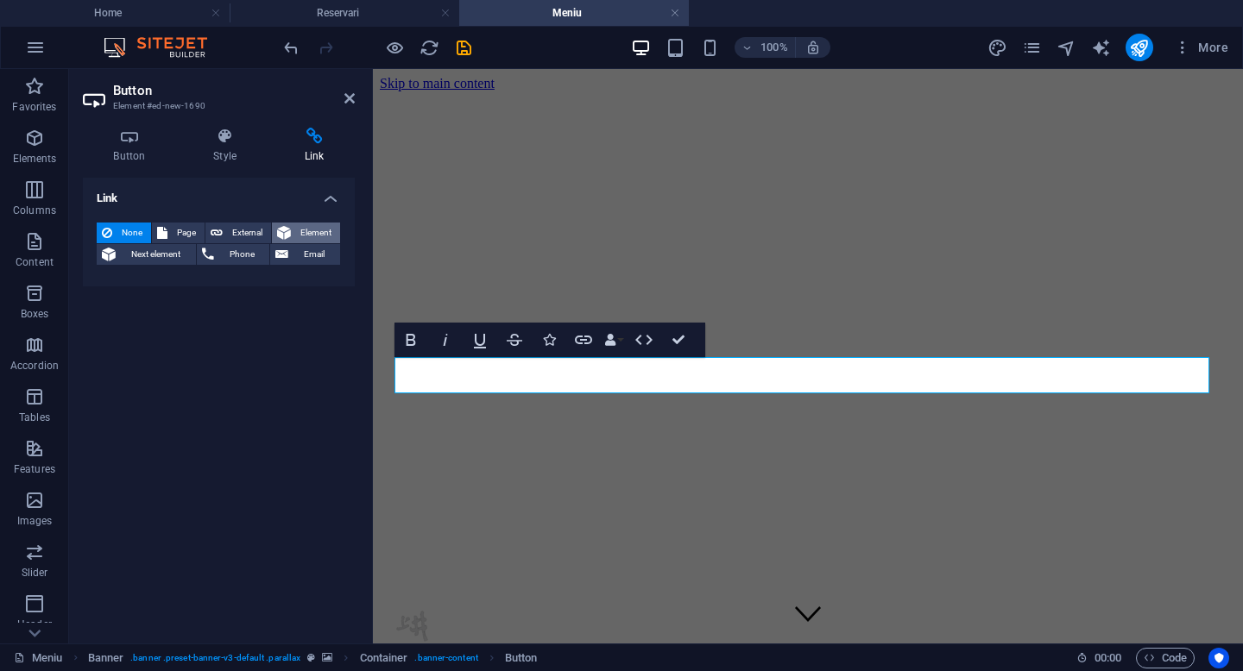
click at [298, 231] on span "Element" at bounding box center [315, 233] width 39 height 21
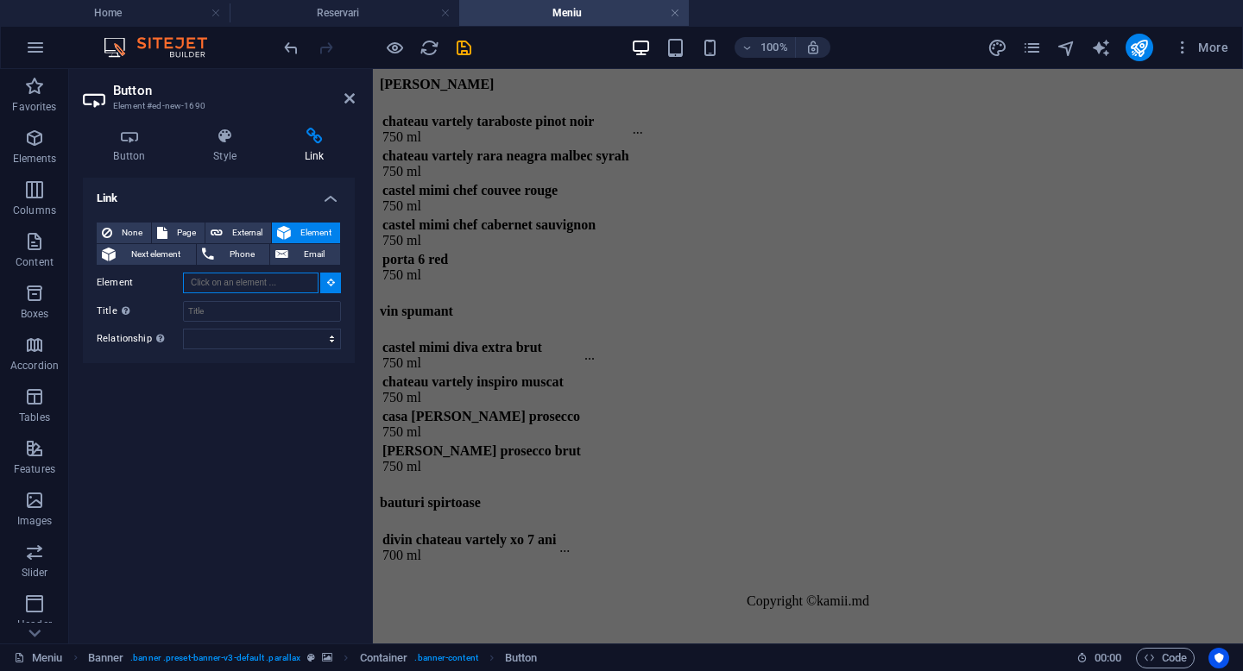
scroll to position [10465, 0]
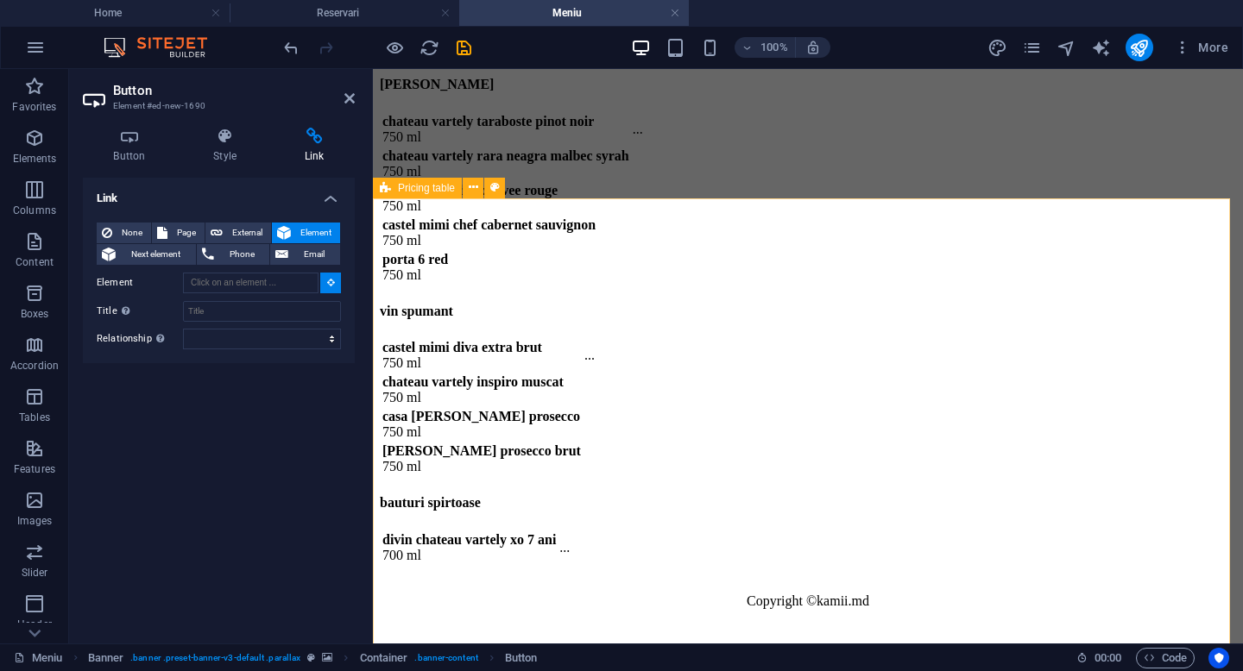
type input "#ed-980402017"
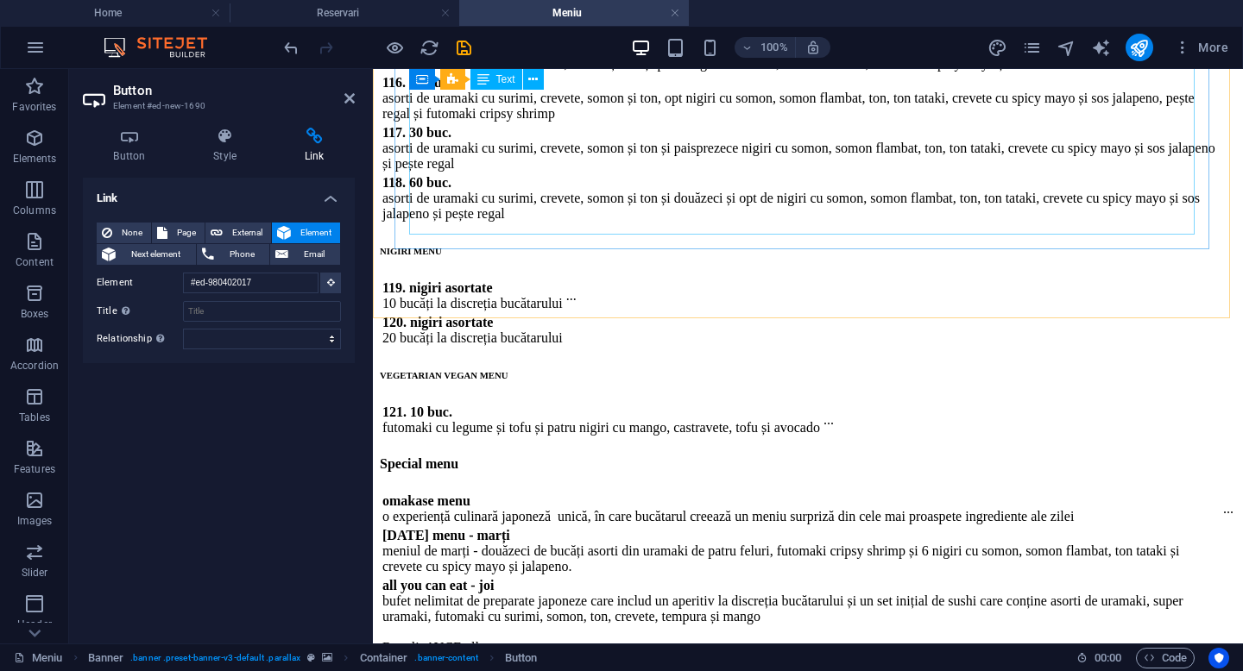
scroll to position [18, 0]
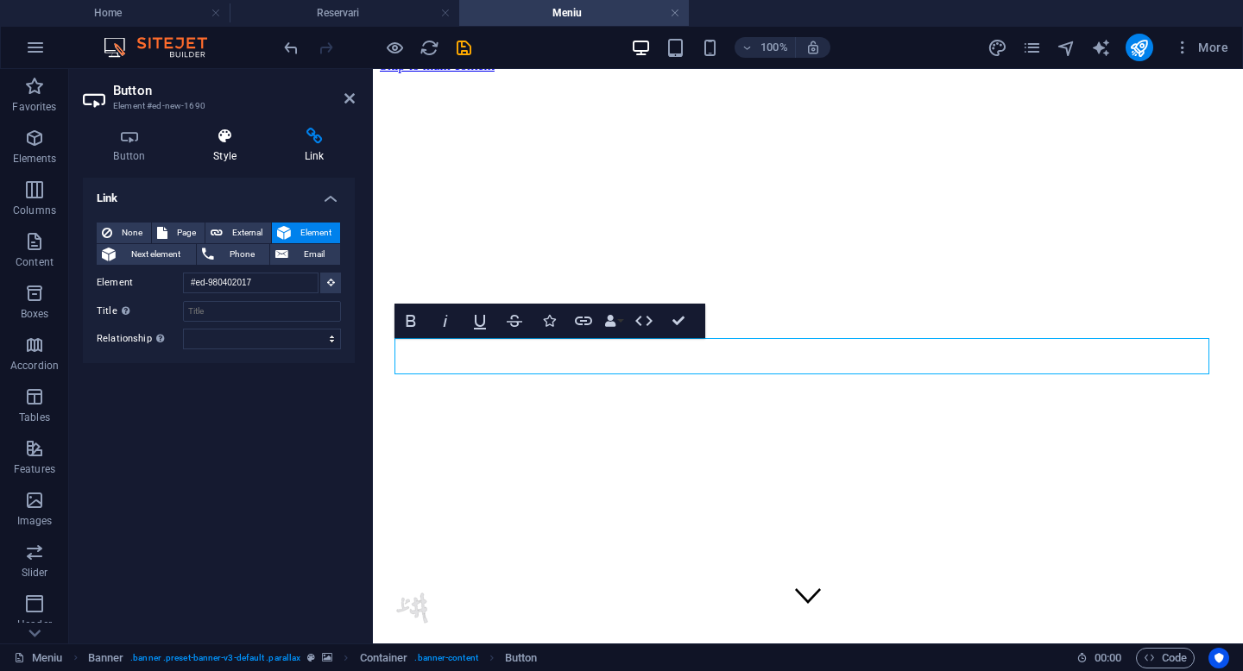
click at [215, 143] on icon at bounding box center [225, 136] width 85 height 17
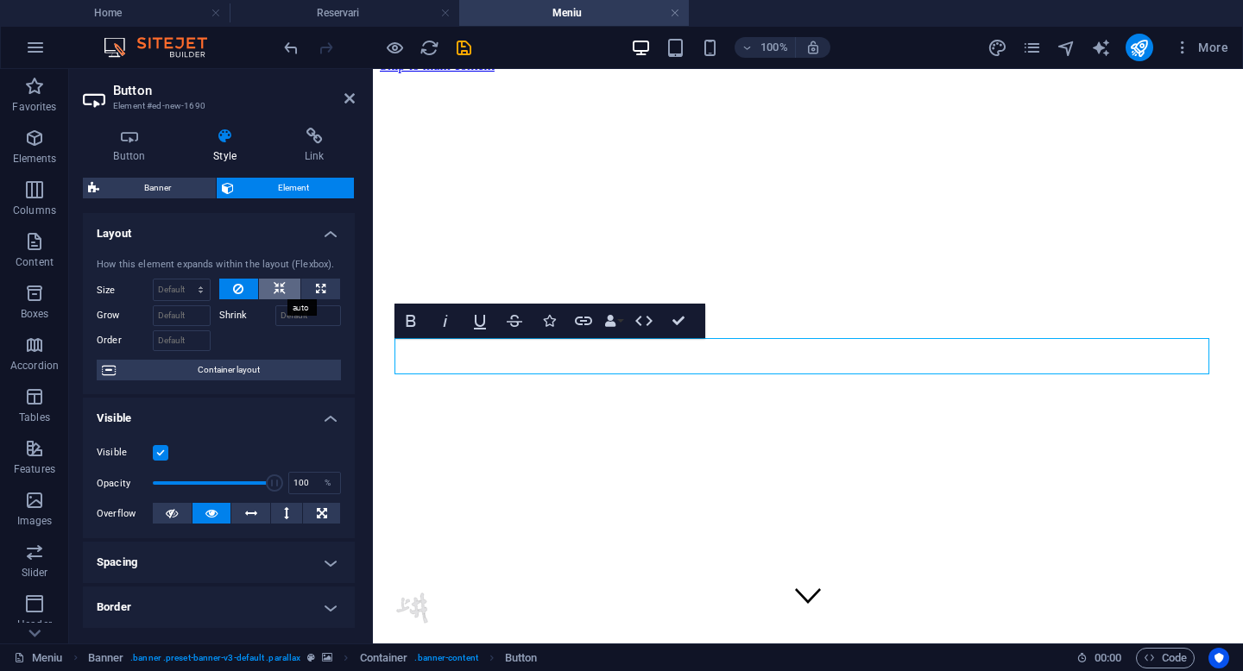
click at [276, 287] on icon at bounding box center [280, 289] width 12 height 21
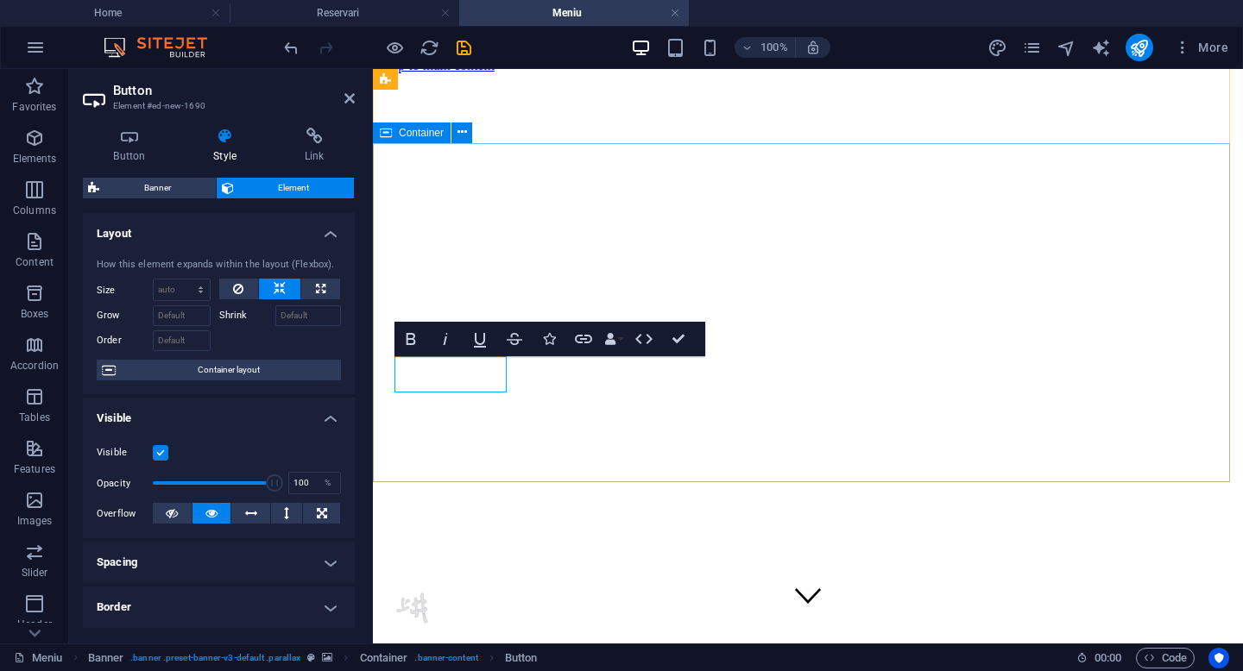
drag, startPoint x: 437, startPoint y: 380, endPoint x: 804, endPoint y: 383, distance: 367.6
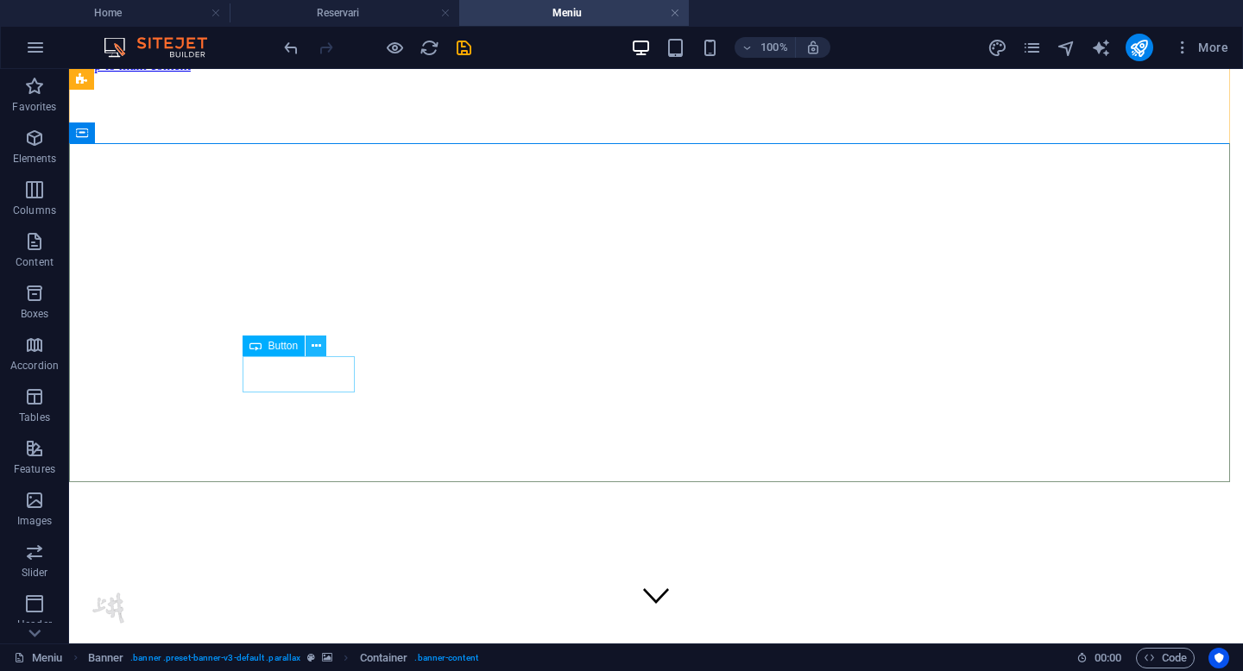
click at [318, 345] on icon at bounding box center [316, 346] width 9 height 18
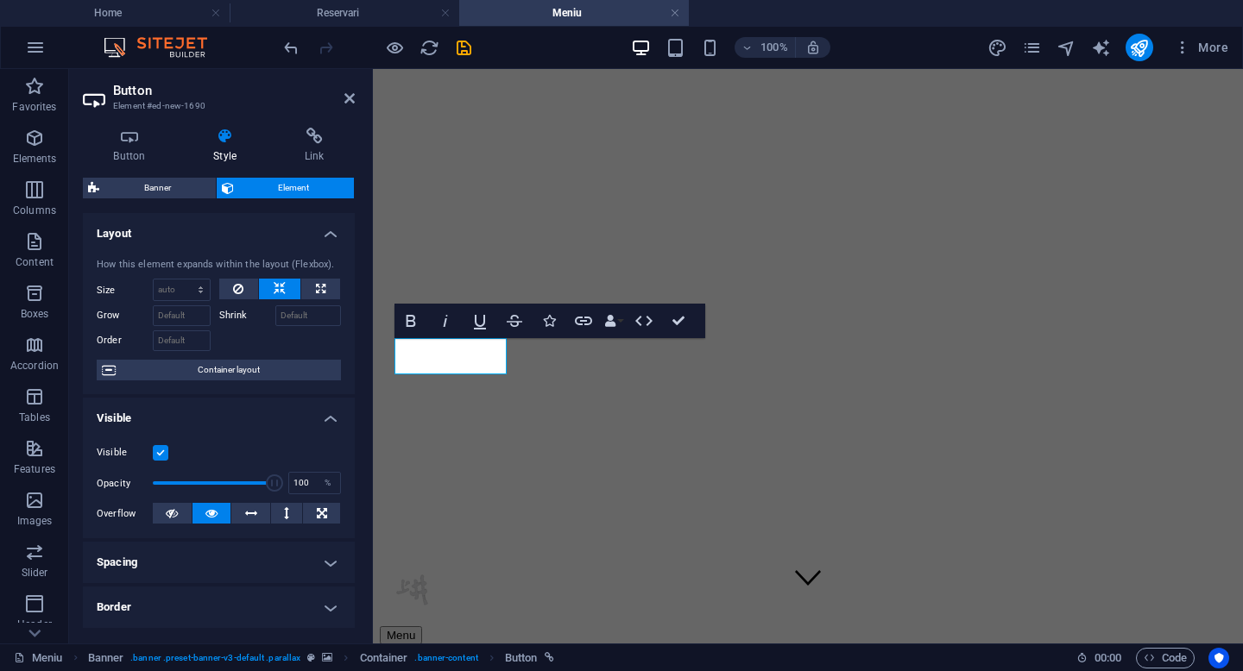
drag, startPoint x: 350, startPoint y: 347, endPoint x: 350, endPoint y: 431, distance: 83.7
click at [350, 431] on ul "Layout How this element expands within the layout (Flexbox). Size Default auto …" at bounding box center [219, 578] width 272 height 730
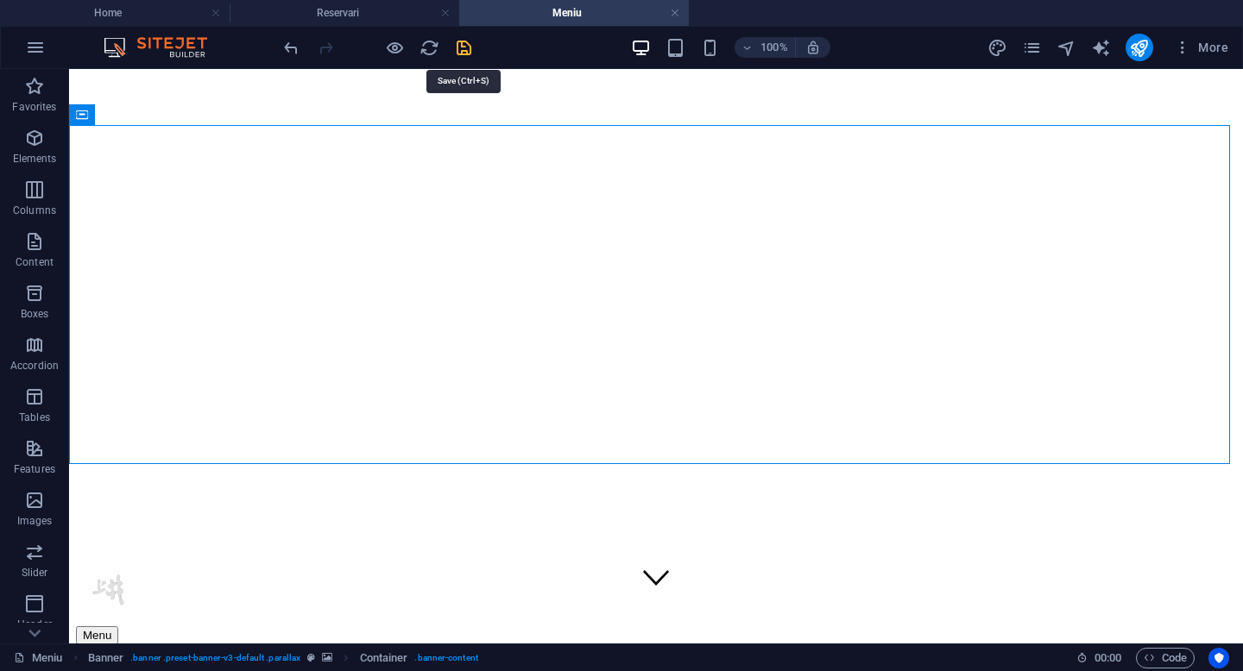
click at [464, 43] on icon "save" at bounding box center [464, 48] width 20 height 20
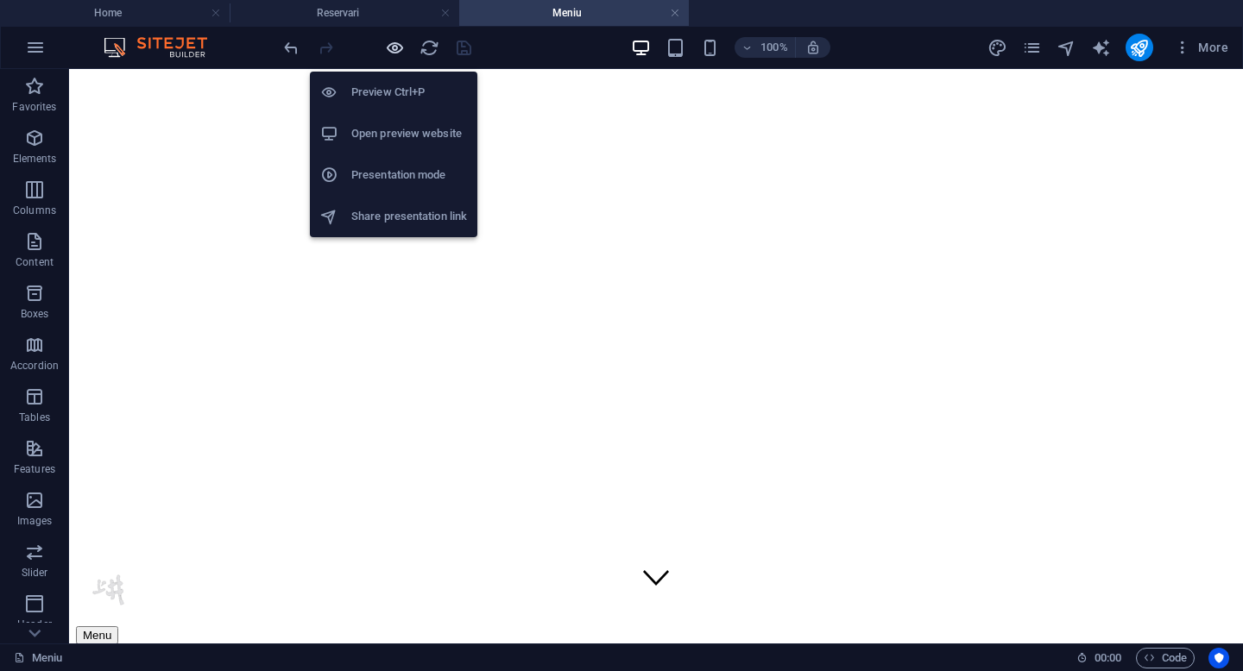
click at [399, 55] on icon "button" at bounding box center [395, 48] width 20 height 20
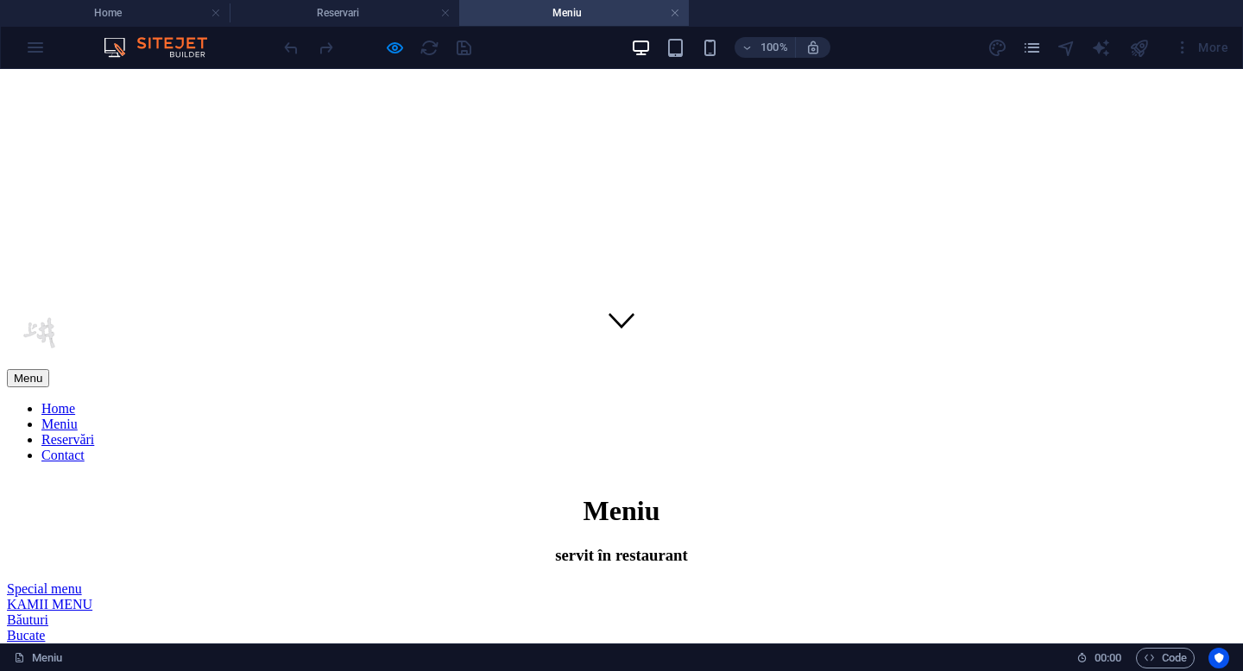
scroll to position [0, 0]
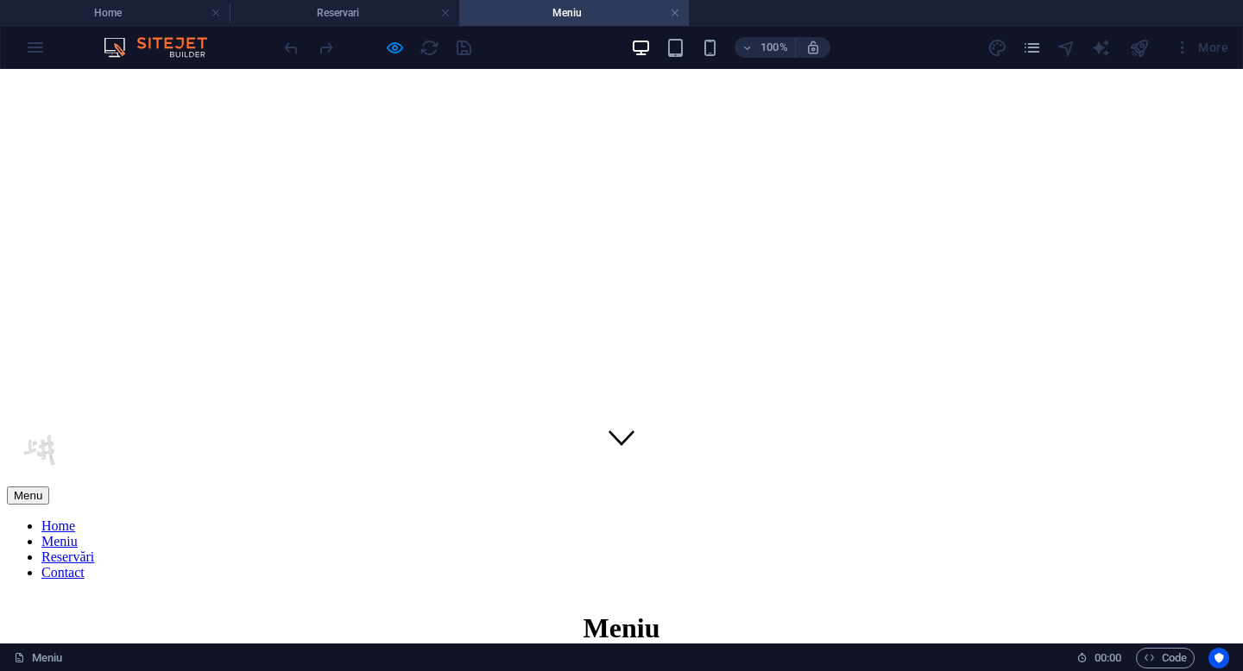
scroll to position [189, 0]
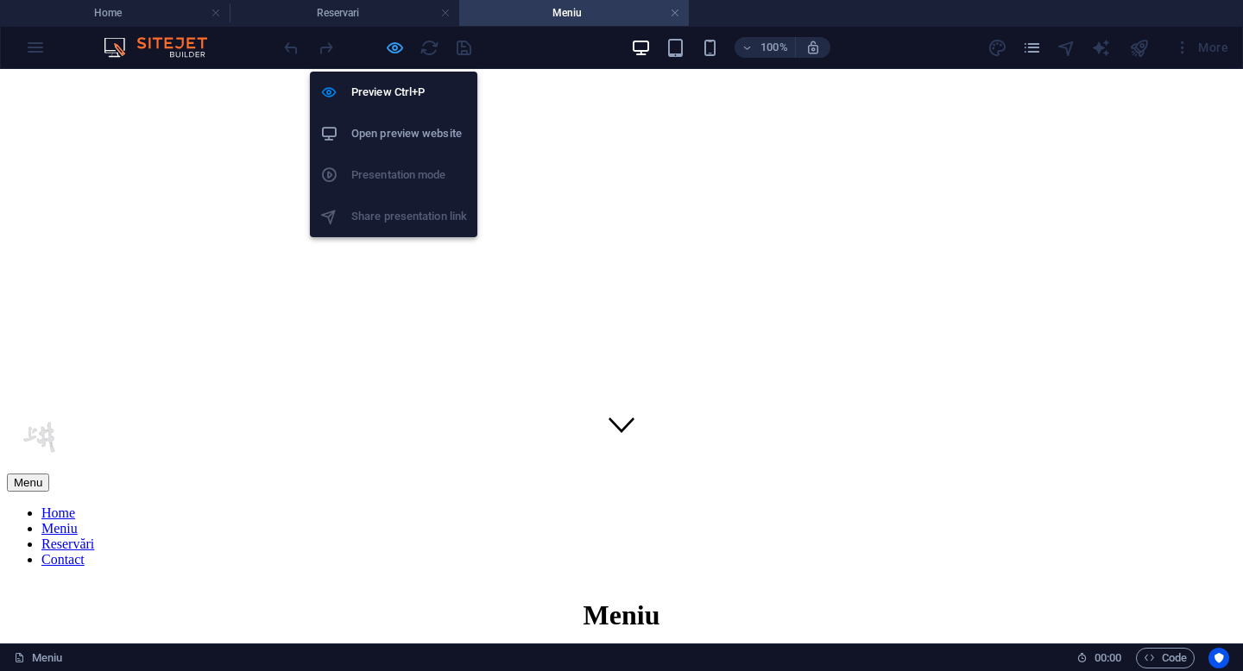
click at [396, 48] on icon "button" at bounding box center [395, 48] width 20 height 20
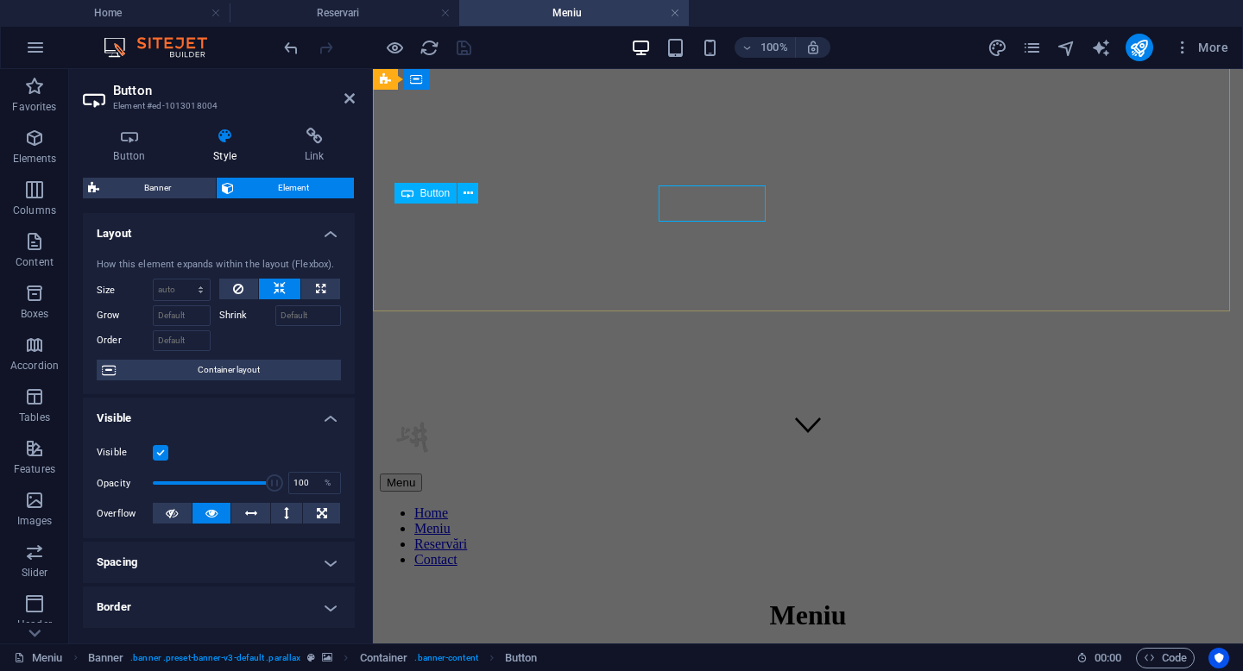
scroll to position [173, 0]
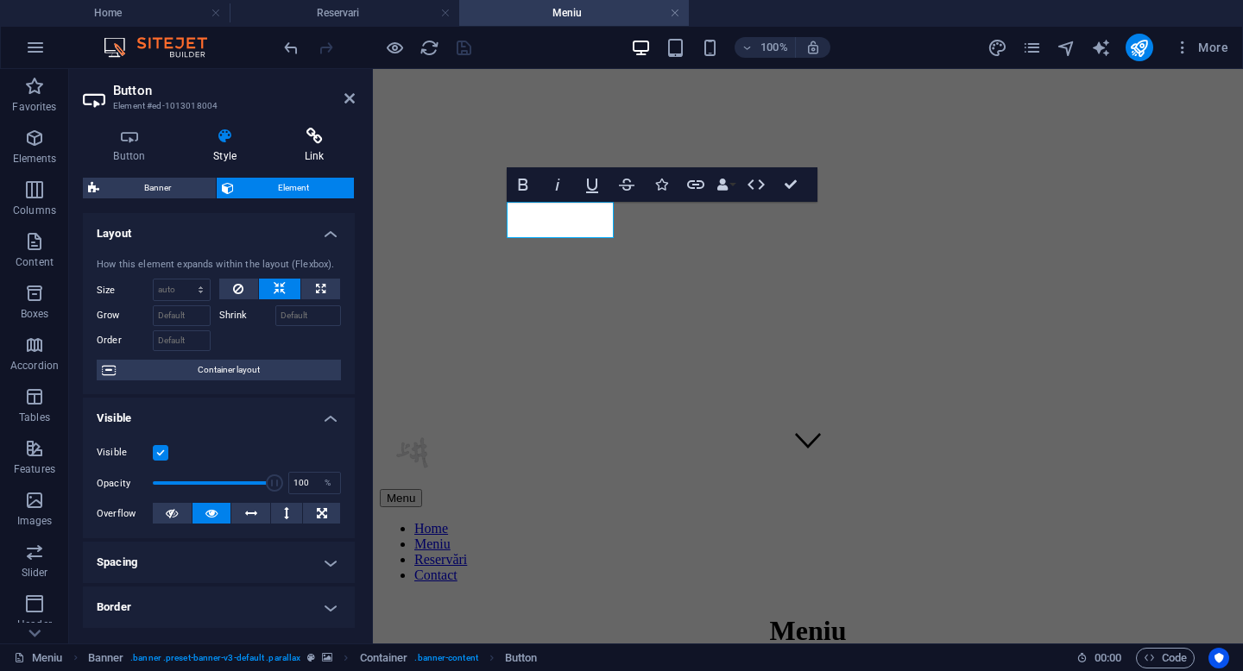
click at [312, 148] on h4 "Link" at bounding box center [314, 146] width 81 height 36
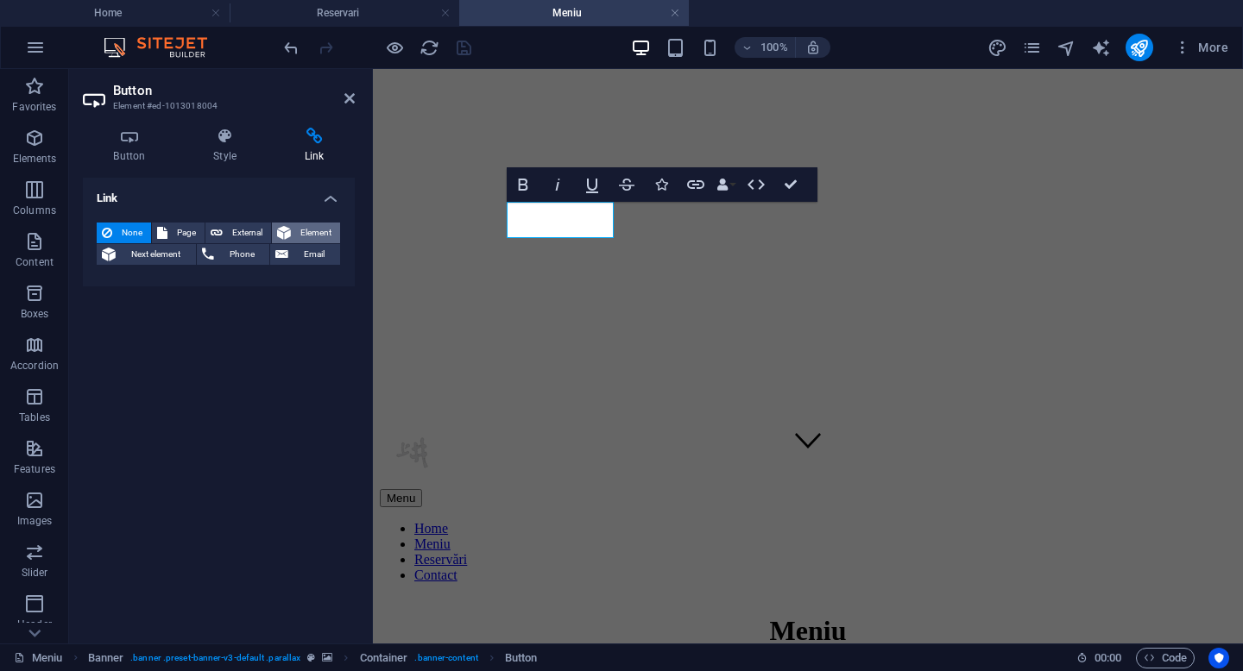
click at [293, 232] on button "Element" at bounding box center [306, 233] width 68 height 21
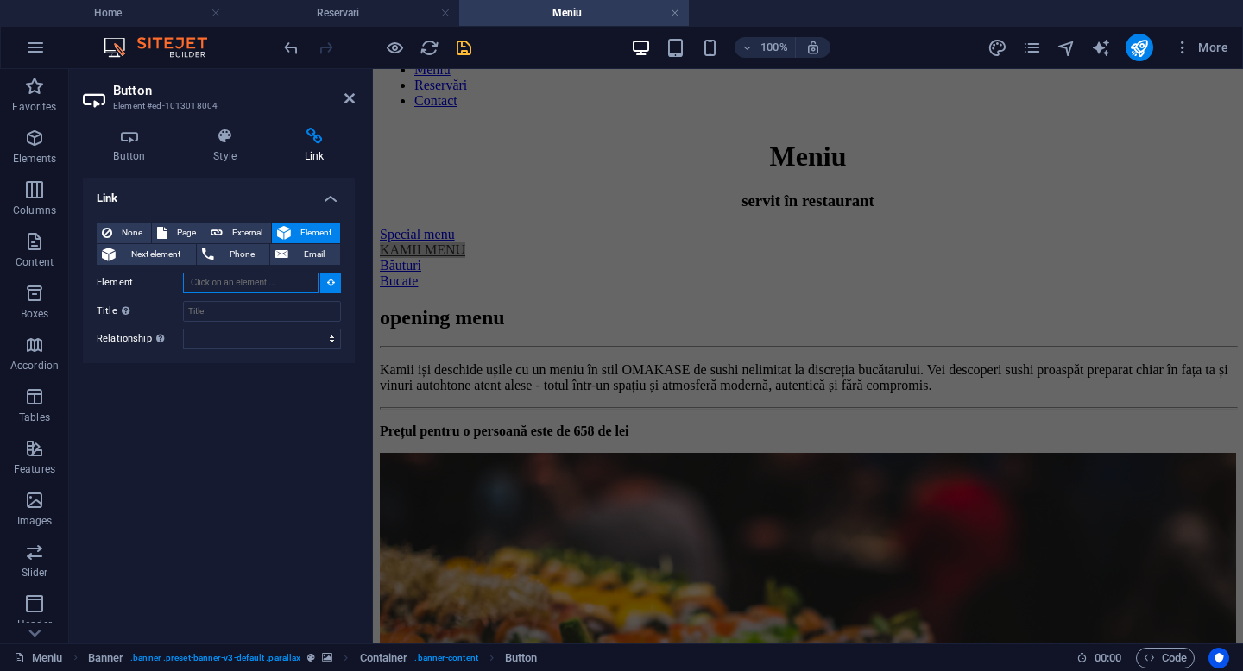
scroll to position [661, 0]
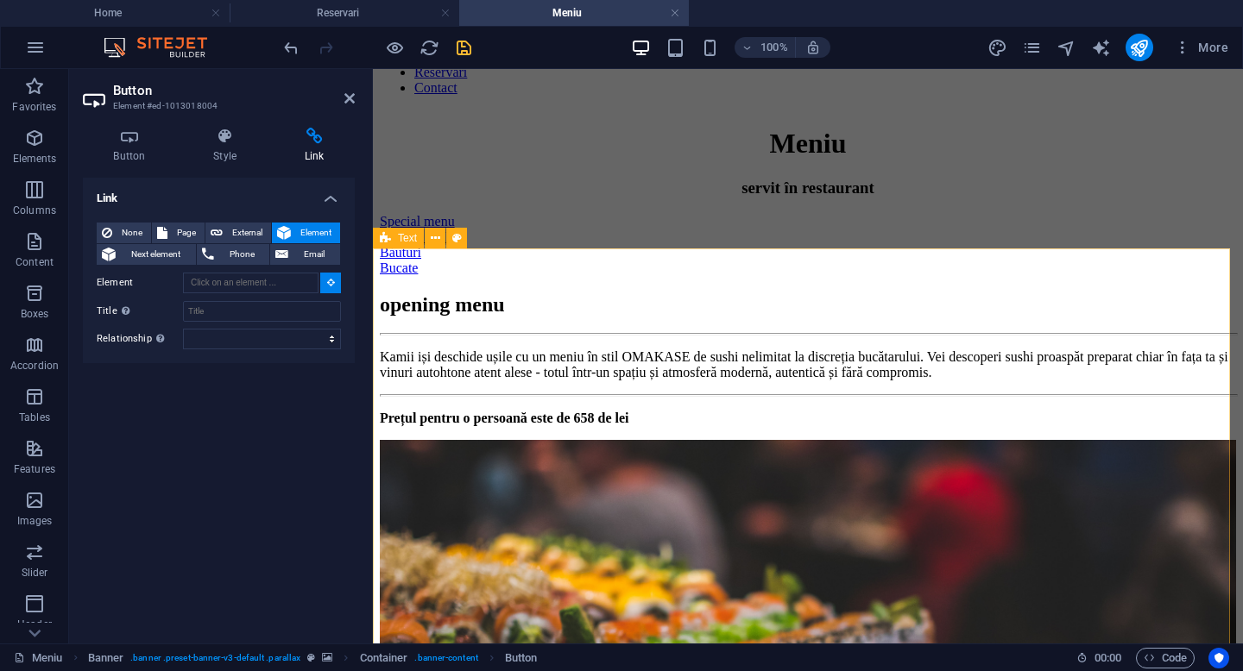
type input "#ed-982694266"
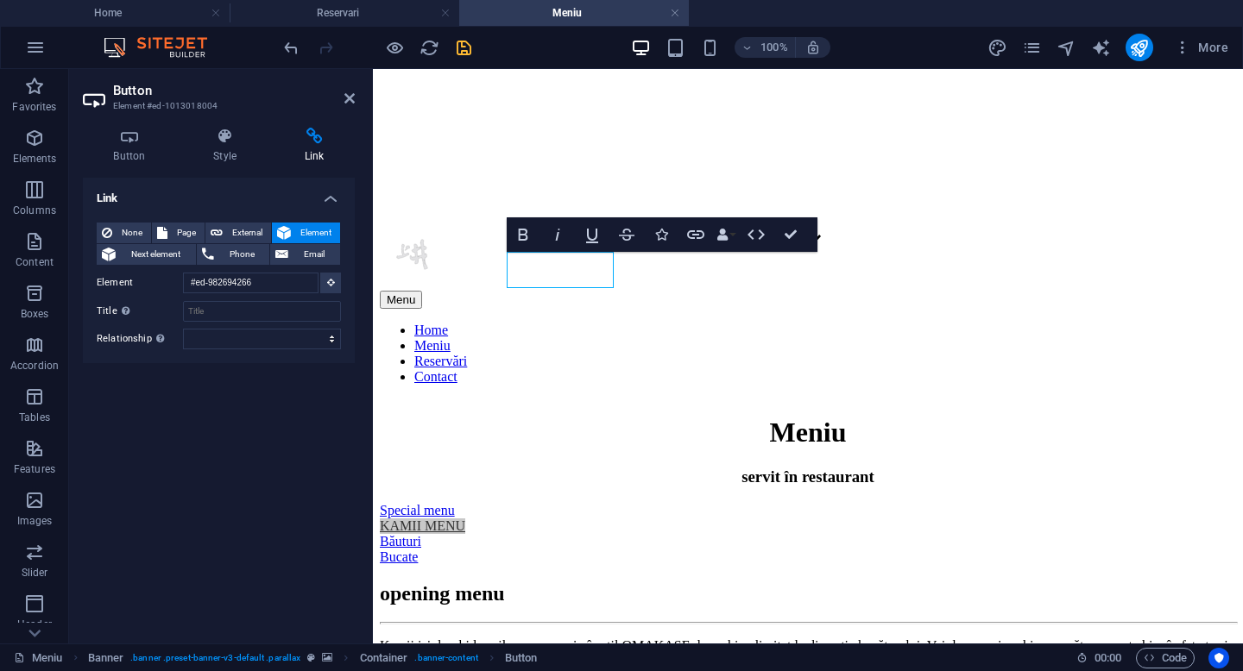
scroll to position [36, 0]
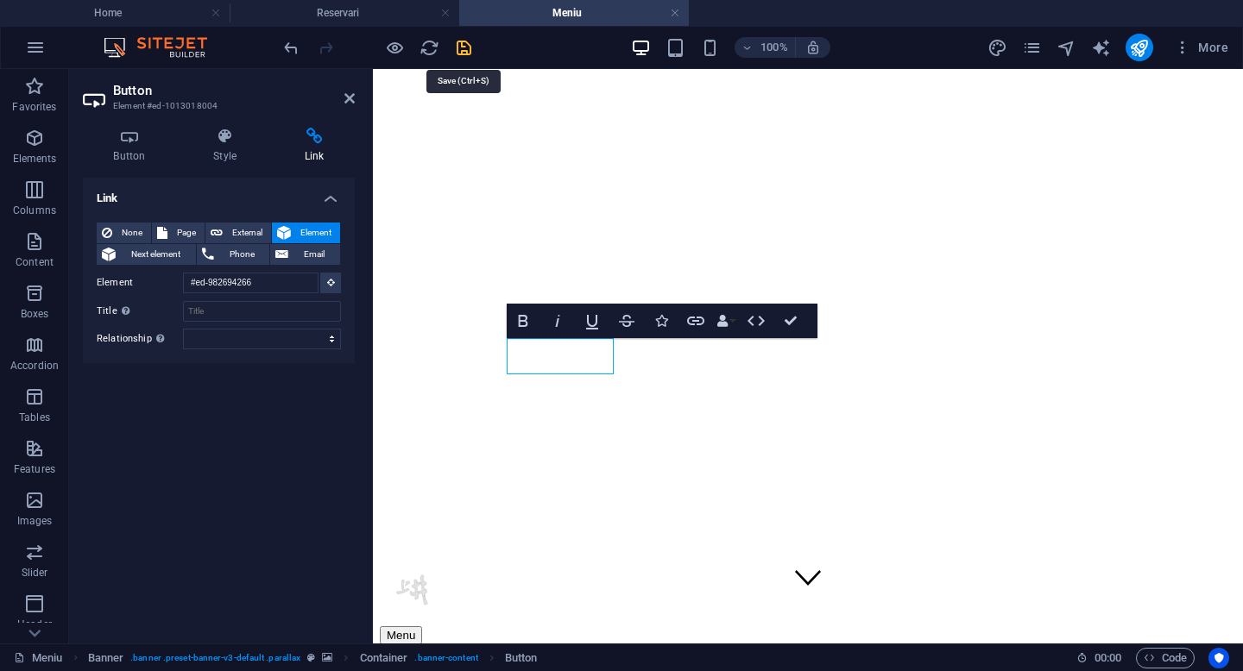
click at [463, 45] on icon "save" at bounding box center [464, 48] width 20 height 20
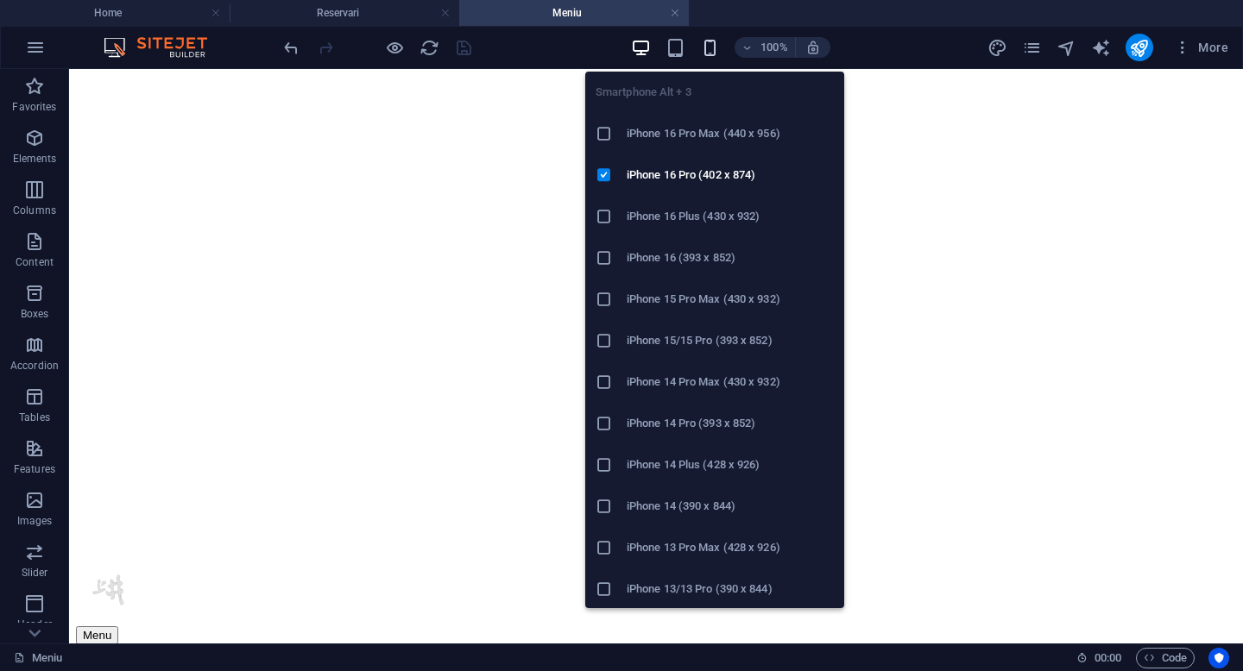
click at [702, 49] on icon "button" at bounding box center [710, 48] width 20 height 20
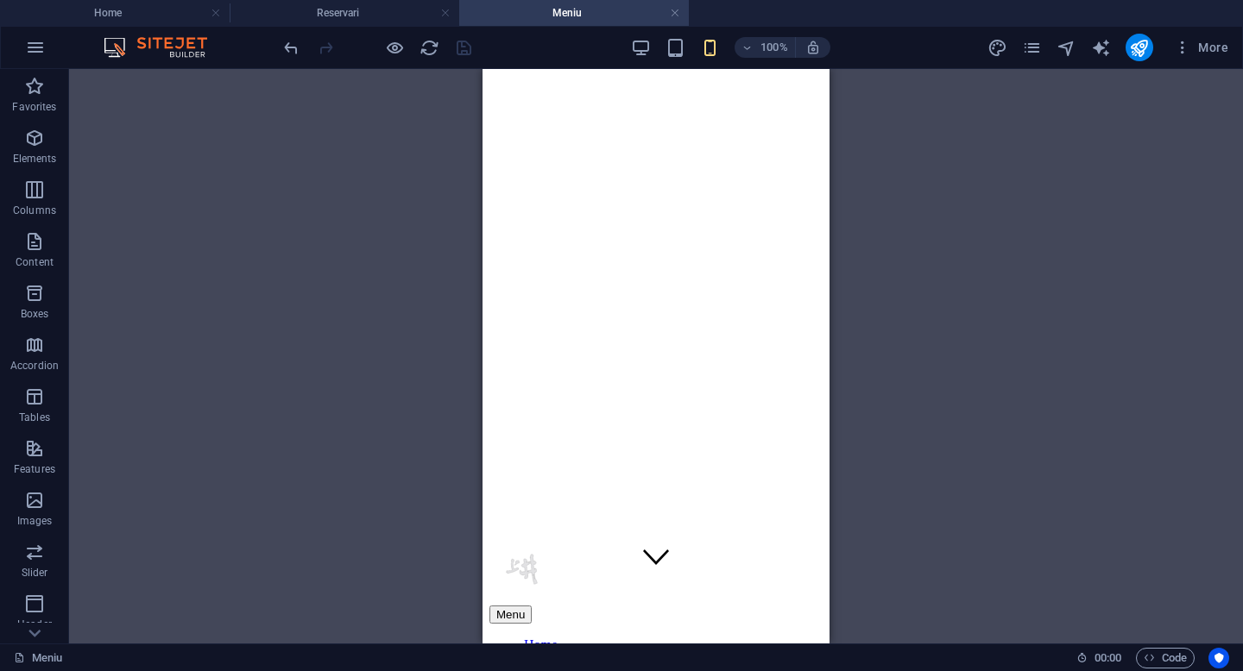
scroll to position [14, 0]
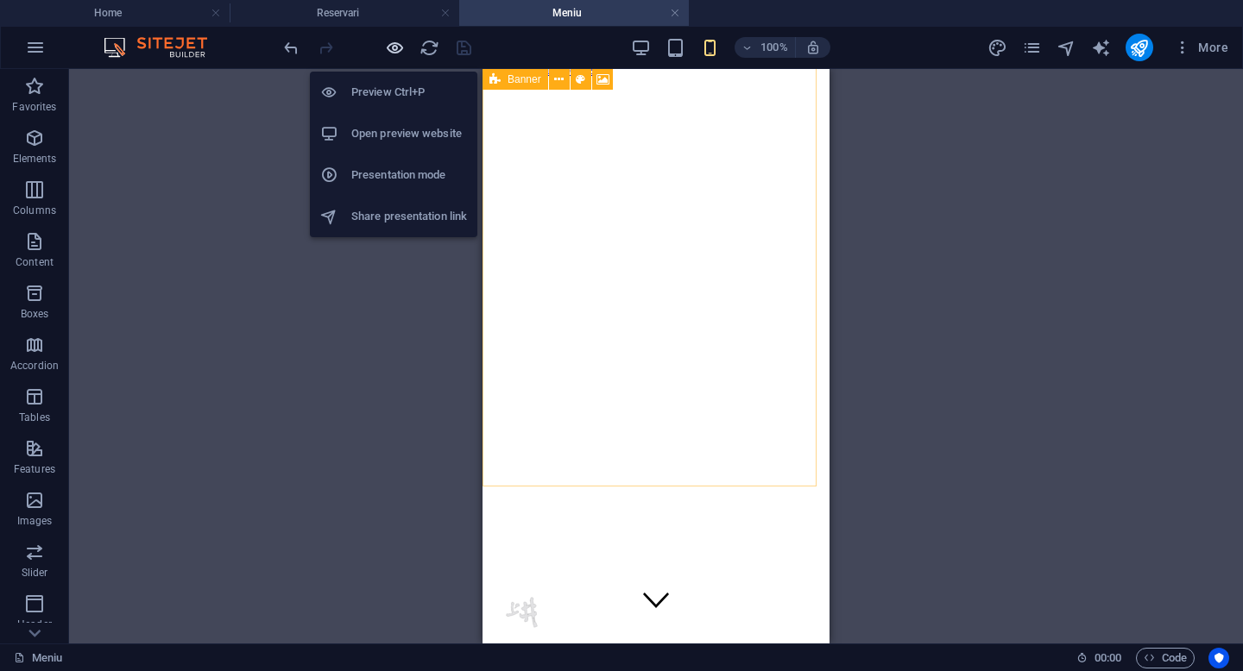
click at [393, 49] on icon "button" at bounding box center [395, 48] width 20 height 20
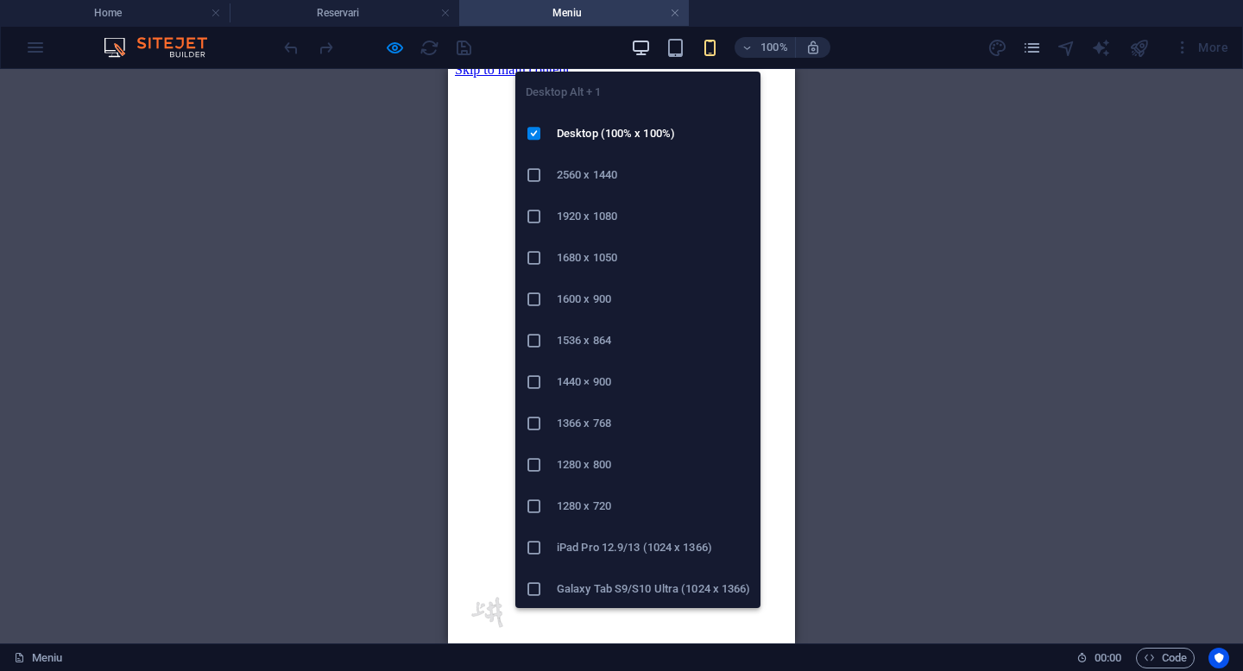
click at [636, 48] on icon "button" at bounding box center [641, 48] width 20 height 20
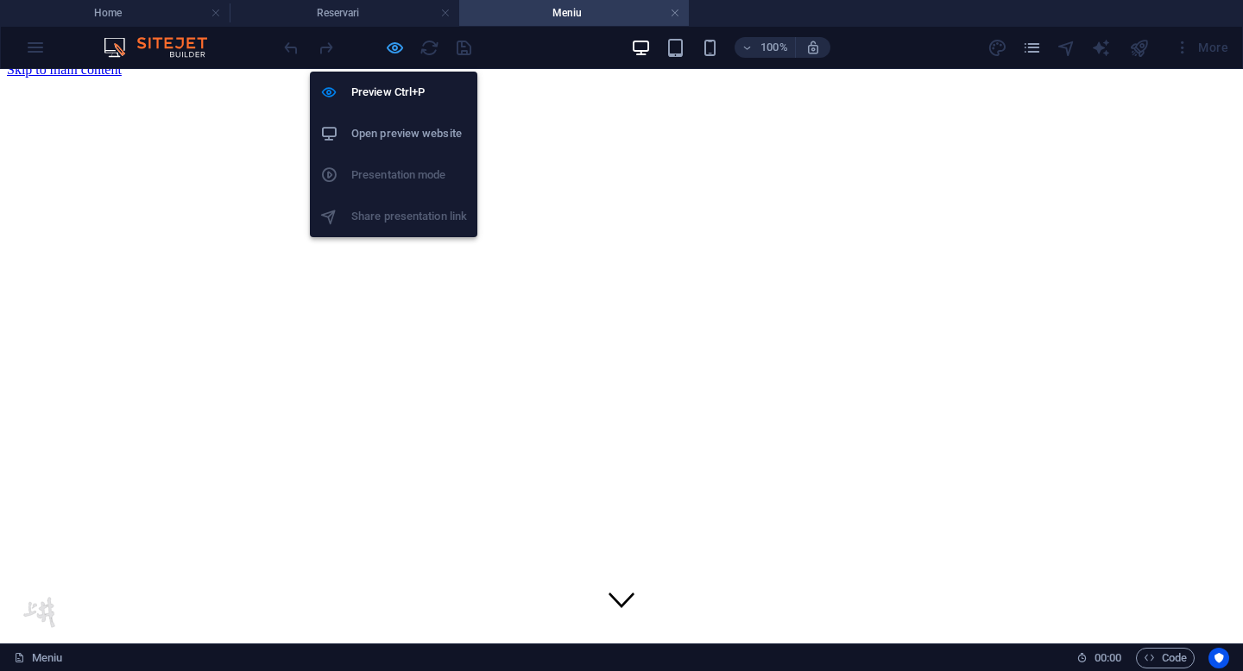
click at [393, 50] on icon "button" at bounding box center [395, 48] width 20 height 20
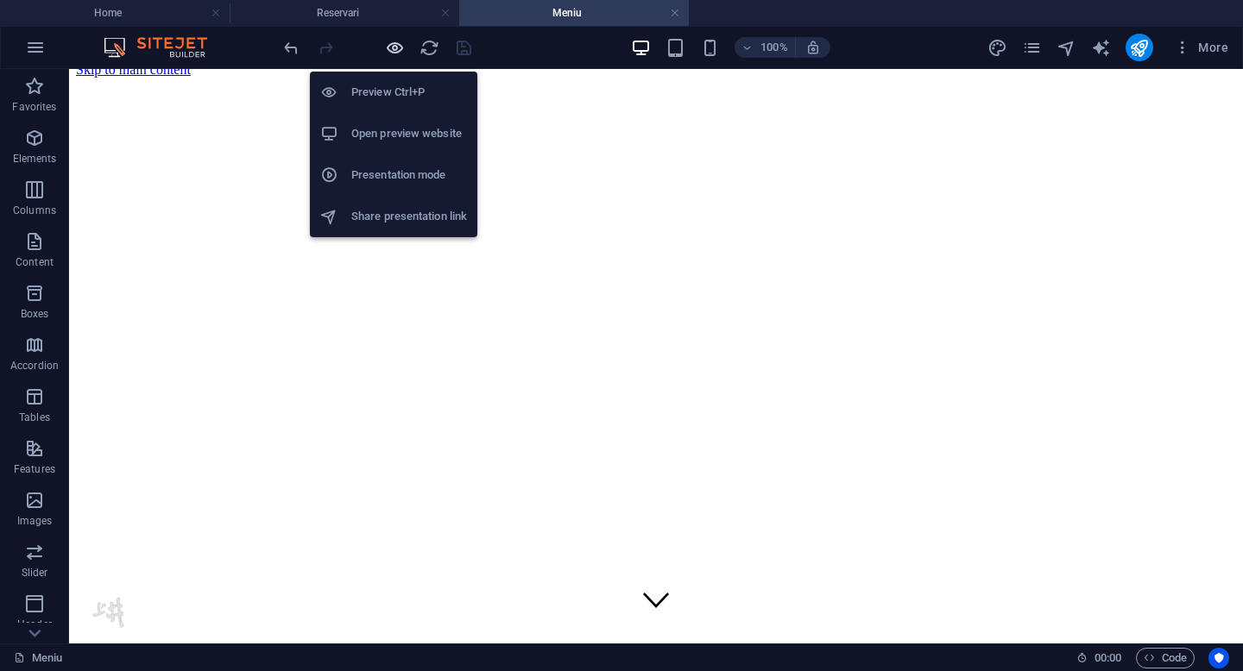
click at [387, 50] on icon "button" at bounding box center [395, 48] width 20 height 20
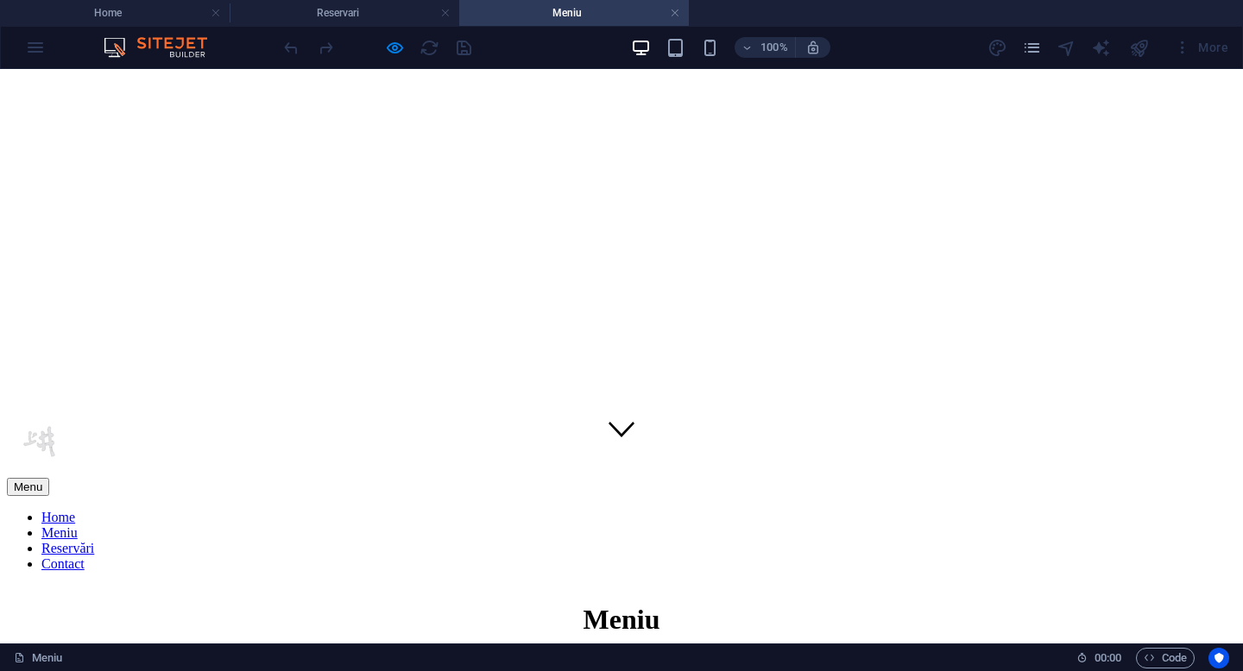
scroll to position [0, 0]
drag, startPoint x: 1234, startPoint y: 93, endPoint x: 1239, endPoint y: 137, distance: 44.3
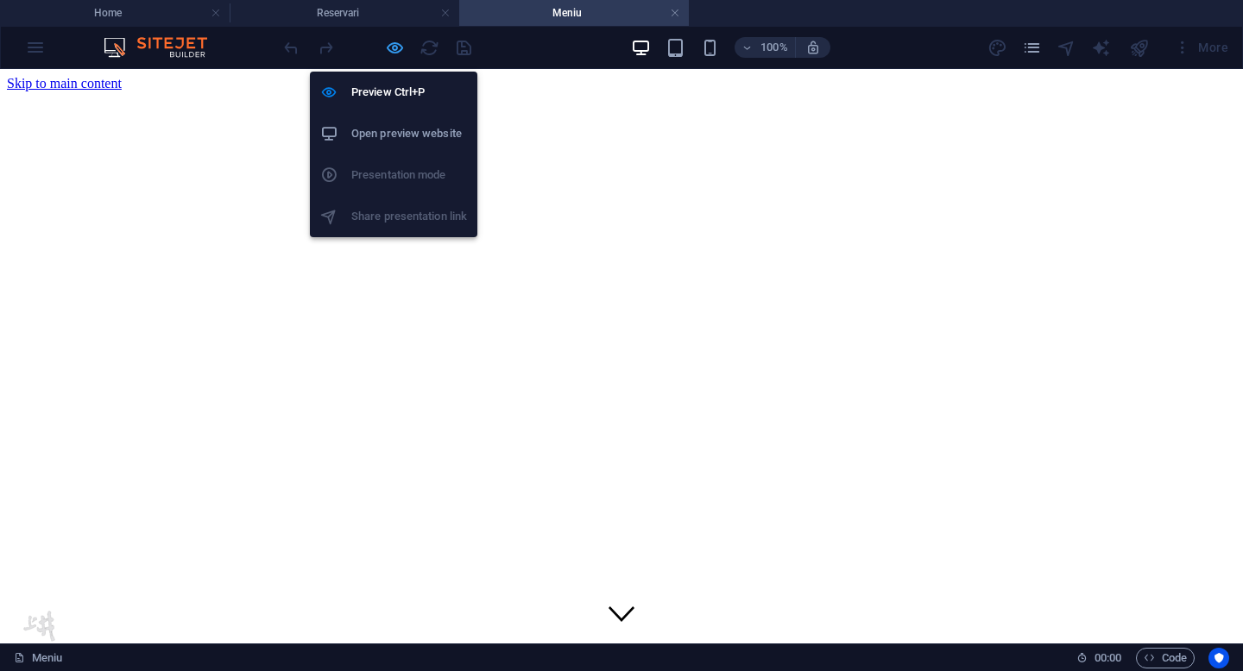
click at [387, 43] on icon "button" at bounding box center [395, 48] width 20 height 20
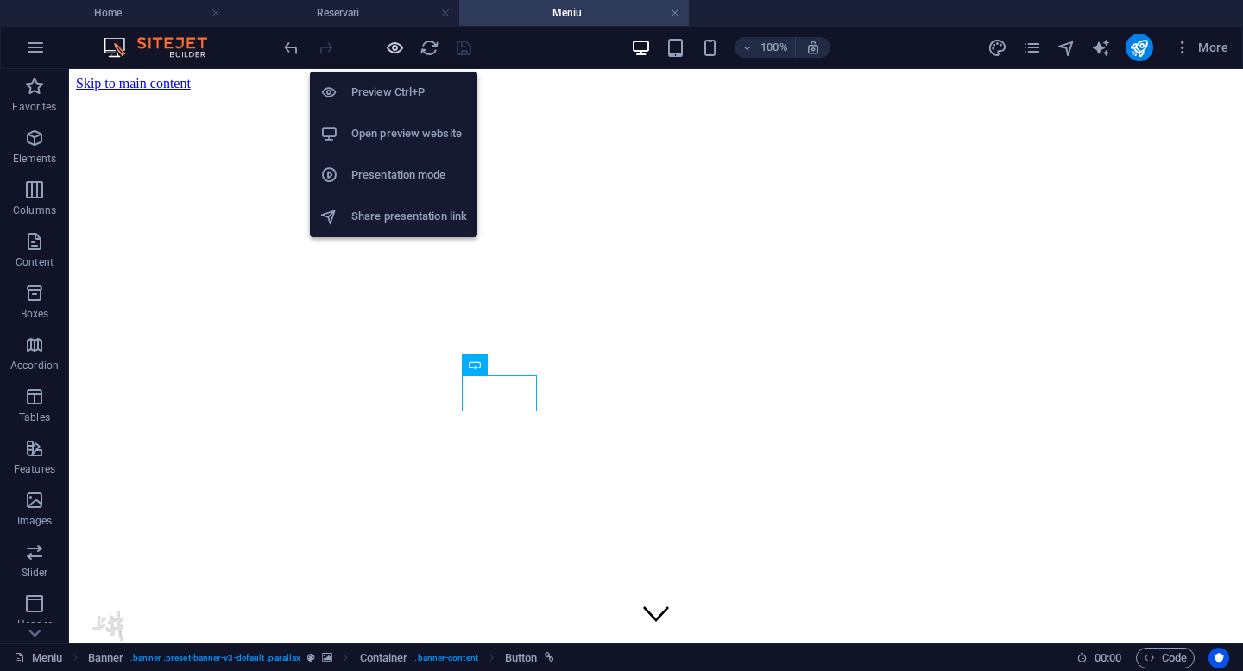
click at [400, 45] on icon "button" at bounding box center [395, 48] width 20 height 20
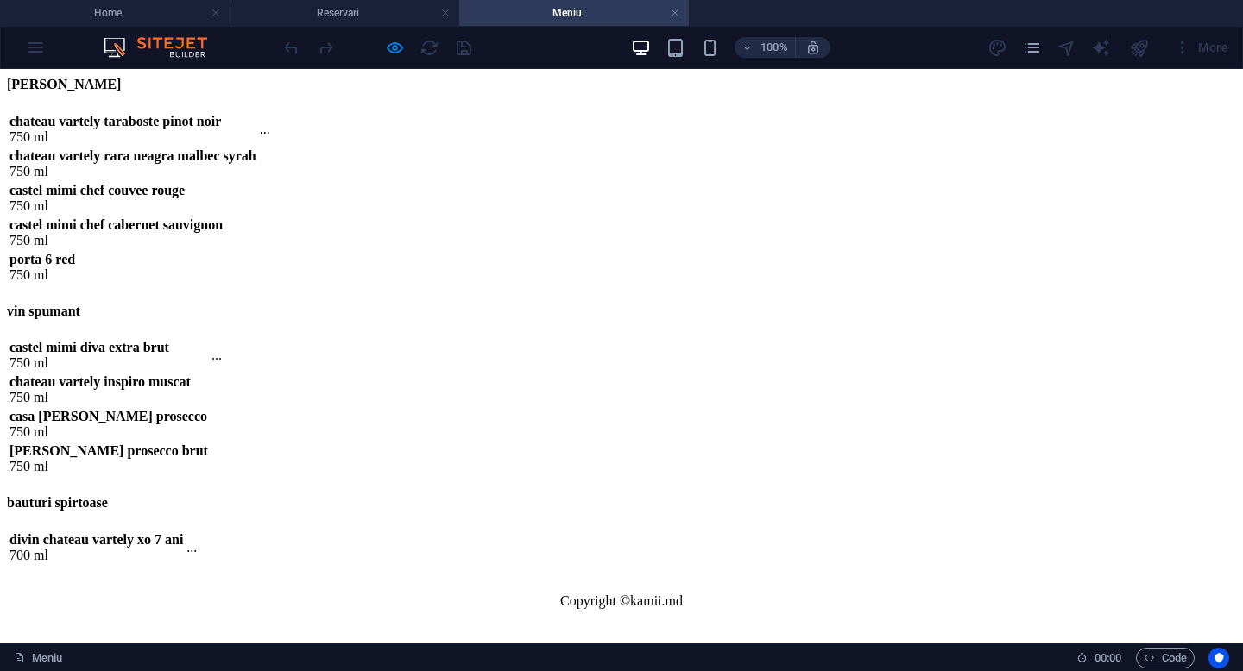
scroll to position [14223, 0]
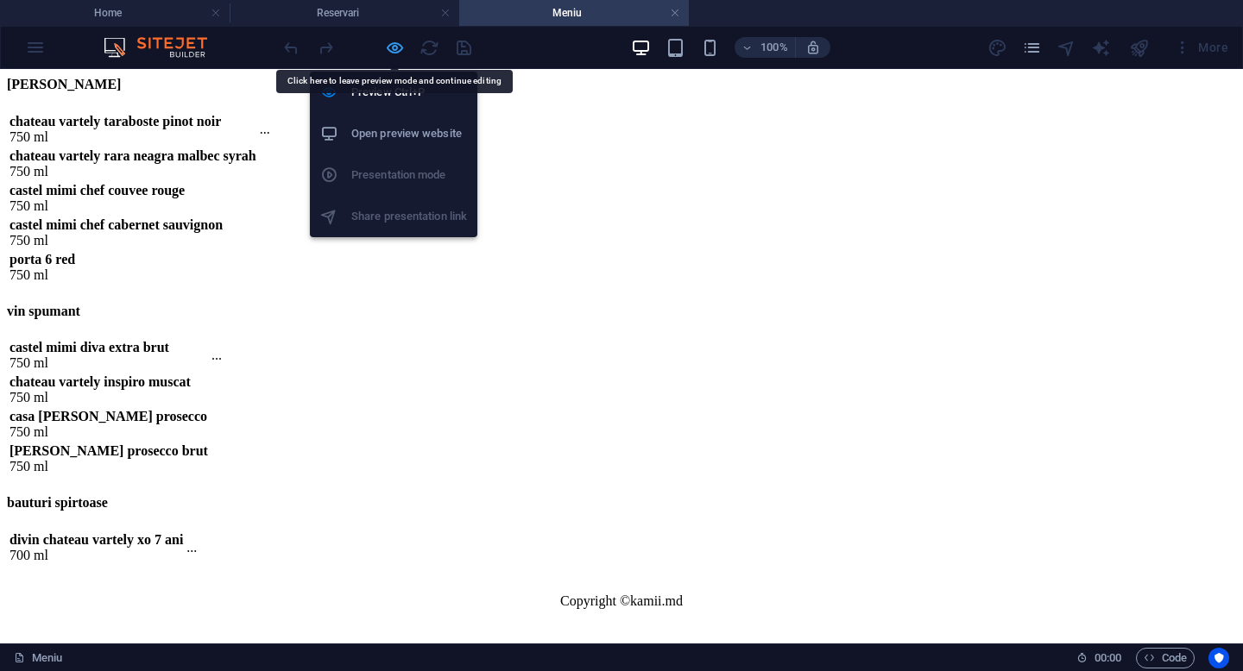
click at [400, 52] on icon "button" at bounding box center [395, 48] width 20 height 20
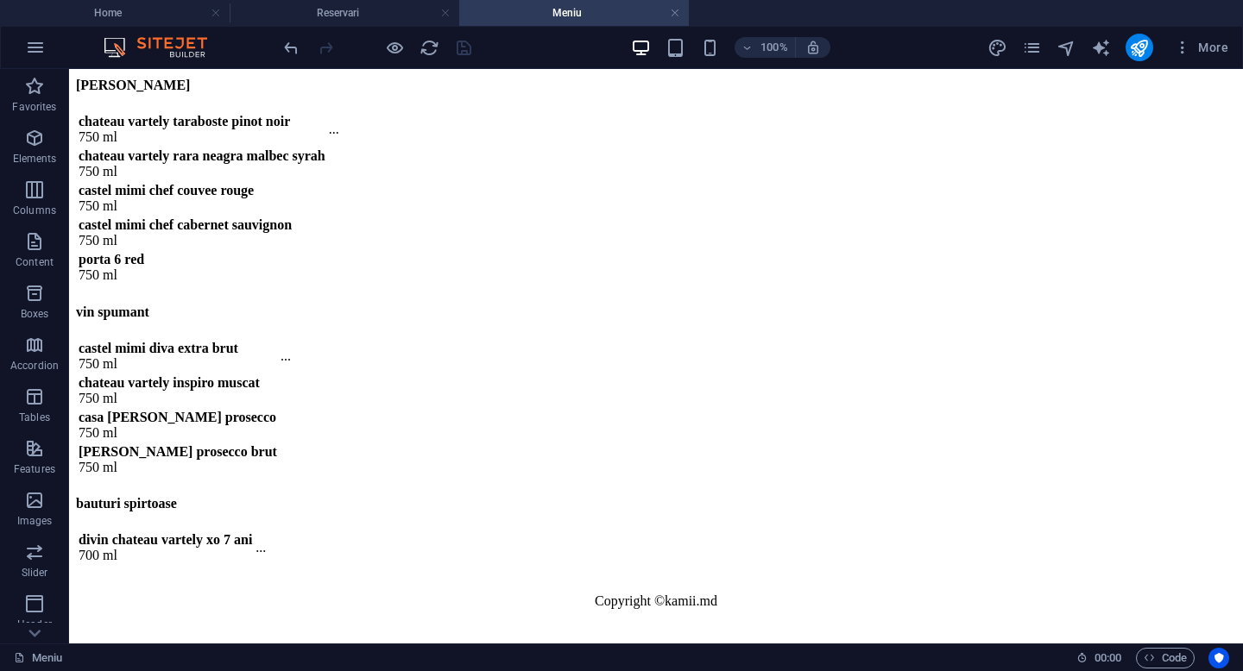
scroll to position [14433, 0]
